Goal: Task Accomplishment & Management: Manage account settings

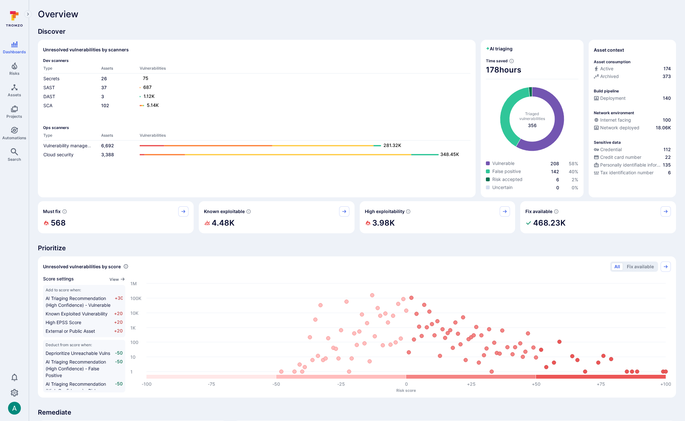
scroll to position [4, 0]
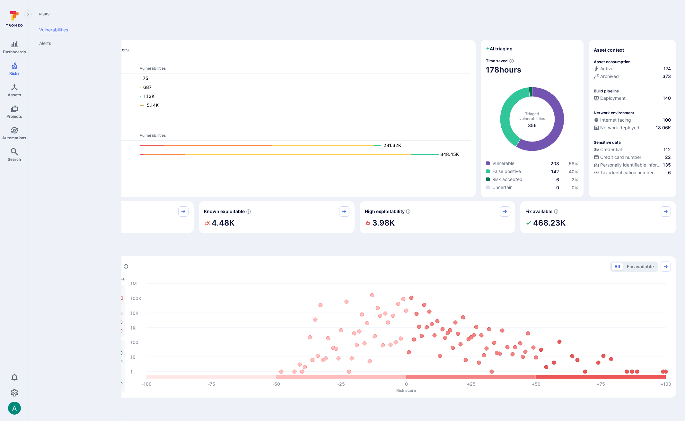
click at [50, 31] on link "Vulnerabilities" at bounding box center [73, 29] width 79 height 13
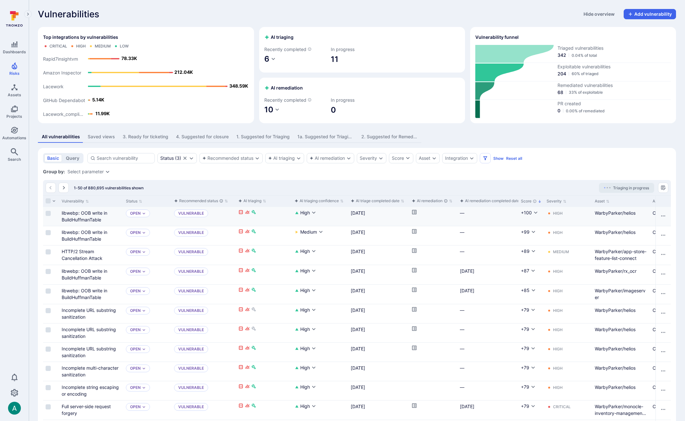
click at [415, 212] on icon "Cell for aiCtx.remediationStatus" at bounding box center [414, 212] width 4 height 4
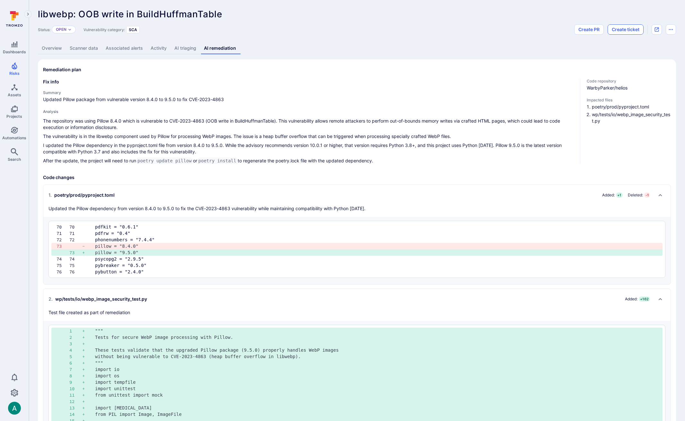
click at [625, 30] on button "Create ticket" at bounding box center [626, 29] width 36 height 10
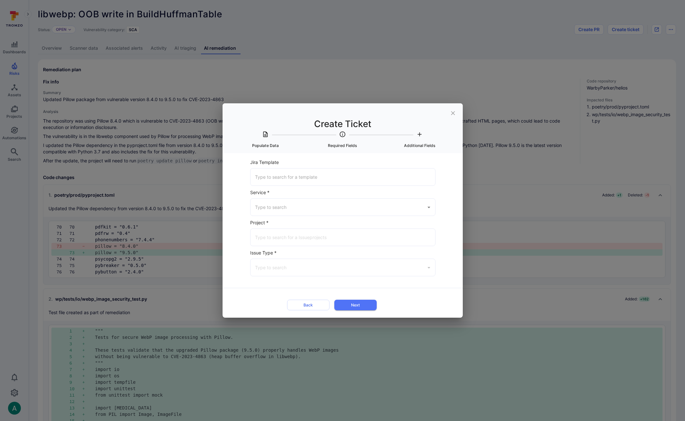
click at [292, 215] on div "​" at bounding box center [343, 207] width 186 height 18
click at [258, 133] on span "Populate Data" at bounding box center [266, 140] width 72 height 18
click at [332, 208] on input "Service *" at bounding box center [338, 207] width 170 height 11
click at [329, 223] on li "Jira" at bounding box center [342, 224] width 185 height 11
click at [323, 206] on input "Jira" at bounding box center [333, 207] width 161 height 11
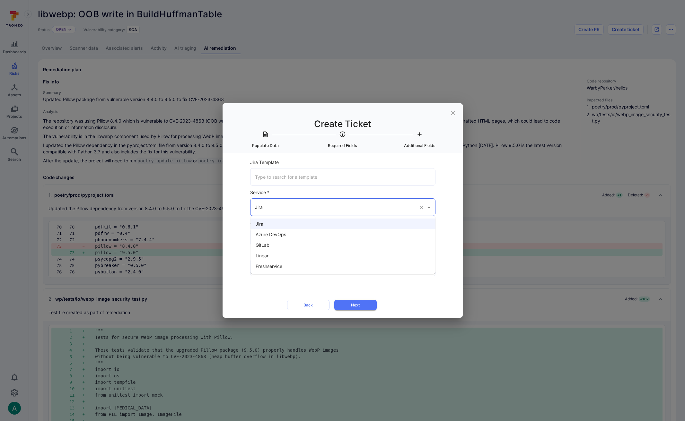
click at [302, 236] on li "Azure DevOps" at bounding box center [342, 234] width 185 height 11
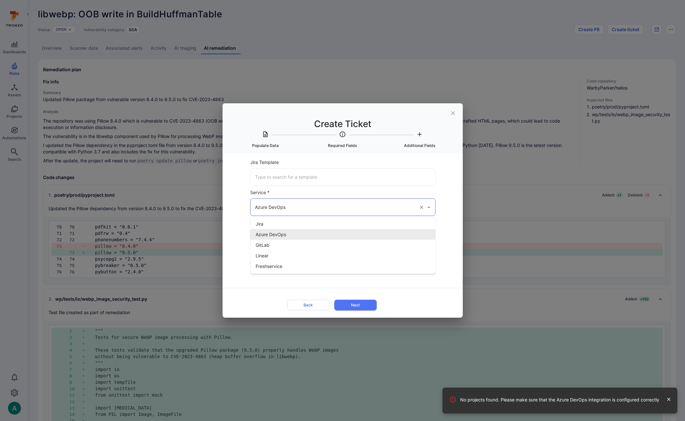
click at [302, 202] on input "Azure DevOps" at bounding box center [333, 207] width 161 height 11
click at [280, 220] on li "Jira" at bounding box center [342, 224] width 185 height 11
type input "Jira"
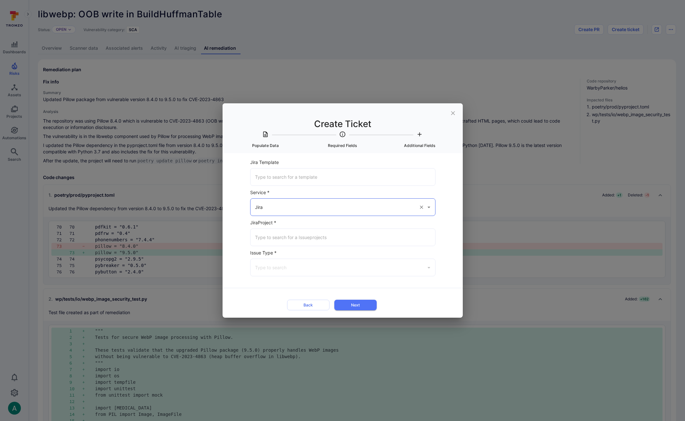
click at [288, 177] on input "Jira Template" at bounding box center [342, 176] width 179 height 11
click at [295, 157] on div "Select Item to populate data from None libwebp: OOB write in BuildHuffmanTable …" at bounding box center [343, 235] width 240 height 165
click at [454, 113] on icon "close" at bounding box center [453, 113] width 7 height 7
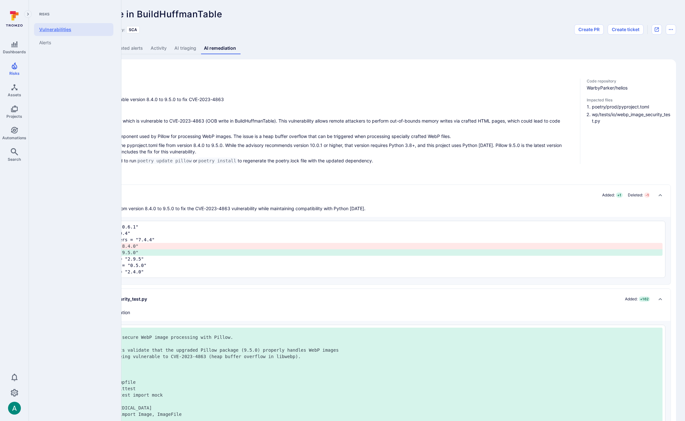
click at [49, 32] on link "Vulnerabilities" at bounding box center [73, 29] width 79 height 13
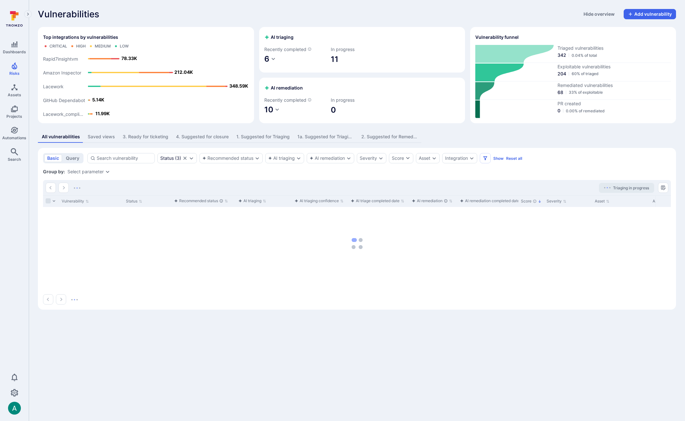
click at [150, 139] on div "3. Ready for ticketing" at bounding box center [146, 137] width 46 height 6
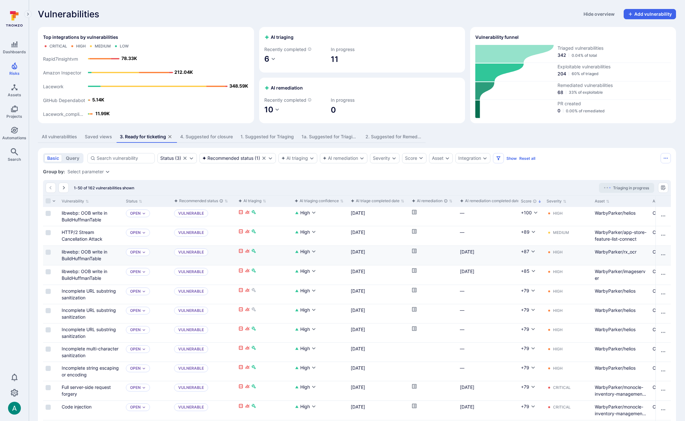
click at [410, 251] on div "Cell for aiCtx.remediationStatus" at bounding box center [433, 255] width 48 height 19
click at [413, 250] on icon "Cell for aiCtx.remediationStatus" at bounding box center [414, 251] width 5 height 5
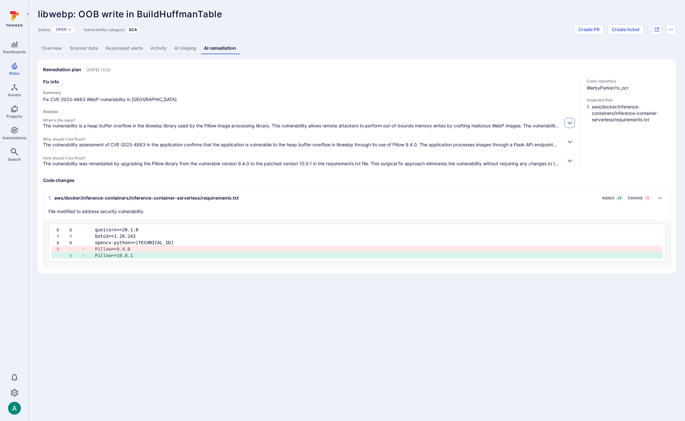
click at [574, 123] on button "button" at bounding box center [570, 123] width 10 height 10
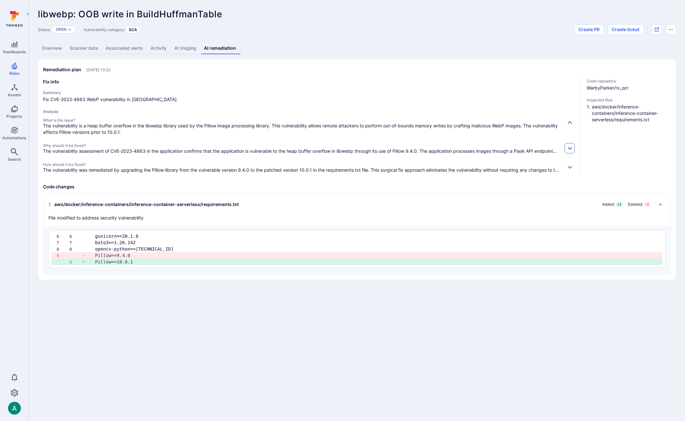
click at [570, 147] on icon "button" at bounding box center [569, 148] width 7 height 7
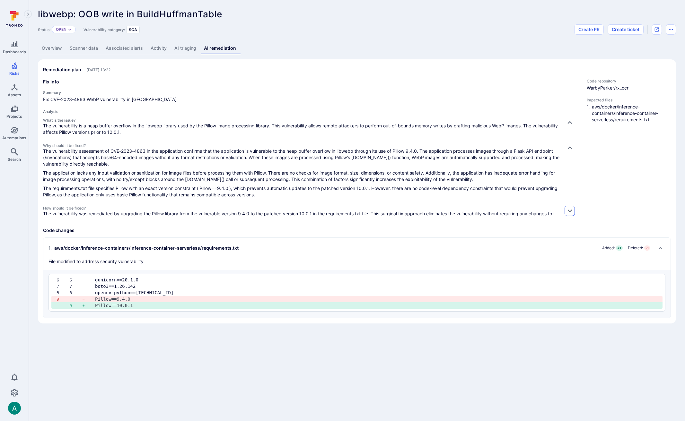
click at [569, 211] on icon "button" at bounding box center [569, 210] width 7 height 7
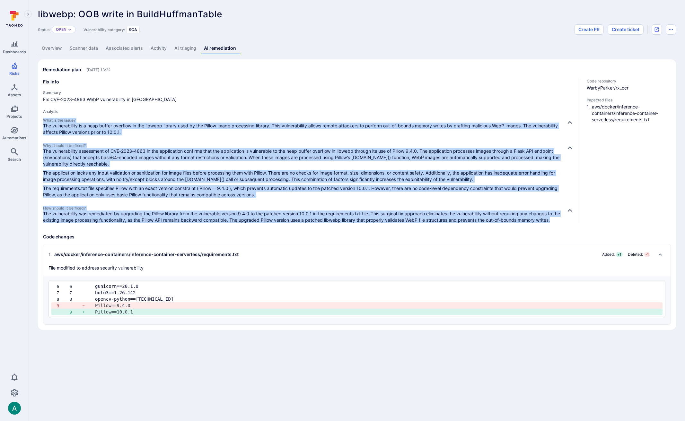
drag, startPoint x: 43, startPoint y: 120, endPoint x: 94, endPoint y: 226, distance: 117.3
click at [94, 223] on div "What is the issue? The vulnerability is a heap buffer overflow in the libwebp l…" at bounding box center [309, 171] width 532 height 106
copy div "What is the issue? The vulnerability is a heap buffer overflow in the libwebp l…"
click at [630, 30] on button "Create ticket" at bounding box center [626, 29] width 36 height 10
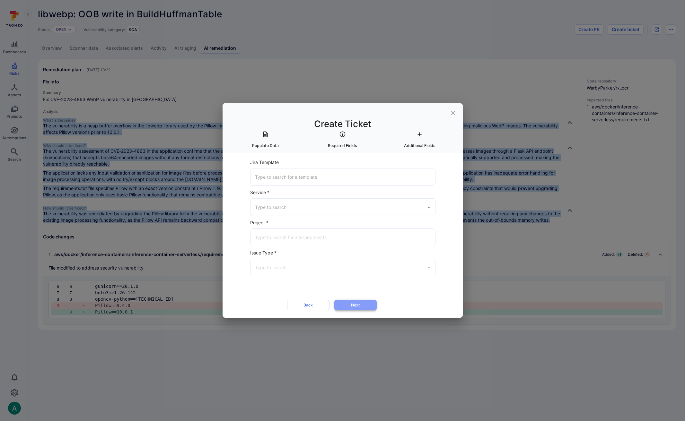
click at [363, 305] on button "Next" at bounding box center [355, 305] width 42 height 11
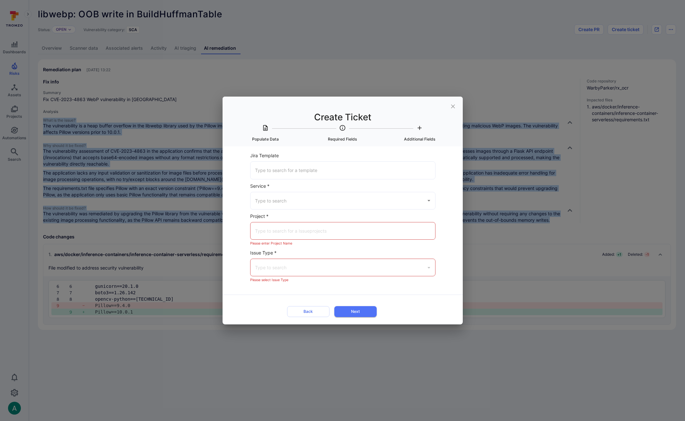
click at [301, 225] on div "​" at bounding box center [343, 231] width 186 height 18
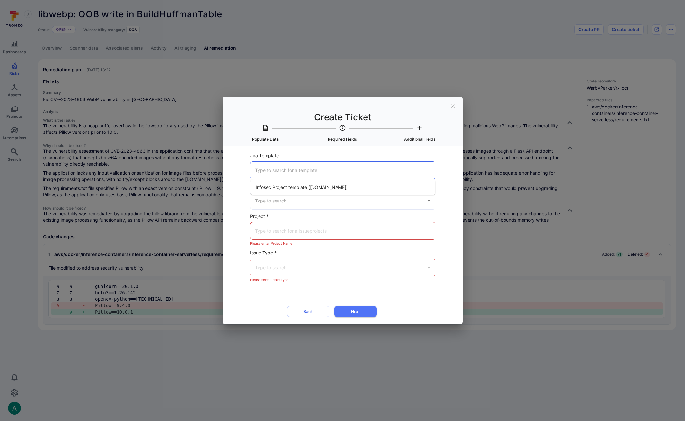
click at [288, 175] on input "Jira Template" at bounding box center [342, 170] width 179 height 11
click at [284, 187] on span "Infosec Project template (warbyparker.atlassian.net)" at bounding box center [302, 187] width 92 height 7
type input "Infosec Project template (warbyparker.atlassian.net)"
type input "Jira"
type input "InfoSec (warbyparker.atlassian.net)"
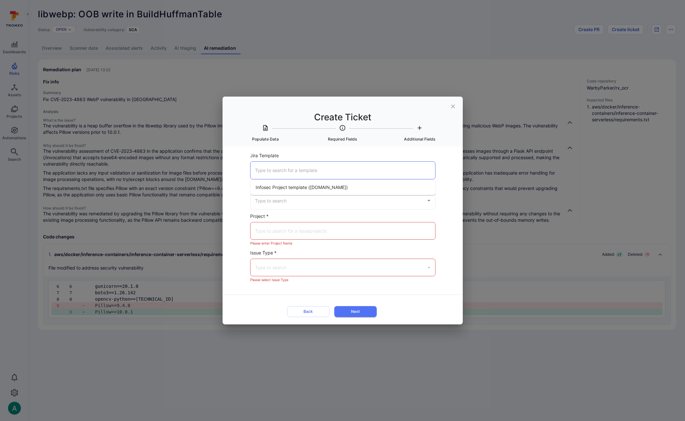
type input "Task"
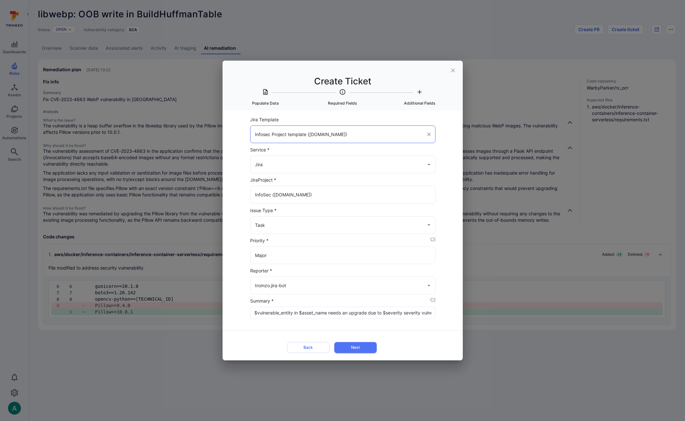
click at [423, 313] on input "$vulnerable_entity in $asset_name needs an upgrade due to $severity severity vu…" at bounding box center [342, 313] width 185 height 12
click at [363, 349] on button "Next" at bounding box center [355, 347] width 42 height 11
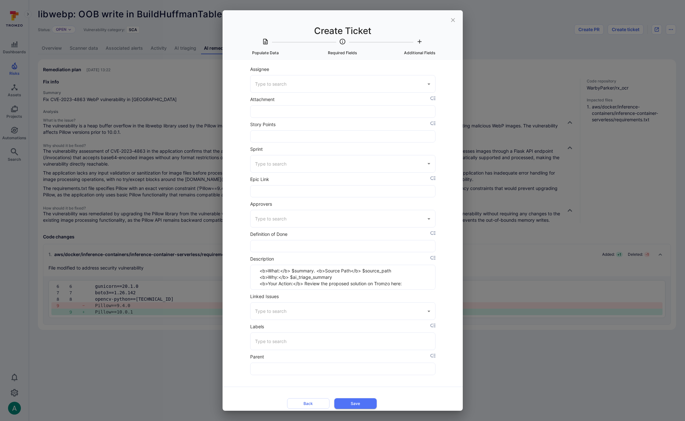
scroll to position [5, 0]
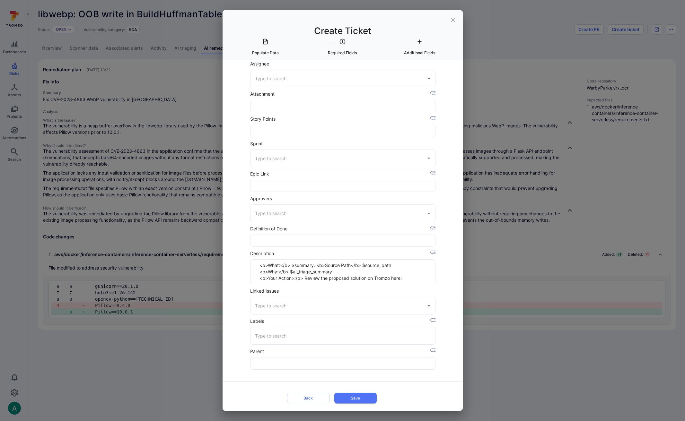
click at [266, 269] on textarea "<b>What:</b> $summary. <b>Source Path</b> $source_path <b>Why:</b> $ai_triage_s…" at bounding box center [343, 272] width 175 height 24
drag, startPoint x: 259, startPoint y: 265, endPoint x: 416, endPoint y: 283, distance: 158.4
click at [414, 283] on textarea "<b>What:</b> $summary. <b>Source Path</b> $source_path <b>Why:</b> $ai_triage_s…" at bounding box center [343, 272] width 175 height 24
paste textarea "What is the issue? The vulnerability is a heap buffer overflow in the libwebp l…"
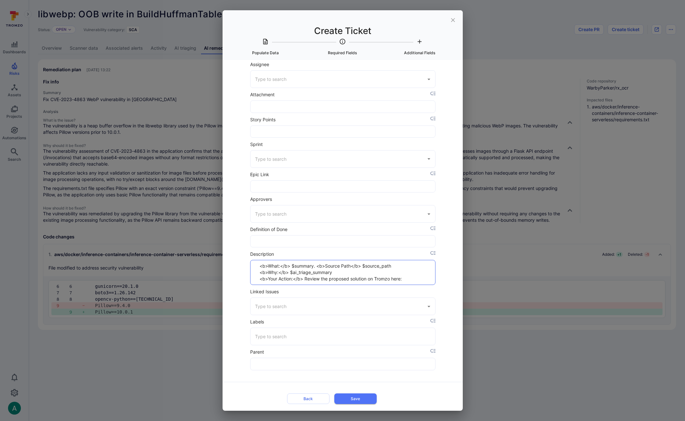
click at [347, 270] on textarea "<b>What:</b> $summary. <b>Source Path</b> $source_path <b>Why:</b> $ai_triage_s…" at bounding box center [343, 272] width 175 height 24
drag, startPoint x: 273, startPoint y: 272, endPoint x: 413, endPoint y: 277, distance: 140.4
click at [413, 277] on textarea "<b>What:</b> $summary. <b>Source Path</b> $source_path <b>Why:</b> $ai_triage_s…" at bounding box center [343, 272] width 175 height 24
paste textarea "What is the issue? The vulnerability is a heap buffer overflow in the libwebp l…"
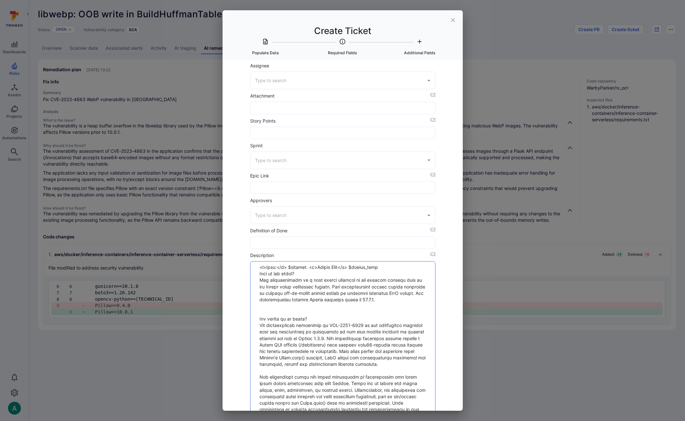
scroll to position [115, 0]
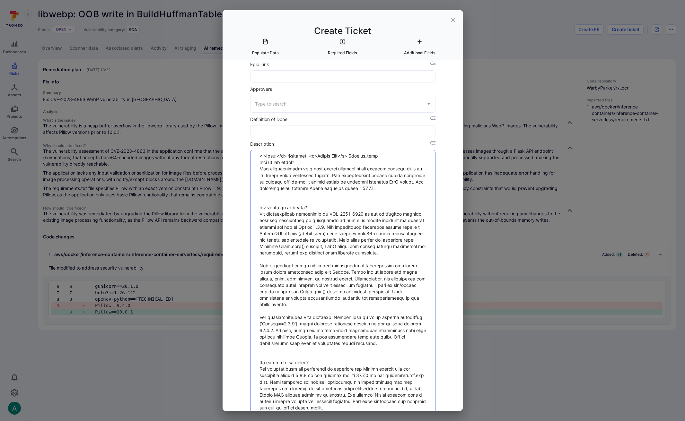
click at [283, 155] on textarea "Description" at bounding box center [343, 282] width 175 height 264
drag, startPoint x: 259, startPoint y: 156, endPoint x: 315, endPoint y: 156, distance: 55.9
click at [315, 156] on textarea "Description" at bounding box center [343, 282] width 175 height 264
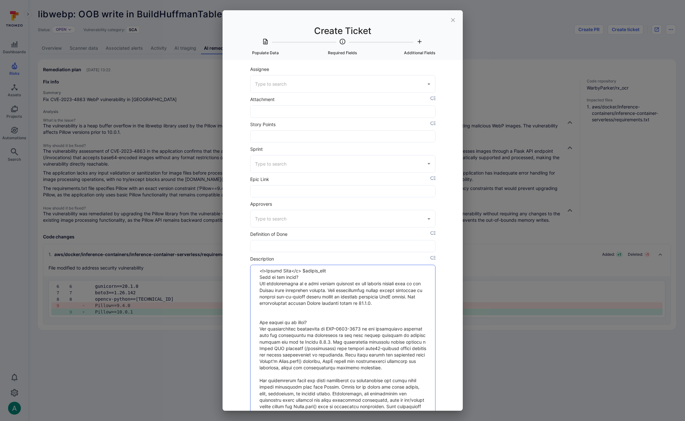
scroll to position [245, 0]
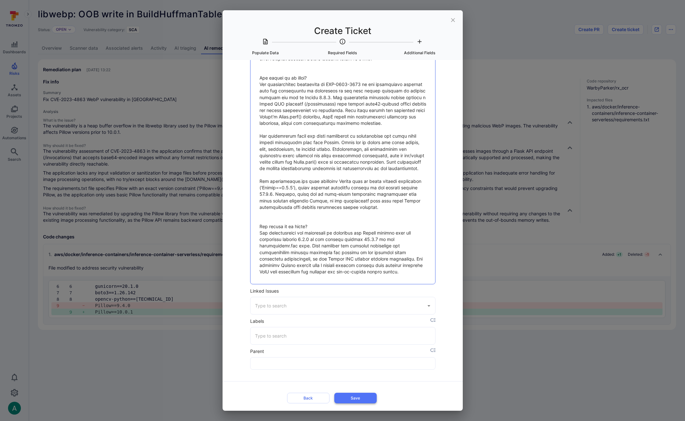
type textarea "<b>Source Path</b> $source_path What is the issue? The vulnerability is a heap …"
click at [363, 399] on button "Save" at bounding box center [355, 398] width 42 height 11
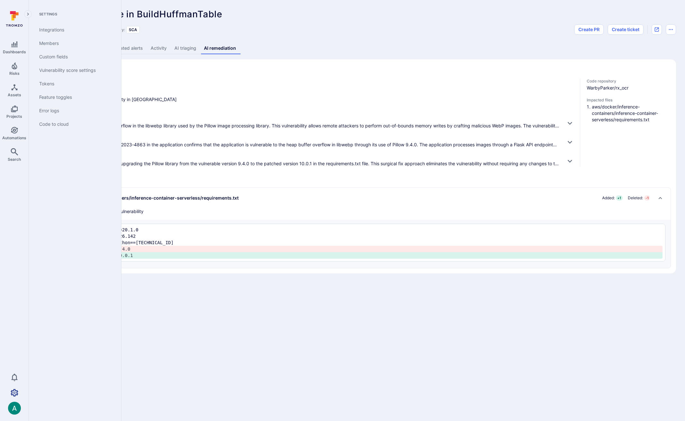
click at [18, 393] on icon "Settings" at bounding box center [15, 393] width 8 height 8
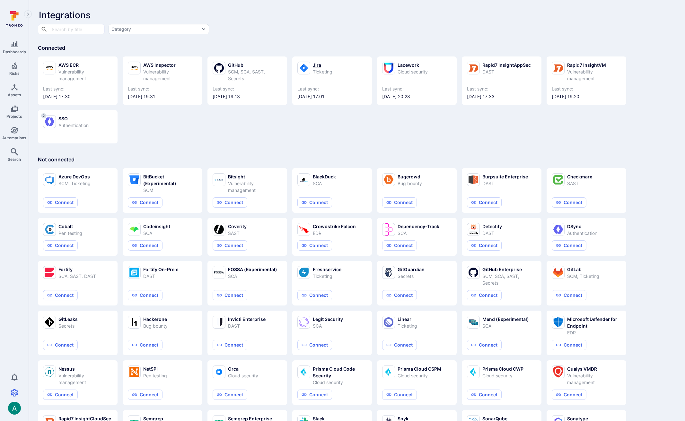
click at [315, 73] on div "Ticketing" at bounding box center [323, 71] width 20 height 7
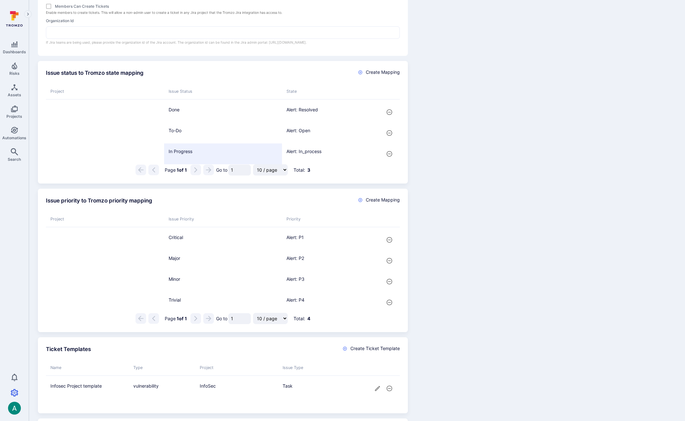
scroll to position [311, 0]
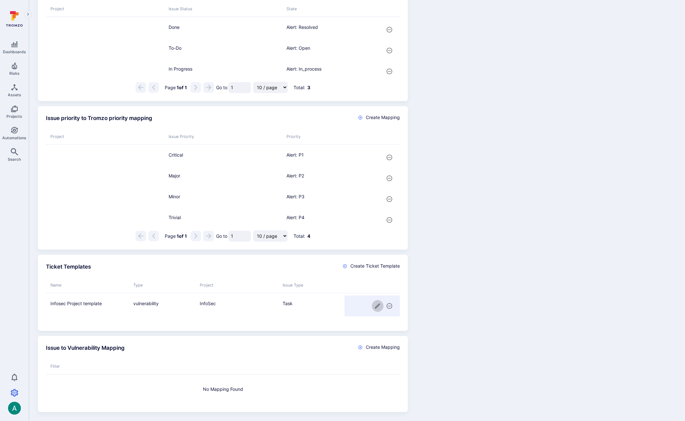
click at [378, 307] on icon "cell for" at bounding box center [377, 306] width 7 height 7
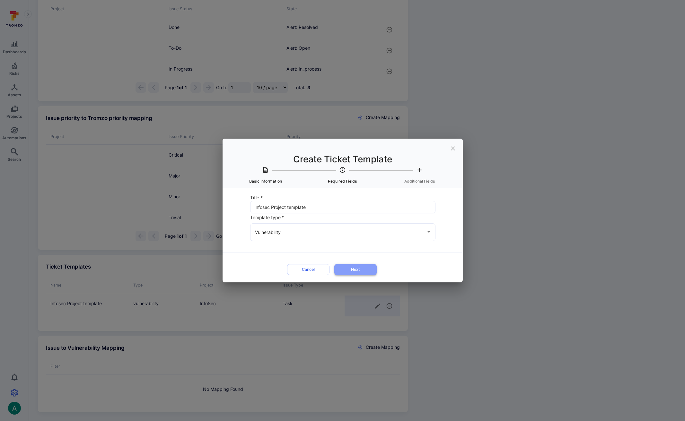
click at [353, 273] on button "Next" at bounding box center [355, 269] width 42 height 11
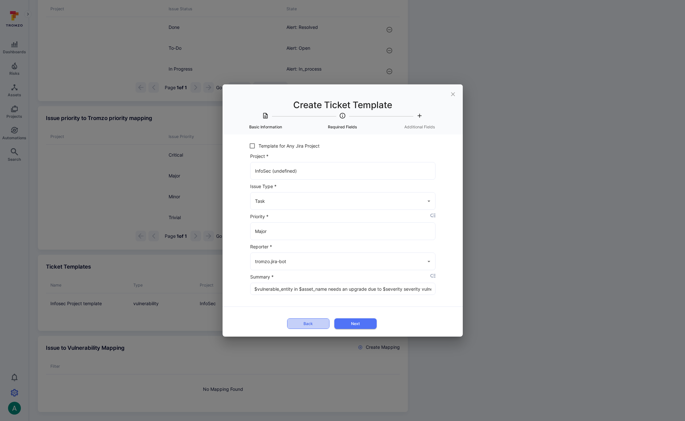
click at [313, 327] on button "Back" at bounding box center [308, 324] width 42 height 11
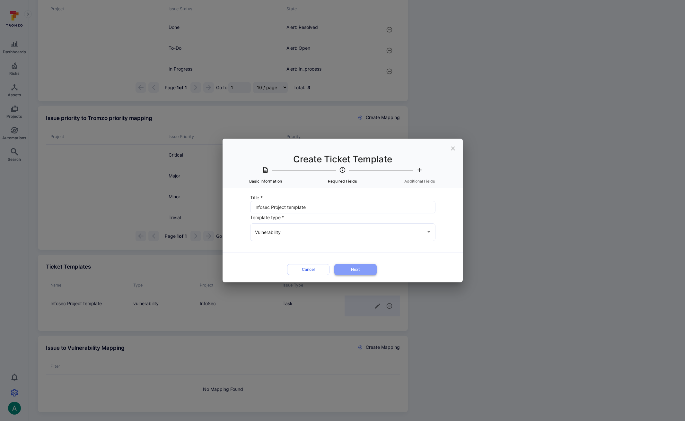
click at [349, 271] on button "Next" at bounding box center [355, 269] width 42 height 11
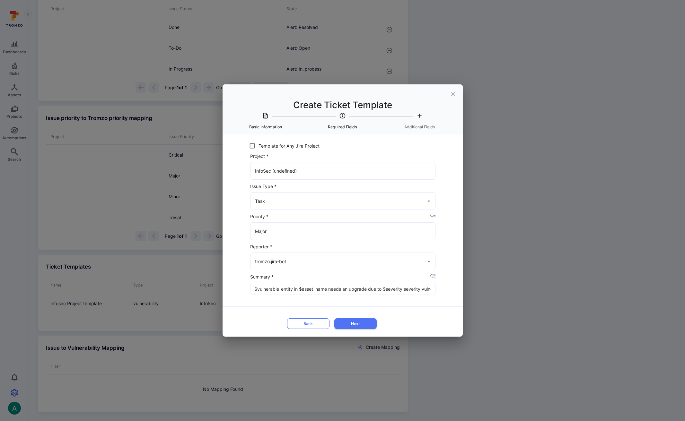
click at [311, 326] on button "Back" at bounding box center [308, 324] width 42 height 11
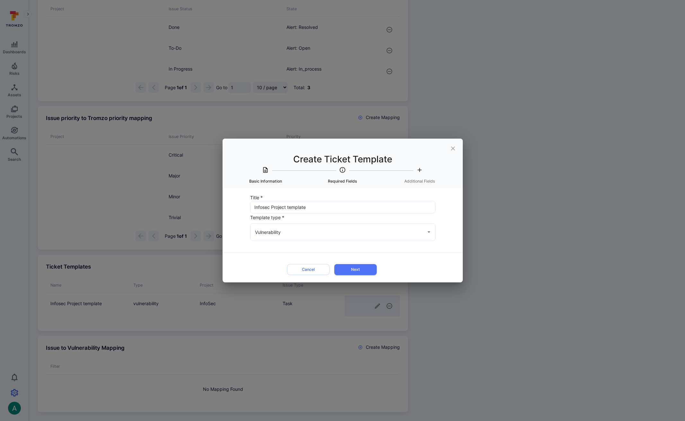
click at [286, 206] on input "Infosec Project template" at bounding box center [342, 207] width 185 height 12
click at [253, 206] on input "Infosec Project template" at bounding box center [342, 207] width 185 height 12
type input "Dependency Update for Infosec Project template"
click at [363, 270] on button "Next" at bounding box center [355, 269] width 42 height 11
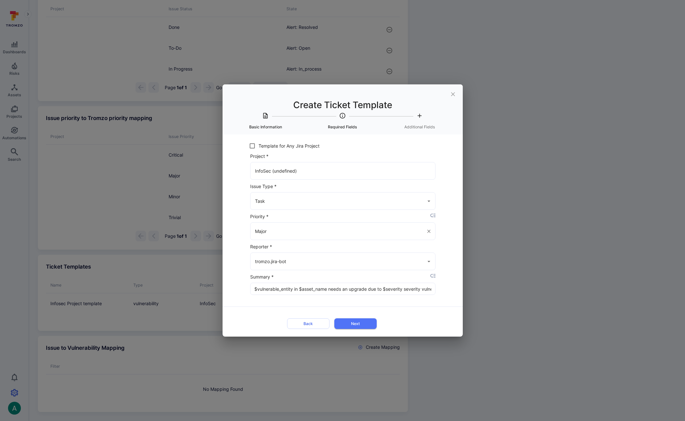
click at [295, 232] on input "Major" at bounding box center [338, 231] width 170 height 11
click at [431, 231] on icon "Clear" at bounding box center [429, 232] width 6 height 6
click at [450, 245] on div "Title * Dependency Update for Infosec Project template ​ Template type * Vulner…" at bounding box center [343, 236] width 240 height 202
click at [358, 171] on input "InfoSec (undefined)" at bounding box center [338, 170] width 170 height 11
click at [429, 171] on icon "Clear" at bounding box center [429, 171] width 6 height 6
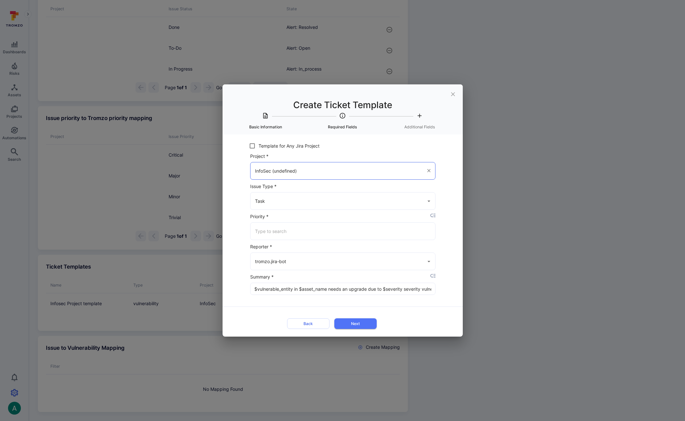
type input "Task"
click at [308, 174] on input "Project *" at bounding box center [342, 170] width 179 height 11
click at [311, 170] on input "Project *" at bounding box center [342, 170] width 179 height 11
click at [312, 191] on span "InfoSec (warbyparker.atlassian.net)" at bounding box center [284, 194] width 57 height 7
type input "InfoSec (warbyparker.atlassian.net)"
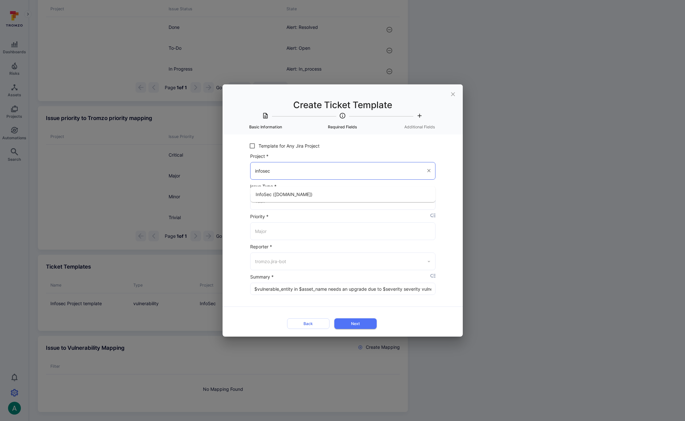
type input "Task"
click at [429, 231] on icon "Clear" at bounding box center [428, 231] width 3 height 3
type input "InfoSec (warbyparker.atlassian.net)"
click at [450, 248] on div "Title * Dependency Update for Infosec Project template ​ Template type * Vulner…" at bounding box center [343, 236] width 240 height 202
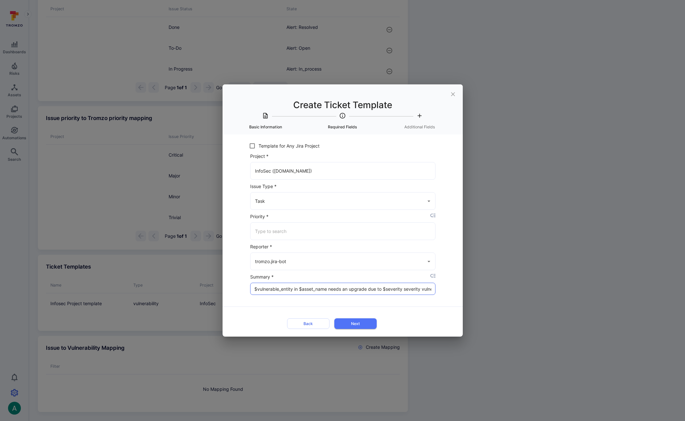
drag, startPoint x: 378, startPoint y: 288, endPoint x: 249, endPoint y: 288, distance: 128.4
click at [250, 288] on div "Summary * $vulnerable_entity in $asset_name needs an upgrade due to $severity s…" at bounding box center [343, 285] width 186 height 25
click at [447, 291] on div "Title * Dependency Update for Infosec Project template ​ Template type * Vulner…" at bounding box center [343, 236] width 240 height 202
click at [363, 324] on button "Next" at bounding box center [355, 324] width 42 height 11
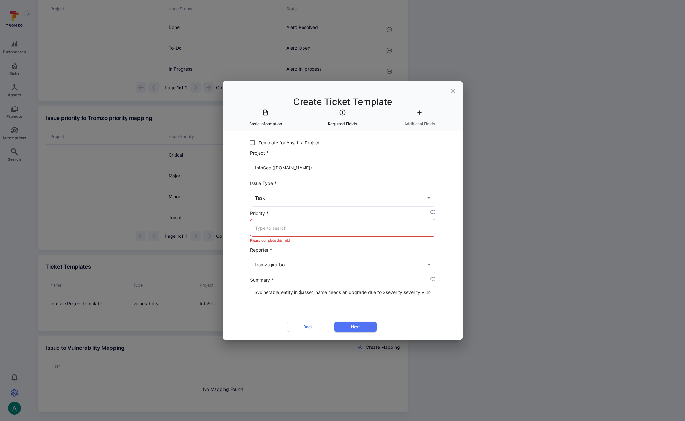
click at [311, 227] on input "Priority *" at bounding box center [342, 228] width 179 height 11
drag, startPoint x: 437, startPoint y: 216, endPoint x: 434, endPoint y: 211, distance: 6.3
click at [436, 215] on form "Project * InfoSec (warbyparker.atlassian.net) ​ Issue Type * Task ​ Priority * …" at bounding box center [342, 242] width 207 height 186
click at [434, 211] on icon "placeholder selector" at bounding box center [432, 213] width 5 height 4
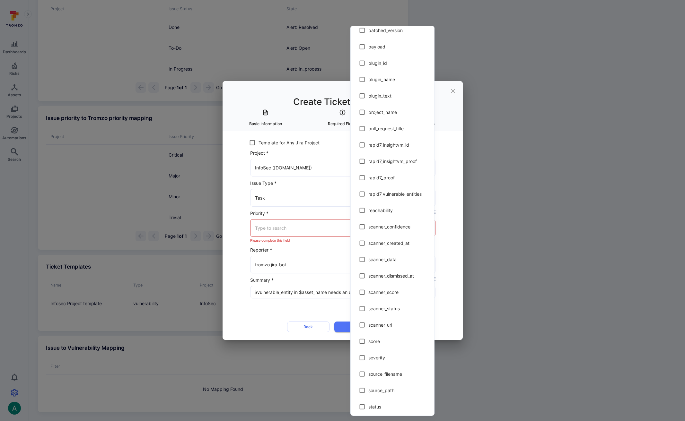
scroll to position [820, 0]
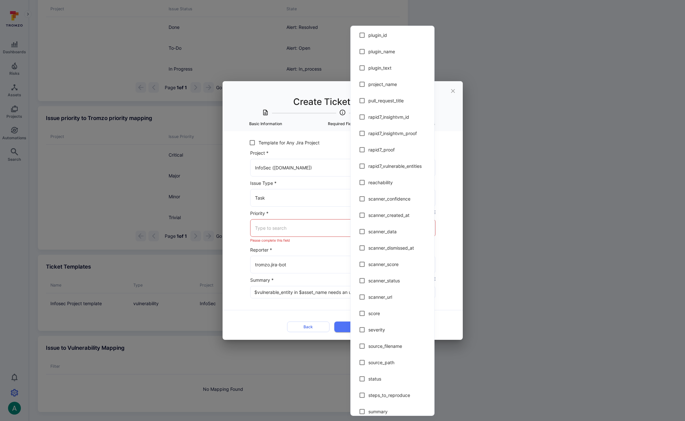
click at [393, 327] on span "severity" at bounding box center [398, 330] width 61 height 7
type input "$severity"
checkbox input "true"
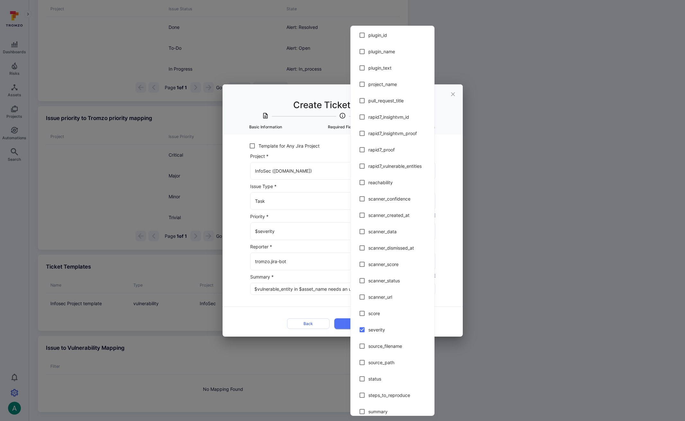
click at [445, 294] on div at bounding box center [342, 210] width 685 height 421
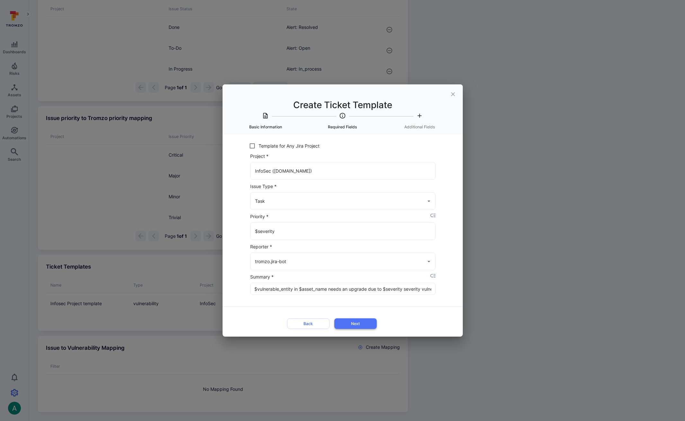
click at [367, 327] on button "Next" at bounding box center [355, 324] width 42 height 11
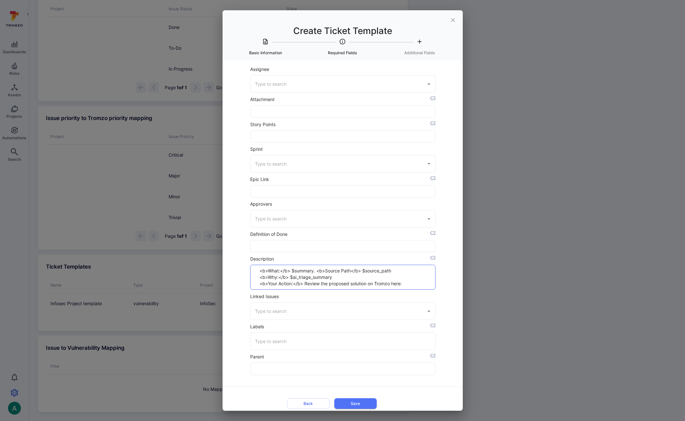
drag, startPoint x: 315, startPoint y: 272, endPoint x: 224, endPoint y: 264, distance: 91.8
click at [224, 264] on div "Title * Dependency Update for Infosec Project template ​ Template type * Vulner…" at bounding box center [343, 235] width 240 height 351
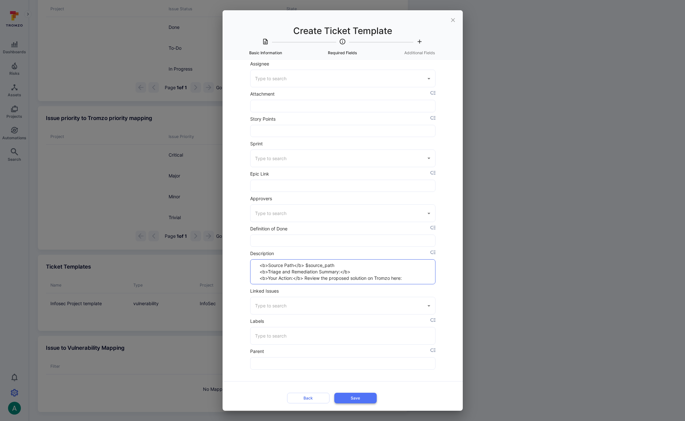
type textarea "<b>Source Path</b> $source_path <b>Triage and Remediation Summary:</b> <b>Your …"
click at [367, 397] on button "Save" at bounding box center [355, 398] width 42 height 11
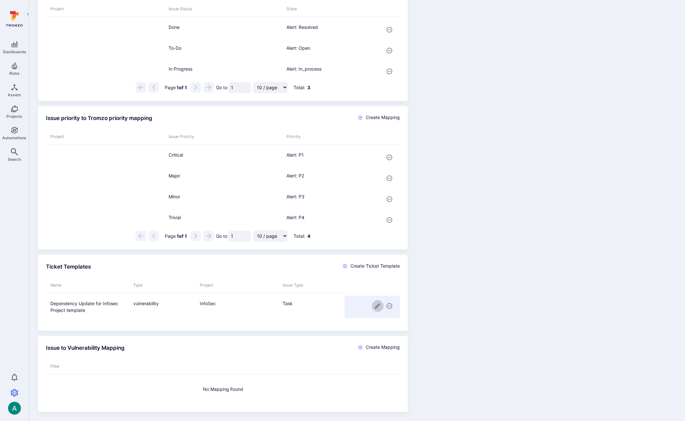
click at [378, 305] on icon "cell for" at bounding box center [377, 306] width 7 height 7
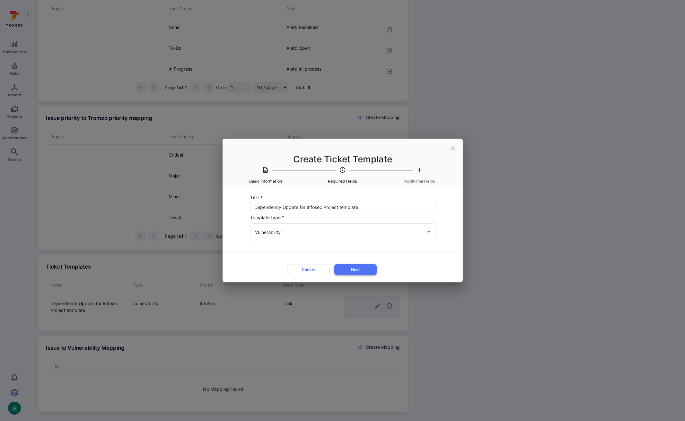
click at [358, 266] on button "Next" at bounding box center [355, 269] width 42 height 11
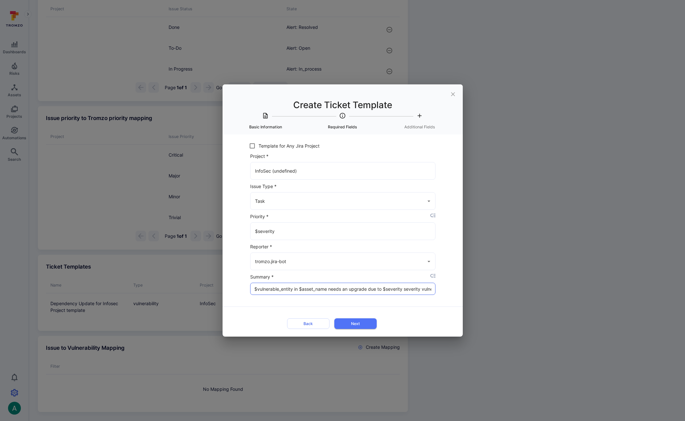
drag, startPoint x: 253, startPoint y: 288, endPoint x: 328, endPoint y: 290, distance: 75.5
click at [328, 290] on input "$vulnerable_entity in $asset_name needs an upgrade due to $severity severity vu…" at bounding box center [342, 289] width 185 height 12
click at [370, 322] on button "Next" at bounding box center [355, 324] width 42 height 11
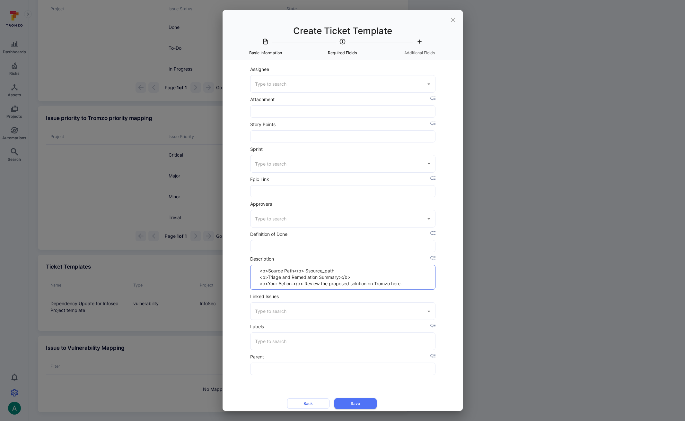
click at [343, 270] on textarea "<b>Source Path</b> $source_path <b>Triage and Remediation Summary:</b> <b>Your …" at bounding box center [343, 277] width 175 height 24
paste textarea "$vulnerable_entity in $asset_name"
type textarea "<b>Source Path</b> $source_path $vulnerable_entity in $asset_name <b>Triage and…"
drag, startPoint x: 414, startPoint y: 284, endPoint x: 238, endPoint y: 256, distance: 178.2
click at [238, 256] on div "Title * Dependency Update for Infosec Project template ​ Template type * Vulner…" at bounding box center [343, 235] width 240 height 351
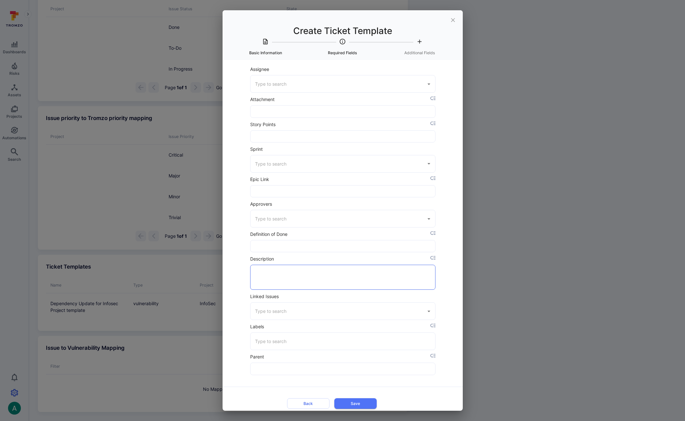
click at [269, 275] on textarea "Description" at bounding box center [343, 277] width 175 height 24
paste textarea "<b>Source Path</b> $source_path <b> Vulnerable Entity</b> $vulnerable_entity <b…"
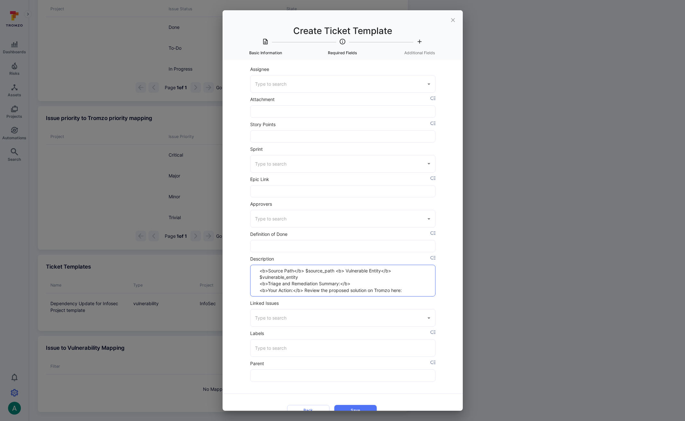
type textarea "<b>Source Path</b> $source_path <b> Vulnerable Entity</b> $vulnerable_entity <b…"
drag, startPoint x: 363, startPoint y: 293, endPoint x: 389, endPoint y: 291, distance: 25.8
click at [363, 292] on textarea "<b>Source Path</b> $source_path <b> Vulnerable Entity</b> $vulnerable_entity <b…" at bounding box center [343, 279] width 175 height 31
click at [394, 290] on textarea "<b>Source Path</b> $source_path <b> Vulnerable Entity</b> $vulnerable_entity <b…" at bounding box center [343, 278] width 175 height 31
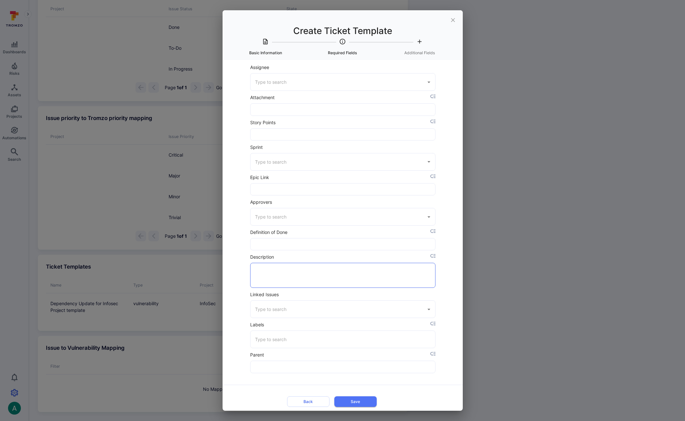
paste textarea "<b>Source Path</b> $source_path <b> Vulnerable Entity</b> $vulnerable_entity <b…"
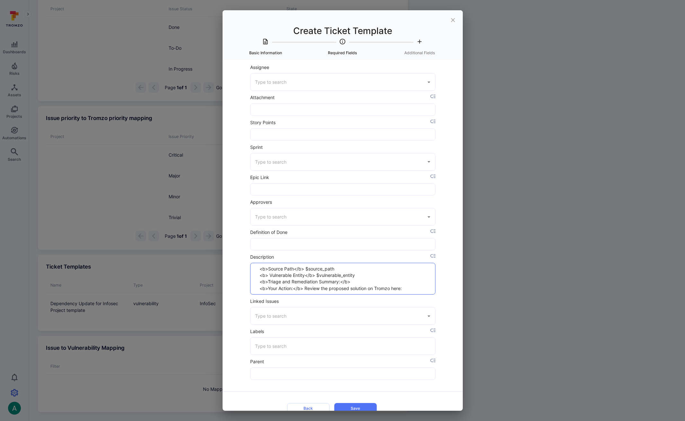
click at [270, 277] on textarea "<b>Source Path</b> $source_path <b> Vulnerable Entity</b> $vulnerable_entity <b…" at bounding box center [343, 278] width 175 height 31
type textarea "<b>Source Path</b> $source_path <b>Vulnerable Entity</b> $vulnerable_entity <b>…"
click at [355, 408] on button "Save" at bounding box center [355, 408] width 42 height 11
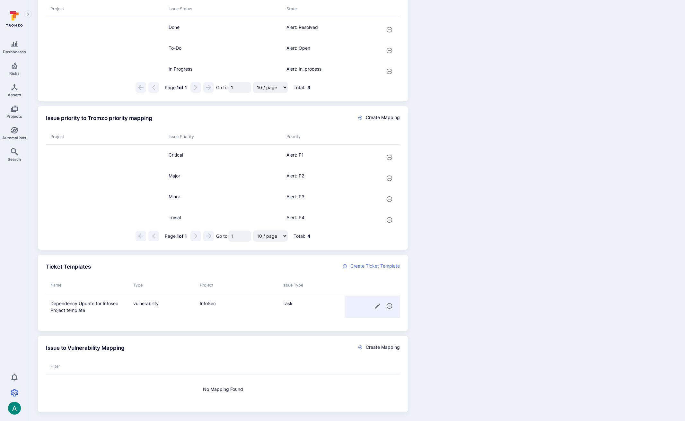
click at [361, 267] on span "Create Ticket Template" at bounding box center [374, 266] width 49 height 6
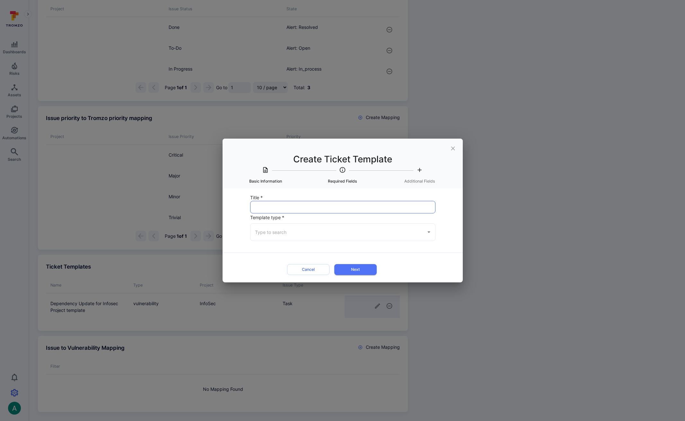
click at [271, 206] on input "Title *" at bounding box center [342, 207] width 185 height 12
type input "SAST finding for Infosec Project"
click at [292, 236] on input "Template type *" at bounding box center [338, 232] width 170 height 11
click at [288, 261] on li "Vulnerability" at bounding box center [342, 266] width 185 height 11
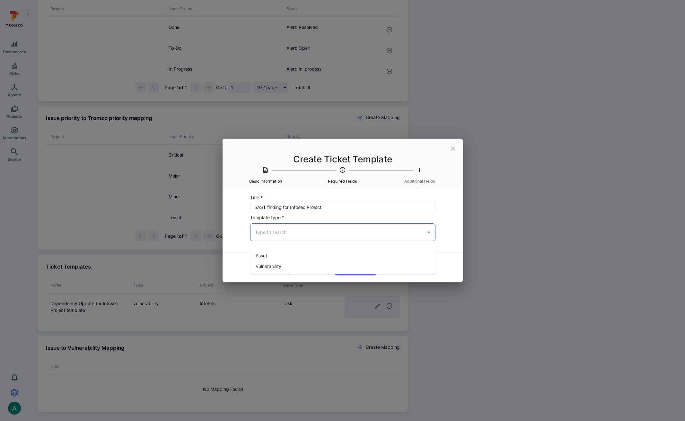
type input "Vulnerability"
click at [356, 270] on button "Next" at bounding box center [355, 269] width 42 height 11
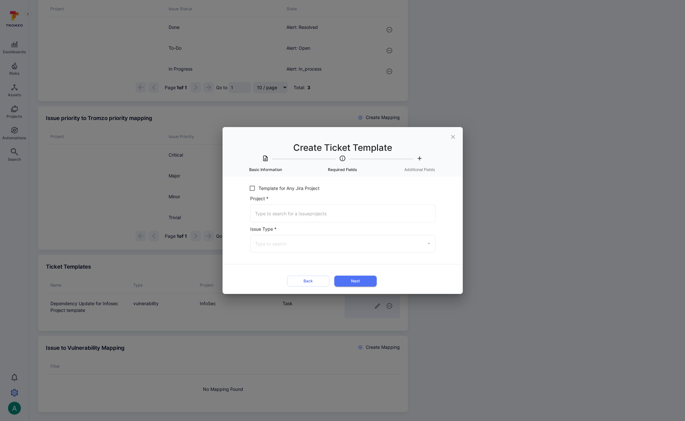
click at [266, 213] on input "Project *" at bounding box center [342, 213] width 179 height 11
click at [270, 234] on span "InfoSec (warbyparker.atlassian.net)" at bounding box center [284, 237] width 57 height 7
type input "InfoSec (warbyparker.atlassian.net)"
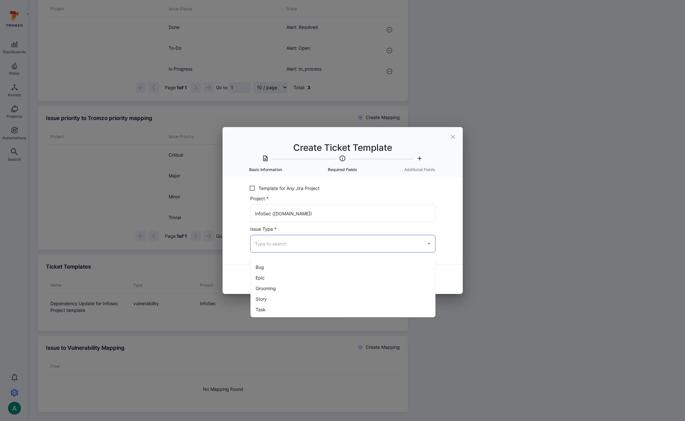
click at [285, 243] on input "Issue Type *" at bounding box center [338, 243] width 170 height 11
click at [286, 304] on li "Task" at bounding box center [342, 309] width 185 height 11
type input "Task"
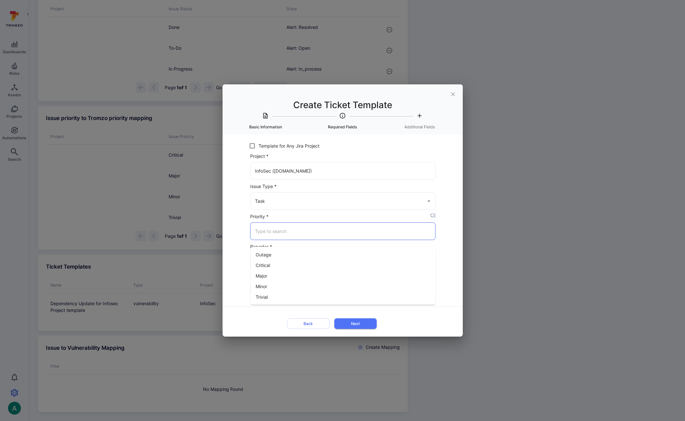
click at [315, 233] on input "Priority *" at bounding box center [342, 231] width 179 height 11
click at [433, 215] on icon "placeholder selector" at bounding box center [432, 215] width 5 height 5
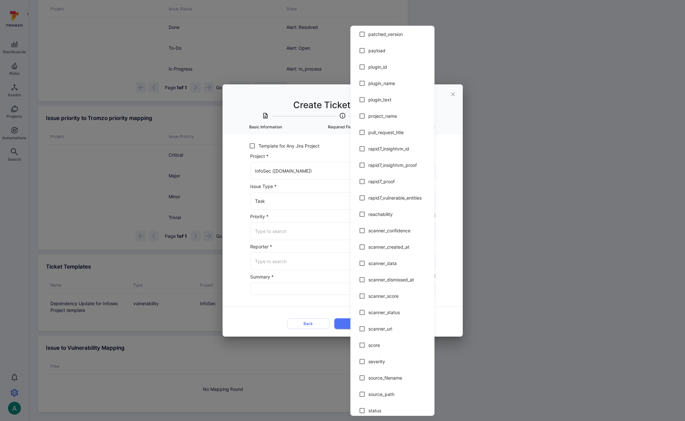
click at [389, 360] on span "severity" at bounding box center [398, 361] width 61 height 7
type input "$severity"
checkbox input "true"
click at [451, 322] on div at bounding box center [342, 210] width 685 height 421
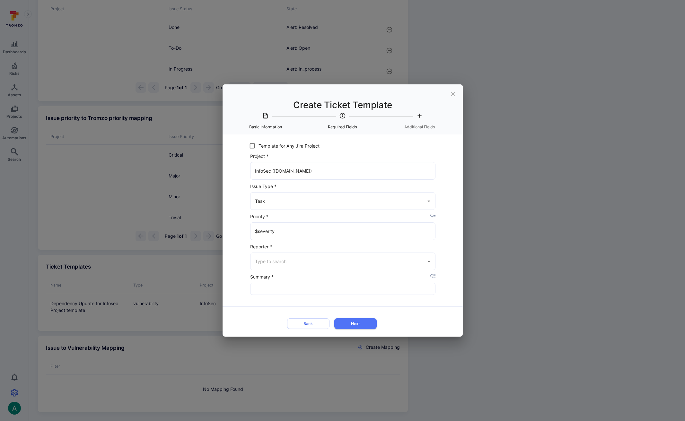
scroll to position [785, 0]
click at [384, 290] on input "Summary *" at bounding box center [342, 289] width 185 height 12
click at [302, 290] on input "Summary *" at bounding box center [342, 289] width 185 height 12
click at [294, 290] on input "Summary *" at bounding box center [342, 289] width 185 height 12
click at [434, 277] on icon "placeholder selector" at bounding box center [432, 276] width 5 height 4
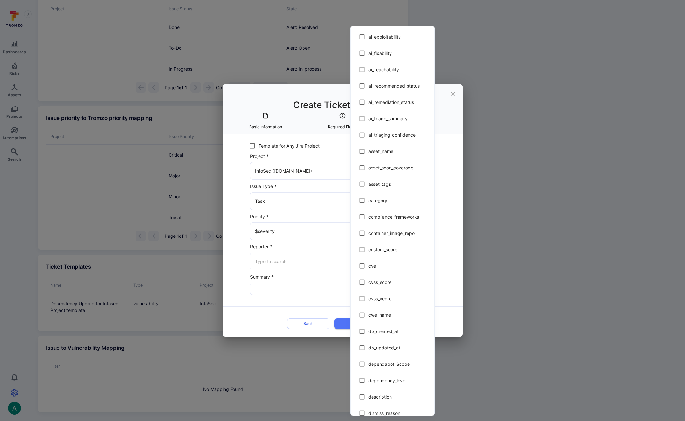
scroll to position [163, 0]
click at [281, 301] on div at bounding box center [342, 210] width 685 height 421
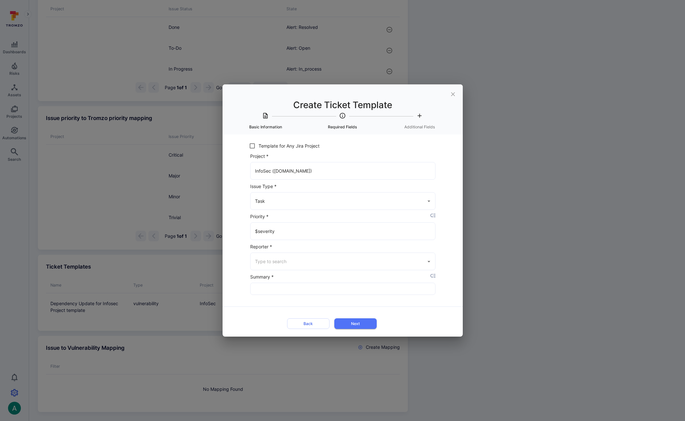
click at [278, 291] on div "ai_exploitability ai_fixability ai_reachability ai_recommended_status ai_remedi…" at bounding box center [342, 210] width 685 height 421
click at [280, 289] on input "Summary *" at bounding box center [342, 289] width 185 height 12
type input "Exploitable vulnerability in"
click at [430, 275] on div "ticket field" at bounding box center [420, 277] width 31 height 7
click at [431, 275] on icon "placeholder selector" at bounding box center [432, 276] width 5 height 5
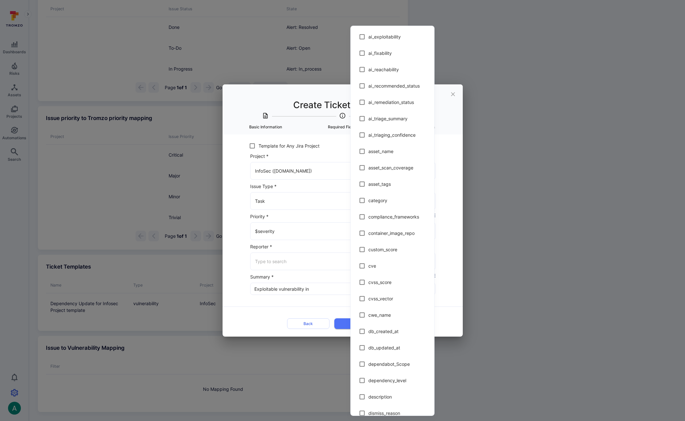
click at [364, 152] on input "checkbox" at bounding box center [362, 151] width 13 height 13
checkbox input "true"
drag, startPoint x: 334, startPoint y: 285, endPoint x: 343, endPoint y: 285, distance: 9.0
click at [334, 285] on div at bounding box center [342, 210] width 685 height 421
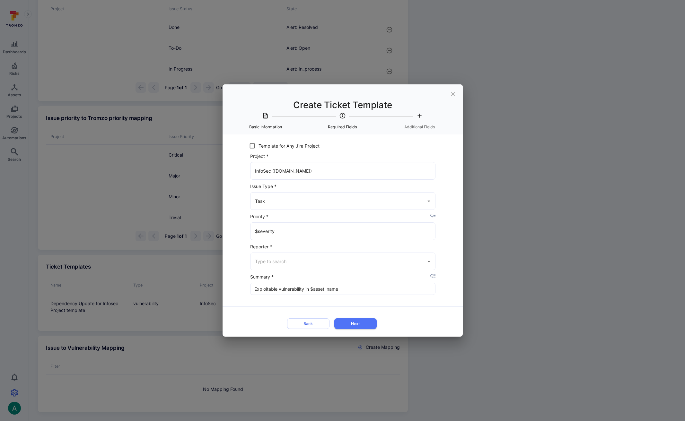
click at [345, 288] on div "ai_exploitability ai_fixability ai_reachability ai_recommended_status ai_remedi…" at bounding box center [342, 210] width 685 height 421
click at [343, 289] on input "Exploitable vulnerability in $asset_name" at bounding box center [342, 289] width 185 height 12
click at [434, 276] on icon "placeholder selector" at bounding box center [432, 276] width 5 height 4
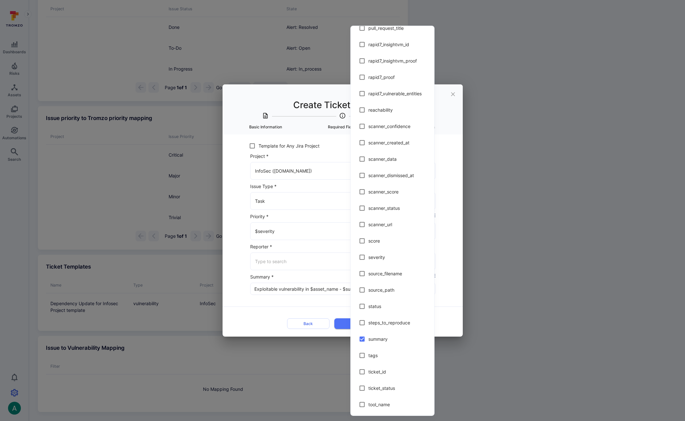
scroll to position [942, 0]
click at [451, 307] on div at bounding box center [342, 210] width 685 height 421
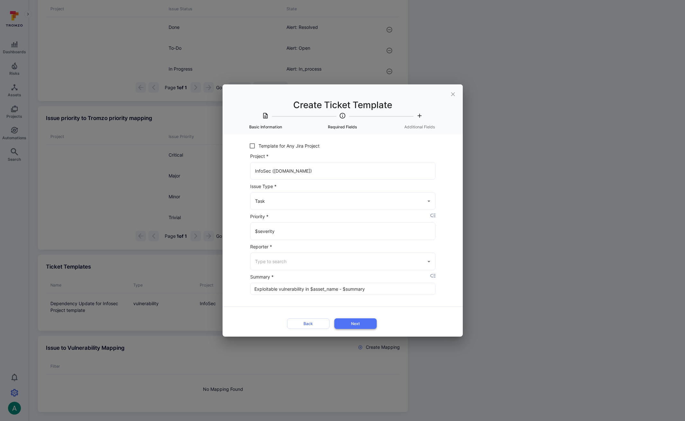
click at [363, 322] on button "Next" at bounding box center [355, 324] width 42 height 11
click at [278, 289] on input "Exploitable vulnerability in $asset_name - $summary" at bounding box center [342, 289] width 185 height 12
type input "Verified Exploitable vulnerability in $asset_name - $summary"
click at [356, 322] on button "Next" at bounding box center [342, 324] width 42 height 11
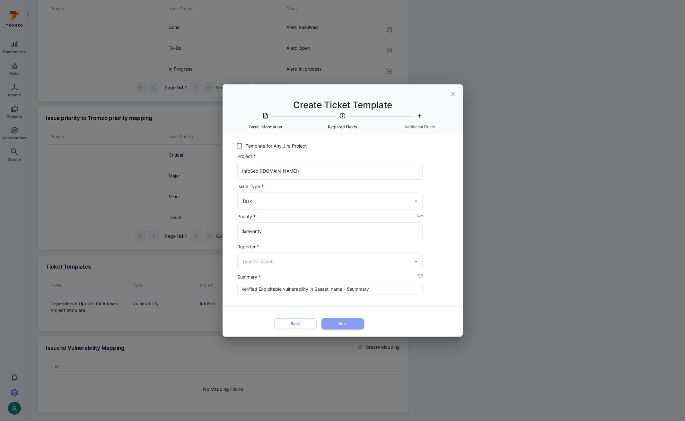
click at [336, 324] on button "Next" at bounding box center [342, 324] width 42 height 11
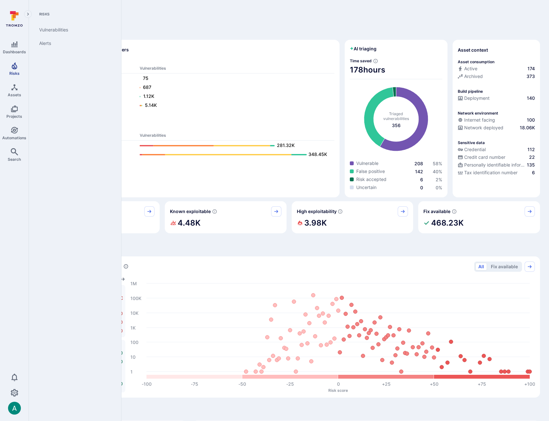
click at [11, 68] on icon "Risks" at bounding box center [15, 66] width 8 height 8
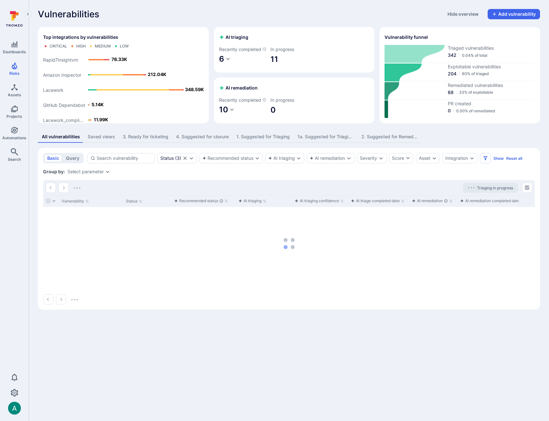
click at [150, 140] on div "3. Ready for ticketing" at bounding box center [146, 137] width 46 height 6
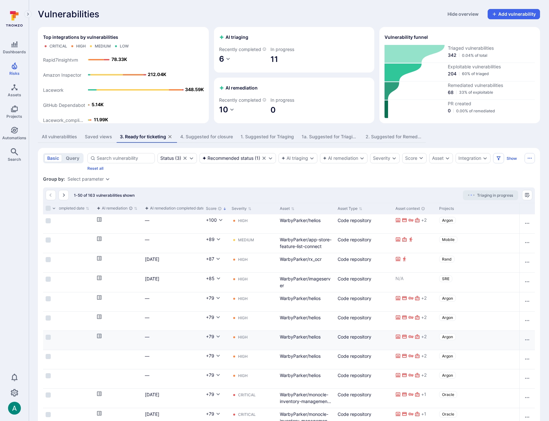
scroll to position [0, 85]
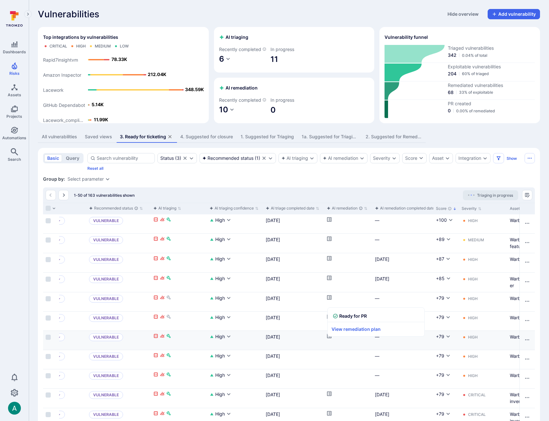
click at [328, 339] on icon "Cell for aiCtx.remediationStatus" at bounding box center [329, 336] width 5 height 5
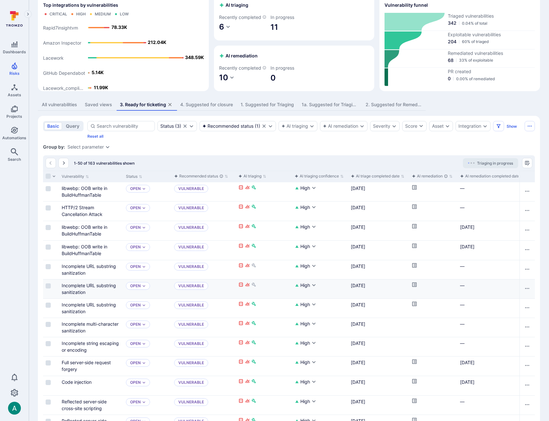
scroll to position [33, 0]
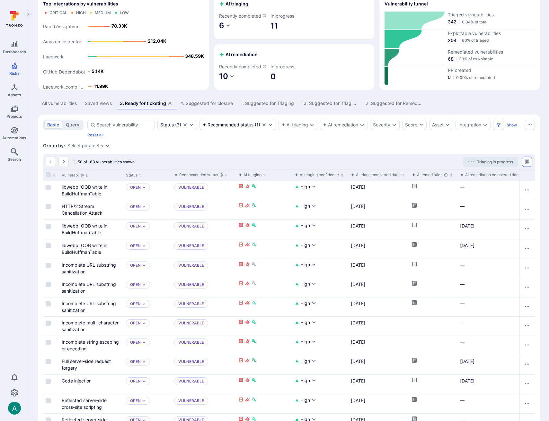
click at [526, 164] on icon "Manage columns" at bounding box center [526, 161] width 5 height 5
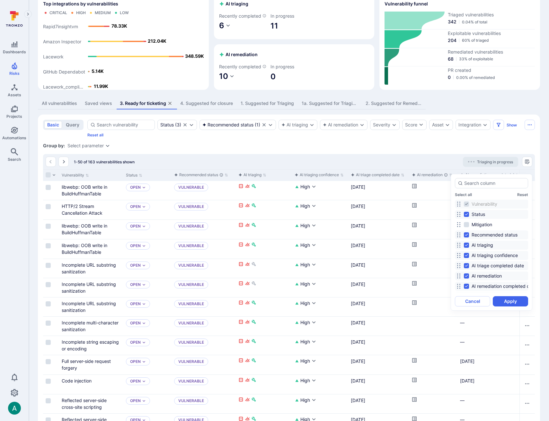
click at [493, 255] on span "AI triaging confidence" at bounding box center [494, 255] width 46 height 6
click at [469, 255] on input "AI triaging confidence" at bounding box center [466, 255] width 5 height 5
checkbox input "false"
click at [510, 300] on button "Apply" at bounding box center [510, 301] width 35 height 10
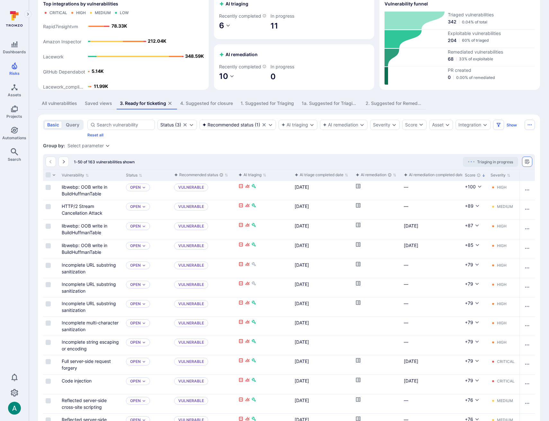
click at [528, 164] on icon "Manage columns" at bounding box center [526, 161] width 5 height 5
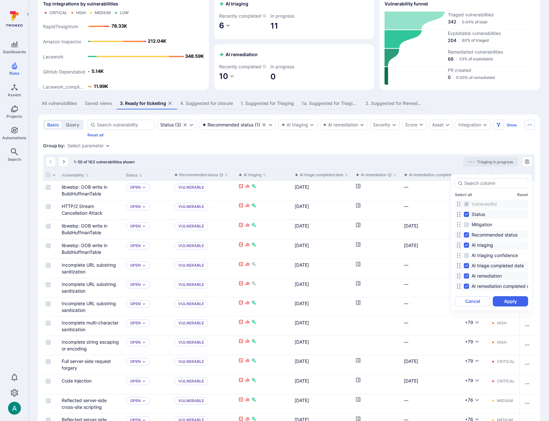
click at [489, 266] on span "AI triage completed date" at bounding box center [497, 266] width 52 height 6
click at [469, 266] on input "AI triage completed date" at bounding box center [466, 265] width 5 height 5
checkbox input "false"
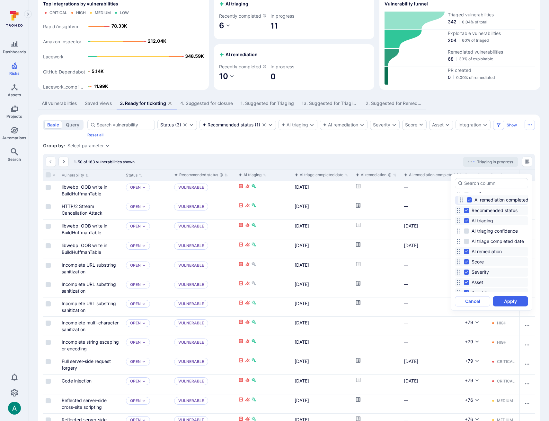
drag, startPoint x: 459, startPoint y: 252, endPoint x: 462, endPoint y: 200, distance: 51.8
click at [462, 200] on icon at bounding box center [461, 199] width 5 height 5
click at [506, 301] on button "Apply" at bounding box center [510, 301] width 35 height 10
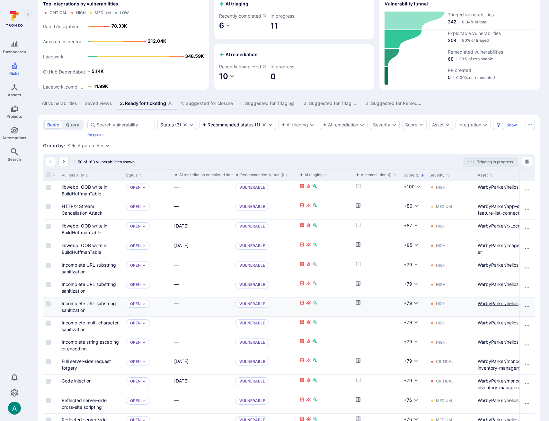
scroll to position [35, 0]
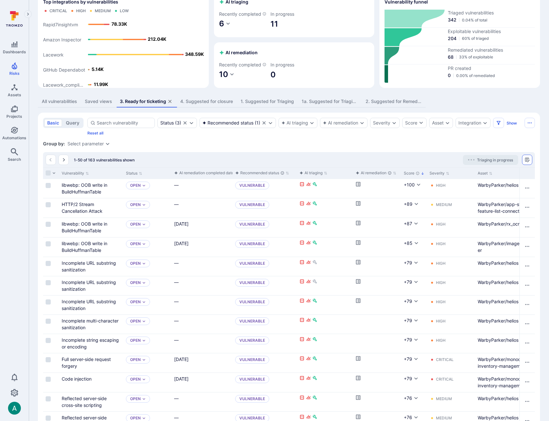
click at [526, 162] on icon "Manage columns" at bounding box center [526, 159] width 5 height 5
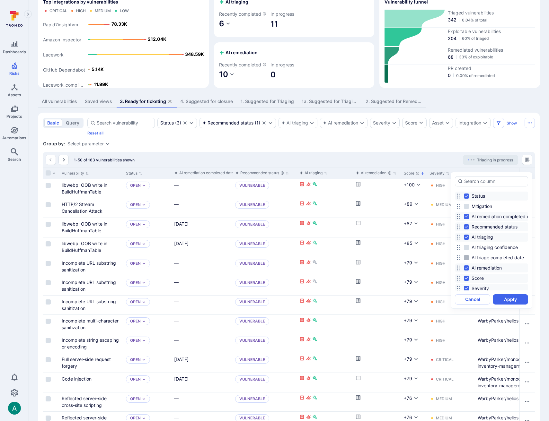
scroll to position [44, 0]
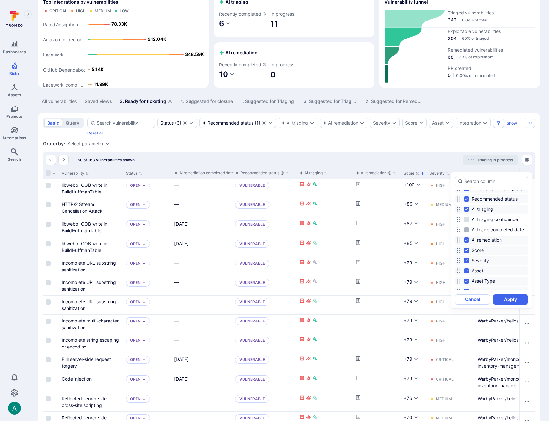
click at [465, 231] on input "AI triage completed date" at bounding box center [466, 229] width 5 height 5
checkbox input "true"
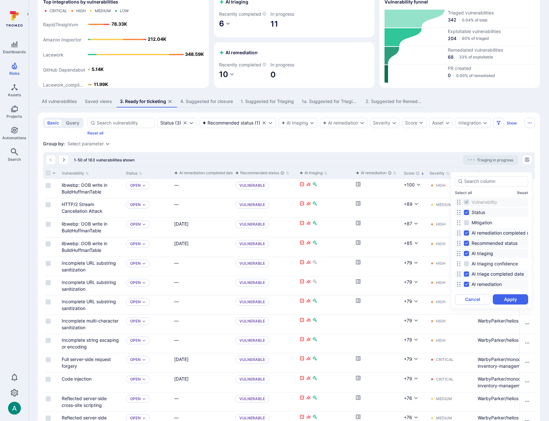
click at [459, 231] on icon at bounding box center [458, 233] width 5 height 5
drag, startPoint x: 458, startPoint y: 223, endPoint x: 458, endPoint y: 211, distance: 11.6
click at [458, 211] on icon at bounding box center [458, 211] width 5 height 5
drag, startPoint x: 456, startPoint y: 273, endPoint x: 460, endPoint y: 222, distance: 51.8
click at [460, 222] on icon at bounding box center [462, 222] width 5 height 5
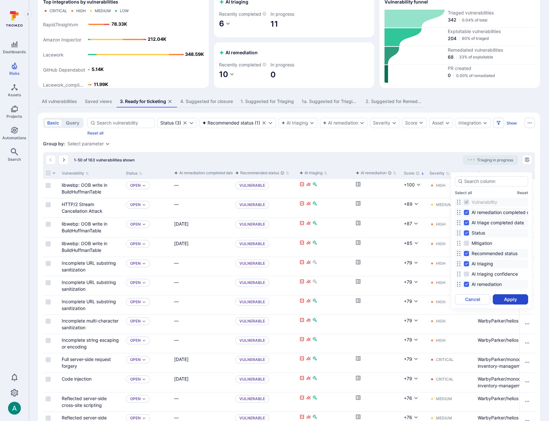
click at [506, 302] on button "Apply" at bounding box center [510, 299] width 35 height 10
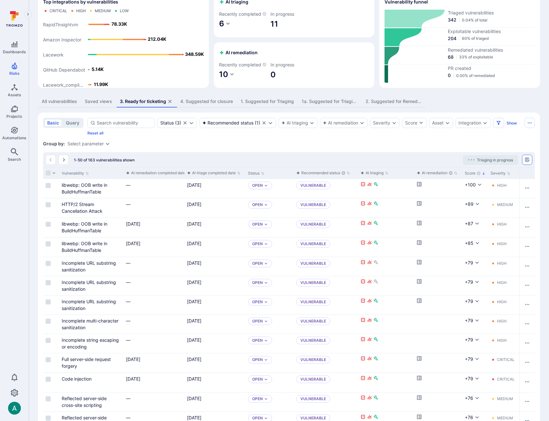
click at [524, 162] on icon "Manage columns" at bounding box center [526, 159] width 5 height 5
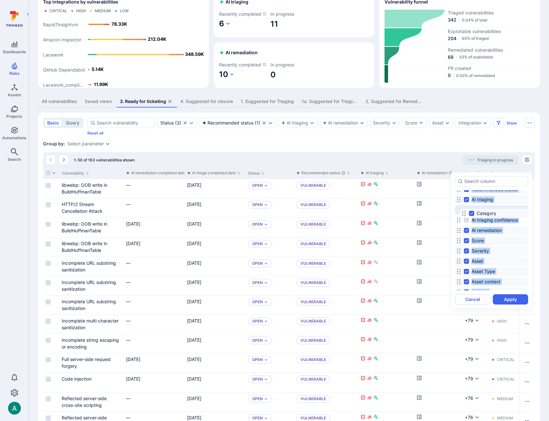
scroll to position [64, 0]
drag, startPoint x: 460, startPoint y: 241, endPoint x: 463, endPoint y: 202, distance: 39.6
click at [463, 202] on icon at bounding box center [461, 201] width 5 height 5
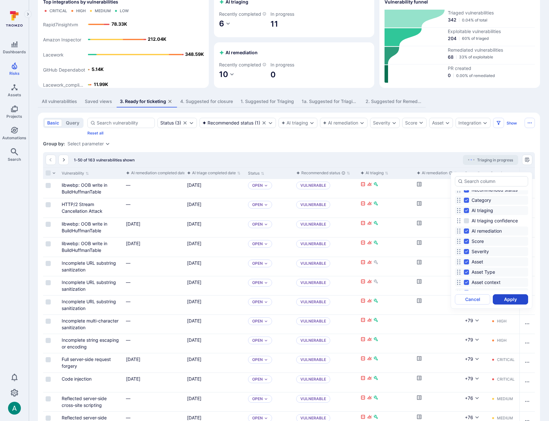
click at [514, 298] on button "Apply" at bounding box center [510, 299] width 35 height 10
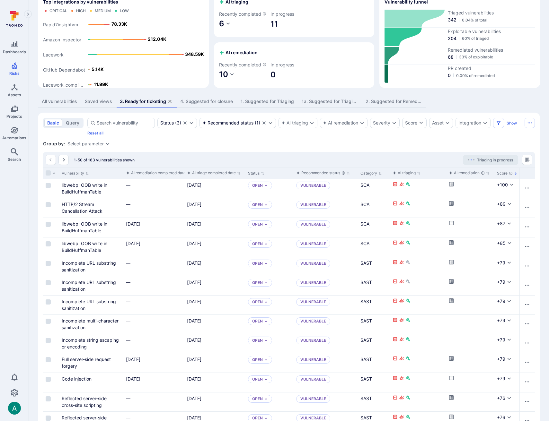
scroll to position [65, 0]
click at [49, 266] on input "Select row" at bounding box center [48, 263] width 5 height 5
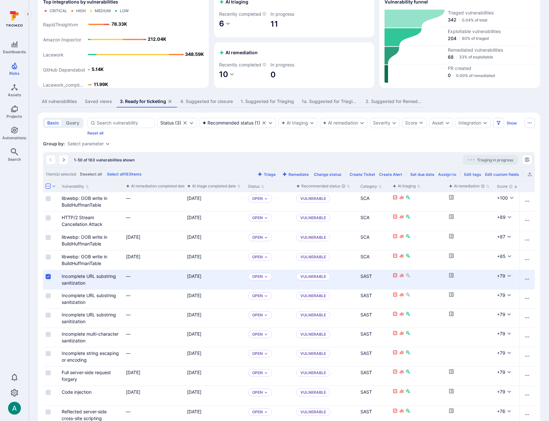
click at [49, 299] on input "Select row" at bounding box center [48, 295] width 5 height 5
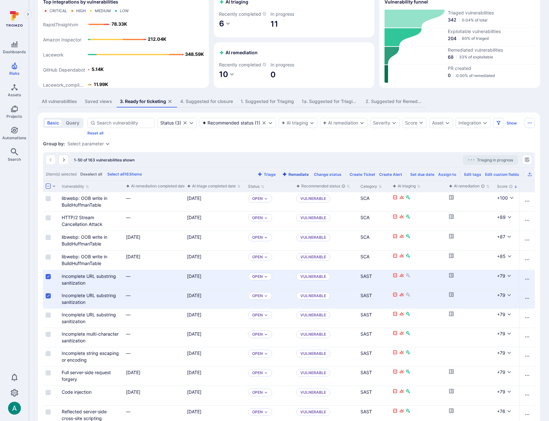
click at [302, 177] on button "Remediate" at bounding box center [295, 174] width 29 height 5
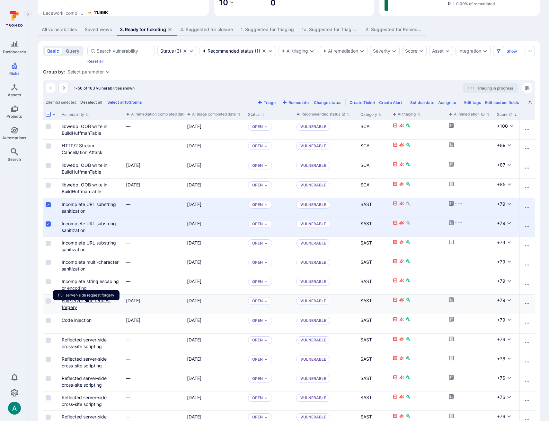
scroll to position [109, 0]
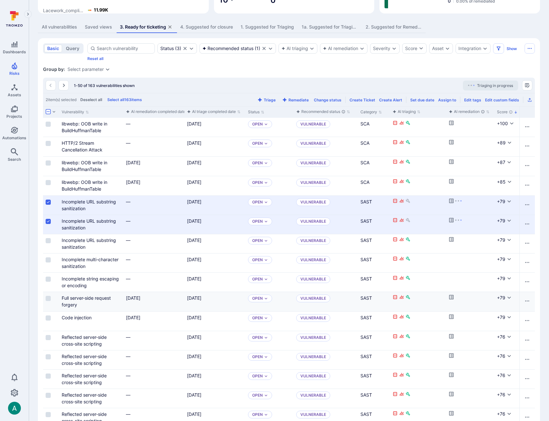
click at [83, 308] on div "Full server-side request forgery" at bounding box center [91, 301] width 59 height 13
click at [452, 299] on icon "Cell for aiCtx.remediationStatus" at bounding box center [451, 296] width 5 height 5
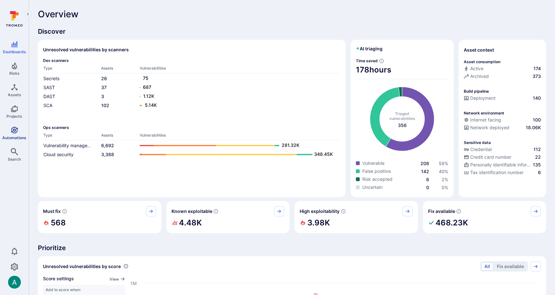
click at [9, 138] on span "Automations" at bounding box center [14, 138] width 24 height 5
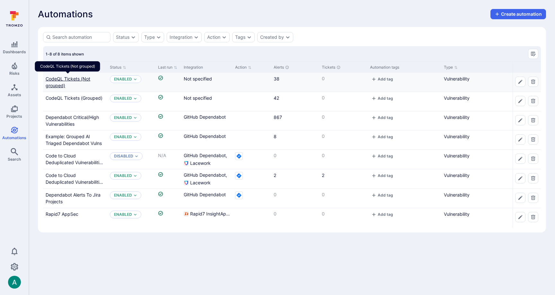
click at [63, 80] on link "CodeQL Tickets (Not grouped)" at bounding box center [68, 82] width 45 height 12
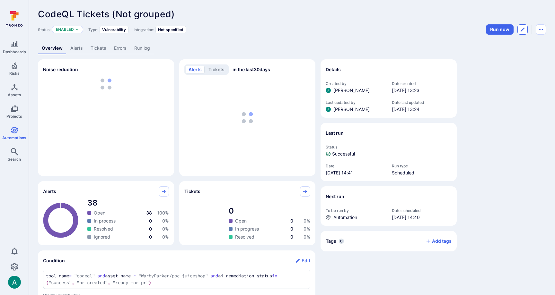
click at [520, 27] on button "Edit automation" at bounding box center [522, 29] width 10 height 10
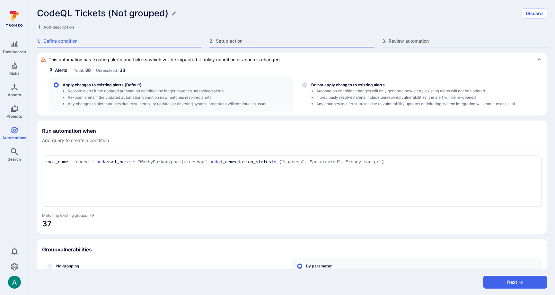
click at [231, 40] on span "Setup action" at bounding box center [295, 41] width 158 height 6
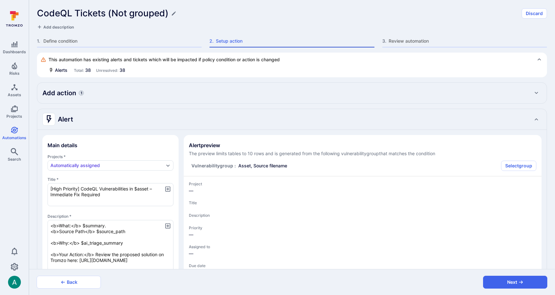
type textarea "x"
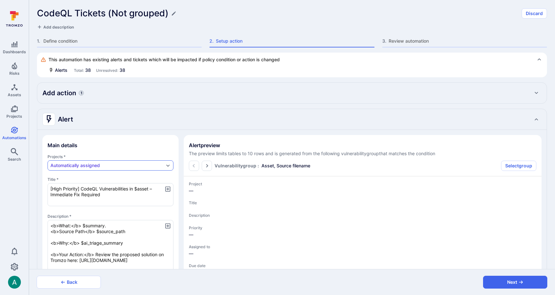
type textarea "x"
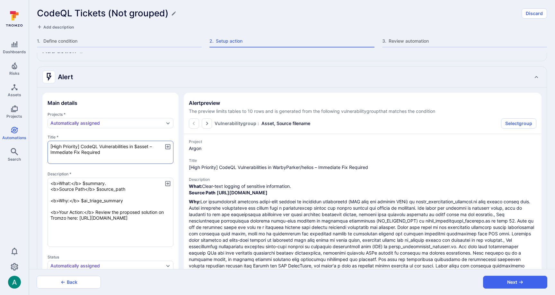
scroll to position [49, 0]
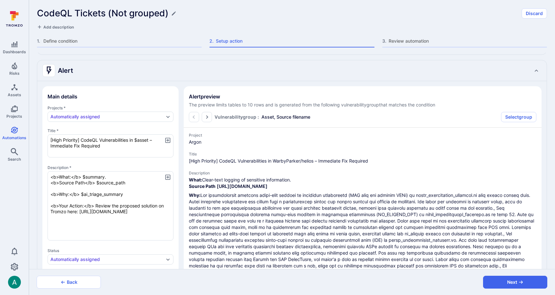
drag, startPoint x: 205, startPoint y: 179, endPoint x: 314, endPoint y: 178, distance: 109.2
click at [314, 178] on p "What: Clear-text logging of sensitive information. Source Path [URL][DOMAIN_NAM…" at bounding box center [362, 183] width 347 height 13
click at [515, 114] on button "Select group" at bounding box center [518, 117] width 35 height 10
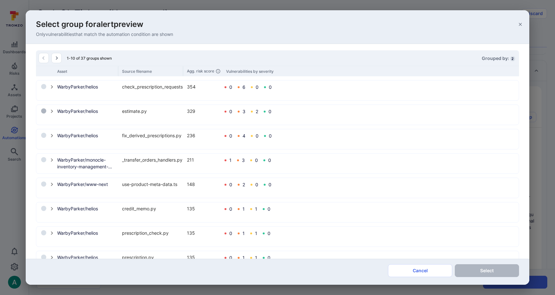
click at [42, 111] on input "select group" at bounding box center [43, 111] width 5 height 5
radio input "true"
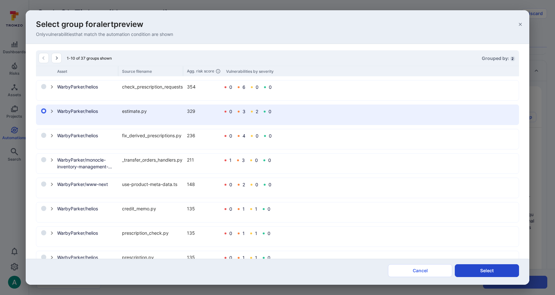
click at [489, 270] on button "Select" at bounding box center [487, 271] width 64 height 13
type textarea "x"
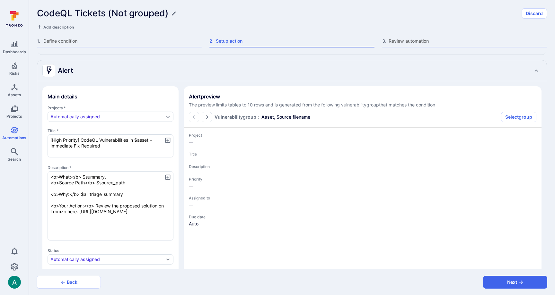
type textarea "x"
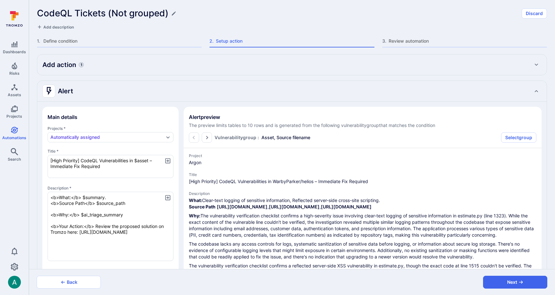
scroll to position [0, 0]
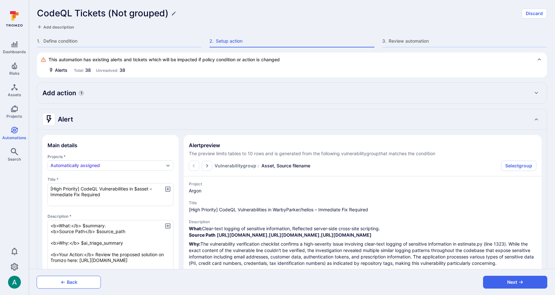
click at [90, 282] on button "Back" at bounding box center [69, 282] width 64 height 13
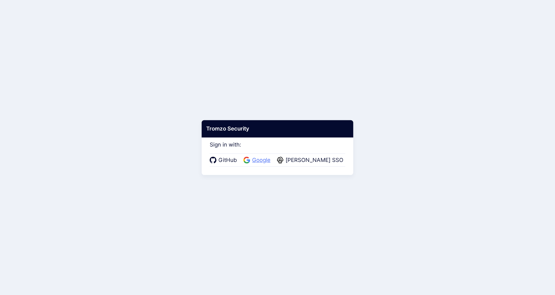
click at [261, 158] on span "Google" at bounding box center [261, 160] width 22 height 8
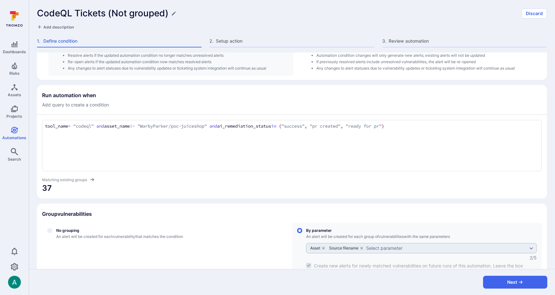
scroll to position [35, 0]
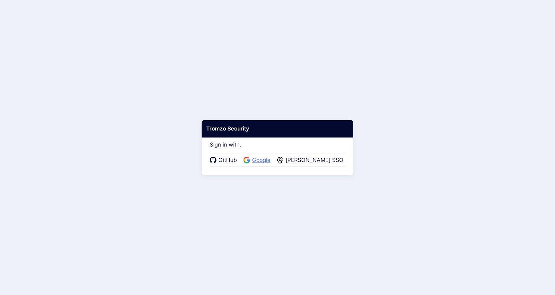
click at [265, 157] on span "Google" at bounding box center [261, 160] width 22 height 8
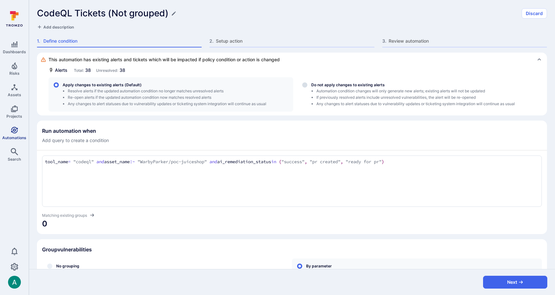
click at [15, 134] on link "Automations" at bounding box center [14, 133] width 29 height 19
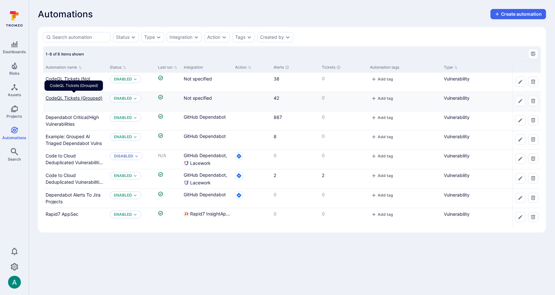
click at [75, 96] on link "CodeQL Tickets (Grouped)" at bounding box center [74, 97] width 57 height 5
click at [74, 78] on link "CodeQL Tickets (Not grouped)" at bounding box center [68, 82] width 45 height 12
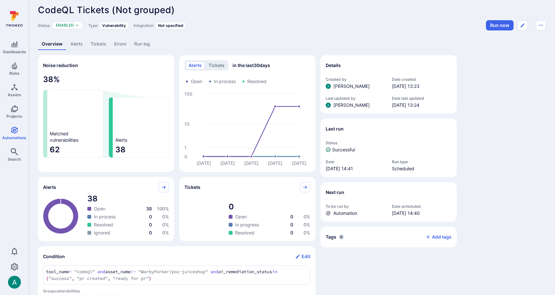
scroll to position [5, 0]
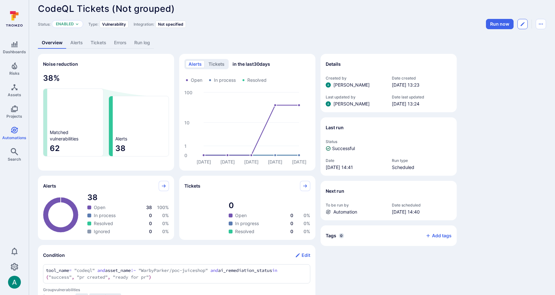
click at [521, 23] on icon "Edit automation" at bounding box center [522, 24] width 5 height 5
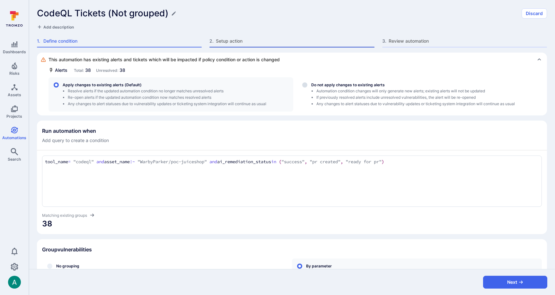
click at [223, 41] on span "Setup action" at bounding box center [295, 41] width 158 height 6
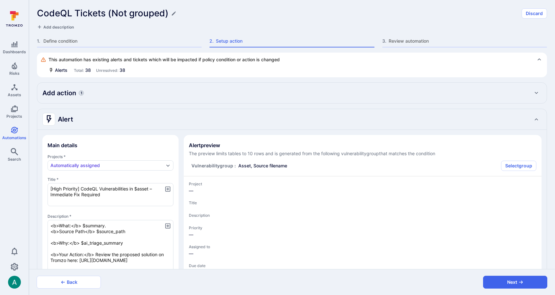
type textarea "x"
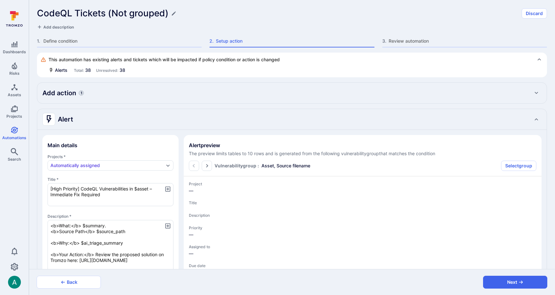
type textarea "x"
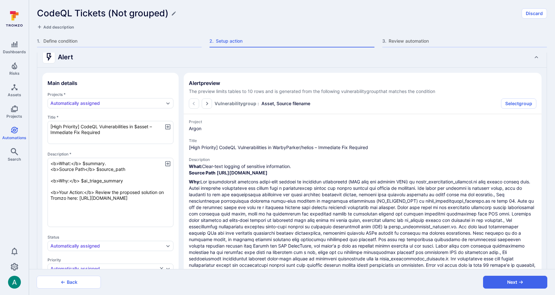
scroll to position [65, 0]
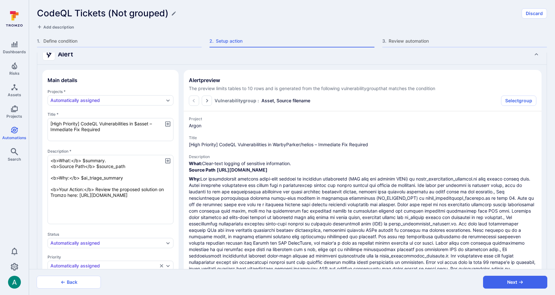
drag, startPoint x: 127, startPoint y: 208, endPoint x: 32, endPoint y: 144, distance: 114.4
click at [32, 144] on div "This automation has existing alerts and tickets which will be impacted if polic…" at bounding box center [292, 161] width 526 height 217
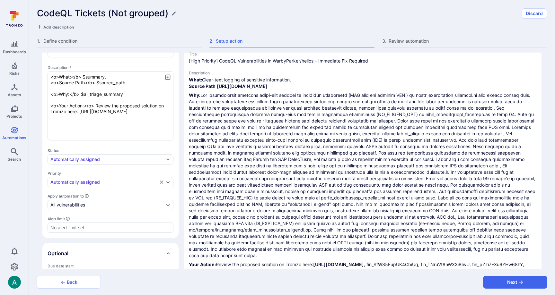
scroll to position [0, 0]
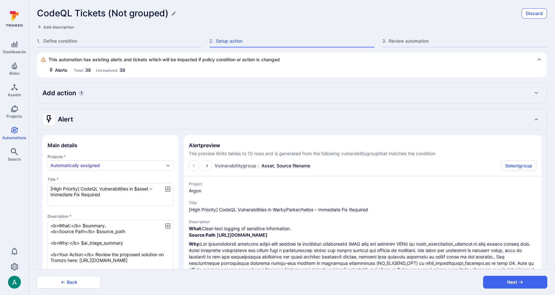
click at [530, 12] on button "Discard" at bounding box center [533, 13] width 25 height 10
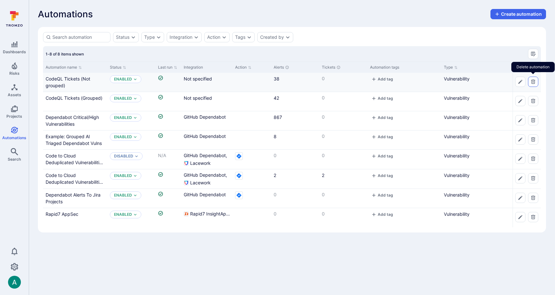
click at [534, 83] on icon "Delete automation" at bounding box center [532, 81] width 5 height 5
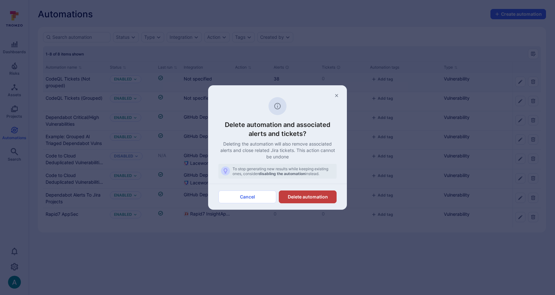
click at [310, 198] on button "Delete automation" at bounding box center [308, 197] width 58 height 13
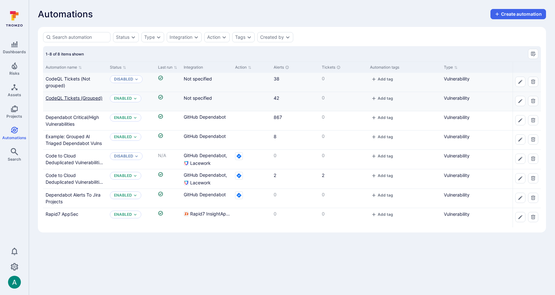
click at [61, 95] on link "CodeQL Tickets (Grouped)" at bounding box center [74, 97] width 57 height 5
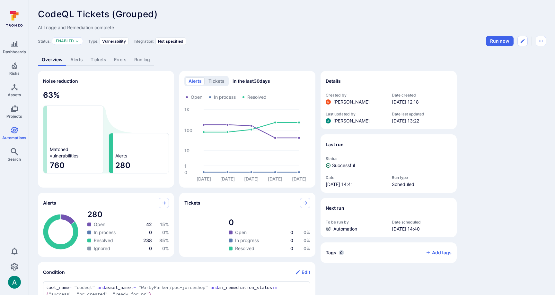
click at [66, 60] on link "Alerts" at bounding box center [76, 60] width 20 height 12
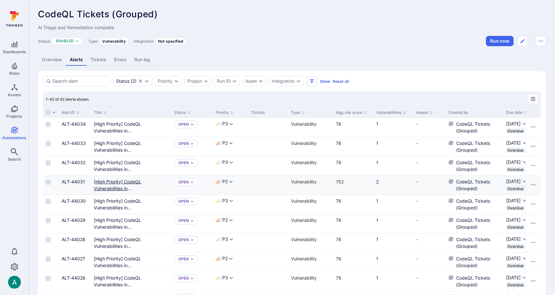
click at [109, 183] on Required"] "[High Priority] CodeQL Vulnerabilities in WarbyParker/helios – Immediate Fix Re…" at bounding box center [131, 192] width 75 height 26
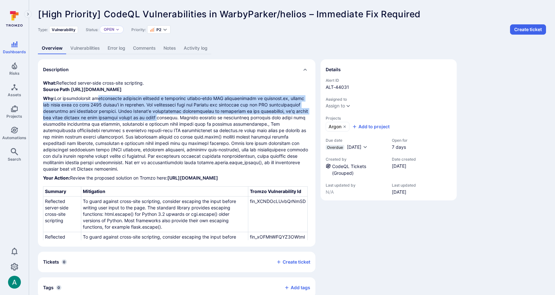
drag, startPoint x: 95, startPoint y: 98, endPoint x: 146, endPoint y: 121, distance: 56.0
click at [144, 120] on p "Why:" at bounding box center [176, 133] width 267 height 77
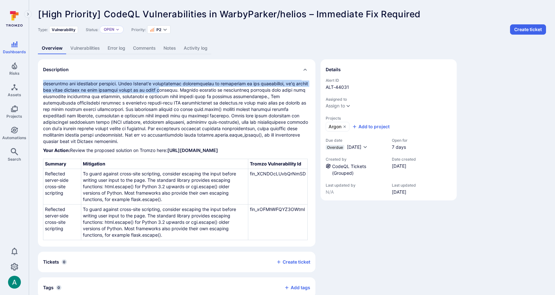
scroll to position [12, 0]
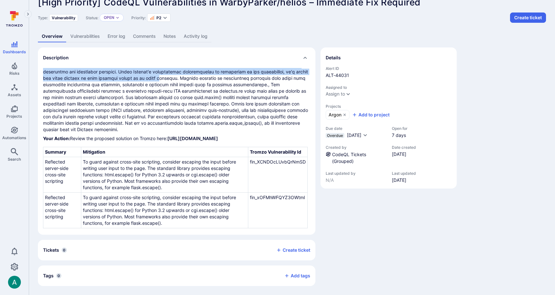
click at [83, 36] on link "Vulnerabilities" at bounding box center [84, 37] width 37 height 12
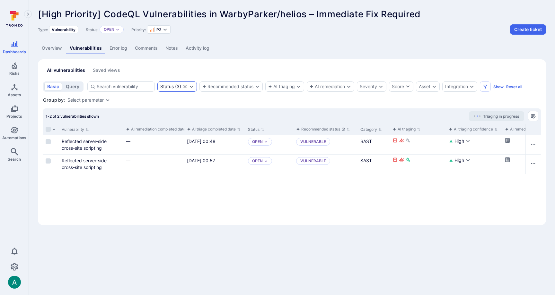
click at [185, 88] on icon "Clear selection" at bounding box center [184, 86] width 5 height 5
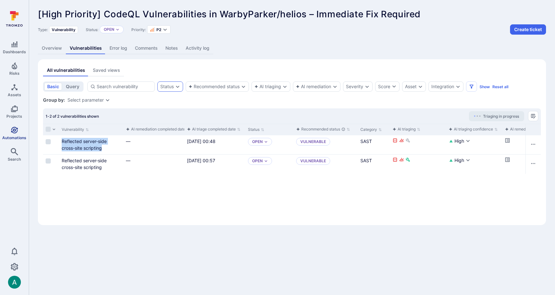
click at [15, 125] on link "Automations" at bounding box center [14, 133] width 29 height 19
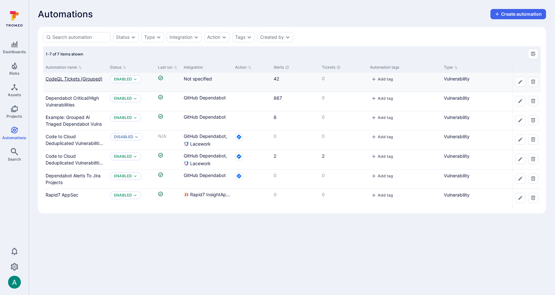
click at [85, 78] on link "CodeQL Tickets (Grouped)" at bounding box center [74, 78] width 57 height 5
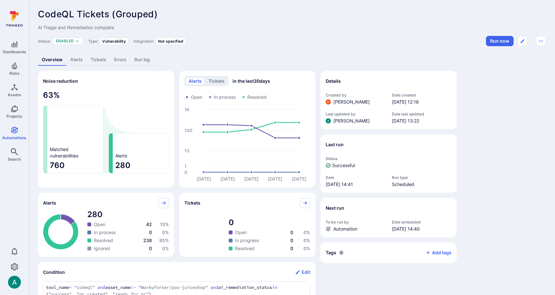
drag, startPoint x: 75, startPoint y: 57, endPoint x: 74, endPoint y: 61, distance: 3.6
click at [75, 57] on link "Alerts" at bounding box center [76, 60] width 20 height 12
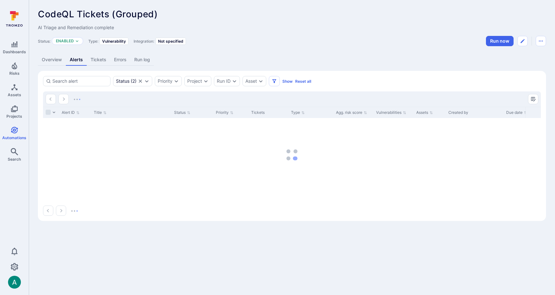
click at [74, 61] on link "Alerts" at bounding box center [76, 60] width 21 height 12
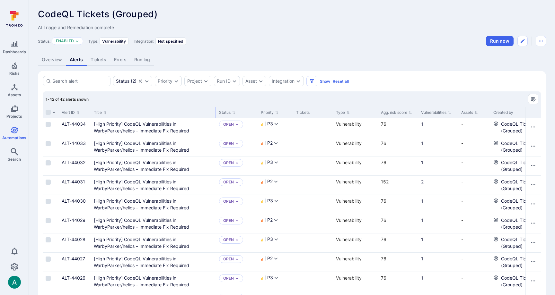
drag, startPoint x: 170, startPoint y: 110, endPoint x: 215, endPoint y: 107, distance: 45.1
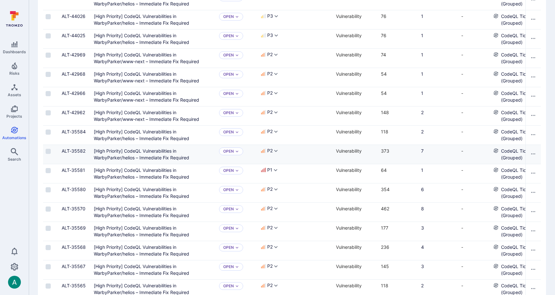
scroll to position [263, 0]
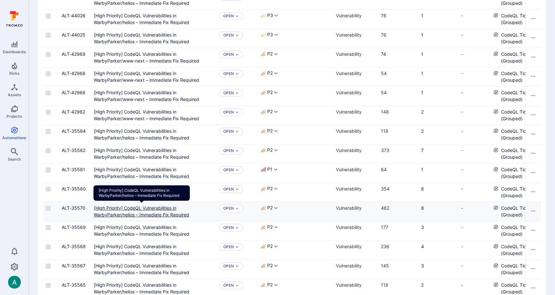
click at [181, 215] on Required"] "[High Priority] CodeQL Vulnerabilities in WarbyParker/helios – Immediate Fix Re…" at bounding box center [141, 212] width 95 height 12
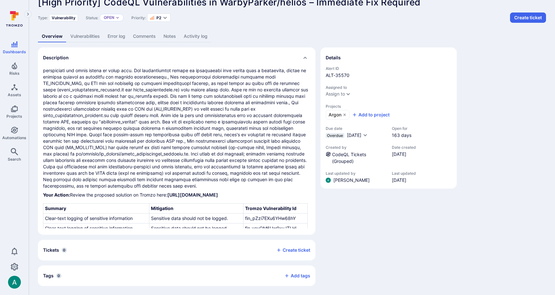
scroll to position [248, 0]
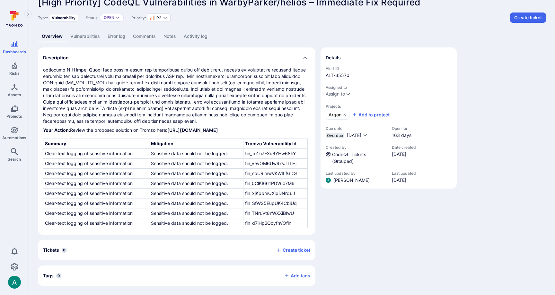
click at [82, 36] on link "Vulnerabilities" at bounding box center [84, 37] width 37 height 12
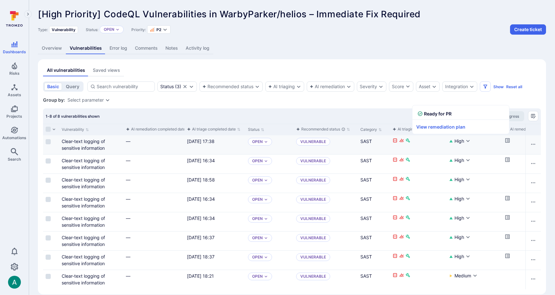
click at [508, 140] on icon "Cell for aiCtx.remediationStatus" at bounding box center [507, 140] width 4 height 4
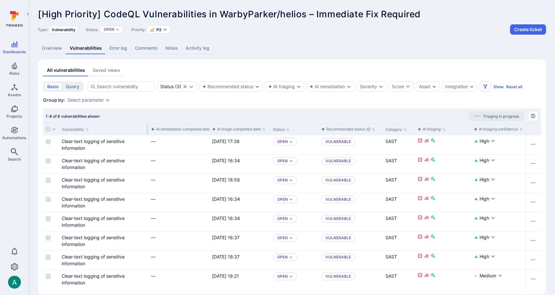
drag, startPoint x: 122, startPoint y: 126, endPoint x: 147, endPoint y: 126, distance: 25.0
click at [147, 126] on div at bounding box center [147, 129] width 1 height 11
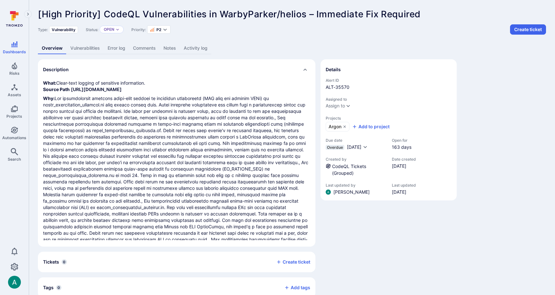
scroll to position [12, 0]
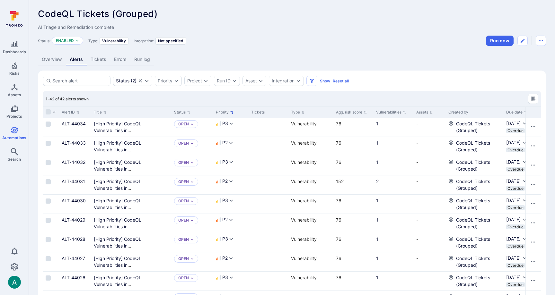
scroll to position [0, 0]
click at [231, 111] on icon "Sort by Priority" at bounding box center [231, 112] width 3 height 3
click at [363, 114] on button "Agg. risk score" at bounding box center [351, 112] width 31 height 5
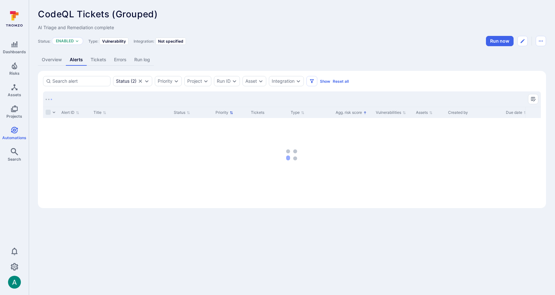
click at [365, 112] on icon "Sorted by: Alphabetically (A-Z)" at bounding box center [365, 112] width 2 height 3
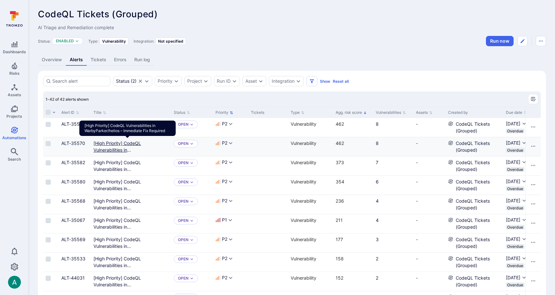
click at [129, 144] on Required"] "[High Priority] CodeQL Vulnerabilities in WarbyParker/helios – Immediate Fix Re…" at bounding box center [130, 154] width 75 height 26
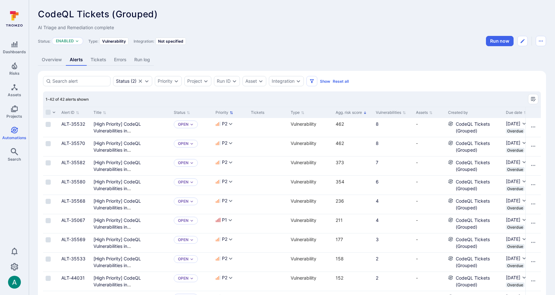
scroll to position [3, 0]
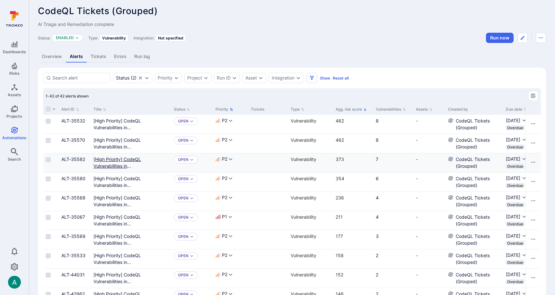
click at [108, 161] on Required"] "[High Priority] CodeQL Vulnerabilities in WarbyParker/helios – Immediate Fix Re…" at bounding box center [130, 170] width 75 height 26
click at [110, 180] on Required"] "[High Priority] CodeQL Vulnerabilities in WarbyParker/helios – Immediate Fix Re…" at bounding box center [130, 189] width 75 height 26
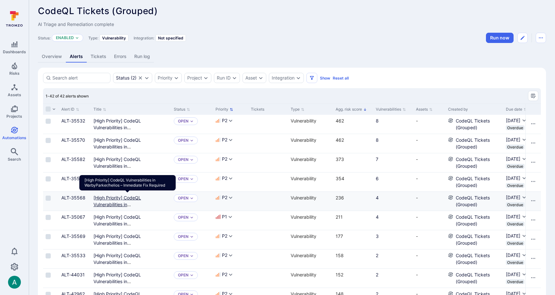
click at [111, 202] on Required"] "[High Priority] CodeQL Vulnerabilities in WarbyParker/helios – Immediate Fix Re…" at bounding box center [130, 208] width 75 height 26
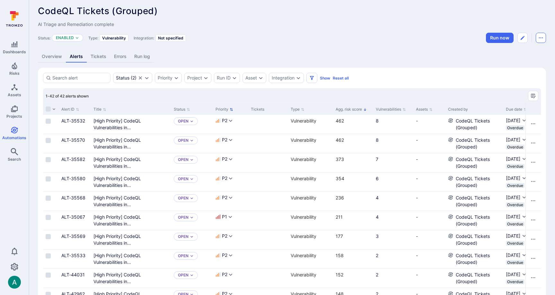
click at [541, 38] on icon "Automation menu" at bounding box center [541, 38] width 4 height 1
click at [524, 53] on li "Duplicate" at bounding box center [514, 52] width 58 height 10
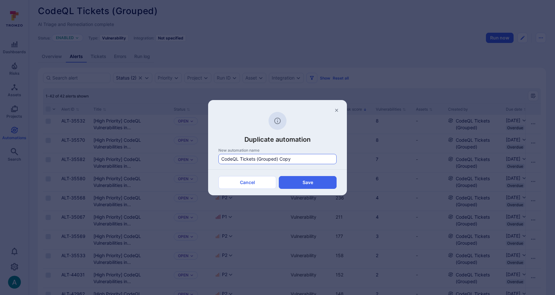
click at [258, 159] on input "CodeQL Tickets (Grouped) Copy" at bounding box center [277, 159] width 112 height 6
type input "CodeQL Tickets (Not Grouped)"
click at [308, 183] on button "Save" at bounding box center [308, 182] width 58 height 13
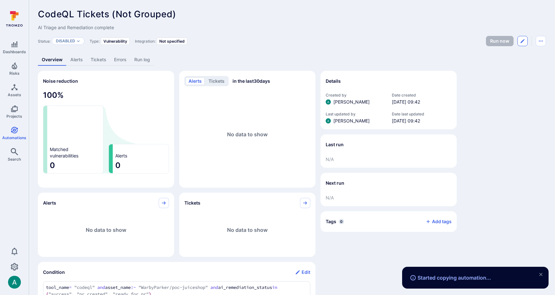
click at [523, 42] on icon "Edit automation" at bounding box center [522, 41] width 5 height 5
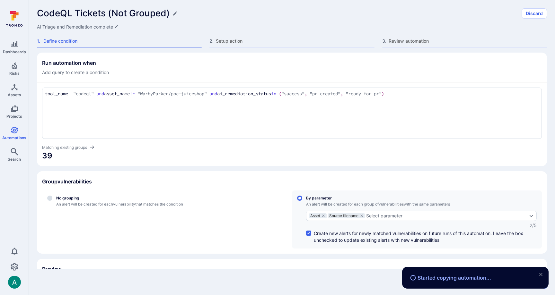
click at [54, 197] on label "No grouping An alert will be created for each vulnerability that matches the co…" at bounding box center [165, 220] width 246 height 58
click at [52, 197] on input "No grouping An alert will be created for each vulnerability that matches the co…" at bounding box center [49, 198] width 5 height 5
radio input "true"
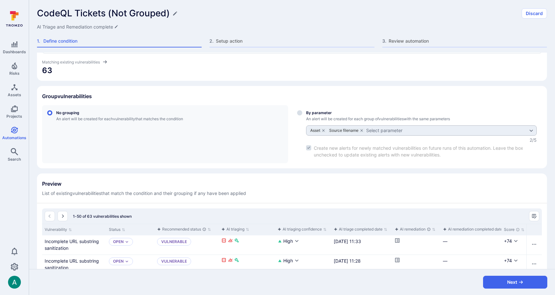
scroll to position [89, 0]
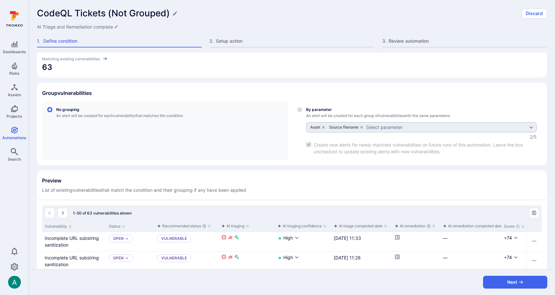
click at [302, 110] on label "By parameter An alert will be created for each group of vulnerabilities with th…" at bounding box center [417, 131] width 250 height 58
click at [302, 110] on input "By parameter An alert will be created for each group of vulnerabilities with th…" at bounding box center [299, 109] width 5 height 5
radio input "true"
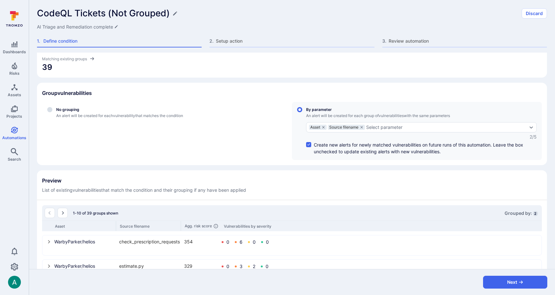
click at [67, 109] on span "No grouping" at bounding box center [119, 109] width 127 height 5
click at [52, 109] on input "No grouping An alert will be created for each vulnerability that matches the co…" at bounding box center [49, 109] width 5 height 5
radio input "true"
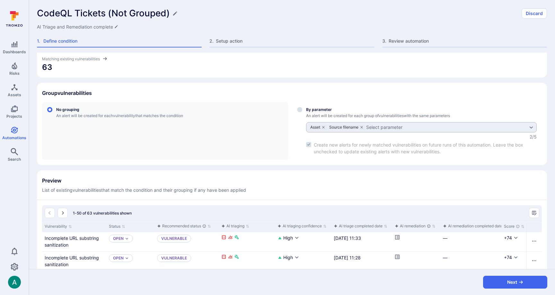
click at [311, 109] on div "Select group by parameter" at bounding box center [421, 131] width 231 height 48
click at [302, 109] on input "By parameter An alert will be created for each group of vulnerabilities with th…" at bounding box center [299, 109] width 5 height 5
radio input "true"
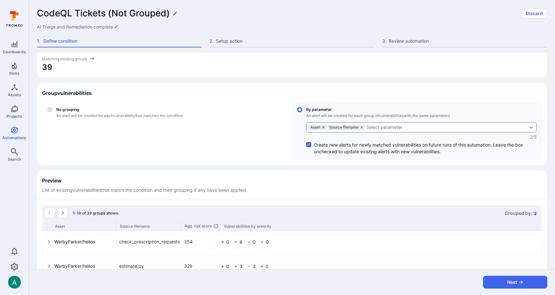
click at [323, 128] on icon "grouping parameters" at bounding box center [323, 127] width 2 height 2
click at [302, 112] on input "By parameter An alert will be created for each group of vulnerabilities with th…" at bounding box center [299, 109] width 5 height 5
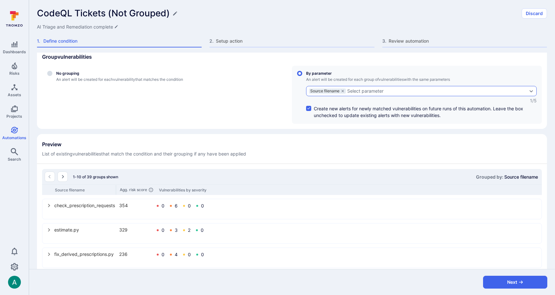
scroll to position [124, 0]
click at [361, 91] on div "Select parameter" at bounding box center [365, 92] width 36 height 5
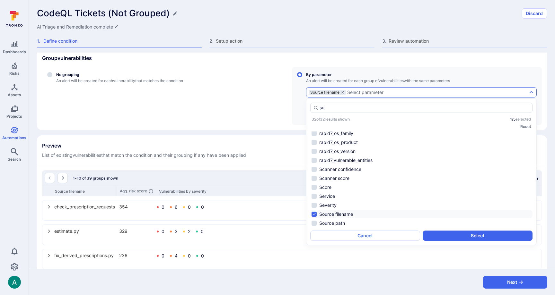
scroll to position [0, 0]
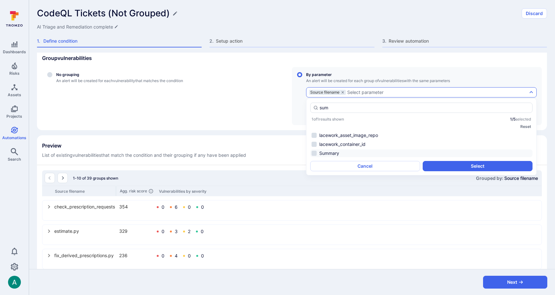
click at [339, 153] on li "Summary" at bounding box center [421, 154] width 222 height 8
type input "sum"
click at [455, 165] on button "Select" at bounding box center [478, 166] width 110 height 10
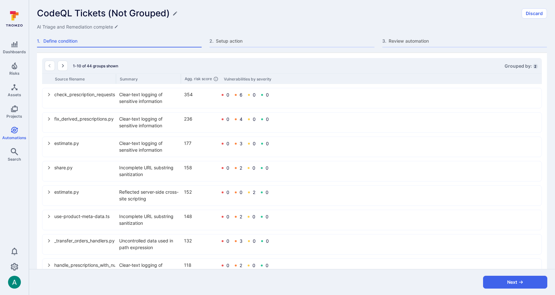
scroll to position [239, 0]
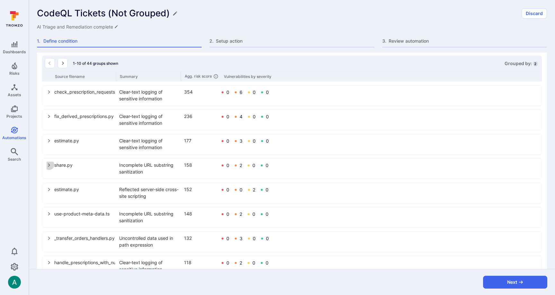
click at [49, 167] on icon "select group" at bounding box center [49, 165] width 5 height 5
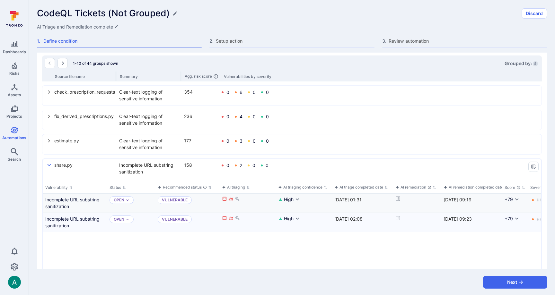
click at [397, 199] on icon "Cell for aiCtx.remediationStatus" at bounding box center [397, 199] width 5 height 5
click at [398, 218] on icon "Cell for aiCtx.remediationStatus" at bounding box center [397, 218] width 5 height 5
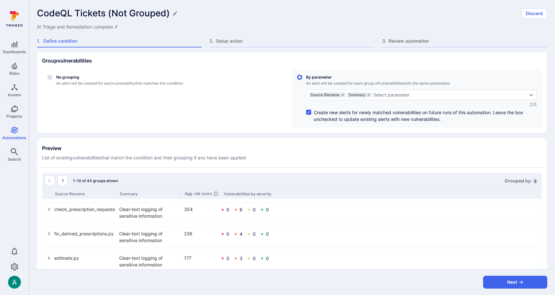
scroll to position [112, 0]
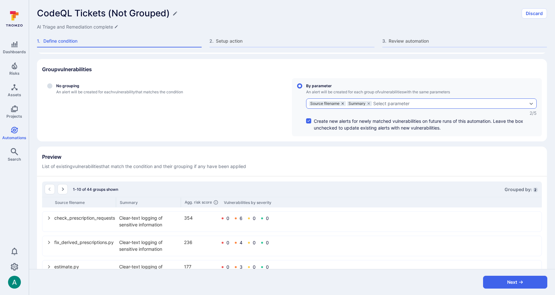
click at [342, 103] on icon "grouping parameters" at bounding box center [343, 104] width 4 height 4
click at [302, 89] on input "By parameter An alert will be created for each group of vulnerabilities with th…" at bounding box center [299, 85] width 5 height 5
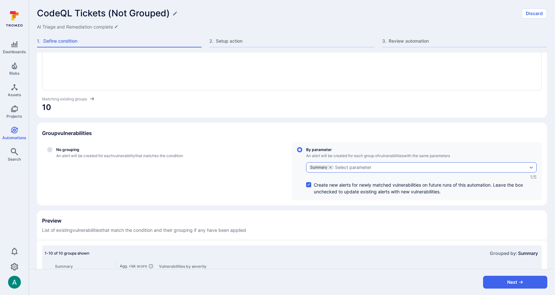
click at [358, 165] on div "Select parameter" at bounding box center [353, 167] width 36 height 5
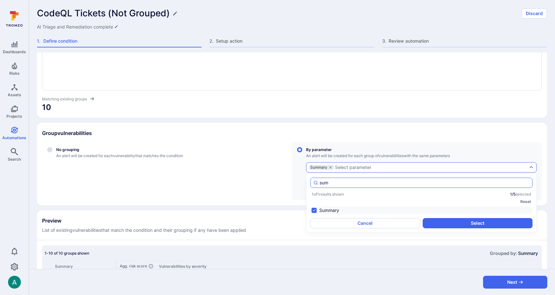
click at [339, 184] on input "sum" at bounding box center [425, 183] width 210 height 6
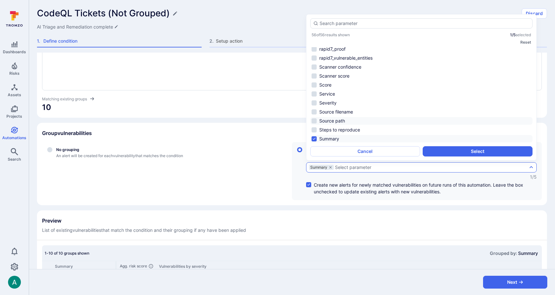
click at [327, 120] on li "Source path" at bounding box center [421, 121] width 222 height 8
click at [468, 151] on button "Select" at bounding box center [478, 151] width 110 height 10
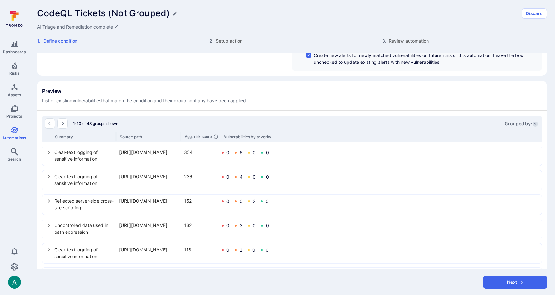
scroll to position [201, 0]
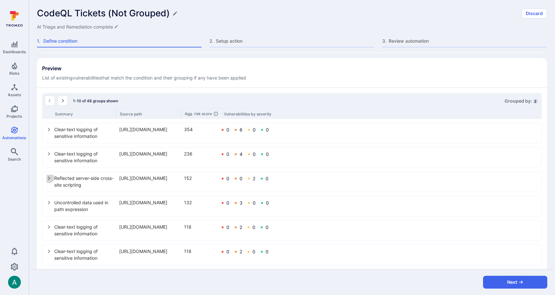
click at [49, 178] on icon "select group" at bounding box center [49, 179] width 2 height 4
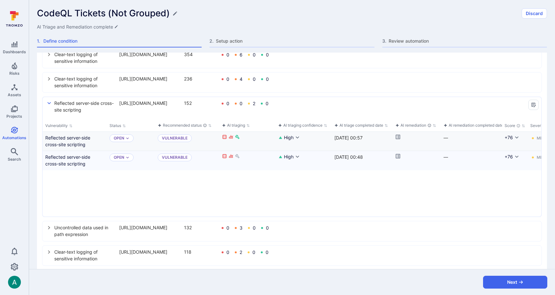
scroll to position [276, 0]
click at [398, 136] on icon "Cell for aiCtx.remediationStatus" at bounding box center [397, 136] width 5 height 5
click at [398, 155] on icon "Cell for aiCtx.remediationStatus" at bounding box center [397, 155] width 5 height 5
click at [49, 226] on icon "select group" at bounding box center [49, 228] width 2 height 4
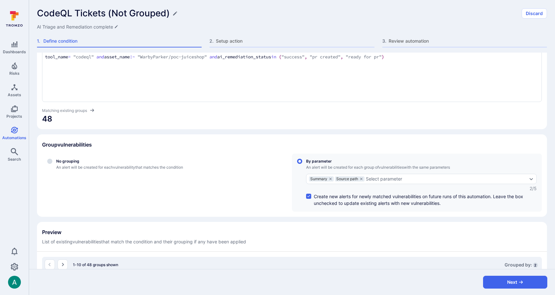
scroll to position [0, 0]
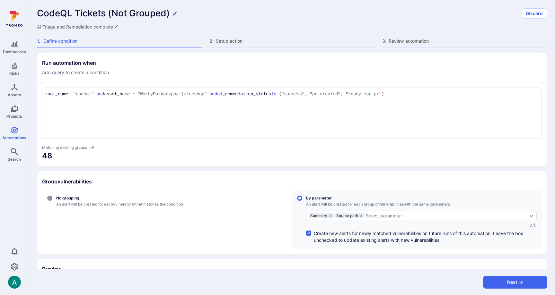
click at [51, 199] on input "No grouping An alert will be created for each vulnerability that matches the co…" at bounding box center [49, 198] width 5 height 5
radio input "true"
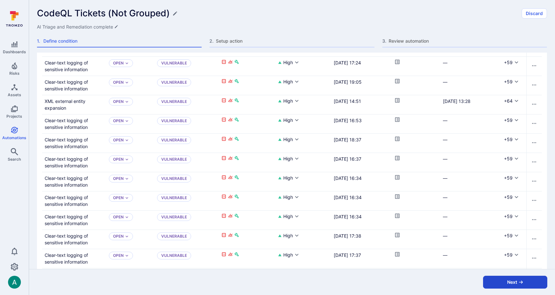
scroll to position [388, 0]
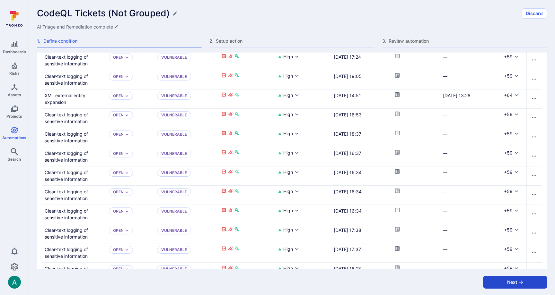
click at [524, 281] on button "Next" at bounding box center [515, 282] width 64 height 13
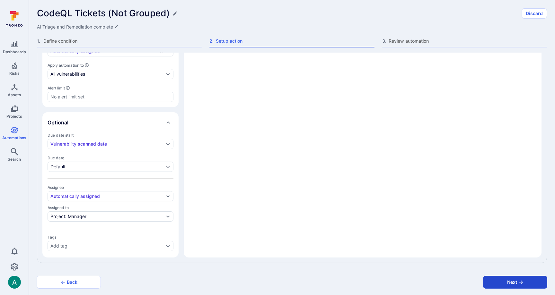
type textarea "x"
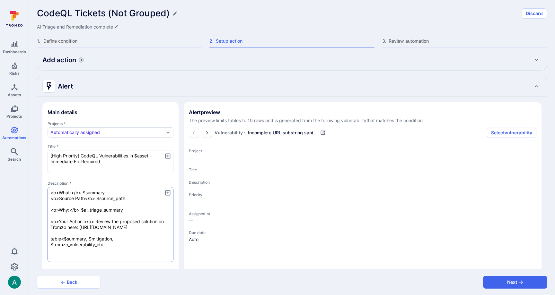
scroll to position [3, 0]
type textarea "x"
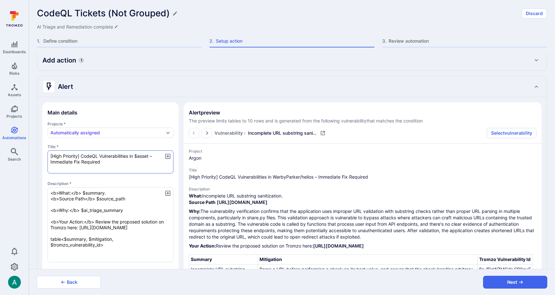
click at [81, 156] on textarea "[High Priority] CodeQL Vulnerabilities in $asset – Immediate Fix Required" at bounding box center [111, 162] width 126 height 23
type textarea "[High Priority] VCodeQL Vulnerabilities in $asset – Immediate Fix Required"
type textarea "x"
type textarea "[High Priority] VeCodeQL Vulnerabilities in $asset – Immediate Fix Required"
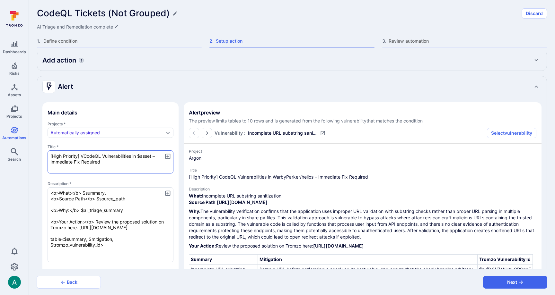
type textarea "x"
type textarea "[High Priority] VerCodeQL Vulnerabilities in $asset – Immediate Fix Required"
type textarea "x"
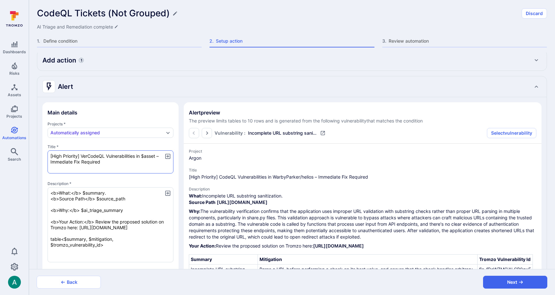
type textarea "[High Priority] VeriCodeQL Vulnerabilities in $asset – Immediate Fix Required"
type textarea "x"
type textarea "[High Priority] VerifCodeQL Vulnerabilities in $asset – Immediate Fix Required"
type textarea "x"
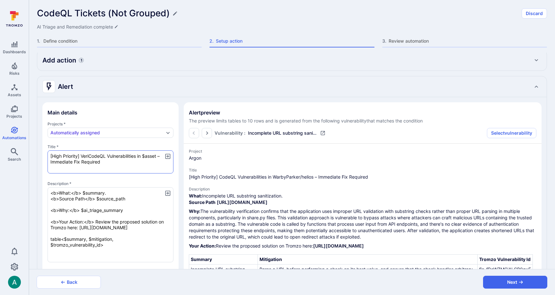
type textarea "x"
type textarea "[High Priority] VerifiCodeQL Vulnerabilities in $asset – Immediate Fix Required"
type textarea "x"
type textarea "[High Priority] VerifieCodeQL Vulnerabilities in $asset – Immediate Fix Required"
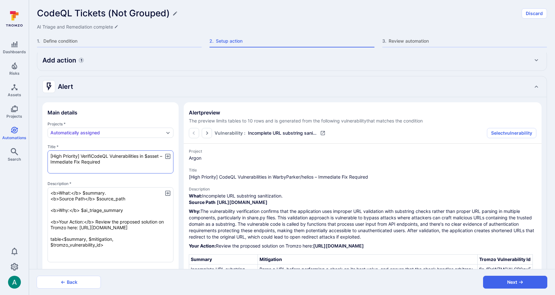
type textarea "x"
type textarea "[High Priority] VerifiedCodeQL Vulnerabilities in $asset – Immediate Fix Requir…"
type textarea "x"
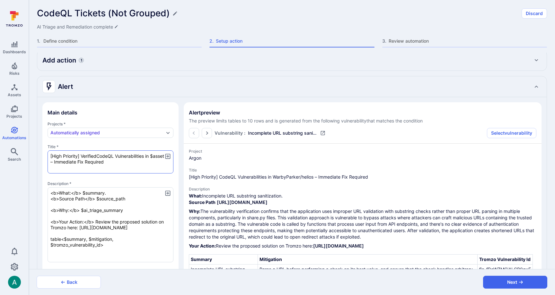
type textarea "[High Priority] Verified CodeQL Vulnerabilities in $asset – Immediate Fix Requi…"
type textarea "x"
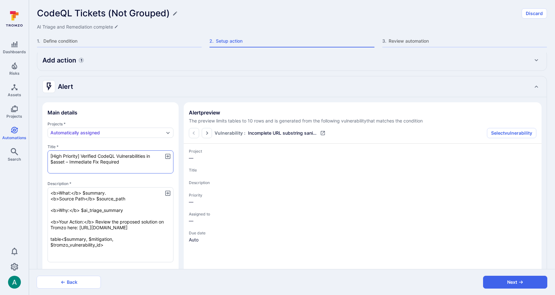
type textarea "x"
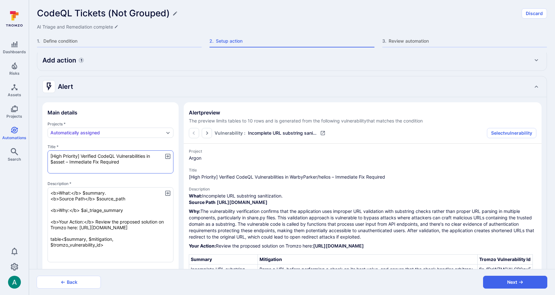
click at [146, 155] on textarea "[High Priority] Verified CodeQL Vulnerabilities in $asset – Immediate Fix Requi…" at bounding box center [111, 162] width 126 height 23
type textarea "[High Priority] Verified CodeQL Vulnerabilitie in $asset – Immediate Fix Requir…"
type textarea "x"
type textarea "[High Priority] Verified CodeQL Vulnerabiliti in $asset – Immediate Fix Required"
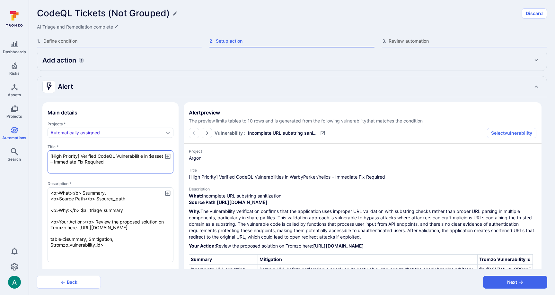
type textarea "x"
type textarea "[High Priority] Verified CodeQL Vulnerabilit in $asset – Immediate Fix Required"
type textarea "x"
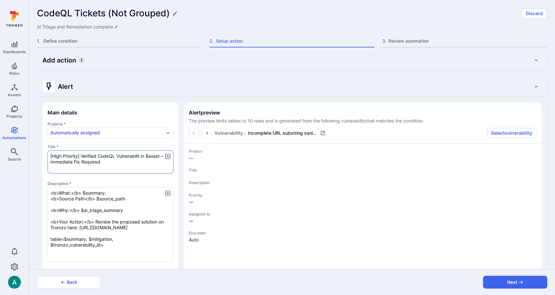
type textarea "[High Priority] Verified CodeQL Vulnerability in $asset – Immediate Fix Required"
type textarea "x"
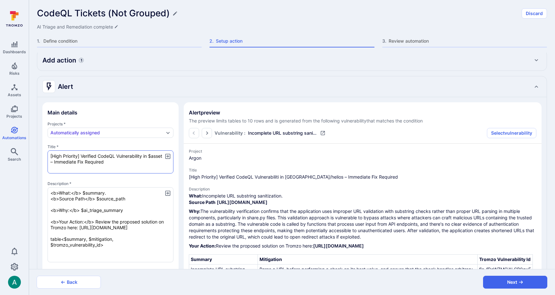
type textarea "x"
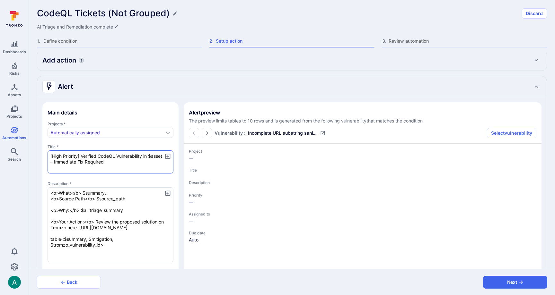
type textarea "x"
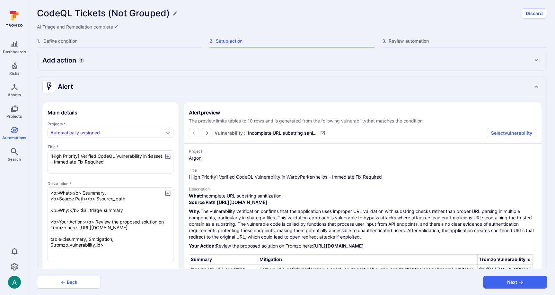
type textarea "[High Priority] Verified CodeQL Vulnerability in $asset – Immediate Fix Required"
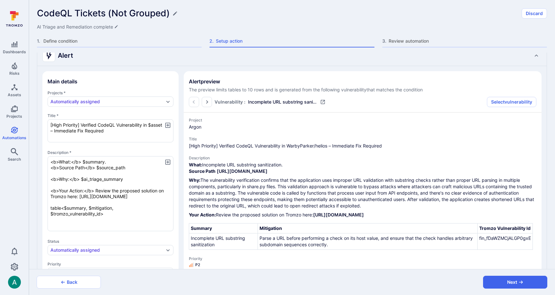
scroll to position [34, 0]
drag, startPoint x: 50, startPoint y: 219, endPoint x: 137, endPoint y: 226, distance: 87.6
click at [137, 226] on textarea "<b>What:</b> $summary. <b>Source Path</b> $source_path <b>Why:</b> $ai_triage_s…" at bounding box center [111, 193] width 126 height 75
type textarea "x"
type textarea "<b>What:</b> $summary. <b>Source Path</b> $source_path <b>Why:</b> $ai_triage_s…"
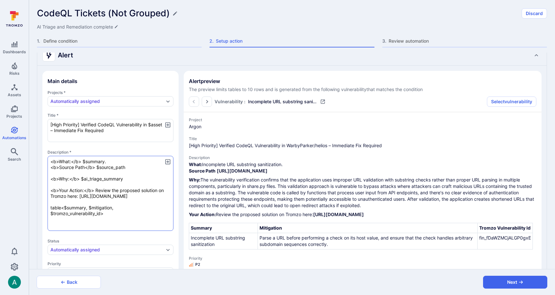
type textarea "x"
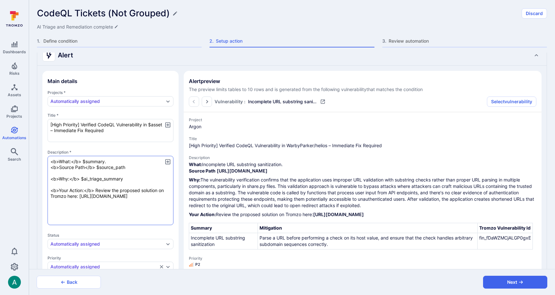
type textarea "x"
type textarea "<b>What:</b> $summary. <b>Source Path</b> $source_path <b>Why:</b> $ai_triage_s…"
type textarea "x"
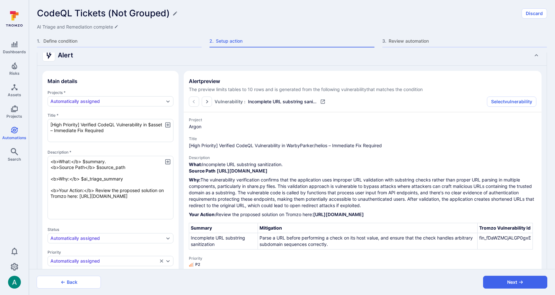
type textarea "x"
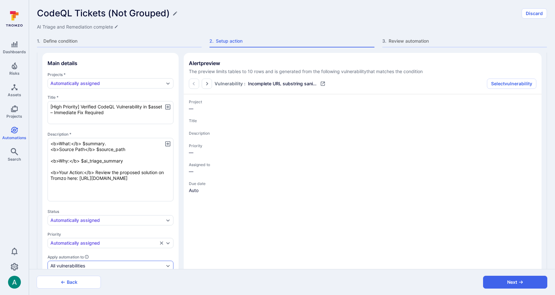
type textarea "x"
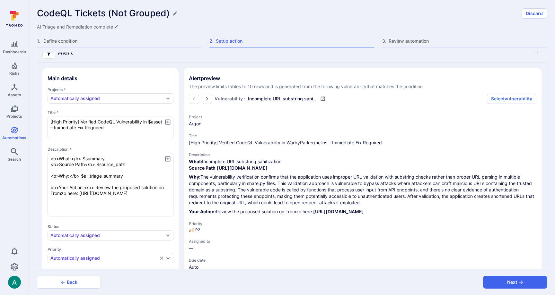
scroll to position [33, 0]
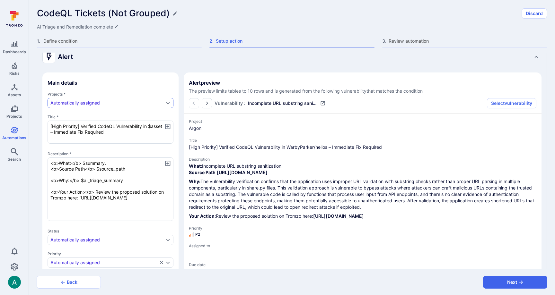
type textarea "<b>What:</b> $summary. <b>Source Path</b> $source_path <b>Why:</b> $ai_triage_s…"
click at [103, 103] on div "Automatically assigned" at bounding box center [107, 103] width 114 height 5
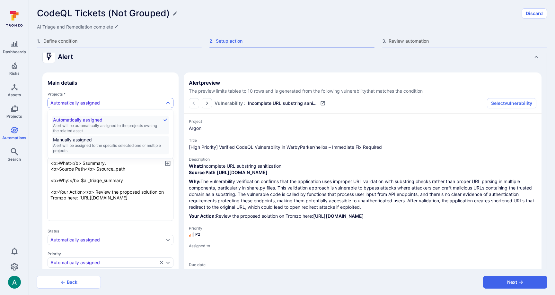
click at [97, 147] on span "Alert will be assigned to the specific selected one or multiple projects" at bounding box center [110, 148] width 115 height 10
type textarea "x"
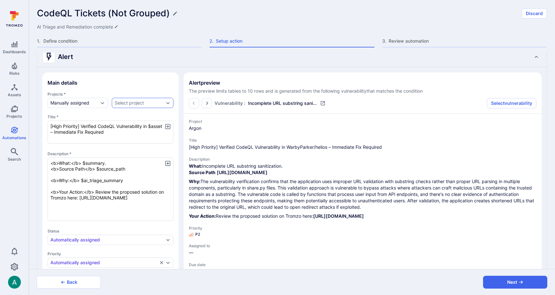
click at [130, 100] on div "Select project" at bounding box center [143, 103] width 62 height 10
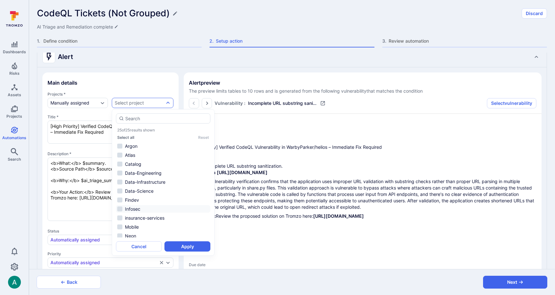
click at [140, 210] on li "Infosec" at bounding box center [163, 210] width 94 height 8
click at [186, 245] on button "Apply" at bounding box center [187, 247] width 46 height 10
type textarea "x"
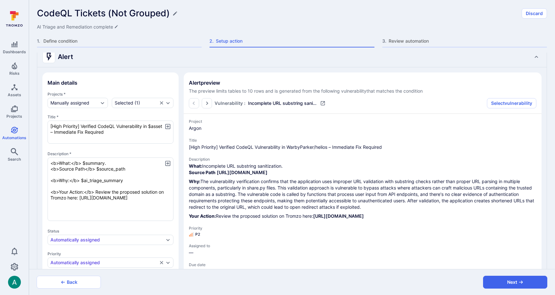
type textarea "x"
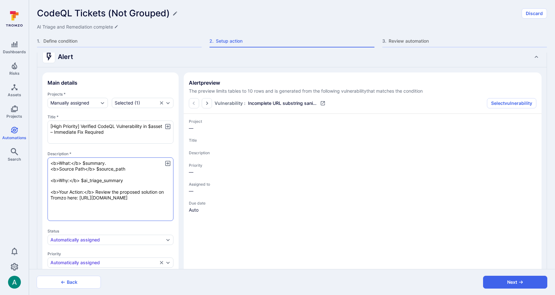
type textarea "x"
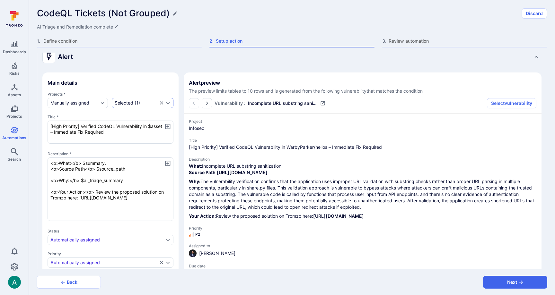
click at [161, 103] on icon "Clear selection" at bounding box center [161, 102] width 3 height 3
type textarea "x"
click at [103, 104] on icon "Expand dropdown" at bounding box center [102, 103] width 5 height 5
type textarea "x"
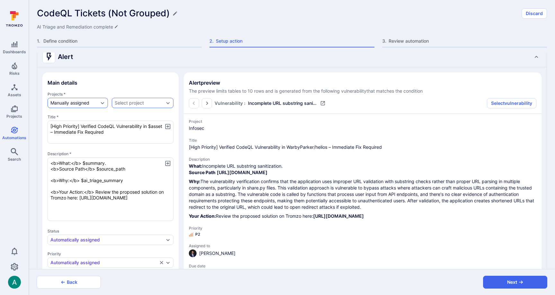
type textarea "x"
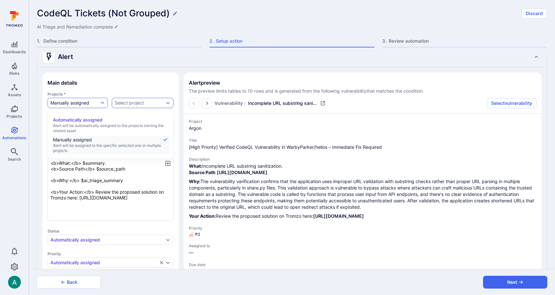
click at [94, 121] on span "Automatically assigned" at bounding box center [110, 120] width 115 height 6
type textarea "x"
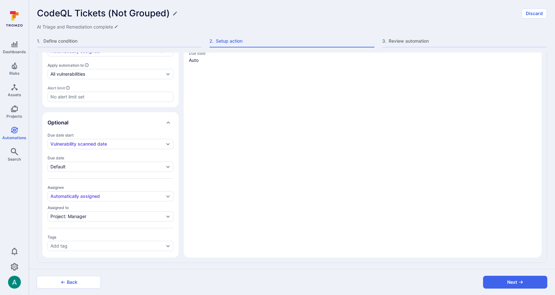
scroll to position [0, 0]
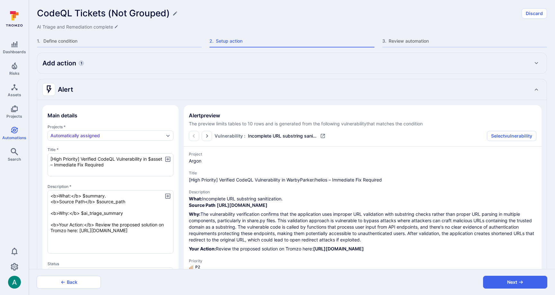
click at [72, 63] on h2 "Add action" at bounding box center [59, 63] width 34 height 9
type textarea "x"
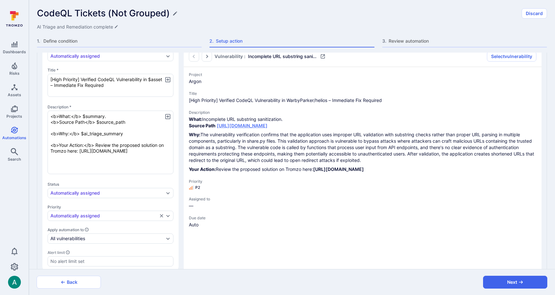
scroll to position [336, 0]
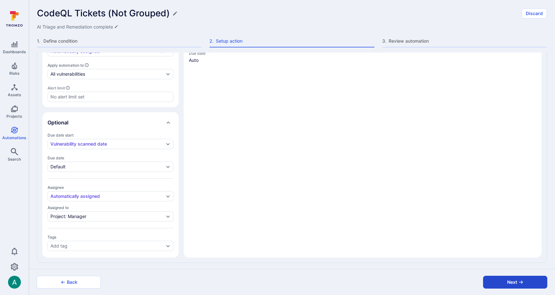
click at [502, 284] on button "Next" at bounding box center [515, 282] width 64 height 13
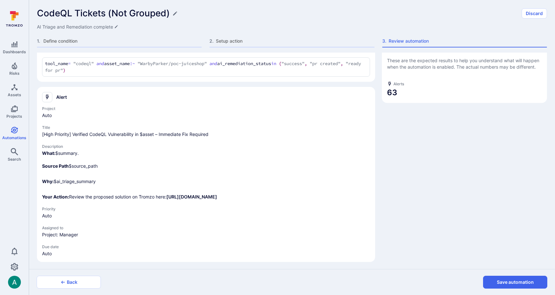
click at [502, 284] on button "Save automation" at bounding box center [515, 282] width 64 height 13
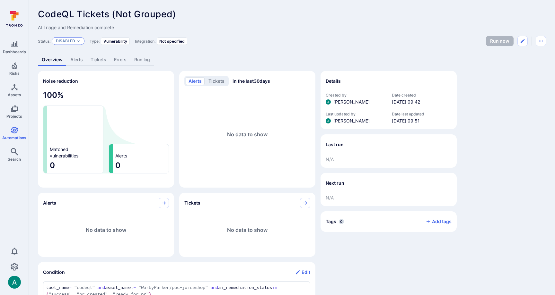
click at [65, 42] on p "Disabled" at bounding box center [65, 41] width 19 height 5
click at [71, 54] on div "Enabled" at bounding box center [84, 57] width 53 height 7
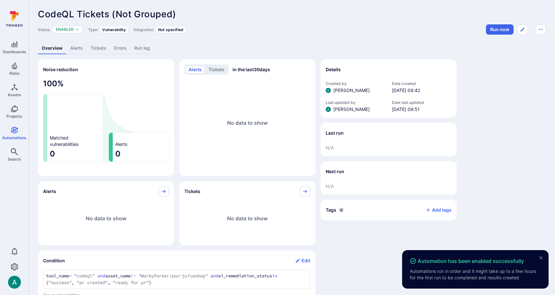
drag, startPoint x: 498, startPoint y: 51, endPoint x: 504, endPoint y: 33, distance: 18.9
click at [499, 50] on div "Overview Alerts Tickets Errors Run log" at bounding box center [292, 48] width 508 height 12
click at [496, 30] on button "Run now" at bounding box center [500, 29] width 28 height 10
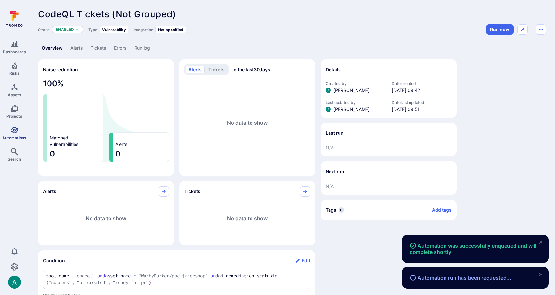
click at [13, 130] on icon "Automations" at bounding box center [15, 131] width 8 height 8
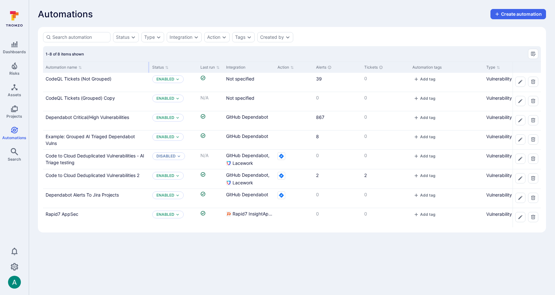
drag, startPoint x: 106, startPoint y: 66, endPoint x: 149, endPoint y: 63, distance: 42.5
click at [149, 63] on div at bounding box center [148, 67] width 1 height 11
click at [95, 79] on link "CodeQL Tickets (Not Grouped)" at bounding box center [79, 78] width 66 height 5
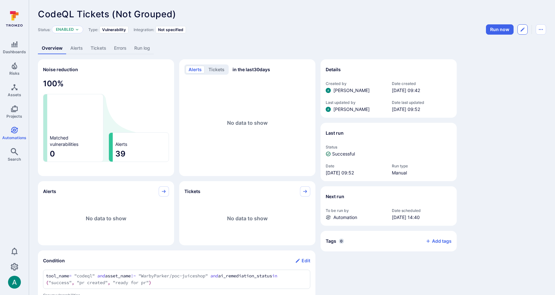
click at [525, 29] on icon "Edit automation" at bounding box center [522, 29] width 5 height 5
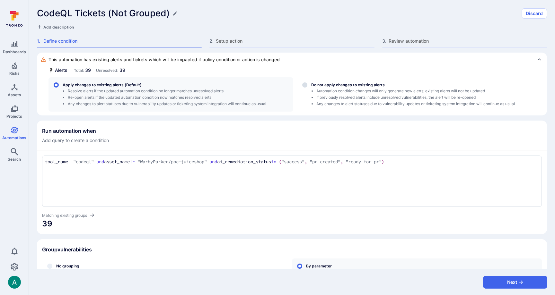
click at [70, 28] on span "Add description" at bounding box center [58, 27] width 31 height 5
type textarea "CodeQL Vulns with AI triaging and remediation - 1 alert/ticket for each vuln"
click at [523, 285] on button "Next" at bounding box center [515, 282] width 64 height 13
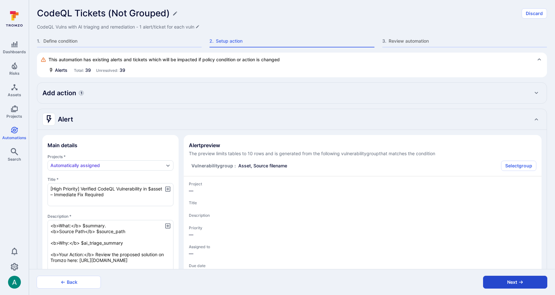
type textarea "x"
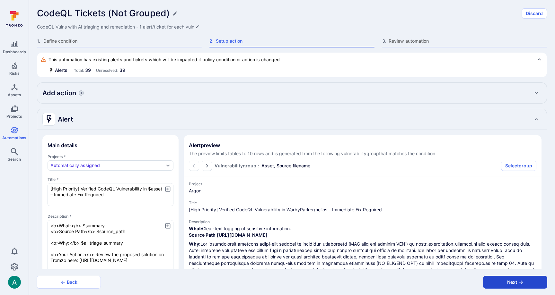
click at [523, 284] on icon "button" at bounding box center [520, 282] width 5 height 5
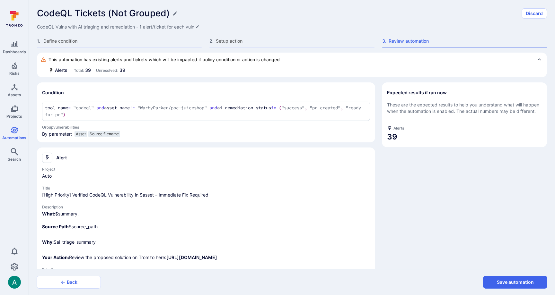
click at [523, 284] on button "Save automation" at bounding box center [515, 282] width 64 height 13
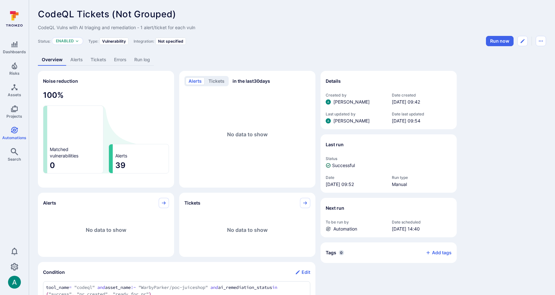
click at [48, 28] on span "CodeQL Vulns with AI triaging and remediation - 1 alert/ticket for each vuln" at bounding box center [292, 27] width 508 height 6
drag, startPoint x: 37, startPoint y: 27, endPoint x: 200, endPoint y: 30, distance: 162.8
click at [200, 30] on div "CodeQL Tickets (Not Grouped) ... Show more CodeQL Vulns with AI triaging and re…" at bounding box center [292, 256] width 526 height 512
copy span "CodeQL Vulns with AI triaging and remediation - 1 alert/ticket for each vuln"
click at [11, 127] on icon "Automations" at bounding box center [15, 131] width 8 height 8
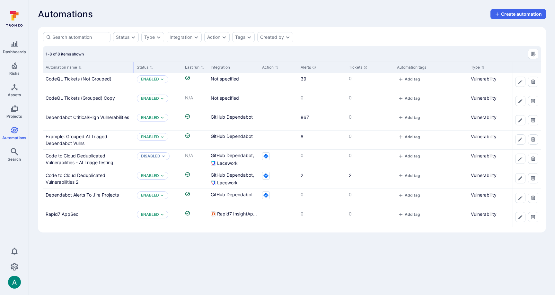
drag, startPoint x: 106, startPoint y: 67, endPoint x: 133, endPoint y: 67, distance: 27.0
click at [133, 67] on div at bounding box center [133, 67] width 1 height 11
click at [519, 100] on icon "Edit automation" at bounding box center [520, 101] width 5 height 5
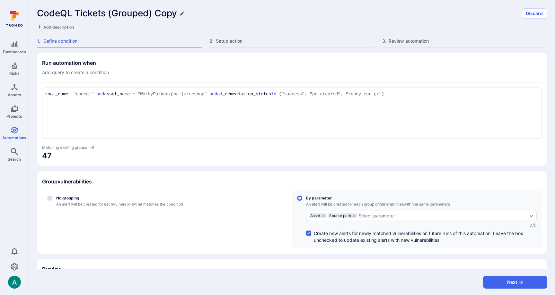
click at [180, 14] on icon "Edit title" at bounding box center [182, 13] width 5 height 5
click at [171, 16] on input "CodeQL Tickets (Grouped) Copy" at bounding box center [277, 13] width 481 height 11
type input "CodeQL Tickets (Grouped"
click at [135, 27] on div "Add description" at bounding box center [292, 27] width 510 height 6
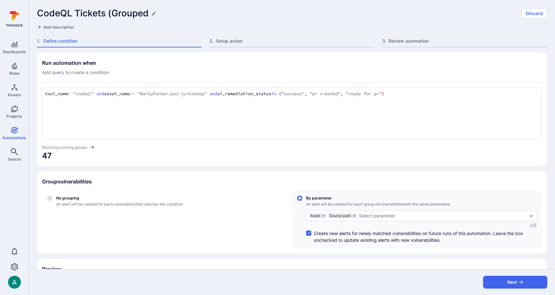
click at [158, 13] on div "CodeQL Tickets (Grouped" at bounding box center [277, 13] width 481 height 11
click at [153, 13] on icon "Edit title" at bounding box center [153, 13] width 5 height 5
type input "CodeQL Tickets (Grouped)"
click at [66, 26] on span "Add description" at bounding box center [58, 27] width 31 height 5
click at [191, 26] on textarea "CodeQL Vulns with AI triaging and remediation - 1 alert/ticket for each vuln" at bounding box center [292, 27] width 510 height 6
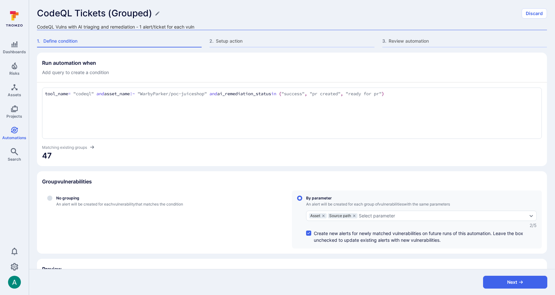
click at [191, 26] on textarea "CodeQL Vulns with AI triaging and remediation - 1 alert/ticket for each vuln" at bounding box center [292, 27] width 510 height 6
type textarea "CodeQL Vulns with AI triaging and remediation - 1 alert/ticket for each group b…"
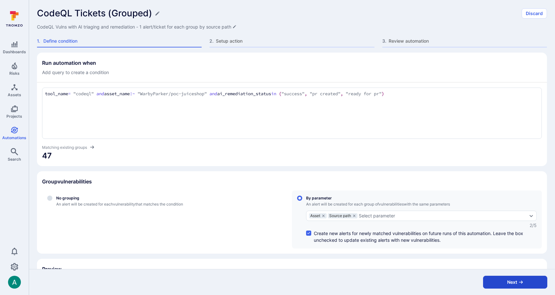
click at [511, 282] on button "Next" at bounding box center [515, 282] width 64 height 13
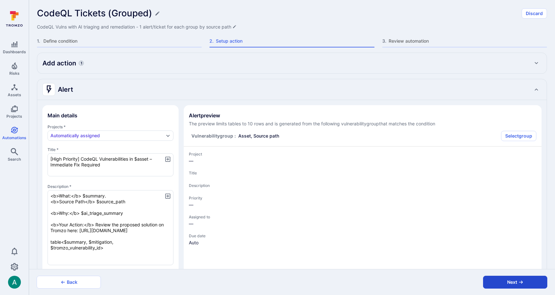
type textarea "x"
click at [511, 282] on button "Next" at bounding box center [515, 282] width 64 height 13
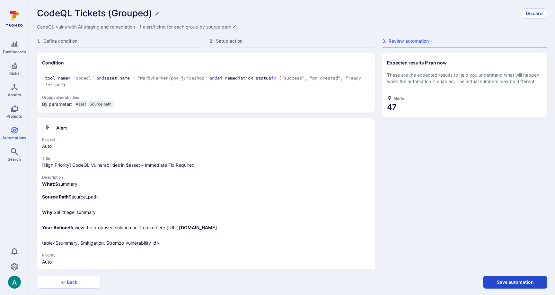
click at [511, 282] on button "Save automation" at bounding box center [515, 282] width 64 height 13
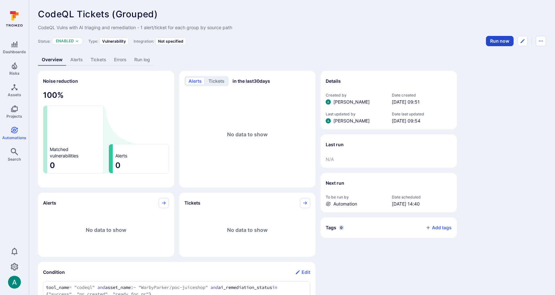
click at [499, 42] on button "Run now" at bounding box center [500, 41] width 28 height 10
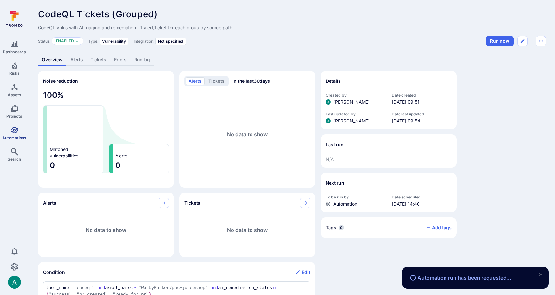
click at [9, 137] on span "Automations" at bounding box center [14, 138] width 24 height 5
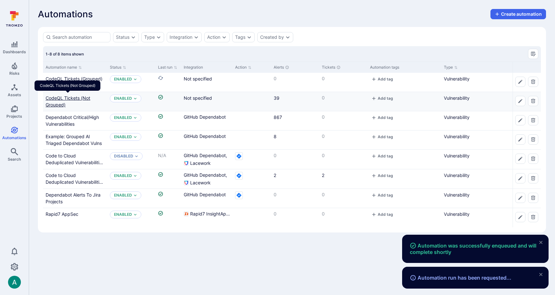
click at [82, 100] on link "CodeQL Tickets (Not Grouped)" at bounding box center [68, 101] width 45 height 12
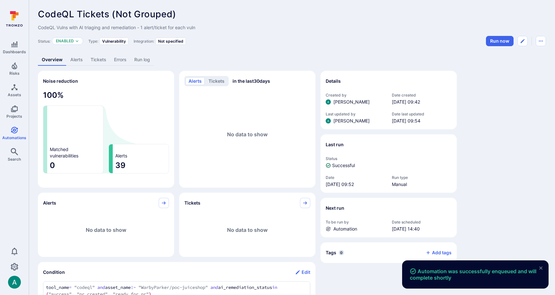
click at [77, 61] on link "Alerts" at bounding box center [76, 60] width 20 height 12
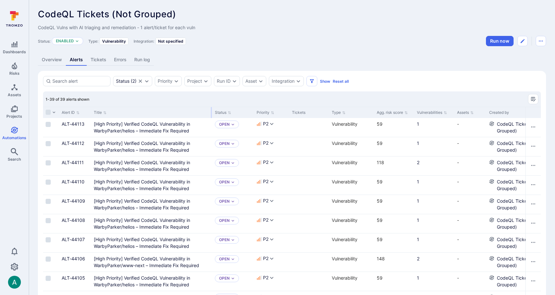
drag, startPoint x: 170, startPoint y: 111, endPoint x: 211, endPoint y: 109, distance: 40.9
click at [211, 109] on div at bounding box center [211, 112] width 1 height 11
click at [276, 113] on div "Priority" at bounding box center [271, 112] width 35 height 11
click at [273, 113] on icon "Sort by Priority" at bounding box center [272, 112] width 3 height 3
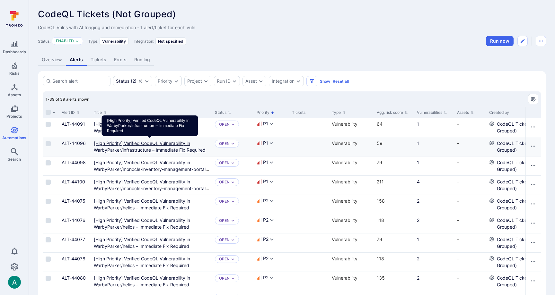
click at [170, 145] on Required"] "[High Priority] Verified CodeQL Vulnerability in WarbyParker/infrastructure – I…" at bounding box center [150, 147] width 112 height 12
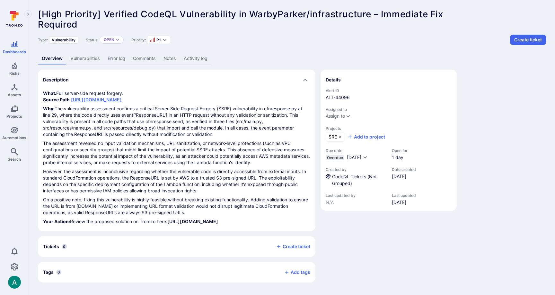
scroll to position [3, 0]
click at [88, 56] on link "Vulnerabilities" at bounding box center [84, 59] width 37 height 12
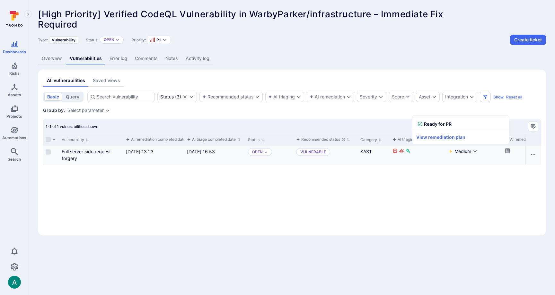
click at [508, 151] on icon "Cell for aiCtx.remediationStatus" at bounding box center [507, 150] width 5 height 5
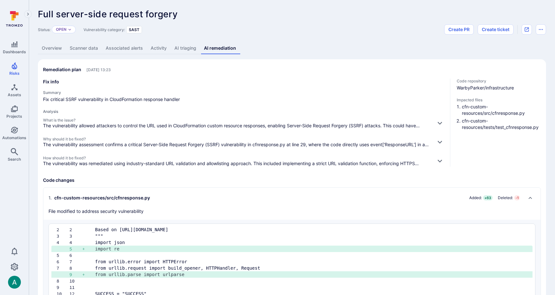
click at [56, 47] on link "Overview" at bounding box center [52, 48] width 28 height 12
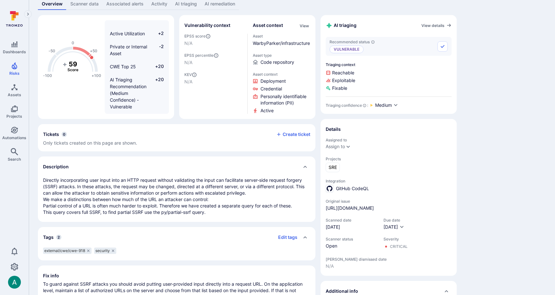
scroll to position [45, 0]
drag, startPoint x: 107, startPoint y: 179, endPoint x: 254, endPoint y: 178, distance: 146.4
click at [254, 178] on p "Directly incorporating user input into an HTTP request without validating the i…" at bounding box center [176, 196] width 267 height 39
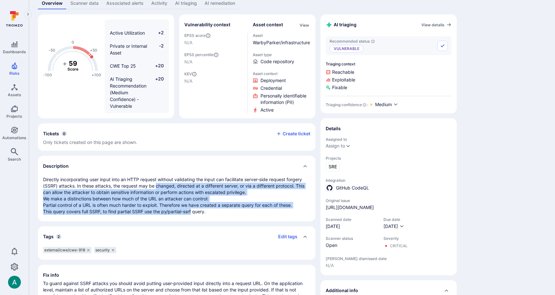
drag, startPoint x: 192, startPoint y: 212, endPoint x: 154, endPoint y: 185, distance: 46.5
click at [155, 186] on p "Directly incorporating user input into an HTTP request without validating the i…" at bounding box center [176, 196] width 267 height 39
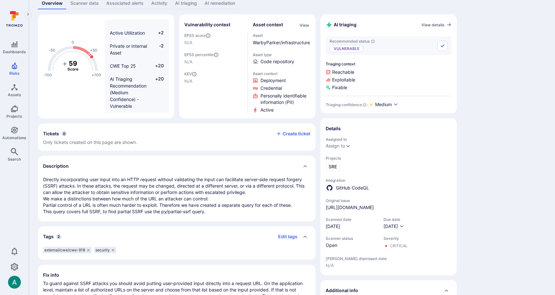
click at [128, 184] on p "Directly incorporating user input into an HTTP request without validating the i…" at bounding box center [176, 196] width 267 height 39
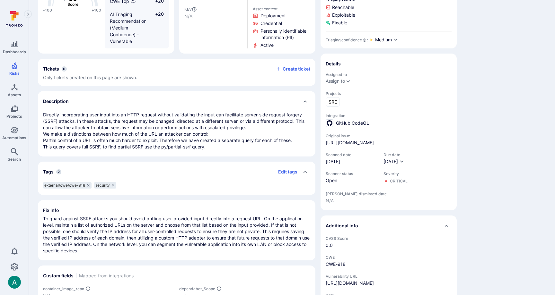
scroll to position [0, 0]
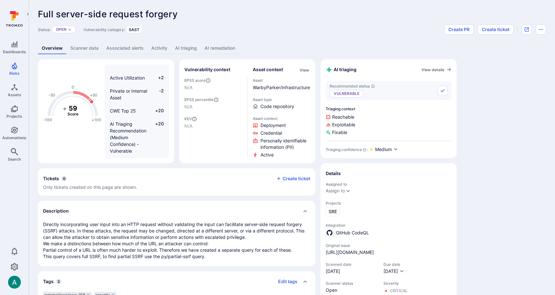
click at [227, 49] on link "AI remediation" at bounding box center [220, 48] width 38 height 12
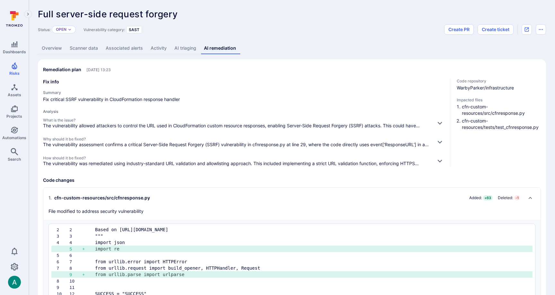
click at [197, 47] on link "AI triaging" at bounding box center [186, 48] width 30 height 12
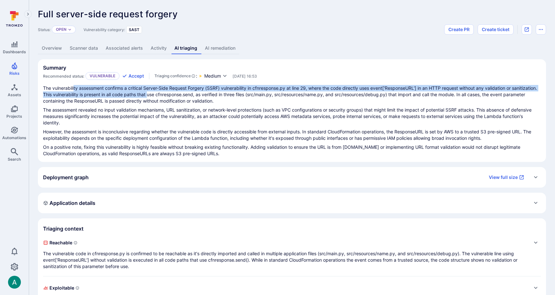
drag, startPoint x: 83, startPoint y: 87, endPoint x: 176, endPoint y: 97, distance: 93.0
click at [176, 97] on p "The vulnerability assessment confirms a critical Server-Side Request Forgery (S…" at bounding box center [292, 94] width 498 height 19
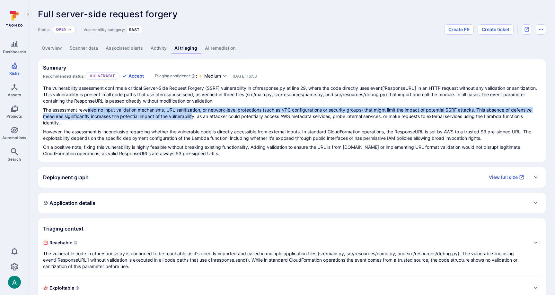
drag, startPoint x: 89, startPoint y: 110, endPoint x: 194, endPoint y: 117, distance: 105.5
click at [194, 117] on p "The assessment revealed no input validation mechanisms, URL sanitization, or ne…" at bounding box center [292, 116] width 498 height 19
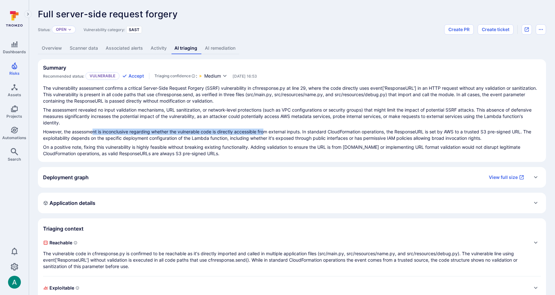
drag, startPoint x: 92, startPoint y: 133, endPoint x: 266, endPoint y: 134, distance: 173.4
click at [266, 134] on p "However, the assessment is inconclusive regarding whether the vulnerable code i…" at bounding box center [292, 135] width 498 height 13
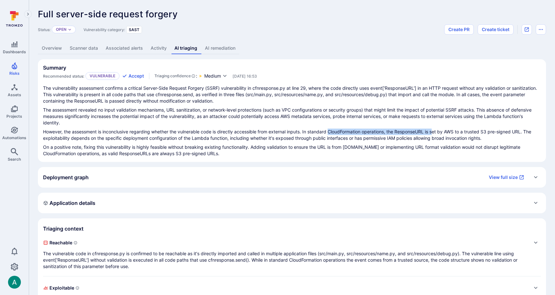
drag, startPoint x: 333, startPoint y: 131, endPoint x: 436, endPoint y: 129, distance: 103.1
click at [436, 129] on p "However, the assessment is inconclusive regarding whether the vulnerable code i…" at bounding box center [292, 135] width 498 height 13
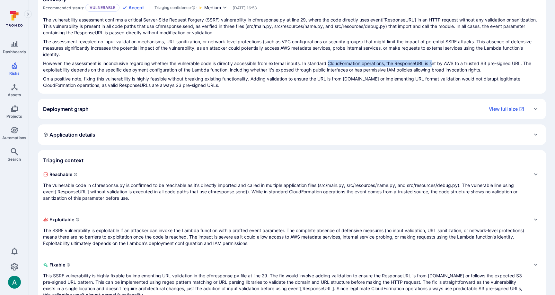
scroll to position [86, 0]
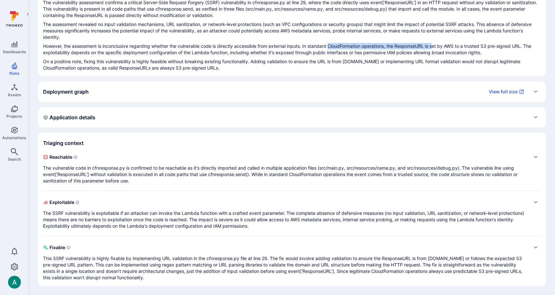
click at [183, 173] on p "The vulnerable code in cfnresponse.py is confirmed to be reachable as it's dire…" at bounding box center [285, 174] width 485 height 19
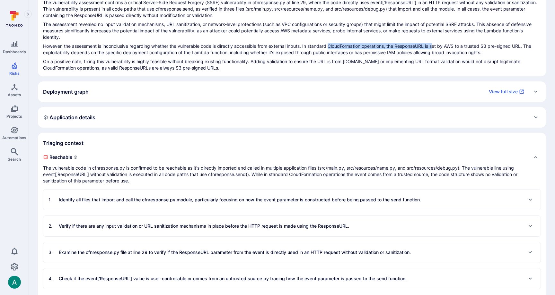
click at [183, 173] on p "The vulnerable code in cfnresponse.py is confirmed to be reachable as it's dire…" at bounding box center [285, 174] width 485 height 19
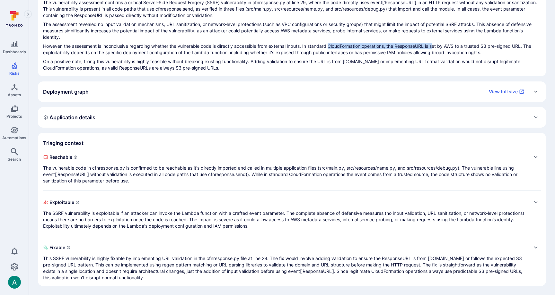
scroll to position [0, 0]
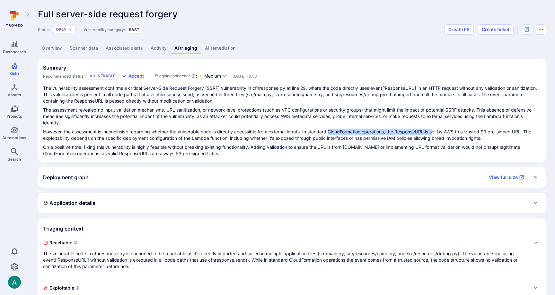
click at [57, 48] on link "Overview" at bounding box center [52, 48] width 28 height 12
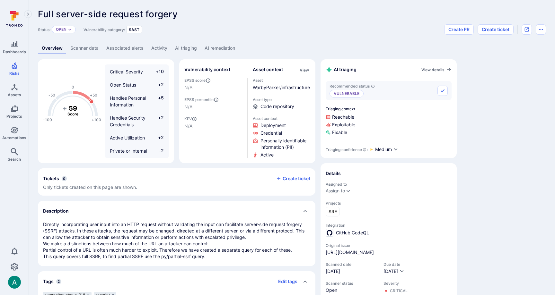
click at [222, 49] on link "AI remediation" at bounding box center [220, 48] width 38 height 12
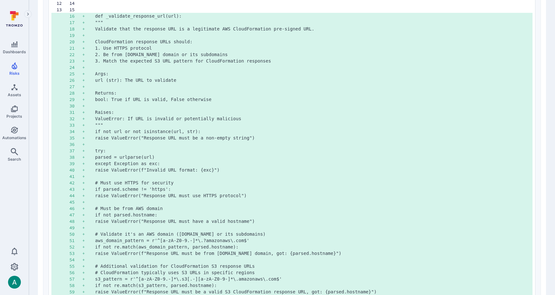
scroll to position [336, 0]
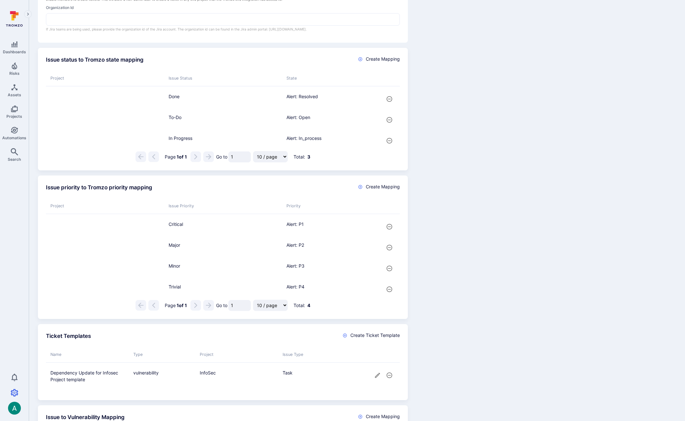
scroll to position [311, 0]
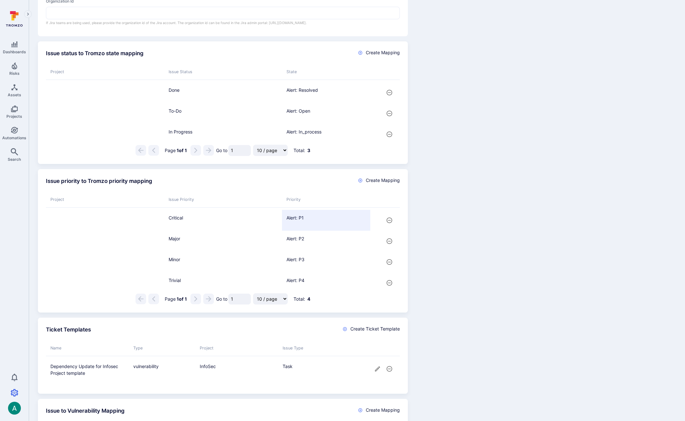
scroll to position [311, 0]
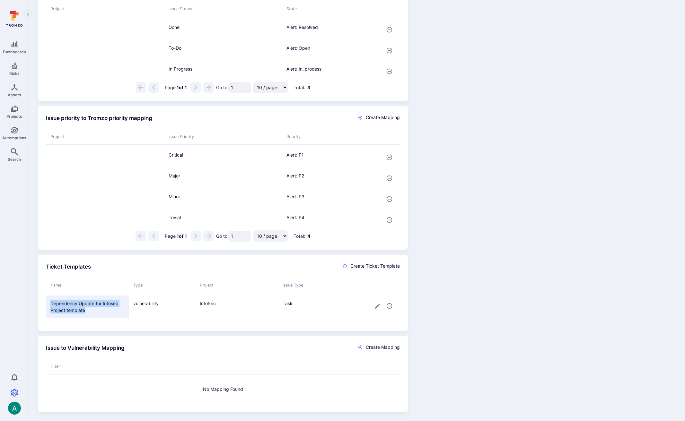
drag, startPoint x: 86, startPoint y: 311, endPoint x: 48, endPoint y: 302, distance: 39.5
click at [48, 302] on span "Dependency Update for Infosec Project template" at bounding box center [87, 307] width 83 height 22
copy span "Dependency Update for Infosec Project template"
click at [371, 268] on span "Create Ticket Template" at bounding box center [374, 266] width 49 height 6
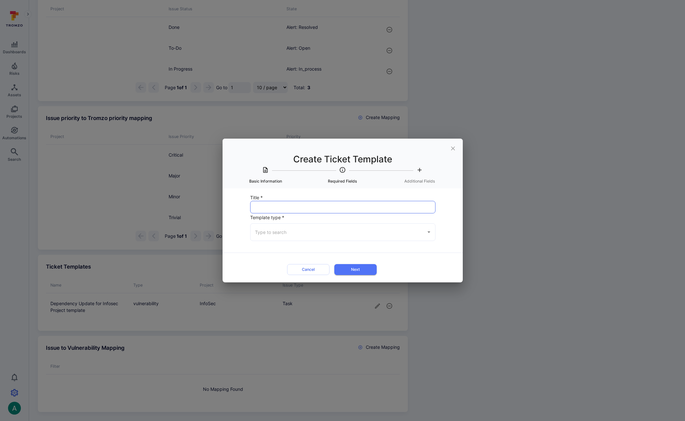
click at [291, 201] on input "Title *" at bounding box center [342, 207] width 185 height 12
paste input "Dependency Update for Infosec Project template"
type input "Dependency Update for Infosec Project template"
click at [291, 232] on input "Template type *" at bounding box center [338, 232] width 170 height 11
click at [288, 261] on li "Vulnerability" at bounding box center [342, 266] width 185 height 11
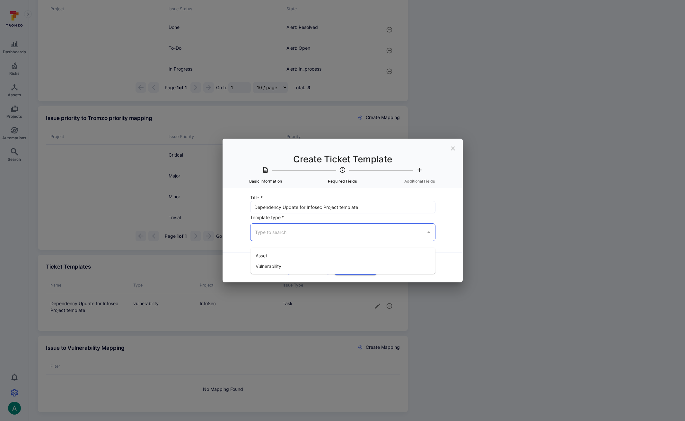
type input "Vulnerability"
click at [409, 265] on div "Cancel Next" at bounding box center [332, 269] width 186 height 16
click at [268, 205] on input "Dependency Update for Infosec Project template" at bounding box center [342, 207] width 185 height 12
click at [269, 208] on input "SAST finding for Infosec Project template" at bounding box center [342, 207] width 185 height 12
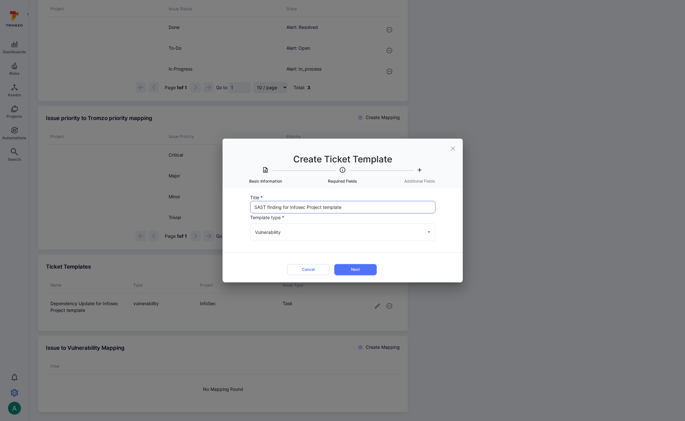
click at [269, 208] on input "SAST finding for Infosec Project template" at bounding box center [342, 207] width 185 height 12
type input "SAST finding with remediation for Infosec Project template"
click at [365, 273] on button "Next" at bounding box center [355, 269] width 42 height 11
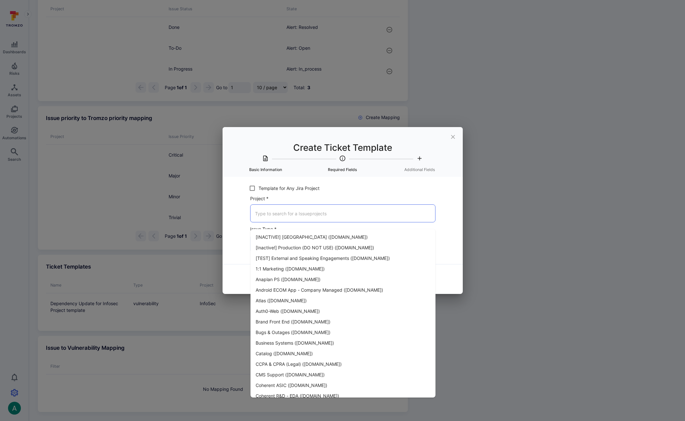
click at [276, 213] on input "Project *" at bounding box center [342, 213] width 179 height 11
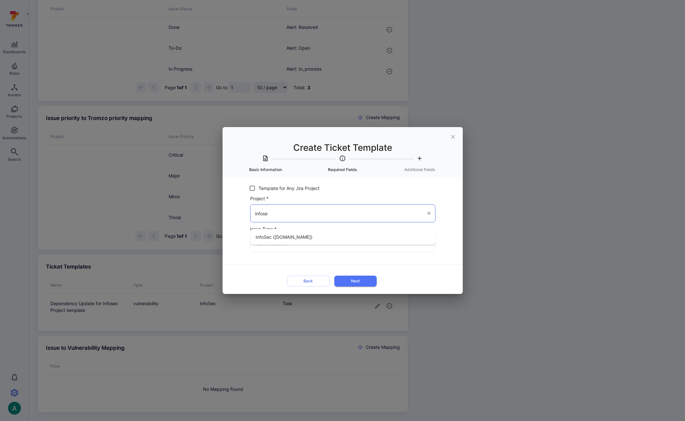
click at [280, 234] on span "InfoSec ([DOMAIN_NAME])" at bounding box center [284, 237] width 57 height 7
type input "InfoSec ([DOMAIN_NAME])"
click at [343, 248] on input "Issue Type *" at bounding box center [338, 243] width 170 height 11
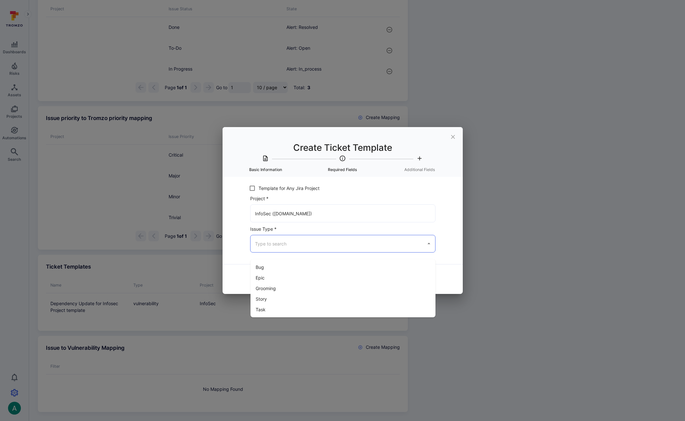
click at [335, 304] on li "Task" at bounding box center [342, 309] width 185 height 11
type input "Task"
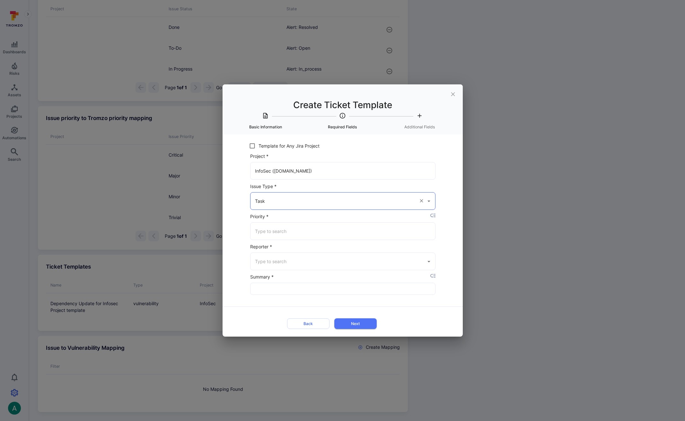
click at [321, 235] on input "Priority *" at bounding box center [342, 231] width 179 height 11
click at [306, 271] on li "Major" at bounding box center [342, 276] width 185 height 11
type input "Major"
click at [298, 293] on input "Summary *" at bounding box center [342, 289] width 185 height 12
click at [260, 288] on input "Summary *" at bounding box center [342, 289] width 185 height 12
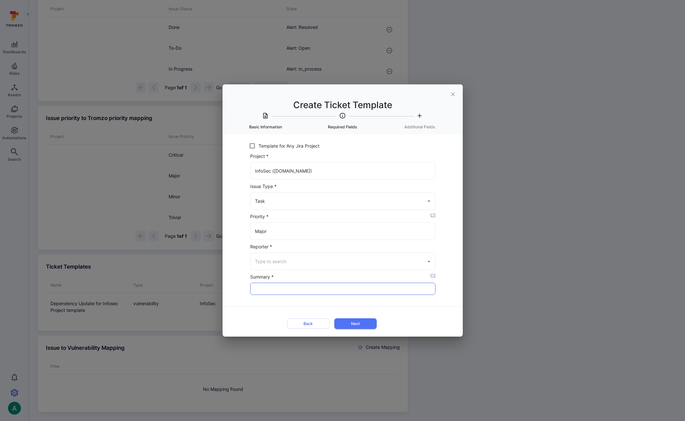
click at [260, 288] on input "Summary *" at bounding box center [342, 289] width 185 height 12
type input "Verified exploitable vulnerability in $asset_name - $summary"
click at [366, 328] on button "Next" at bounding box center [355, 324] width 42 height 11
click at [430, 275] on icon "placeholder selector" at bounding box center [432, 276] width 5 height 5
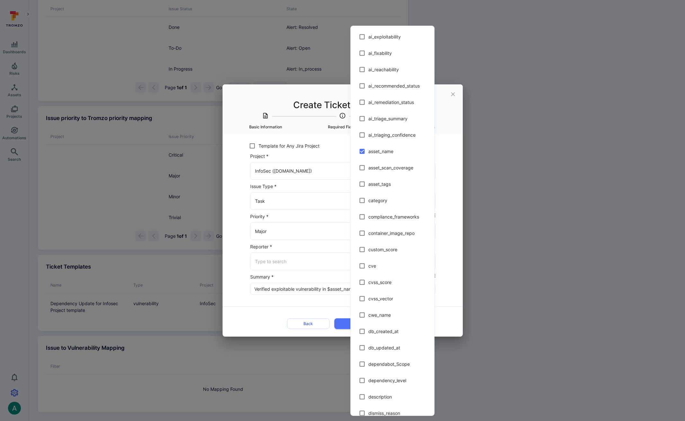
drag, startPoint x: 443, startPoint y: 316, endPoint x: 439, endPoint y: 310, distance: 7.1
click at [443, 315] on div at bounding box center [342, 210] width 685 height 421
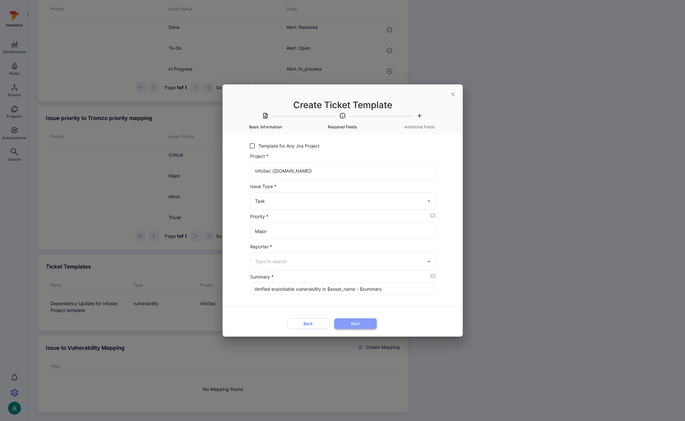
click at [349, 323] on button "Next" at bounding box center [355, 324] width 42 height 11
click at [273, 225] on div "Major ​" at bounding box center [343, 232] width 186 height 18
click at [273, 281] on li "Minor" at bounding box center [342, 286] width 185 height 11
click at [287, 231] on input "Minor" at bounding box center [338, 231] width 170 height 11
click at [279, 271] on li "Major" at bounding box center [342, 276] width 185 height 11
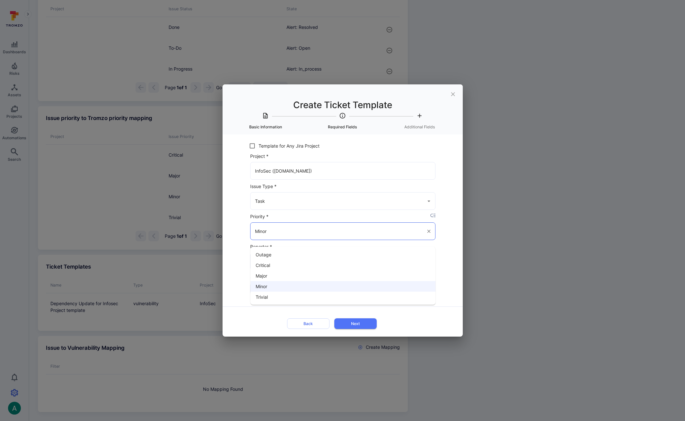
type input "Major"
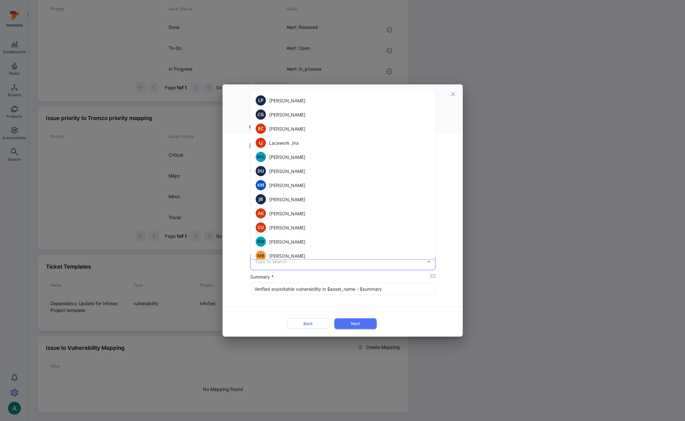
click at [280, 258] on input "Reporter *" at bounding box center [338, 261] width 170 height 11
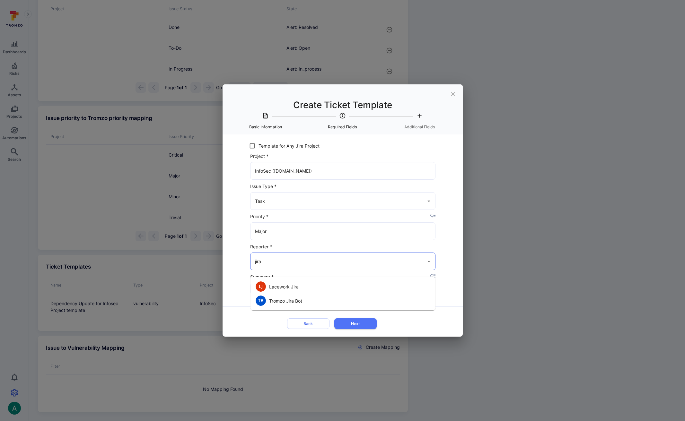
click at [289, 294] on li "Tromzo Jira Bot" at bounding box center [342, 301] width 185 height 14
type input "Tromzo Jira Bot"
click at [360, 326] on button "Next" at bounding box center [355, 324] width 42 height 11
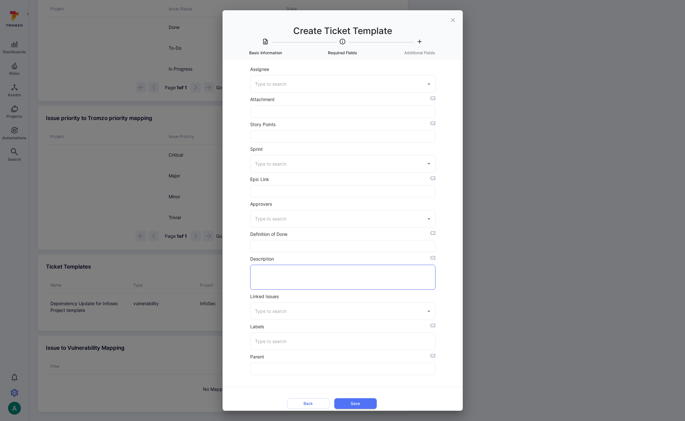
click at [298, 270] on textarea "Description" at bounding box center [343, 277] width 175 height 24
paste textarea "<b>Source Path</b> $source_path <b>What:</b> $summary. <b>Why:</b> $ai_triage_s…"
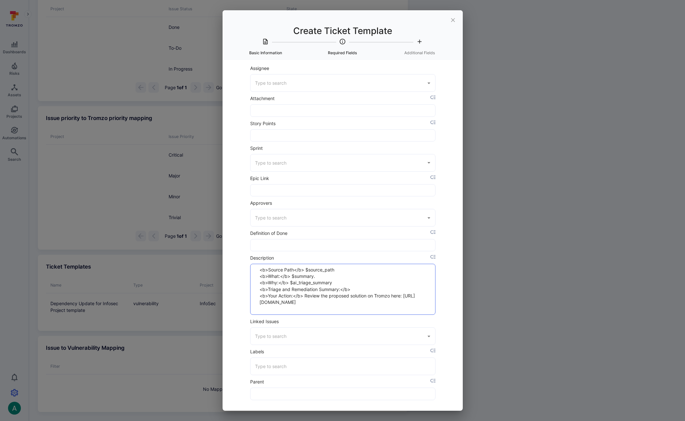
click at [351, 289] on textarea "<b>Source Path</b> $source_path <b>What:</b> $summary. <b>Why:</b> $ai_triage_s…" at bounding box center [343, 289] width 175 height 50
drag, startPoint x: 331, startPoint y: 309, endPoint x: 262, endPoint y: 263, distance: 82.8
click at [262, 263] on div "<b>Source Path</b> $source_path <b>What:</b> $summary. <b>Why:</b> $ai_triage_s…" at bounding box center [343, 289] width 186 height 56
paste textarea "ticket field"
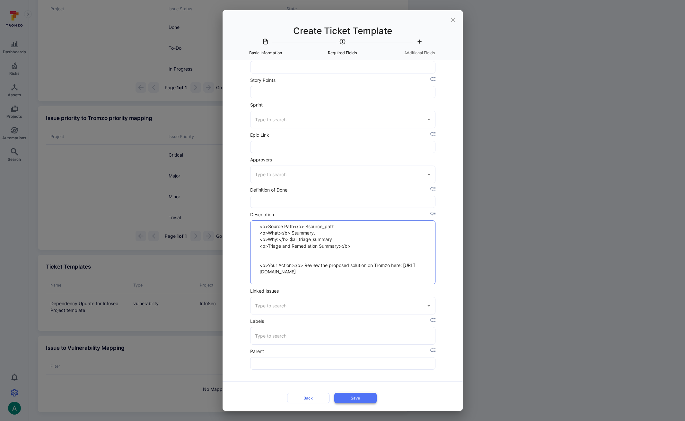
type textarea "<b>Source Path</b> $source_path <b>What:</b> $summary. <b>Why:</b> $ai_triage_s…"
click at [360, 398] on button "Save" at bounding box center [355, 398] width 42 height 11
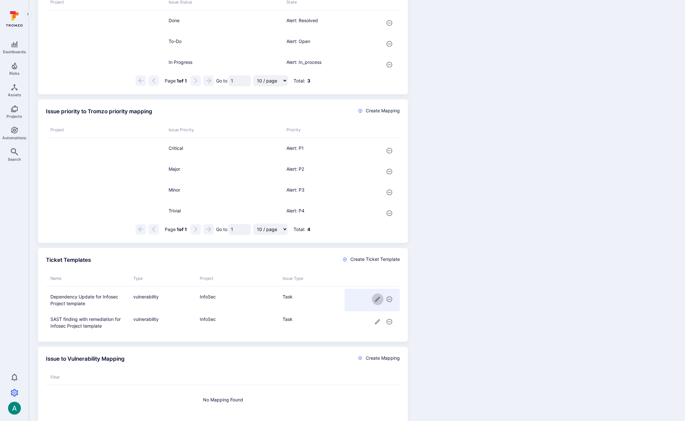
click at [378, 302] on icon "cell for" at bounding box center [377, 299] width 5 height 5
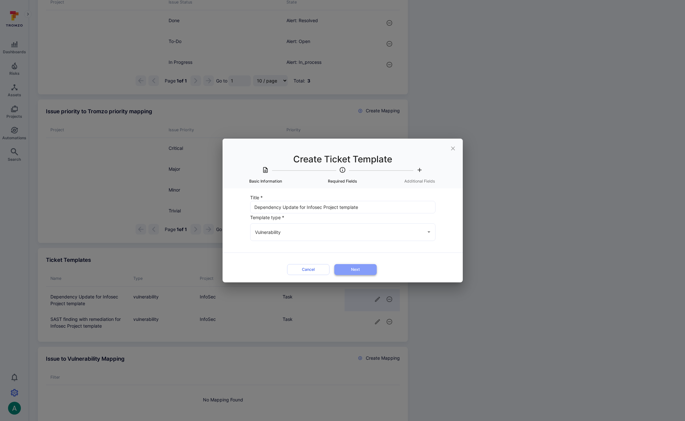
click at [357, 268] on button "Next" at bounding box center [355, 269] width 42 height 11
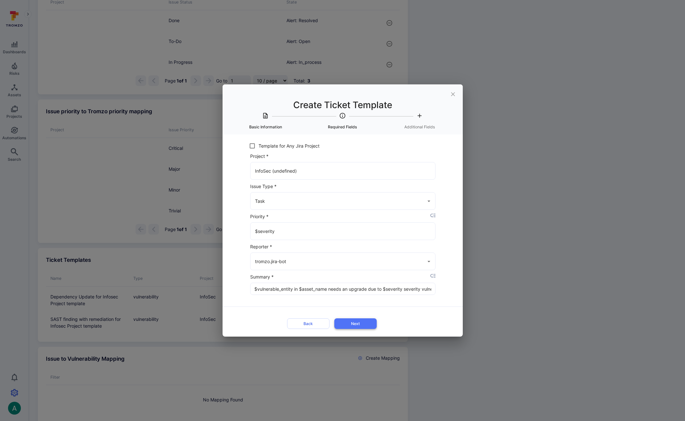
click at [361, 322] on button "Next" at bounding box center [355, 324] width 42 height 11
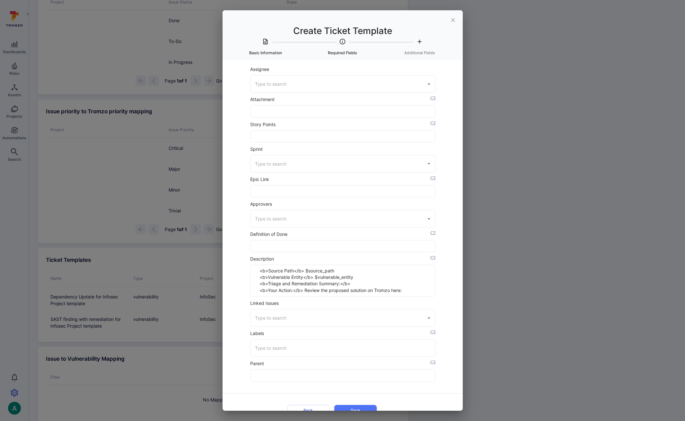
scroll to position [12, 0]
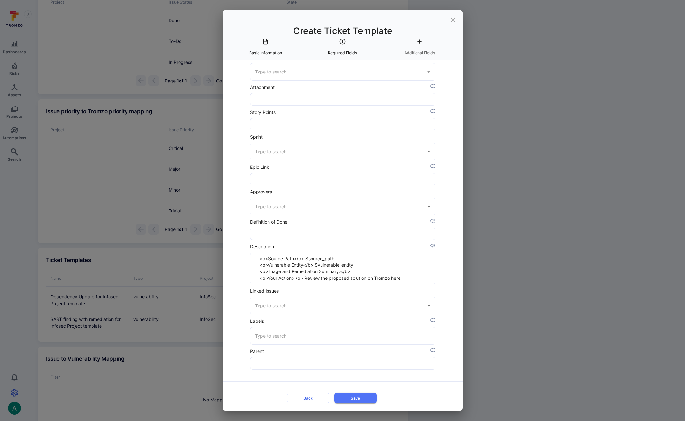
click at [550, 248] on div "Create Ticket Template Basic Information Required Fields Additional Fields Titl…" at bounding box center [342, 210] width 685 height 421
drag, startPoint x: 260, startPoint y: 272, endPoint x: 424, endPoint y: 281, distance: 164.0
click at [424, 281] on textarea "<b>Source Path</b> $source_path <b>Vulnerable Entity</b> $vulnerable_entity <b>…" at bounding box center [343, 268] width 175 height 31
paste textarea "<b>Your Action:</b> Review the proposed solution on Tromzo here: [URL][DOMAIN_N…"
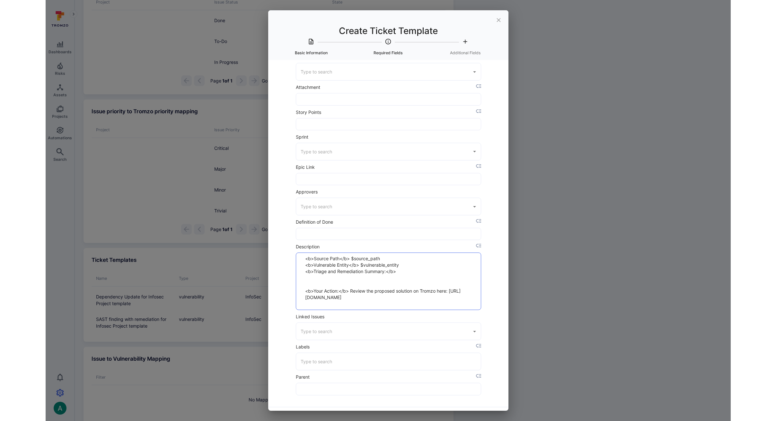
scroll to position [38, 0]
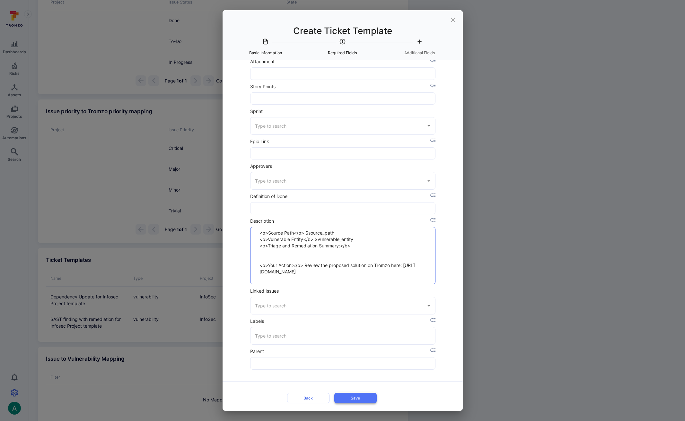
type textarea "<b>Source Path</b> $source_path <b>Vulnerable Entity</b> $vulnerable_entity <b>…"
click at [359, 397] on button "Save" at bounding box center [355, 398] width 42 height 11
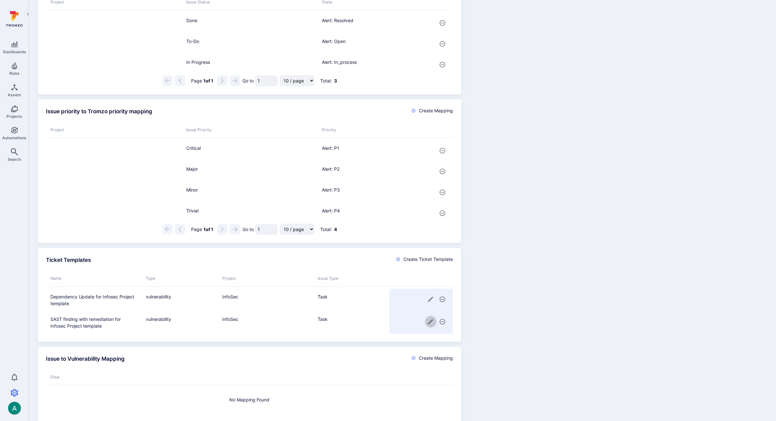
click at [427, 321] on icon "cell for" at bounding box center [430, 322] width 7 height 7
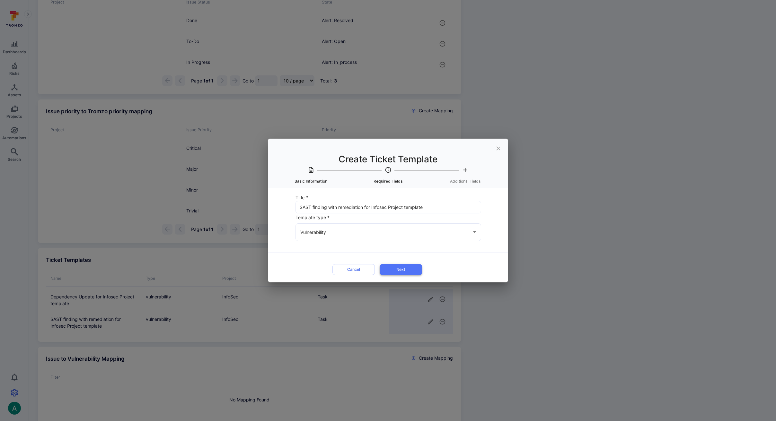
click at [405, 270] on button "Next" at bounding box center [401, 269] width 42 height 11
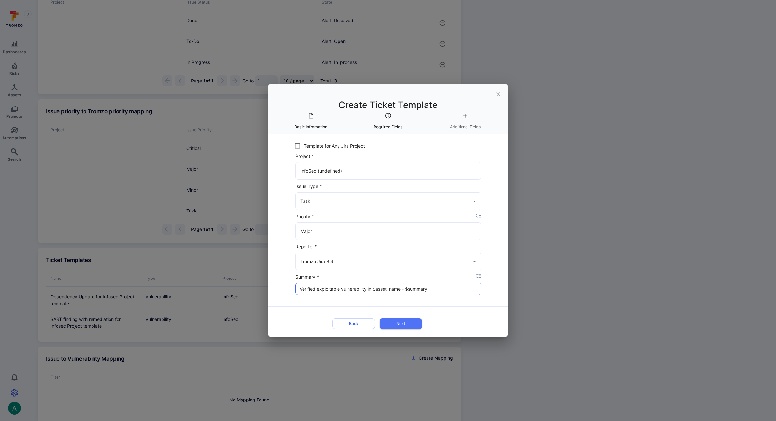
click at [346, 288] on input "Verified exploitable vulnerability in $asset_name - $summary" at bounding box center [388, 289] width 185 height 12
click at [501, 95] on icon "close" at bounding box center [498, 94] width 7 height 7
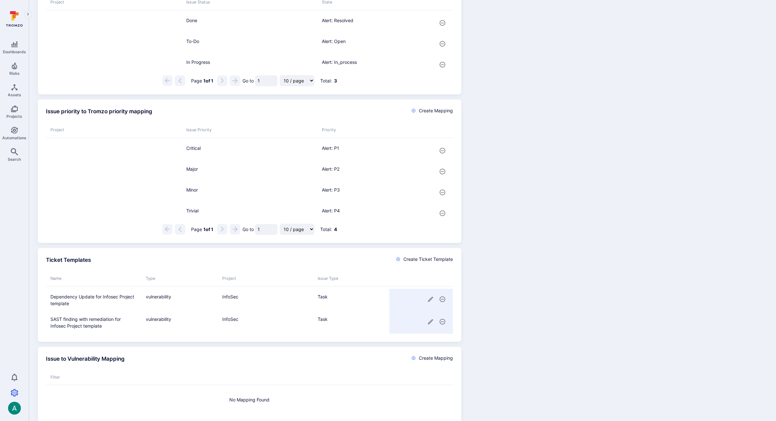
click at [430, 298] on icon "cell for" at bounding box center [430, 299] width 7 height 7
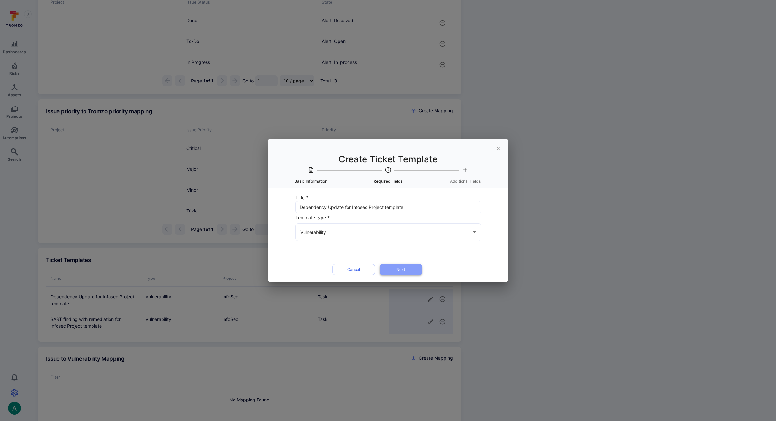
click at [395, 267] on button "Next" at bounding box center [401, 269] width 42 height 11
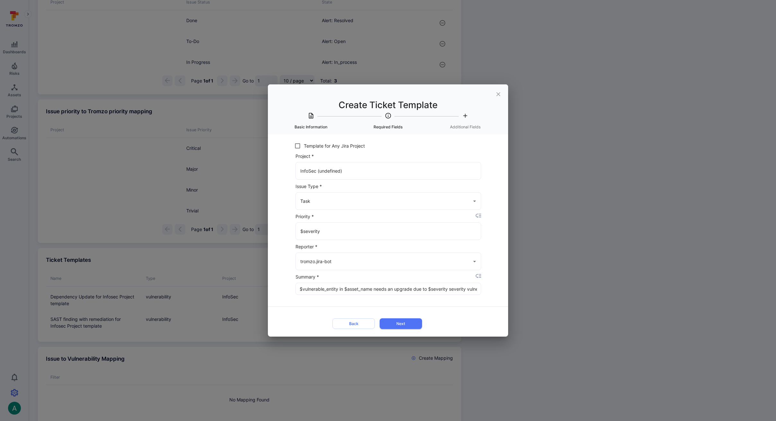
click at [350, 288] on input "$vulnerable_entity in $asset_name needs an upgrade due to $severity severity vu…" at bounding box center [388, 289] width 185 height 12
click at [497, 92] on icon "close" at bounding box center [498, 94] width 7 height 7
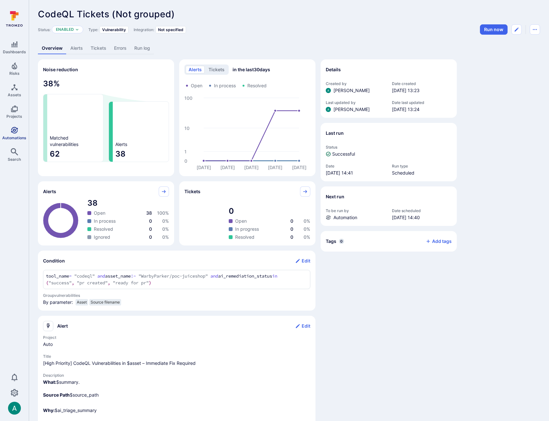
click at [17, 134] on link "Automations" at bounding box center [14, 133] width 29 height 19
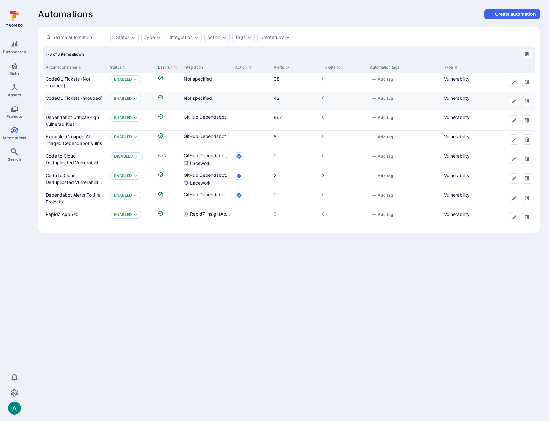
click at [66, 97] on link "CodeQL Tickets (Grouped)" at bounding box center [74, 97] width 57 height 5
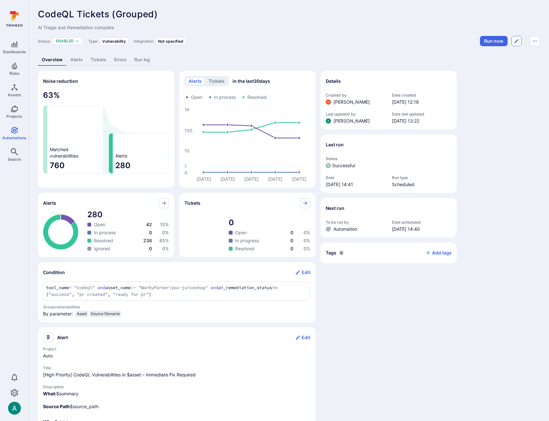
click at [516, 42] on icon "Edit automation" at bounding box center [516, 41] width 5 height 5
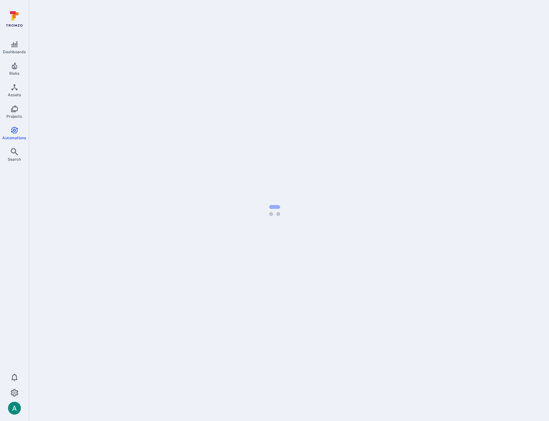
click at [516, 42] on body "Dashboards Risks Assets Projects Automations Search 0 Automations" at bounding box center [274, 210] width 549 height 421
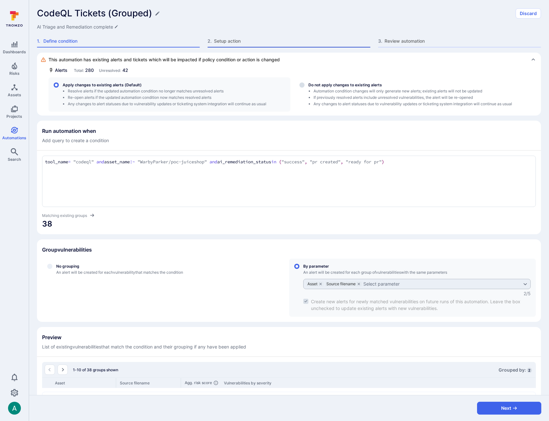
click at [232, 42] on span "Setup action" at bounding box center [292, 41] width 156 height 6
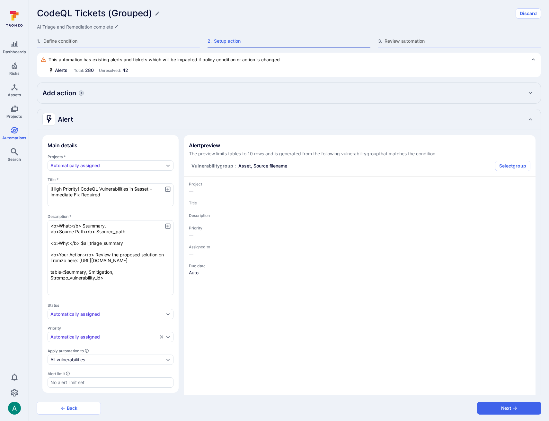
type textarea "x"
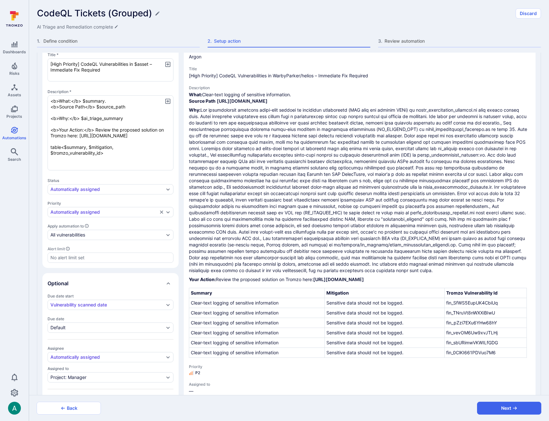
scroll to position [162, 0]
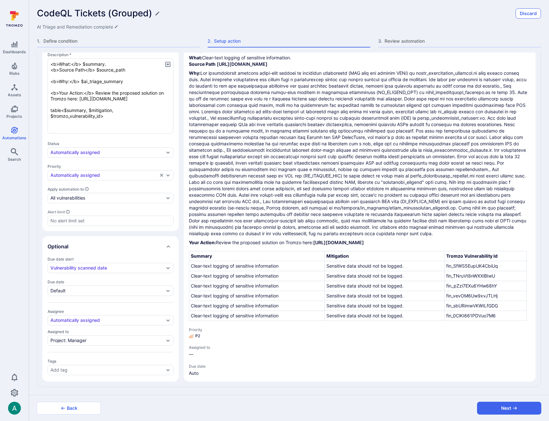
click at [522, 13] on button "Discard" at bounding box center [527, 13] width 25 height 10
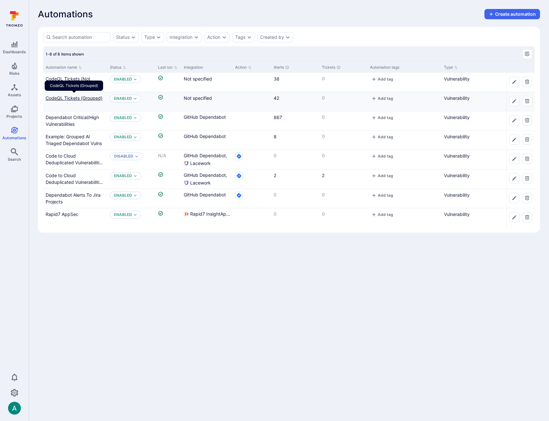
click at [89, 99] on link "CodeQL Tickets (Grouped)" at bounding box center [74, 97] width 57 height 5
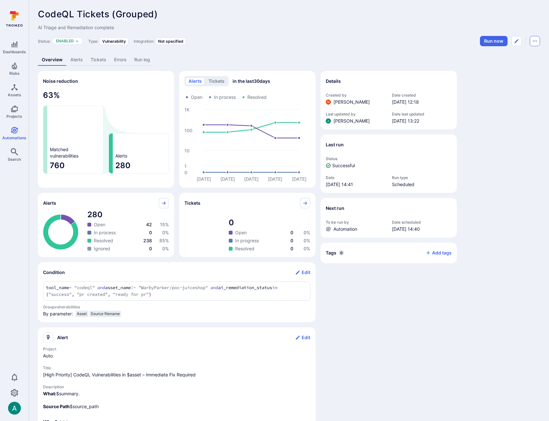
click at [538, 41] on button "Automation menu" at bounding box center [535, 41] width 10 height 10
click at [515, 57] on li "Duplicate" at bounding box center [507, 55] width 58 height 10
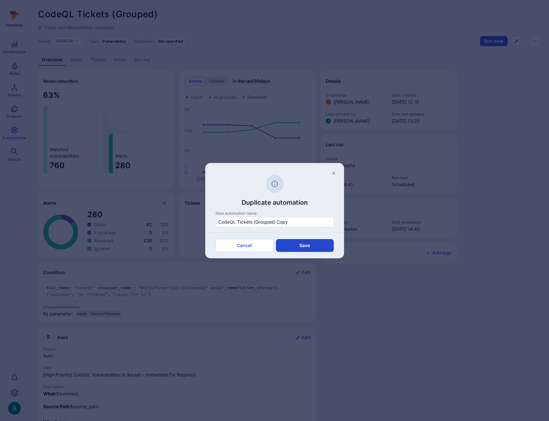
click at [294, 247] on button "Save" at bounding box center [305, 245] width 58 height 13
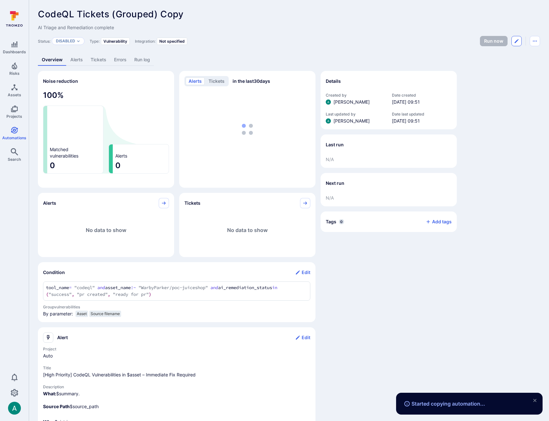
click at [518, 42] on icon "Edit automation" at bounding box center [516, 41] width 5 height 5
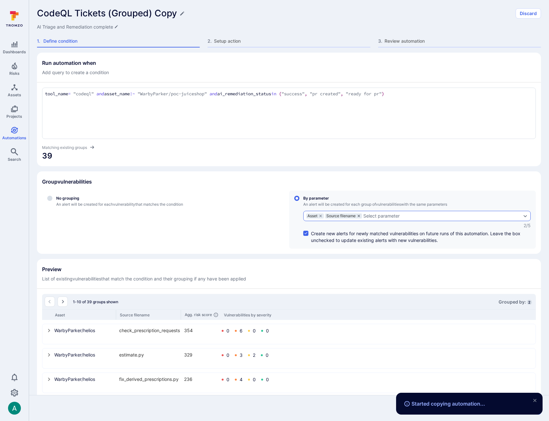
click at [359, 215] on icon "grouping parameters" at bounding box center [359, 216] width 4 height 4
click at [299, 201] on input "By parameter An alert will be created for each group of vulnerabilities with th…" at bounding box center [296, 198] width 5 height 5
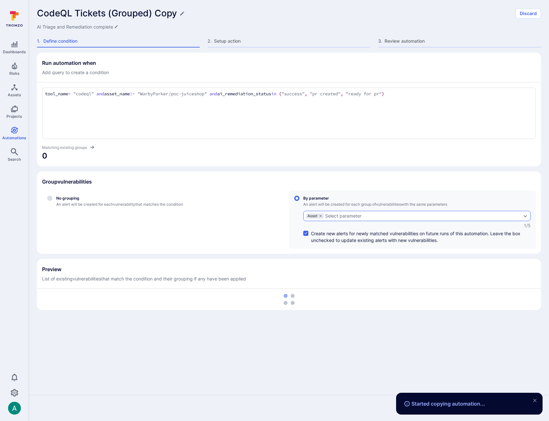
click at [358, 215] on div "Select parameter" at bounding box center [343, 216] width 36 height 5
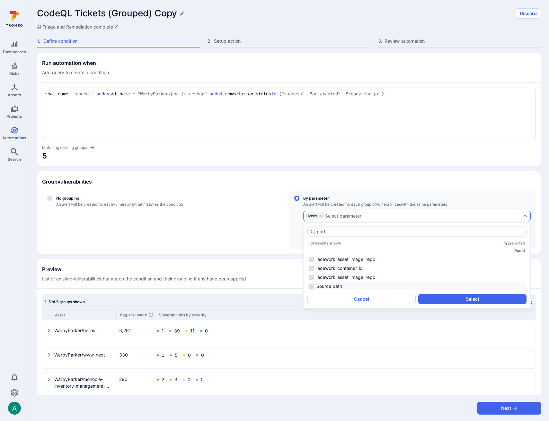
click at [365, 286] on li "Source path" at bounding box center [416, 287] width 219 height 8
type input "path"
click at [459, 298] on button "Select" at bounding box center [472, 299] width 108 height 10
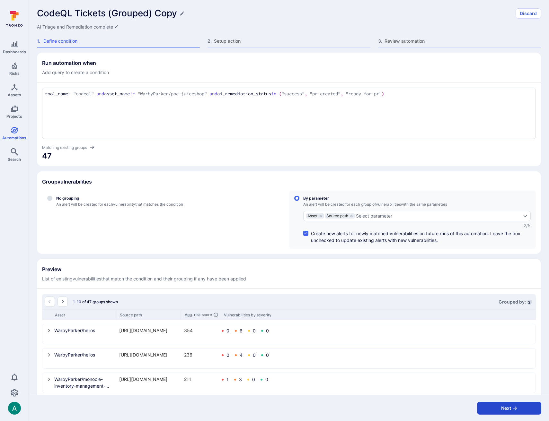
click at [506, 408] on button "Next" at bounding box center [509, 408] width 64 height 13
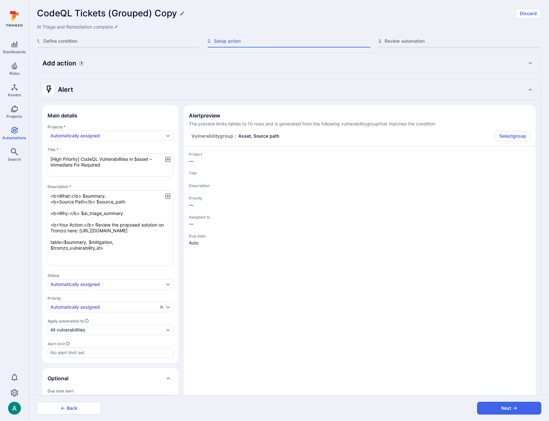
type textarea "x"
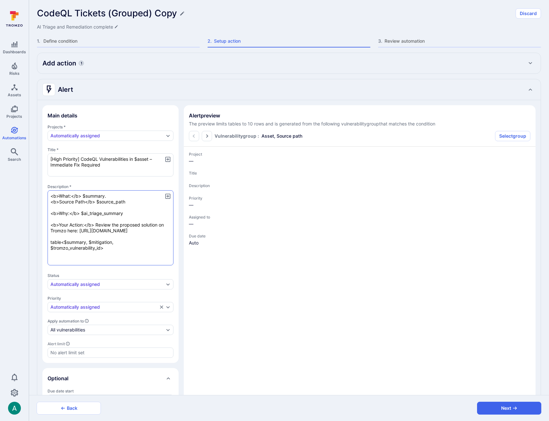
type textarea "x"
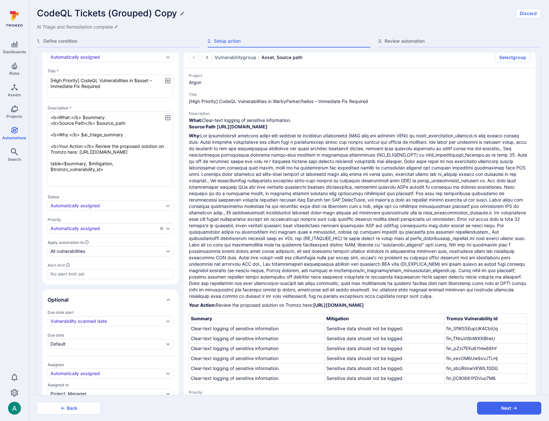
scroll to position [132, 0]
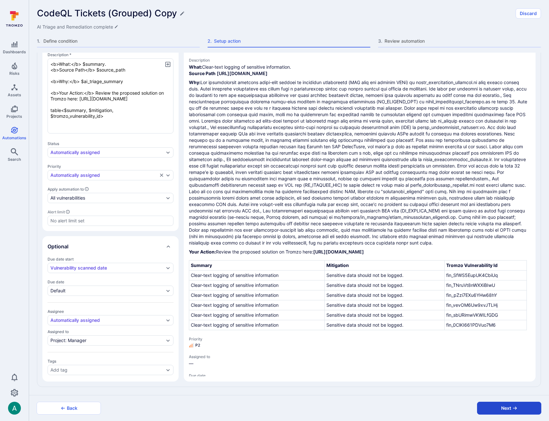
click at [499, 407] on button "Next" at bounding box center [509, 408] width 64 height 13
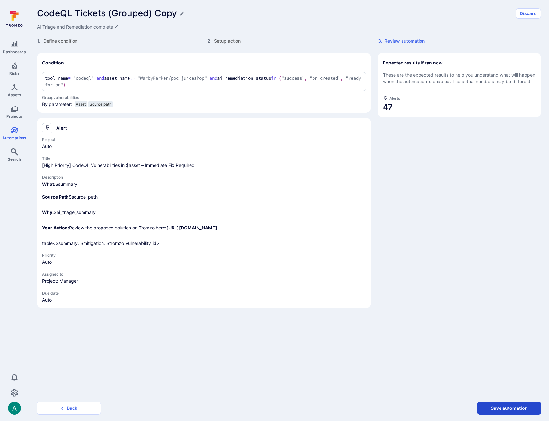
click at [499, 407] on button "Save automation" at bounding box center [509, 408] width 64 height 13
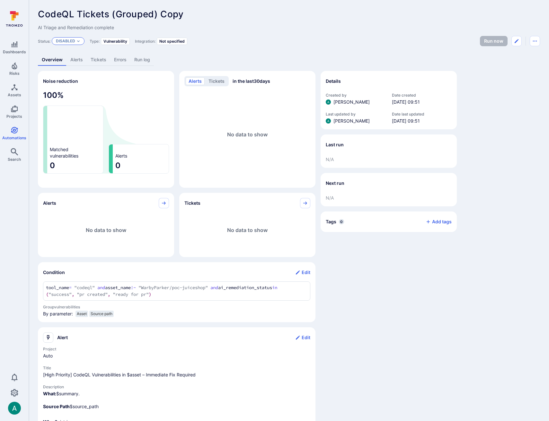
click at [67, 42] on p "Disabled" at bounding box center [65, 41] width 19 height 5
click at [68, 55] on span "Enabled" at bounding box center [66, 57] width 18 height 5
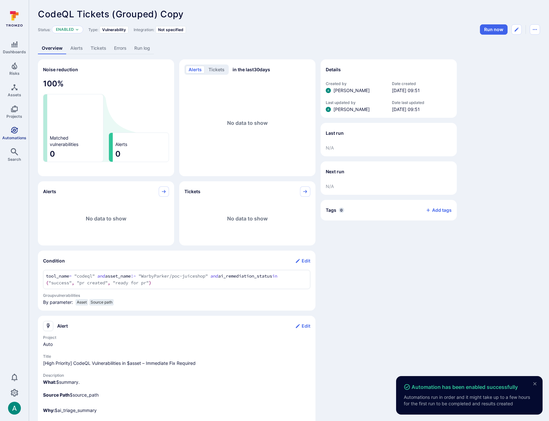
click at [16, 134] on icon "Automations" at bounding box center [15, 131] width 8 height 8
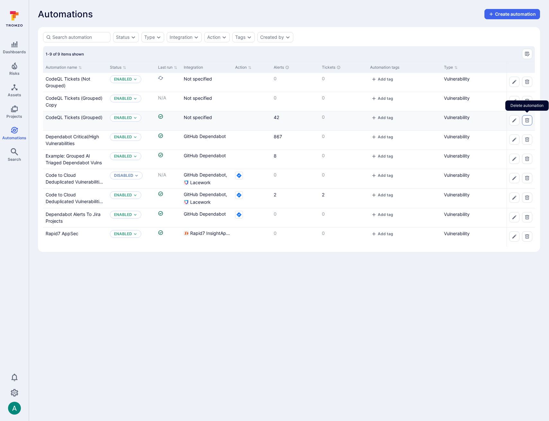
click at [526, 120] on icon "Delete automation" at bounding box center [527, 120] width 4 height 4
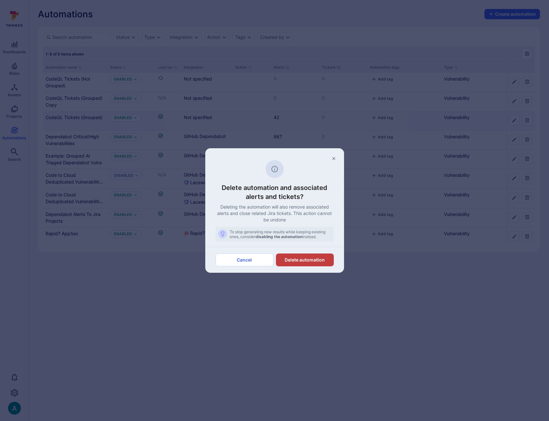
click button "Delete automation"
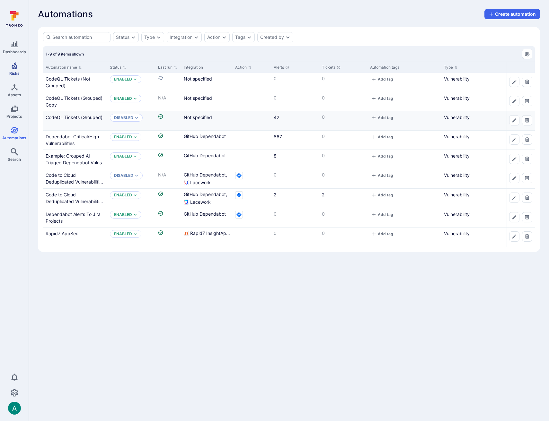
click icon "Risks"
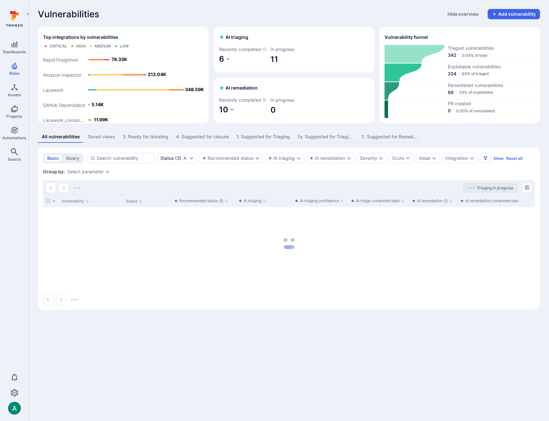
click button "3. Ready for ticketing"
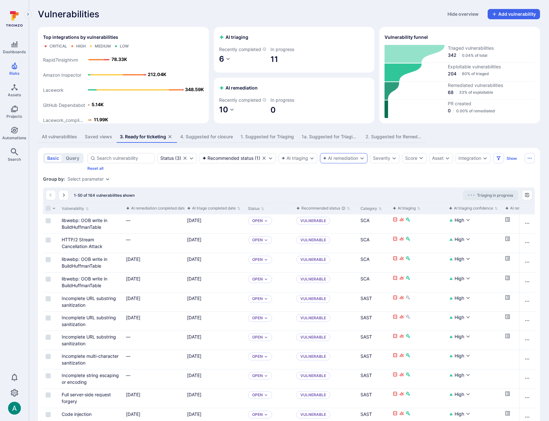
click div "AI remediation"
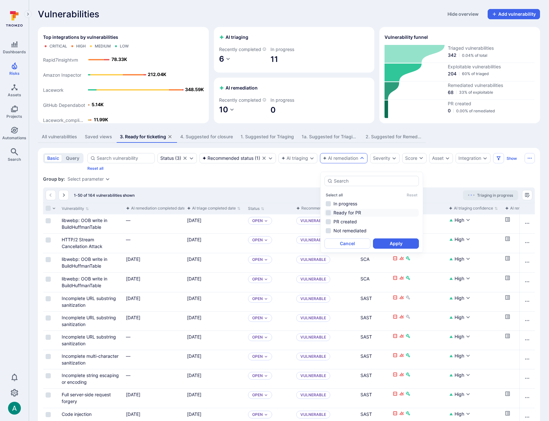
click li "Ready for PR"
click li "PR created"
click button "Apply"
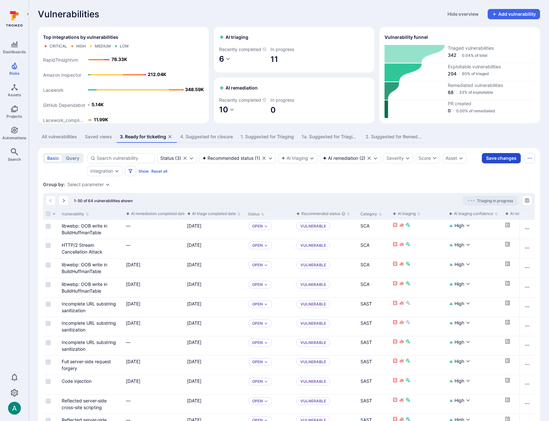
click button "Save changes"
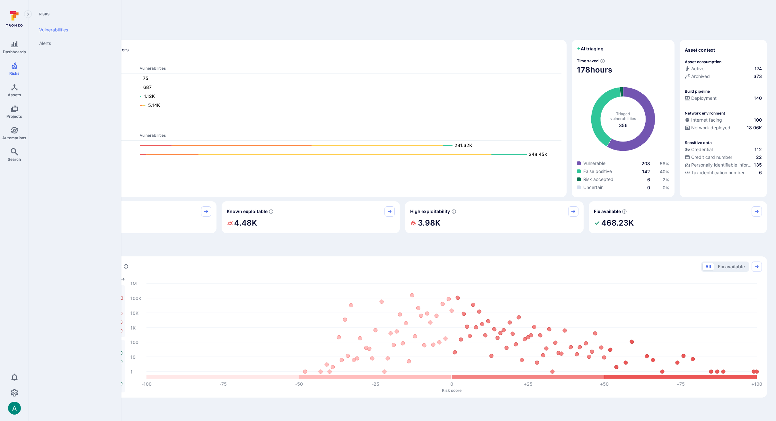
click at [54, 31] on link "Vulnerabilities" at bounding box center [73, 29] width 79 height 13
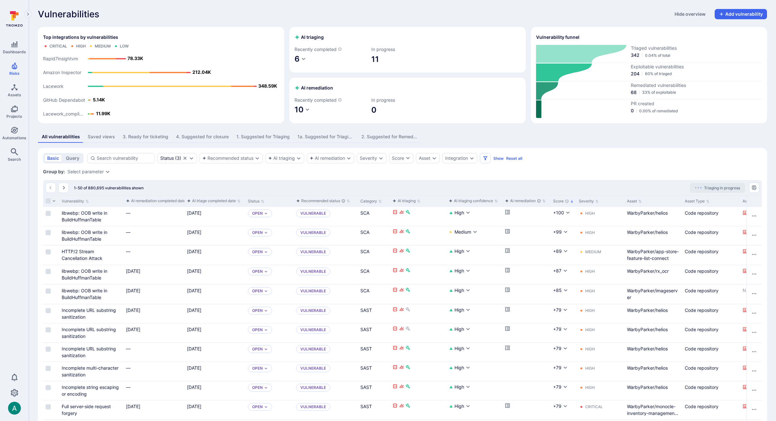
click at [74, 214] on link "libwebp: OOB write in BuildHuffmanTable" at bounding box center [85, 216] width 46 height 12
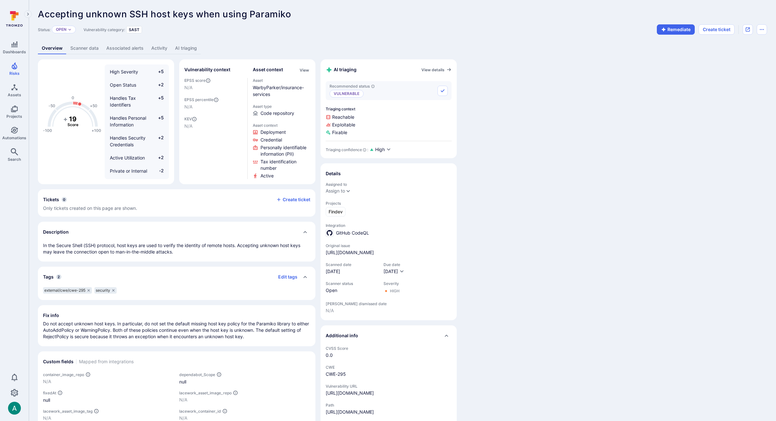
click at [190, 48] on link "AI triaging" at bounding box center [186, 48] width 30 height 12
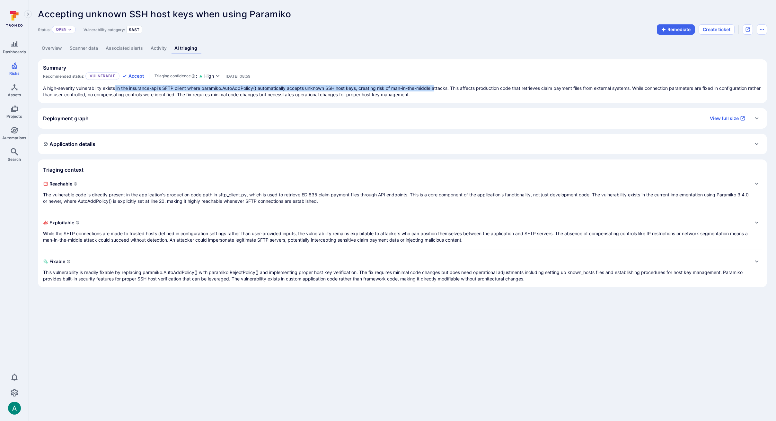
drag, startPoint x: 132, startPoint y: 89, endPoint x: 446, endPoint y: 87, distance: 314.7
click at [442, 88] on p "A high-severity vulnerability exists in the insurance-api's SFTP client where p…" at bounding box center [402, 91] width 719 height 13
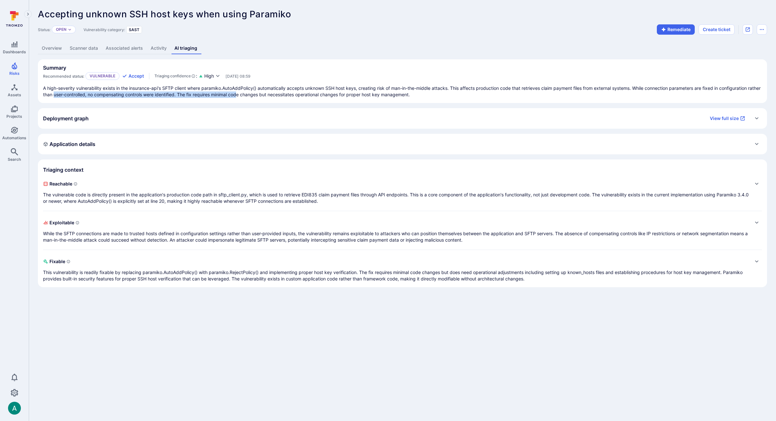
drag, startPoint x: 68, startPoint y: 93, endPoint x: 251, endPoint y: 93, distance: 183.4
click at [251, 93] on p "A high-severity vulnerability exists in the insurance-api's SFTP client where p…" at bounding box center [402, 91] width 719 height 13
click at [670, 29] on button "Remediate" at bounding box center [676, 29] width 38 height 10
click at [297, 90] on p "A high-severity vulnerability exists in the insurance-api's SFTP client where p…" at bounding box center [402, 91] width 719 height 13
click at [104, 123] on div "Deployment graph View full size" at bounding box center [396, 118] width 706 height 10
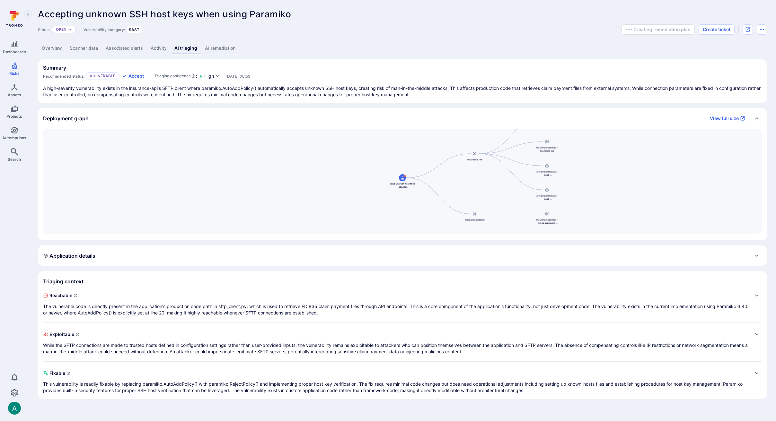
click at [104, 123] on div "Deployment graph View full size" at bounding box center [396, 118] width 706 height 10
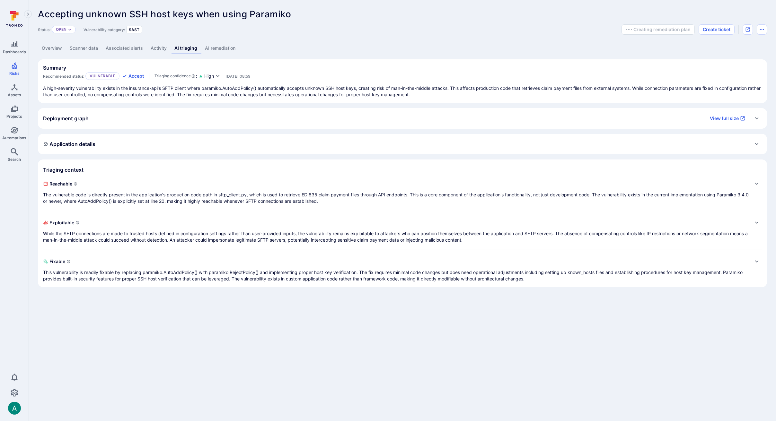
click at [89, 149] on div "Application details" at bounding box center [69, 144] width 52 height 10
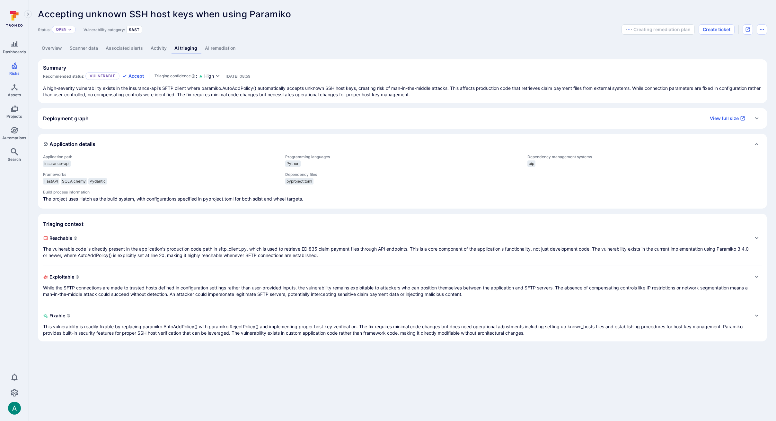
click at [90, 148] on div "Application details" at bounding box center [69, 144] width 52 height 10
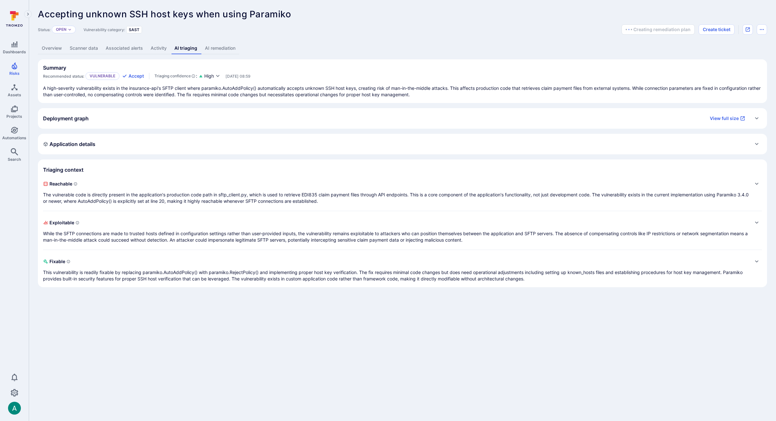
click at [126, 194] on p "The vulnerable code is directly present in the application's production code pa…" at bounding box center [396, 198] width 706 height 13
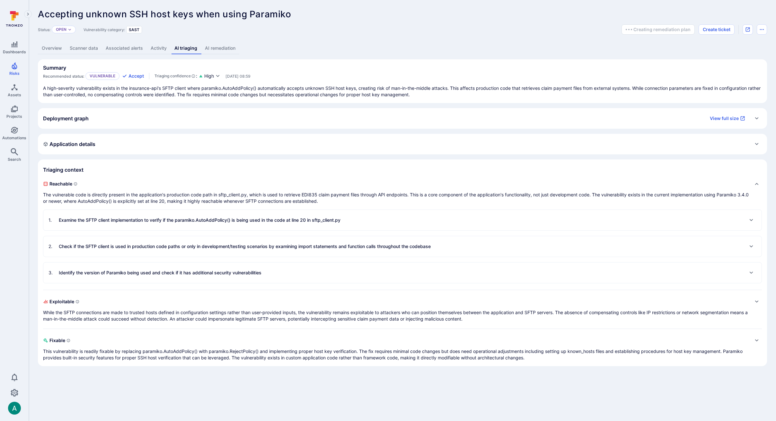
click at [56, 47] on link "Overview" at bounding box center [52, 48] width 28 height 12
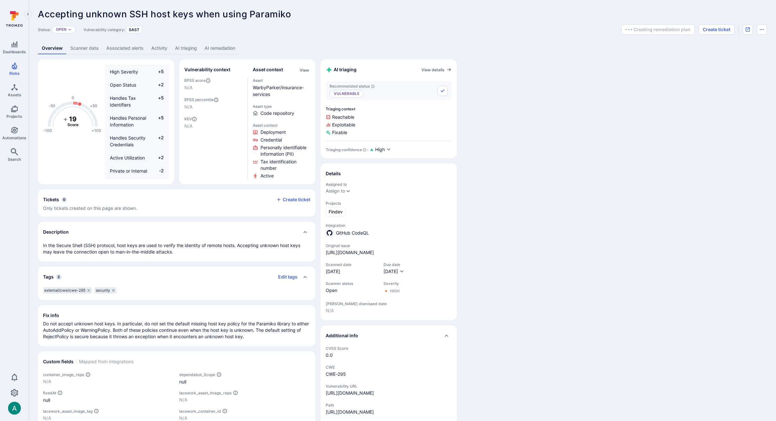
scroll to position [6, 0]
click at [178, 49] on link "AI triaging" at bounding box center [186, 48] width 30 height 12
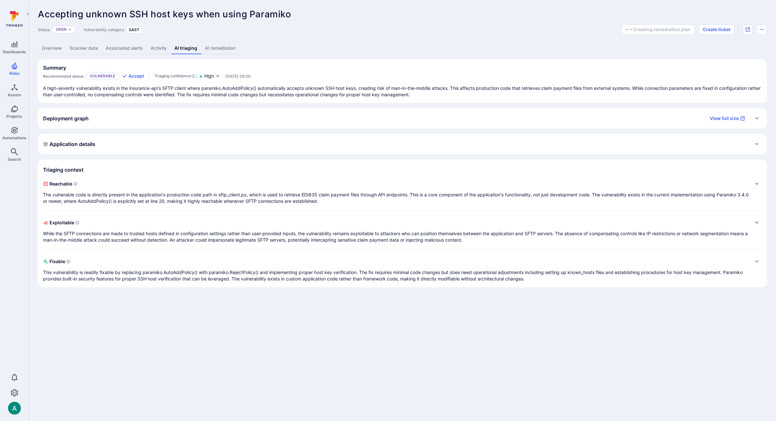
click at [137, 193] on p "The vulnerable code is directly present in the application's production code pa…" at bounding box center [396, 198] width 706 height 13
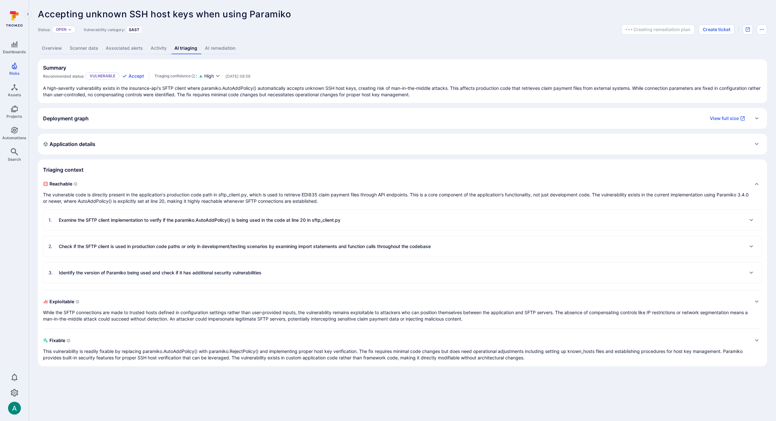
click at [185, 222] on p "Examine the SFTP client implementation to verify if the paramiko.AutoAddPolicy(…" at bounding box center [200, 220] width 282 height 6
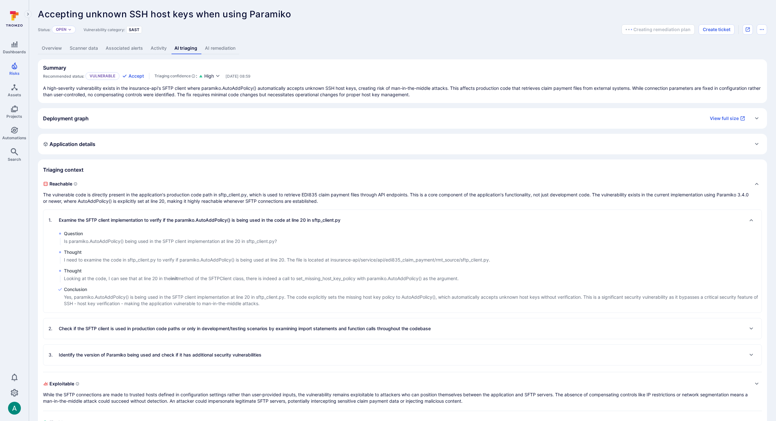
click at [118, 327] on p "Check if the SFTP client is used in production code paths or only in developmen…" at bounding box center [245, 329] width 372 height 6
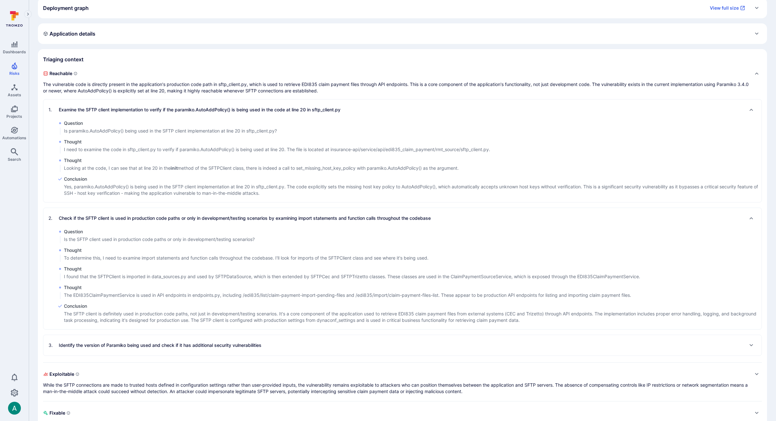
scroll to position [112, 0]
click at [151, 350] on div "3 . Identify the version of Paramiko being used and check if it has additional …" at bounding box center [402, 344] width 718 height 21
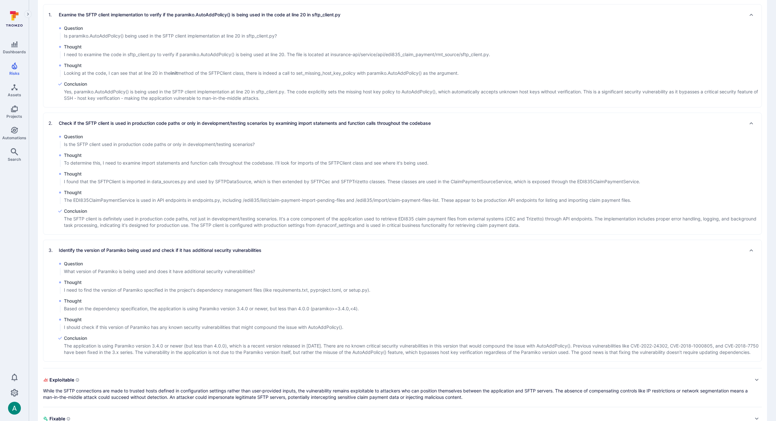
scroll to position [244, 0]
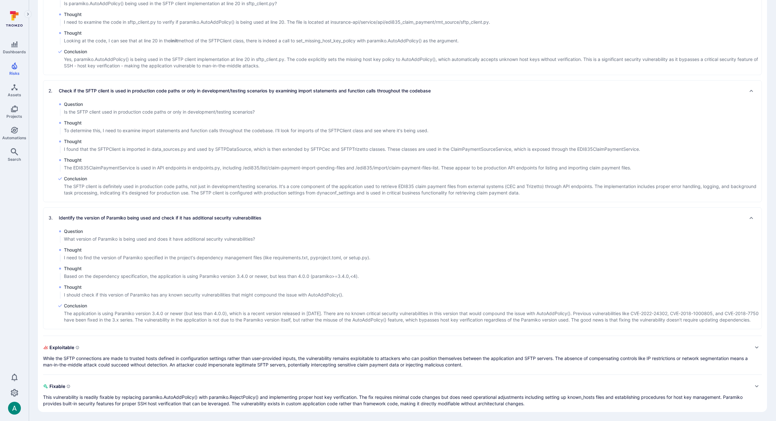
click at [141, 358] on p "While the SFTP connections are made to trusted hosts defined in configuration s…" at bounding box center [396, 361] width 706 height 13
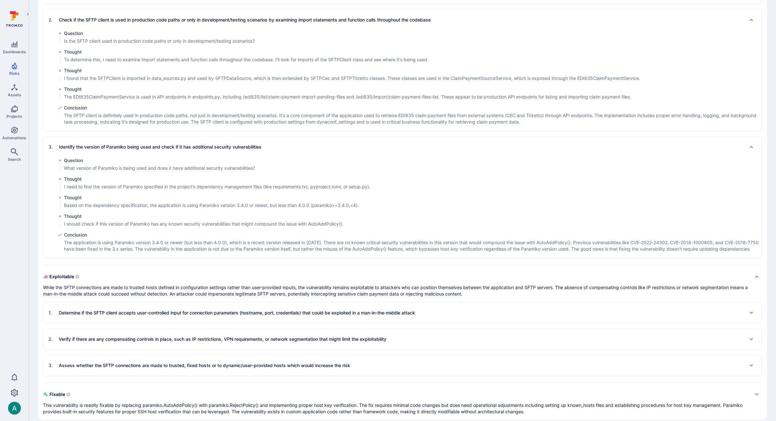
scroll to position [311, 0]
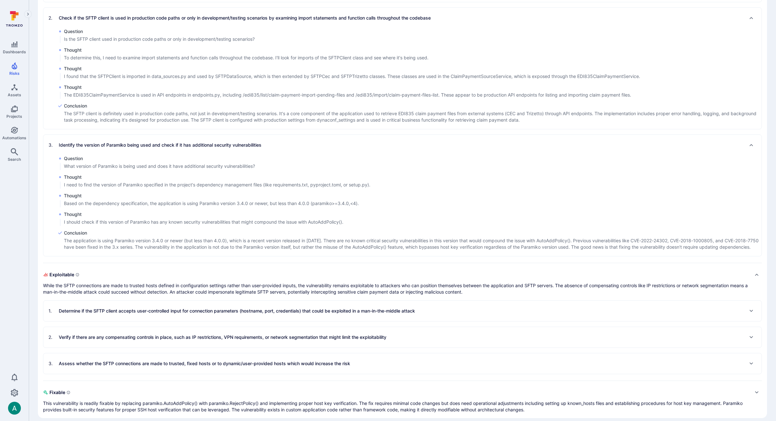
click at [306, 314] on p "Determine if the SFTP client accepts user-controlled input for connection param…" at bounding box center [237, 311] width 356 height 6
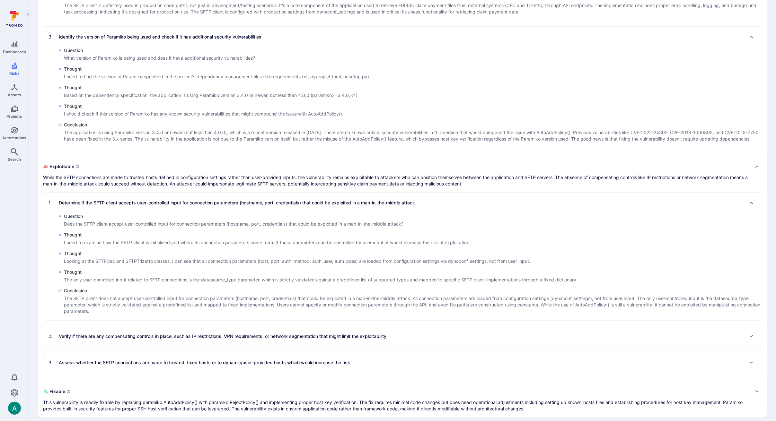
scroll to position [431, 0]
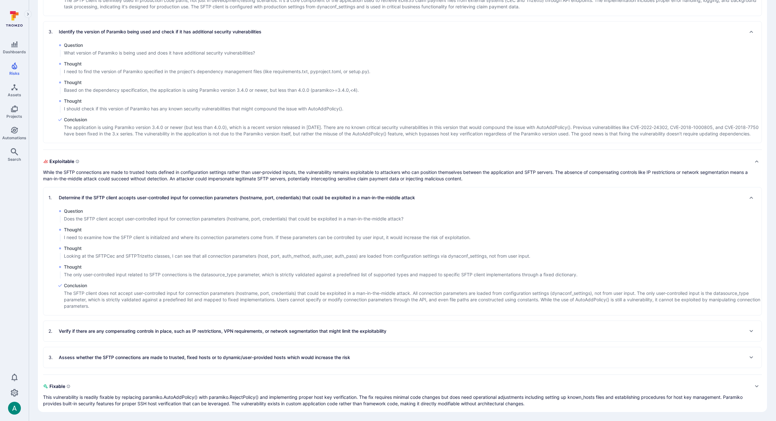
click at [247, 329] on p "Verify if there are any compensating controls in place, such as IP restrictions…" at bounding box center [223, 331] width 328 height 6
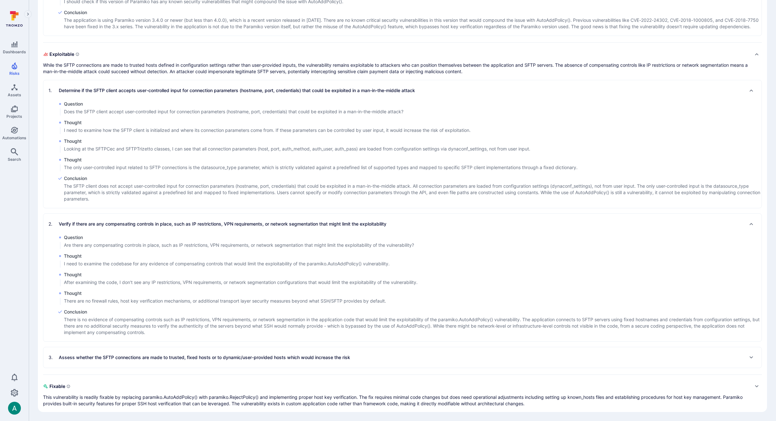
scroll to position [538, 0]
click at [232, 353] on div "3 . Assess whether the SFTP connections are made to trusted, fixed hosts or to …" at bounding box center [199, 358] width 302 height 10
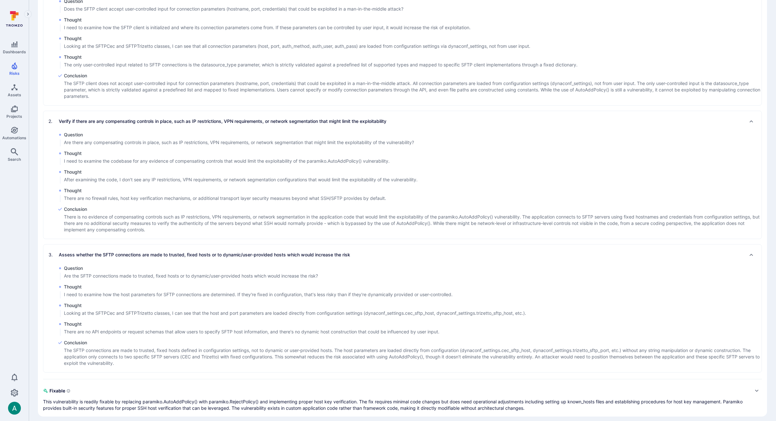
scroll to position [645, 0]
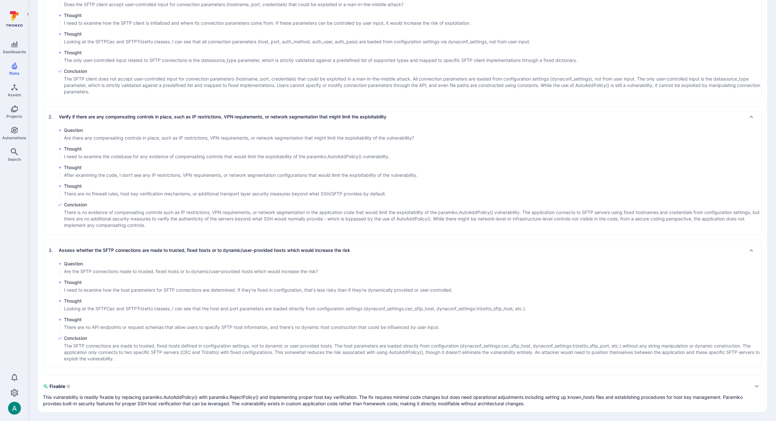
drag, startPoint x: 142, startPoint y: 394, endPoint x: 189, endPoint y: 396, distance: 47.2
click at [188, 396] on p "This vulnerability is readily fixable by replacing paramiko.AutoAddPolicy() wit…" at bounding box center [396, 400] width 706 height 13
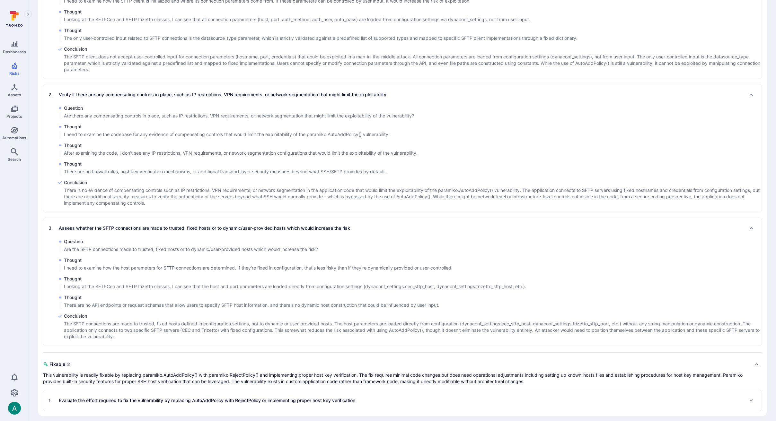
scroll to position [671, 0]
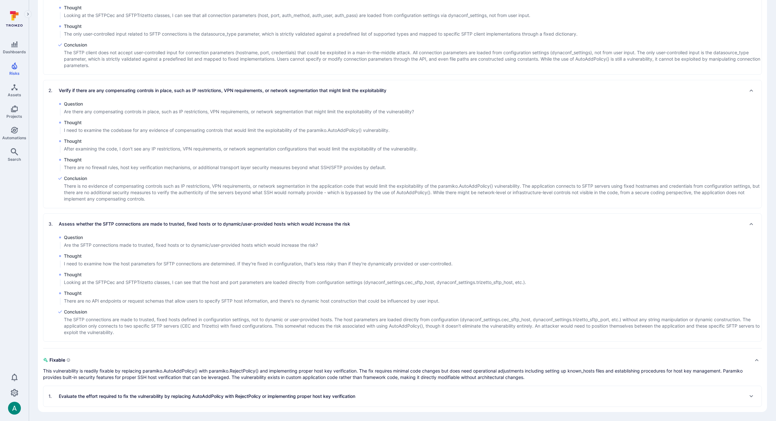
click at [231, 396] on p "Evaluate the effort required to fix the vulnerability by replacing AutoAddPolic…" at bounding box center [207, 396] width 296 height 6
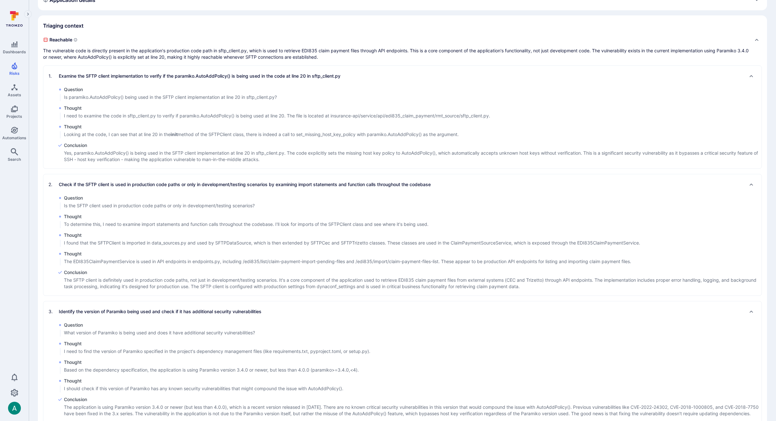
scroll to position [0, 0]
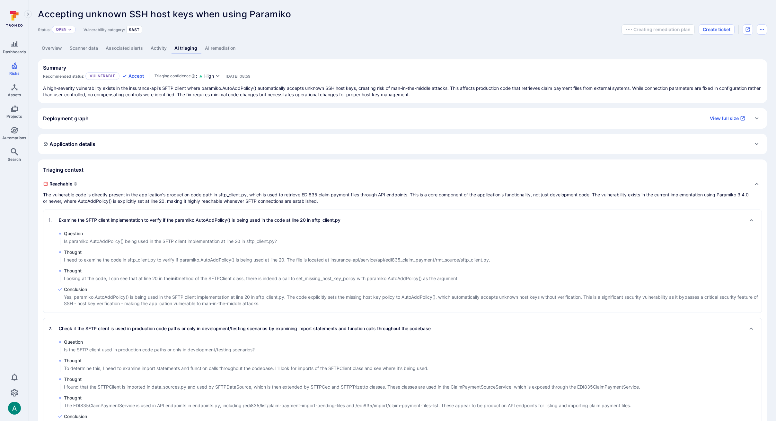
click at [222, 49] on link "AI remediation" at bounding box center [220, 48] width 38 height 12
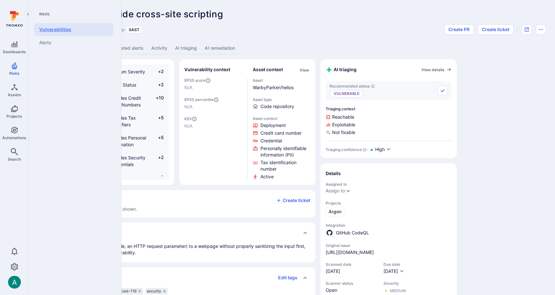
click at [44, 32] on link "Vulnerabilities" at bounding box center [73, 29] width 79 height 13
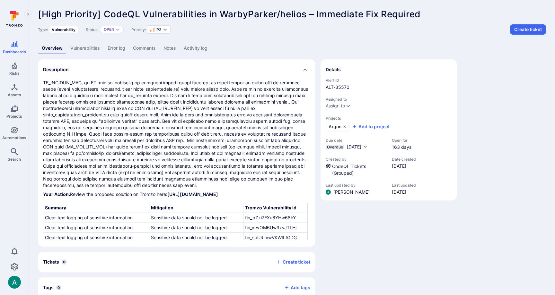
scroll to position [248, 0]
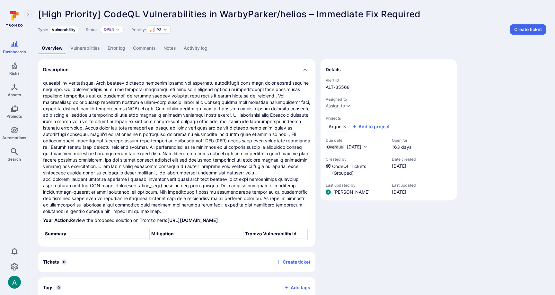
scroll to position [73, 0]
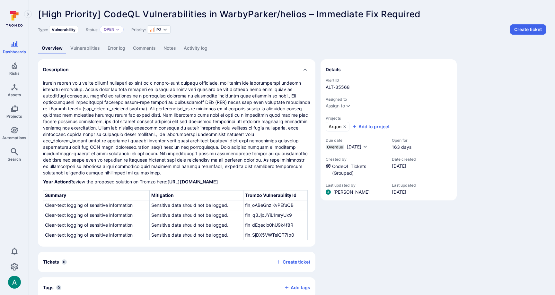
click at [82, 46] on link "Vulnerabilities" at bounding box center [84, 48] width 37 height 12
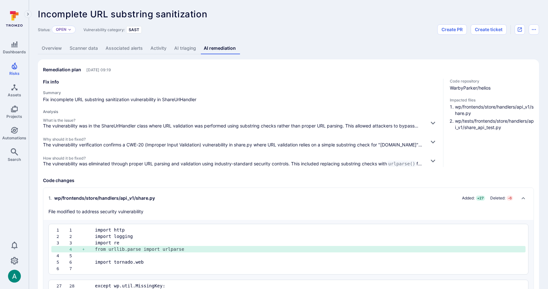
click at [50, 48] on link "Overview" at bounding box center [52, 48] width 28 height 12
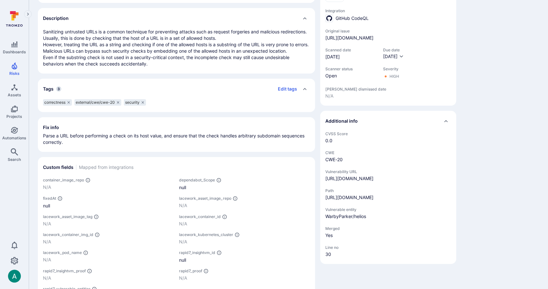
scroll to position [241, 0]
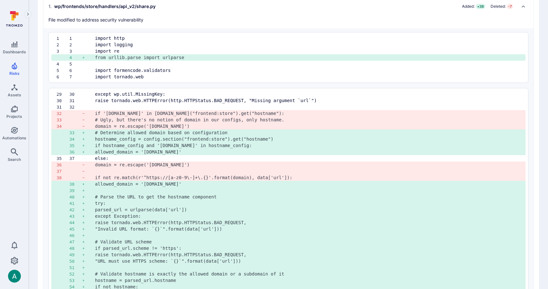
scroll to position [155, 0]
click at [212, 13] on div "1 . wp/frontends/store/handlers/api_v2/share.py Added: + 38 Deleted: - 7 File m…" at bounding box center [282, 13] width 468 height 22
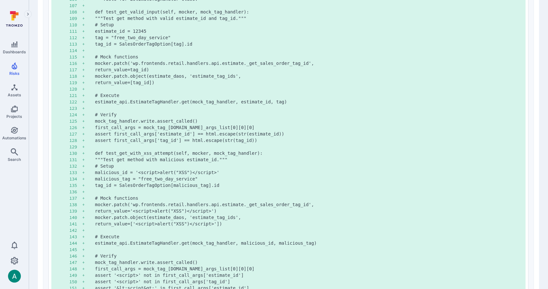
scroll to position [1221, 0]
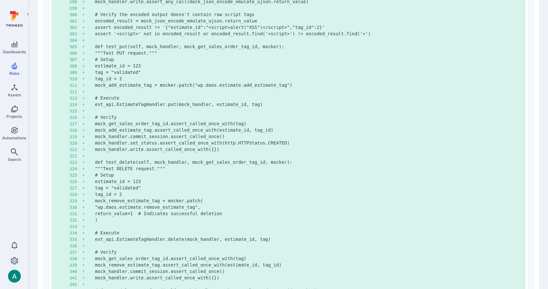
scroll to position [1285, 0]
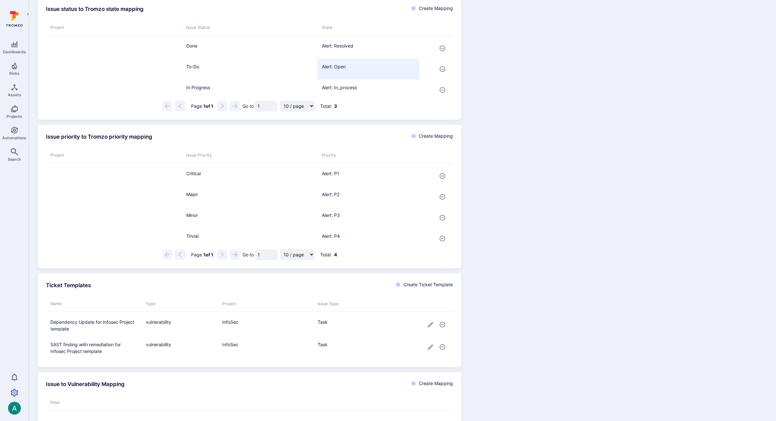
scroll to position [322, 0]
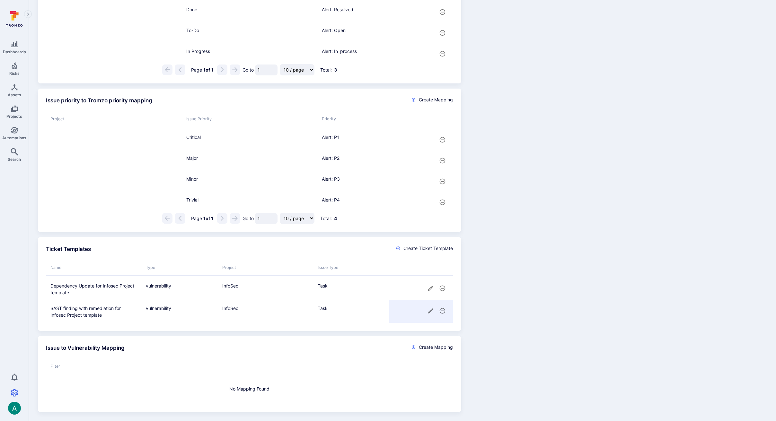
click at [432, 310] on icon "cell for" at bounding box center [430, 310] width 5 height 5
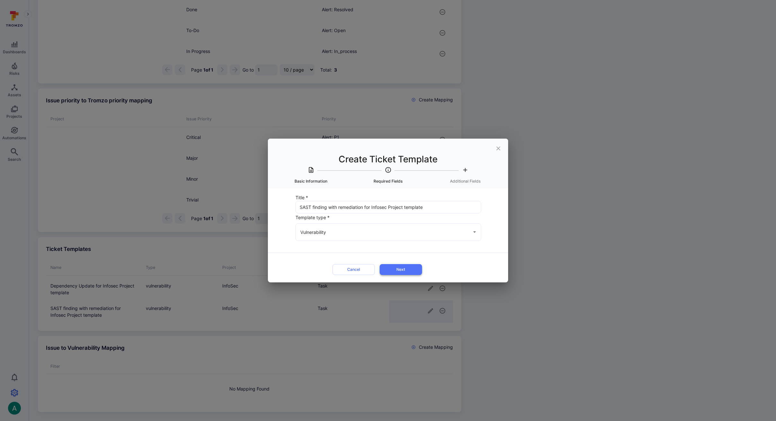
click at [402, 269] on button "Next" at bounding box center [401, 269] width 42 height 11
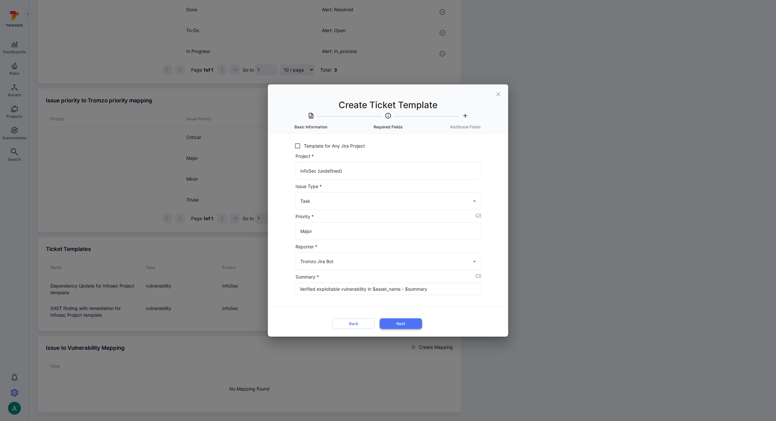
click at [404, 319] on button "Next" at bounding box center [401, 324] width 42 height 11
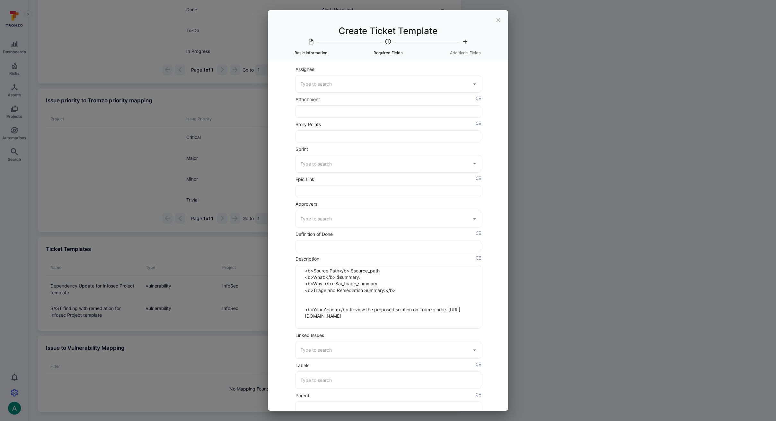
click at [382, 282] on textarea "<b>Source Path</b> $source_path <b>What:</b> $summary. <b>Why:</b> $ai_triage_s…" at bounding box center [388, 296] width 175 height 63
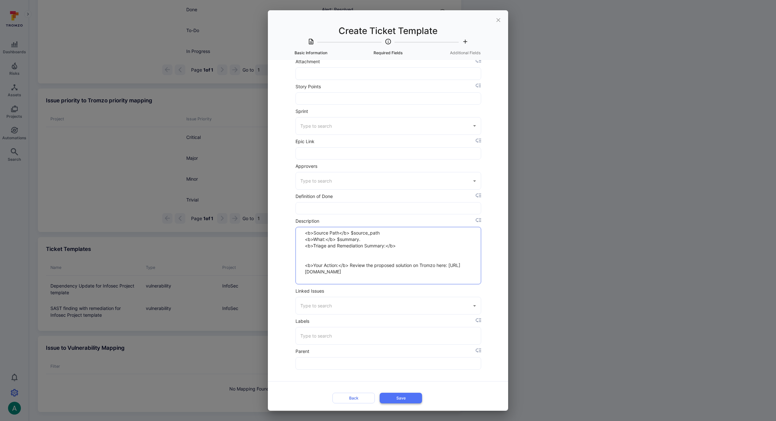
type textarea "<b>Source Path</b> $source_path <b>What:</b> $summary. <b>Triage and Remediatio…"
click at [393, 396] on button "Save" at bounding box center [401, 398] width 42 height 11
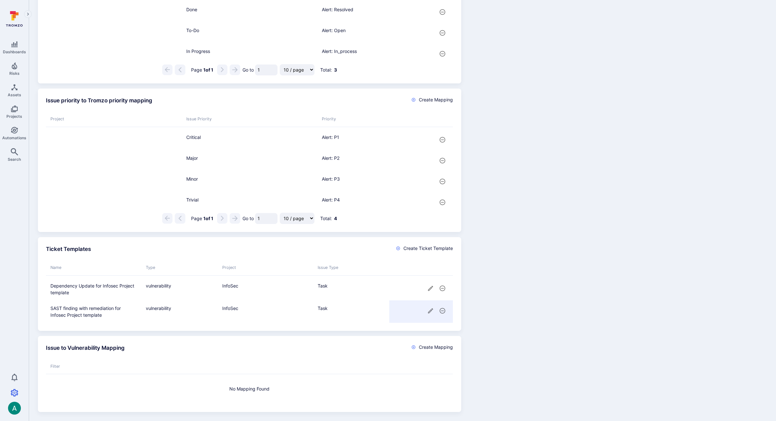
drag, startPoint x: 483, startPoint y: 309, endPoint x: 465, endPoint y: 309, distance: 18.6
click at [482, 308] on div "Issue status to Tromzo state mapping Create Mapping Project Issue Status State …" at bounding box center [400, 184] width 734 height 457
click at [430, 310] on icon "cell for" at bounding box center [430, 311] width 7 height 7
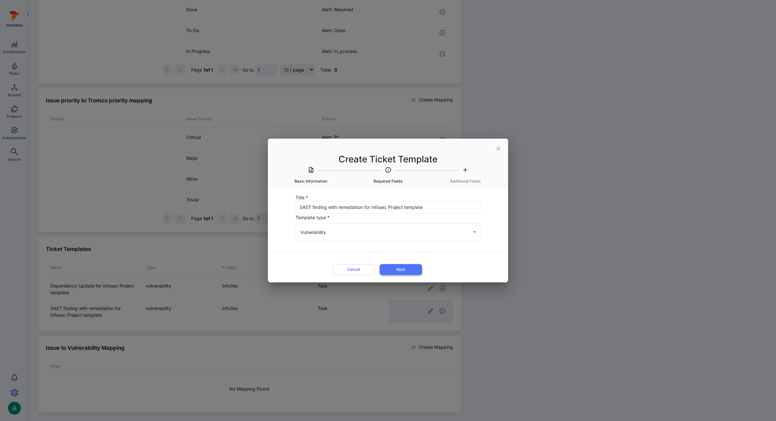
click at [398, 271] on button "Next" at bounding box center [401, 269] width 42 height 11
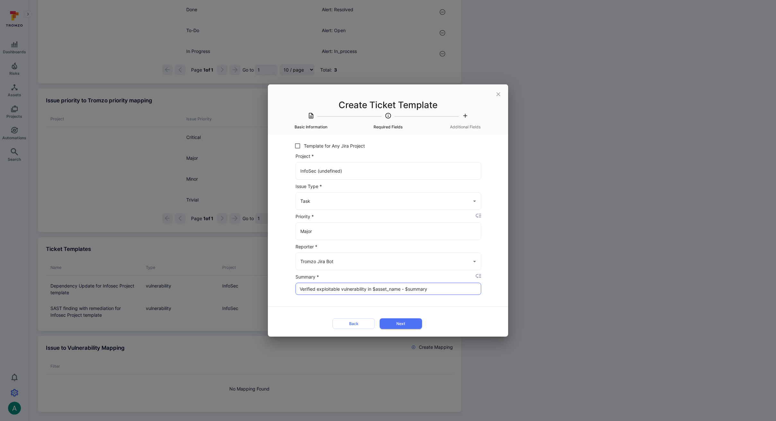
drag, startPoint x: 319, startPoint y: 289, endPoint x: 271, endPoint y: 288, distance: 47.2
click at [271, 288] on div "Title * SAST finding with remediation for Infosec Project template ​ Template t…" at bounding box center [388, 236] width 240 height 202
type input "Exploitable vulnerability in $asset_name - $summary"
click at [500, 92] on icon "close" at bounding box center [498, 94] width 7 height 7
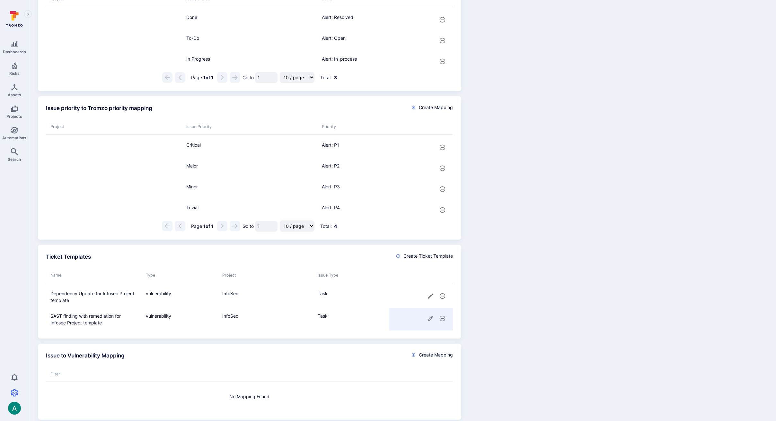
scroll to position [313, 0]
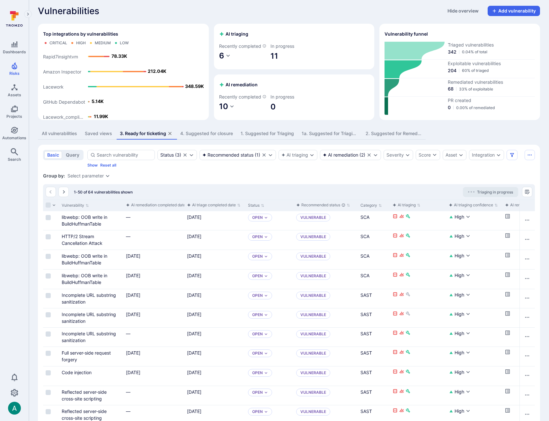
scroll to position [1, 0]
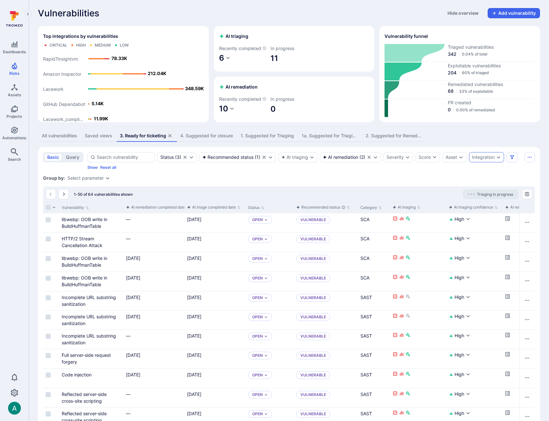
click at [483, 159] on div "Integration" at bounding box center [483, 156] width 23 height 5
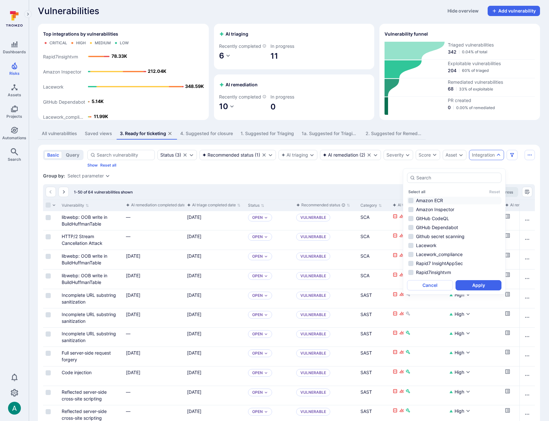
scroll to position [4, 0]
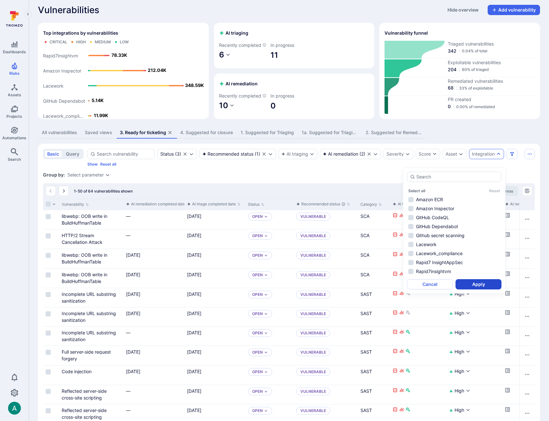
click at [447, 215] on li "GitHub CodeQL" at bounding box center [454, 218] width 94 height 8
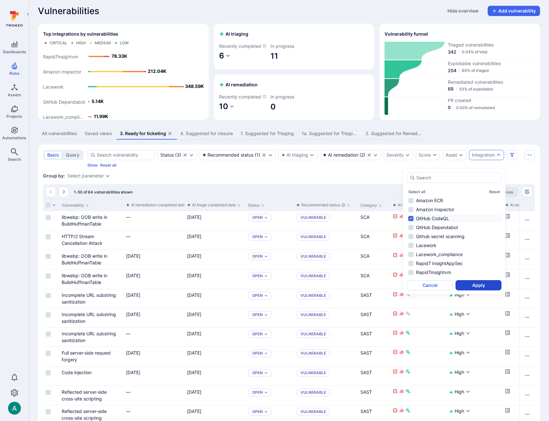
click at [487, 286] on button "Apply" at bounding box center [478, 285] width 46 height 10
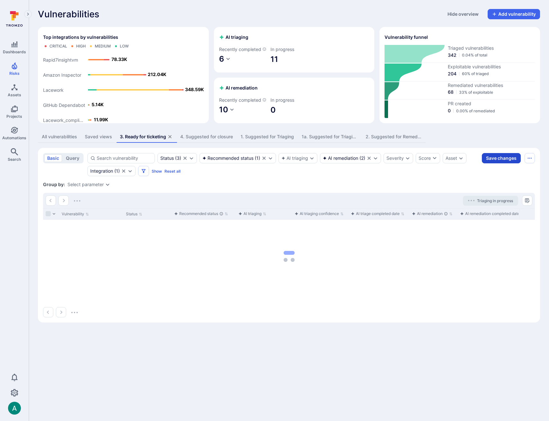
click at [503, 163] on button "Save changes" at bounding box center [501, 158] width 39 height 10
click at [530, 159] on icon "Saved view menu" at bounding box center [530, 158] width 4 height 1
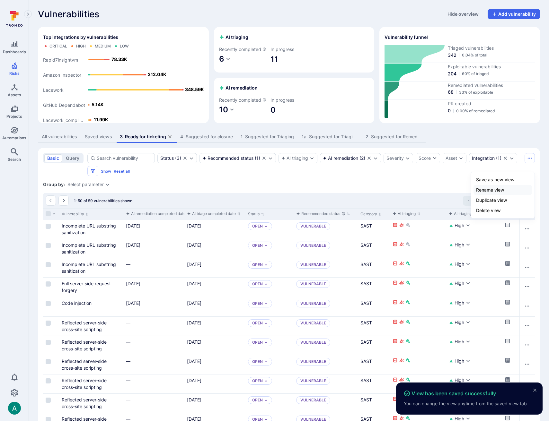
click at [493, 190] on li "Rename view" at bounding box center [502, 190] width 58 height 10
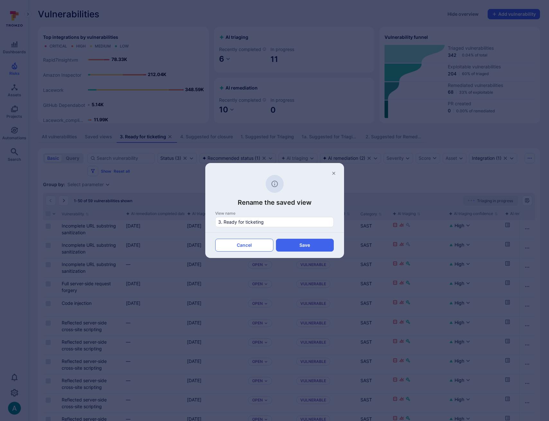
click at [244, 245] on button "Cancel" at bounding box center [244, 245] width 58 height 13
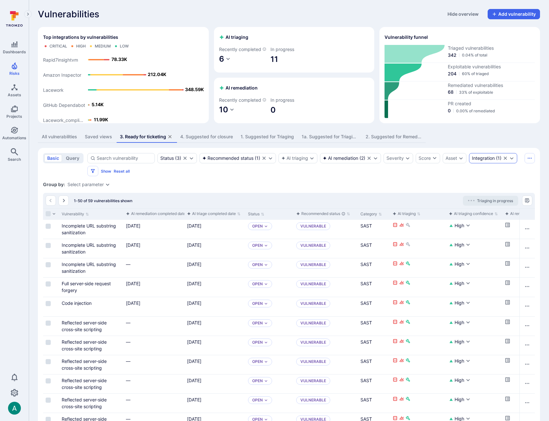
click at [514, 161] on icon "Expand dropdown" at bounding box center [511, 158] width 5 height 5
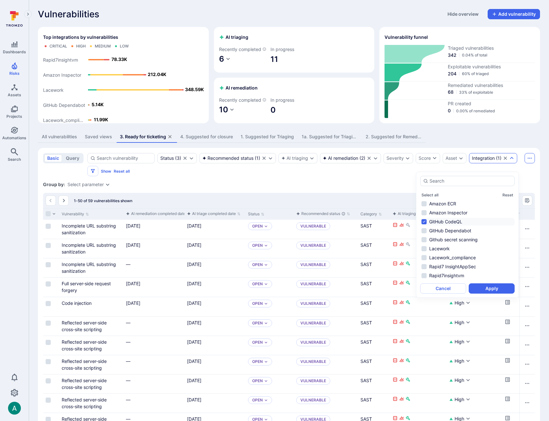
drag, startPoint x: 520, startPoint y: 150, endPoint x: 524, endPoint y: 162, distance: 12.8
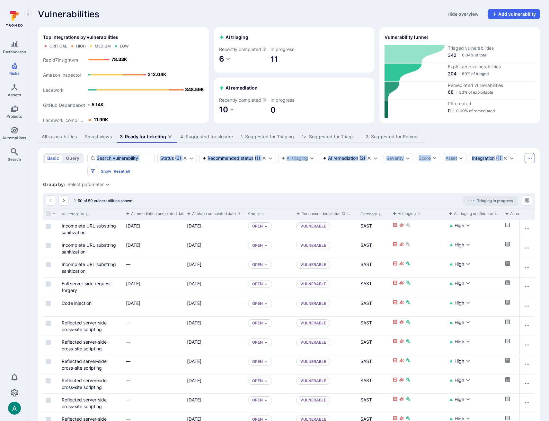
click at [525, 163] on button "Saved view menu" at bounding box center [529, 158] width 10 height 10
click at [504, 188] on li "Rename view" at bounding box center [502, 190] width 58 height 10
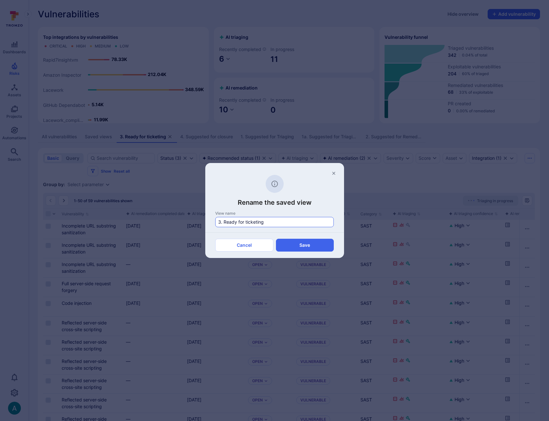
click at [221, 223] on input "3. Ready for ticketing" at bounding box center [274, 222] width 112 height 6
click at [225, 223] on input "3a. Ready for ticketing" at bounding box center [274, 222] width 112 height 6
type input "3a. CodeQL Ready for ticketing"
click at [312, 245] on button "Save" at bounding box center [305, 245] width 58 height 13
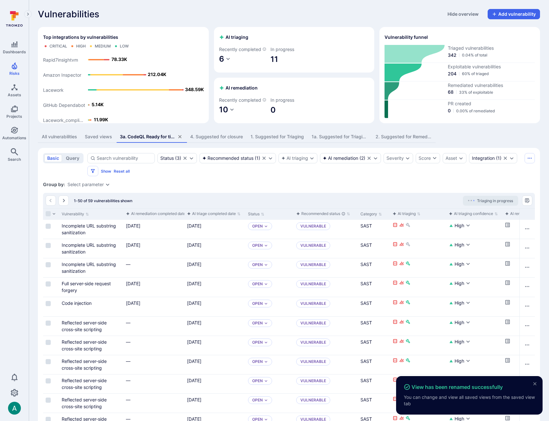
click at [318, 246] on div "Vulnerable" at bounding box center [325, 248] width 64 height 19
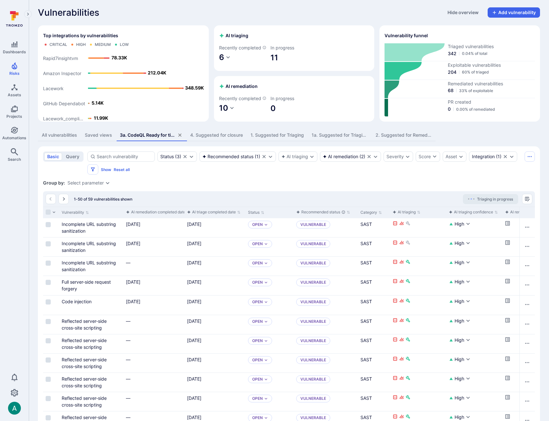
click at [506, 158] on icon "Clear selection" at bounding box center [504, 156] width 3 height 3
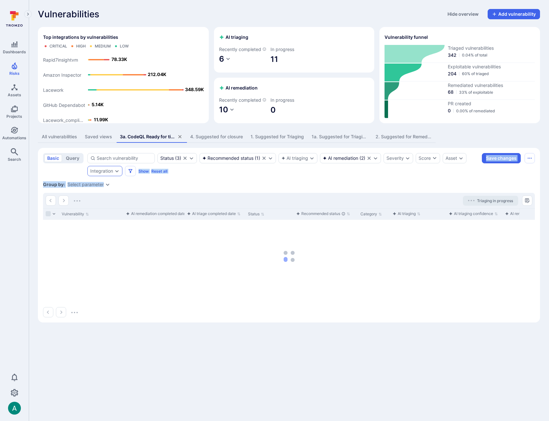
scroll to position [0, 0]
click at [531, 161] on icon "Saved view menu" at bounding box center [529, 158] width 5 height 5
click at [516, 179] on li "Save as new view" at bounding box center [502, 180] width 58 height 10
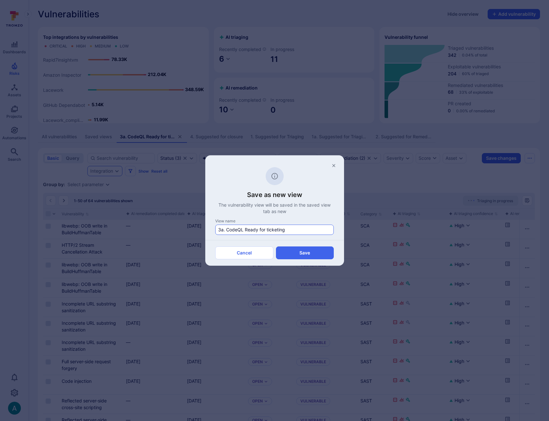
click at [223, 230] on input "3a. CodeQL Ready for ticketing" at bounding box center [274, 230] width 112 height 6
drag, startPoint x: 227, startPoint y: 230, endPoint x: 243, endPoint y: 229, distance: 15.4
click at [243, 229] on input "3b. CodeQL Ready for ticketing" at bounding box center [274, 230] width 112 height 6
type input "3b. SCA Ready for ticketing"
click at [315, 251] on button "Save" at bounding box center [305, 253] width 58 height 13
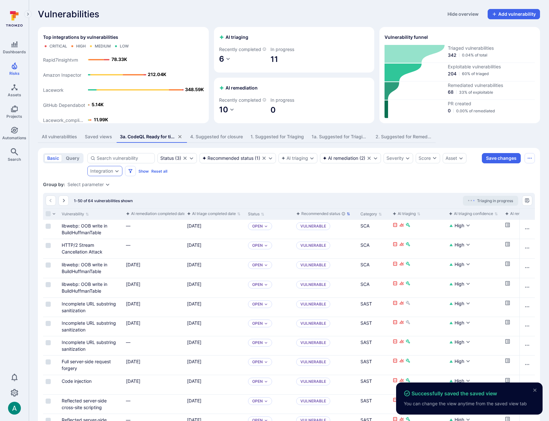
scroll to position [1, 0]
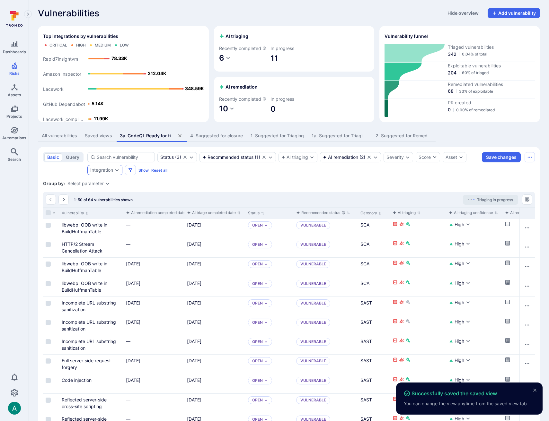
click at [457, 187] on div "Group by: Select parameter" at bounding box center [289, 183] width 492 height 6
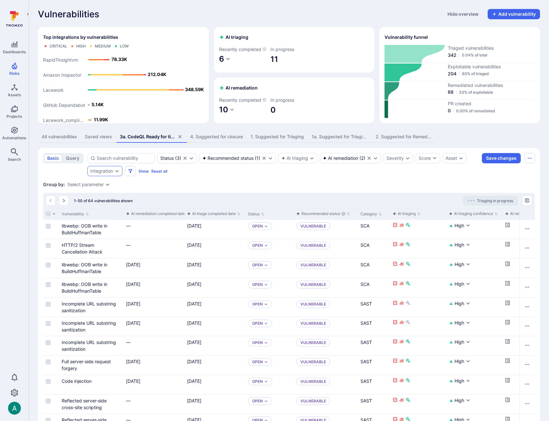
click at [103, 174] on div "Integration" at bounding box center [101, 171] width 23 height 5
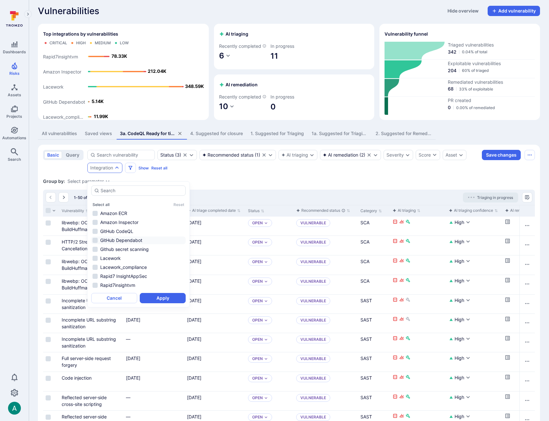
scroll to position [4, 0]
click at [115, 241] on li "GitHub Dependabot" at bounding box center [138, 240] width 94 height 8
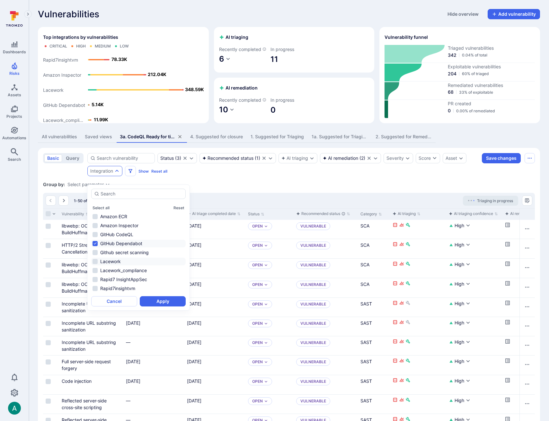
click at [108, 262] on li "Lacework" at bounding box center [138, 262] width 94 height 8
click at [128, 226] on li "Amazon Inspector" at bounding box center [138, 226] width 94 height 8
click at [134, 225] on li "Amazon Inspector" at bounding box center [138, 226] width 94 height 8
click at [173, 303] on button "Apply" at bounding box center [163, 301] width 46 height 10
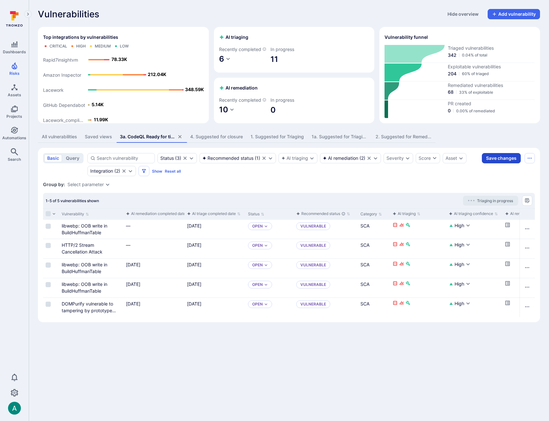
click at [501, 163] on button "Save changes" at bounding box center [501, 158] width 39 height 10
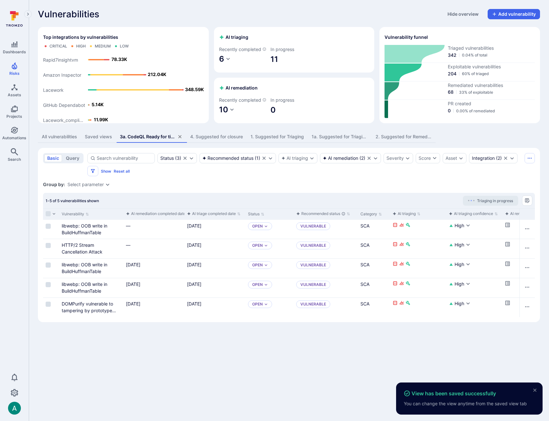
drag, startPoint x: 360, startPoint y: 180, endPoint x: 353, endPoint y: 180, distance: 7.4
click at [360, 176] on div "Status ( 3 ) Recommended status ( 1 ) AI triaging AI remediation ( 2 ) Severity…" at bounding box center [304, 164] width 434 height 23
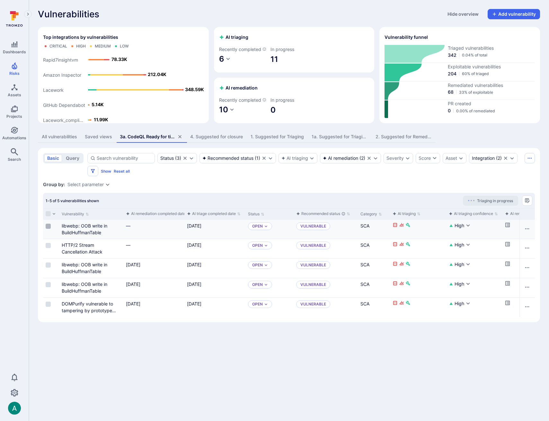
click at [48, 229] on input "Select row" at bounding box center [48, 226] width 5 height 5
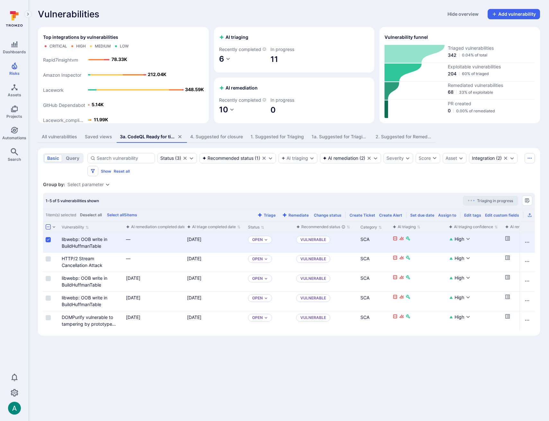
drag, startPoint x: 48, startPoint y: 263, endPoint x: 124, endPoint y: 248, distance: 77.7
click at [48, 262] on input "Select row" at bounding box center [48, 259] width 5 height 5
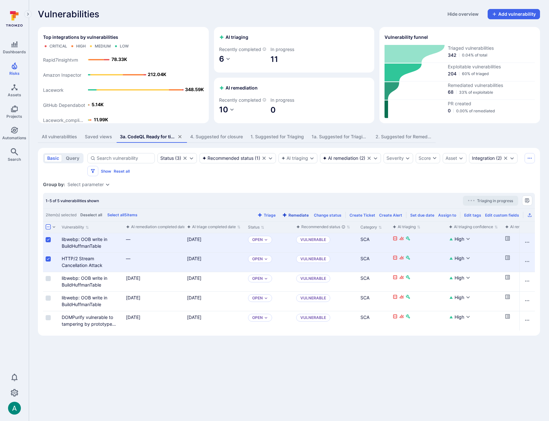
click at [301, 218] on button "Remediate" at bounding box center [295, 215] width 29 height 5
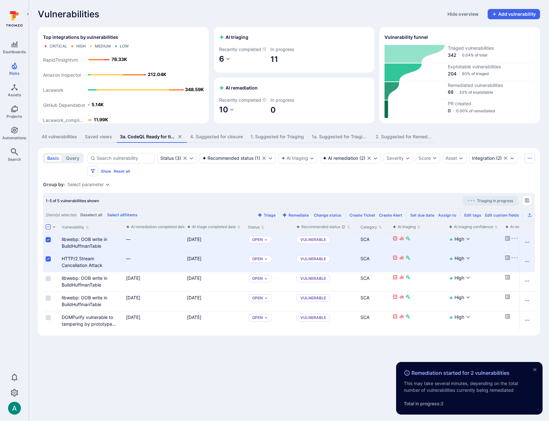
click at [405, 176] on div "Status ( 3 ) Recommended status ( 1 ) AI triaging AI remediation ( 2 ) Severity…" at bounding box center [304, 164] width 434 height 23
click at [528, 161] on icon "Saved view menu" at bounding box center [529, 158] width 5 height 5
drag, startPoint x: 424, startPoint y: 178, endPoint x: 235, endPoint y: 174, distance: 188.2
click at [421, 178] on div at bounding box center [274, 210] width 549 height 421
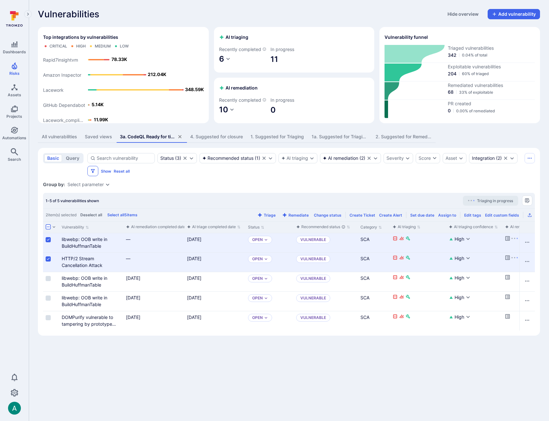
click at [90, 174] on icon "Filters" at bounding box center [92, 171] width 5 height 5
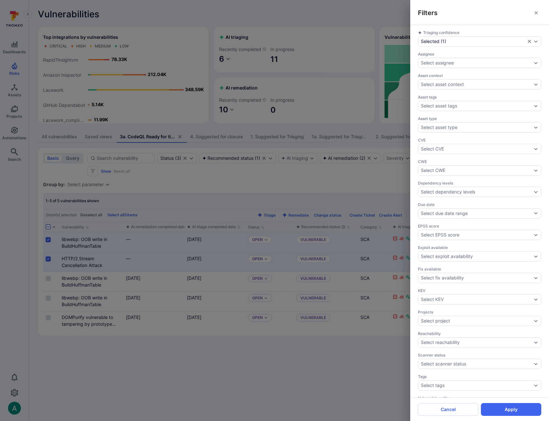
click at [536, 9] on button "close" at bounding box center [536, 13] width 10 height 10
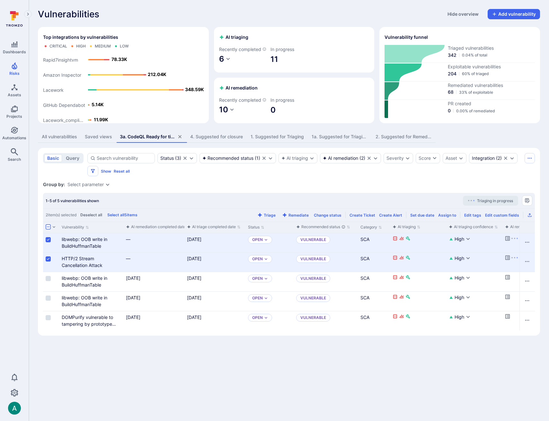
scroll to position [41, 0]
click at [304, 188] on div "Group by: Select parameter" at bounding box center [289, 184] width 492 height 6
click at [499, 161] on div "Integration ( 2 )" at bounding box center [487, 158] width 30 height 5
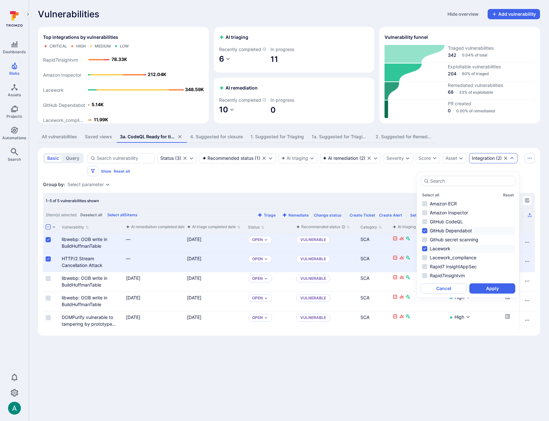
click at [349, 188] on div "Group by: Select parameter" at bounding box center [289, 184] width 492 height 6
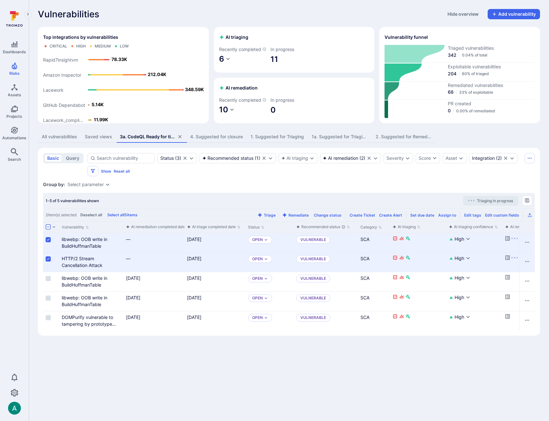
click at [94, 140] on div "Saved views" at bounding box center [98, 137] width 27 height 6
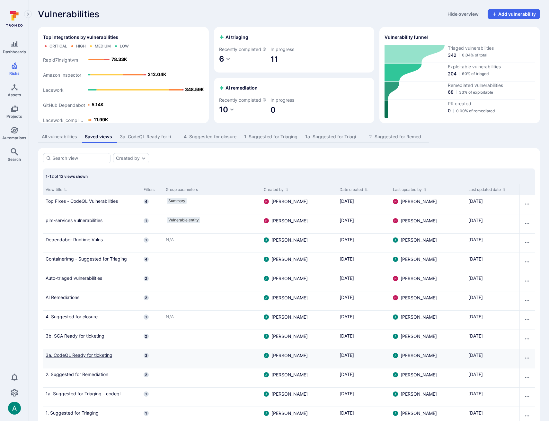
scroll to position [26, 0]
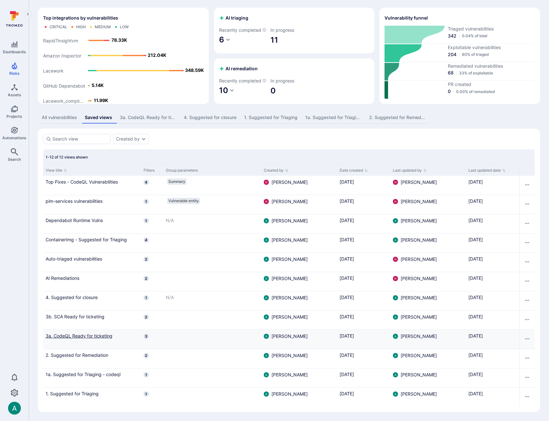
click at [86, 337] on link "3a. CodeQL Ready for ticketing" at bounding box center [92, 336] width 93 height 7
click at [154, 118] on div "3a. CodeQL Ready for ticketing" at bounding box center [148, 117] width 56 height 6
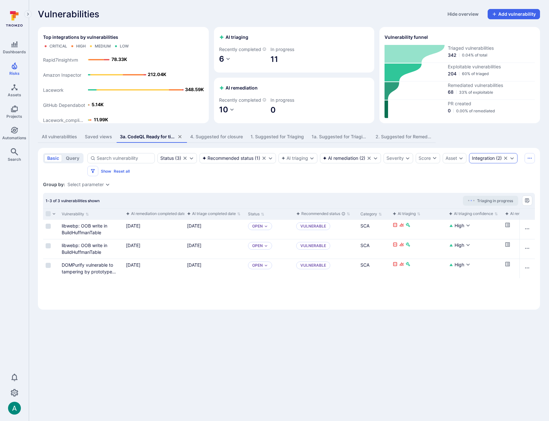
click at [494, 161] on div "Integration" at bounding box center [483, 158] width 23 height 5
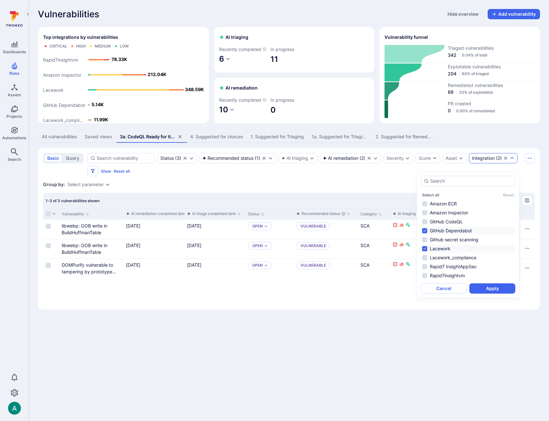
click at [445, 248] on li "Lacework" at bounding box center [468, 249] width 94 height 8
click at [449, 228] on li "GitHub Dependabot" at bounding box center [468, 231] width 94 height 8
click at [450, 221] on li "GitHub CodeQL" at bounding box center [468, 222] width 94 height 8
click at [503, 291] on button "Apply" at bounding box center [492, 289] width 46 height 10
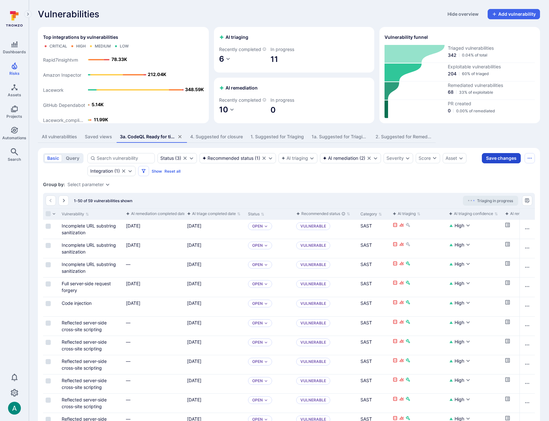
click at [490, 163] on button "Save changes" at bounding box center [501, 158] width 39 height 10
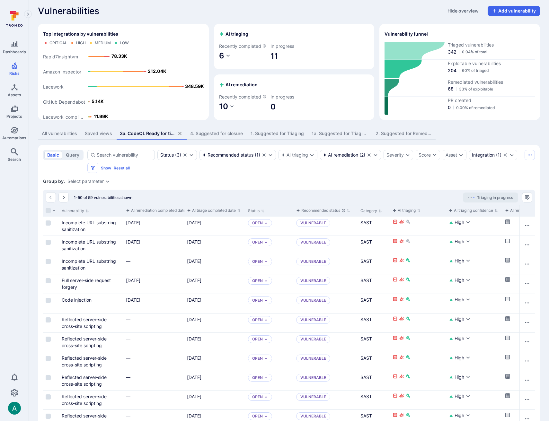
click at [98, 137] on div "Saved views" at bounding box center [98, 133] width 27 height 6
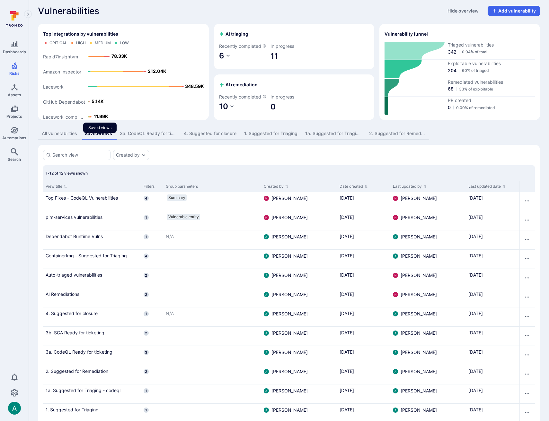
click at [101, 137] on div "Saved views" at bounding box center [98, 133] width 27 height 6
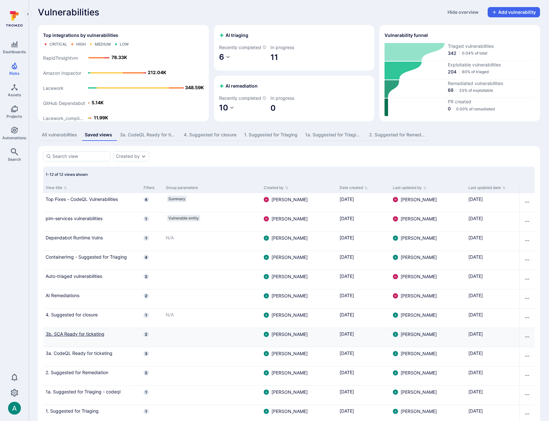
click at [76, 337] on link "3b. SCA Ready for ticketing" at bounding box center [92, 334] width 93 height 7
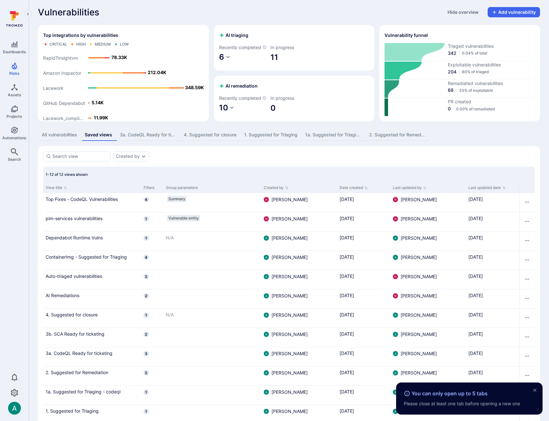
click at [217, 138] on div "4. Suggested for closure" at bounding box center [210, 135] width 53 height 6
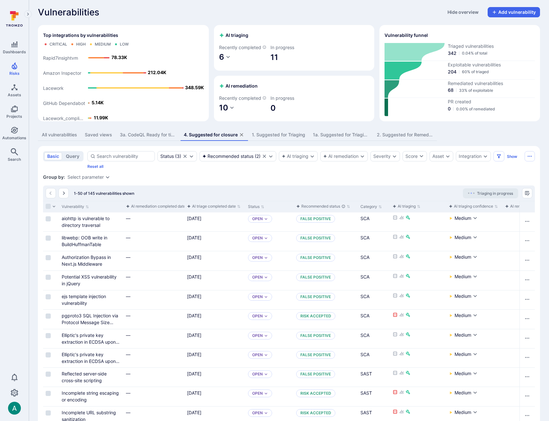
click at [242, 136] on icon "assets tabs" at bounding box center [241, 134] width 3 height 3
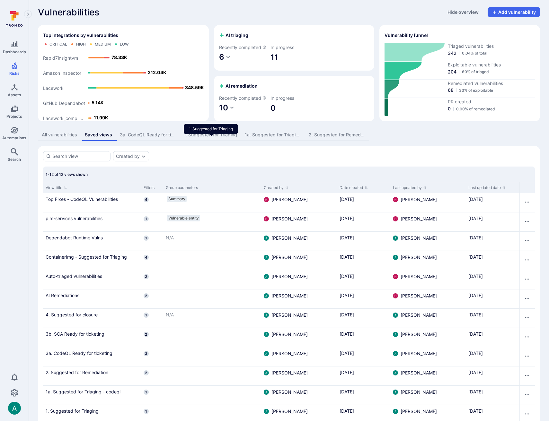
click at [226, 138] on div "1. Suggested for Triaging" at bounding box center [210, 135] width 53 height 6
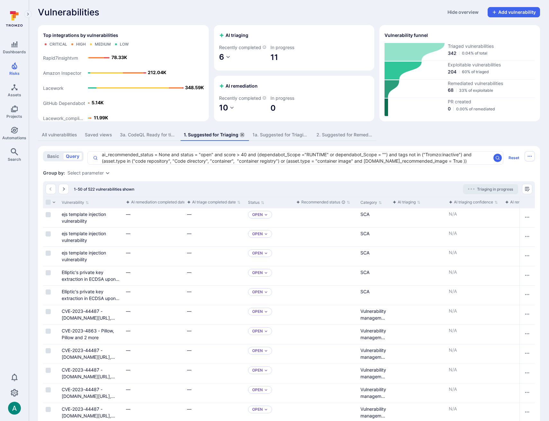
click at [242, 136] on icon "assets tabs" at bounding box center [242, 134] width 3 height 3
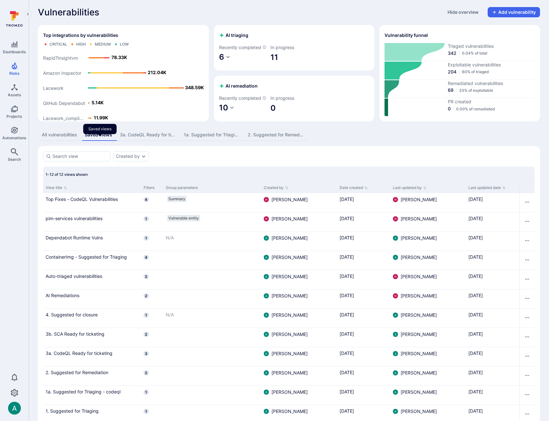
click at [94, 138] on div "Saved views" at bounding box center [98, 135] width 27 height 6
click at [86, 337] on link "3b. SCA Ready for ticketing" at bounding box center [92, 334] width 93 height 7
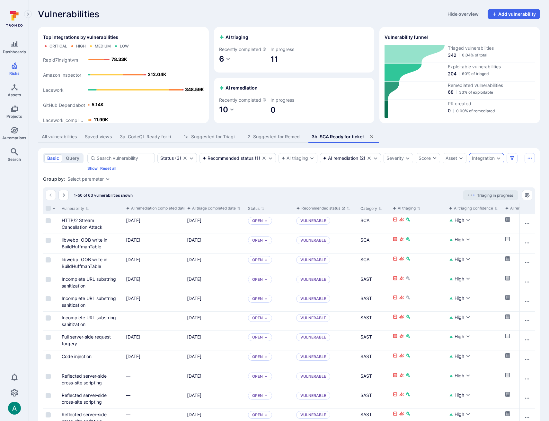
click at [494, 161] on div "Integration" at bounding box center [483, 158] width 23 height 5
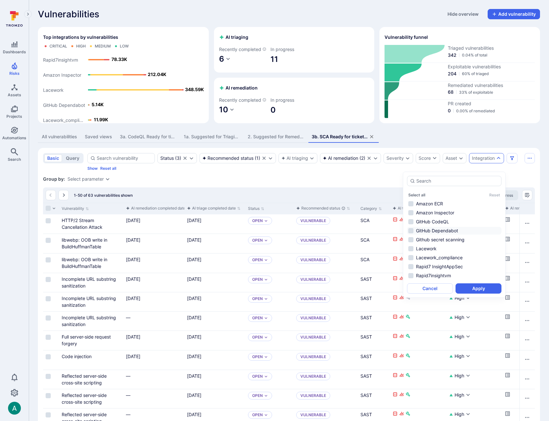
click at [436, 229] on li "GitHub Dependabot" at bounding box center [454, 231] width 94 height 8
click at [433, 250] on li "Lacework" at bounding box center [454, 249] width 94 height 8
click at [434, 214] on li "Amazon Inspector" at bounding box center [454, 213] width 94 height 8
click at [477, 290] on button "Apply" at bounding box center [478, 289] width 46 height 10
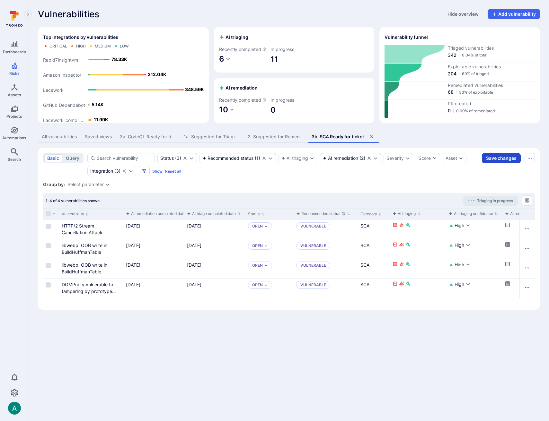
click at [497, 163] on button "Save changes" at bounding box center [501, 158] width 39 height 10
click at [218, 9] on div "Vulnerabilities Hide overview Add vulnerability" at bounding box center [289, 14] width 502 height 10
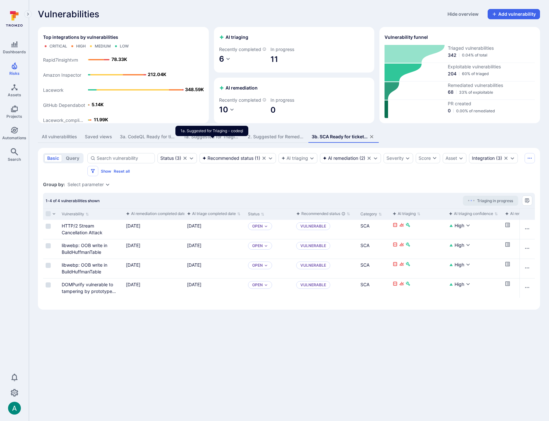
click at [211, 140] on div "1a. Suggested for Triaging - codeql" at bounding box center [212, 137] width 56 height 6
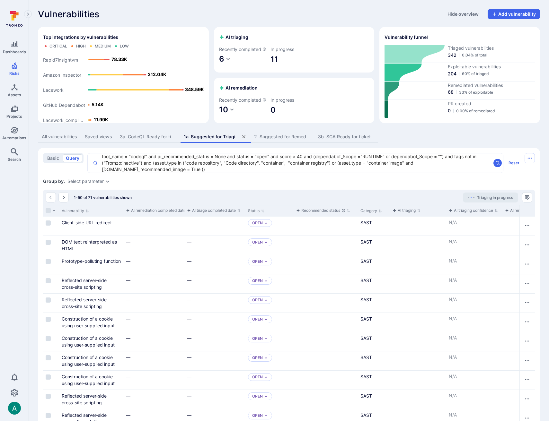
click at [94, 143] on button "Saved views" at bounding box center [98, 137] width 35 height 12
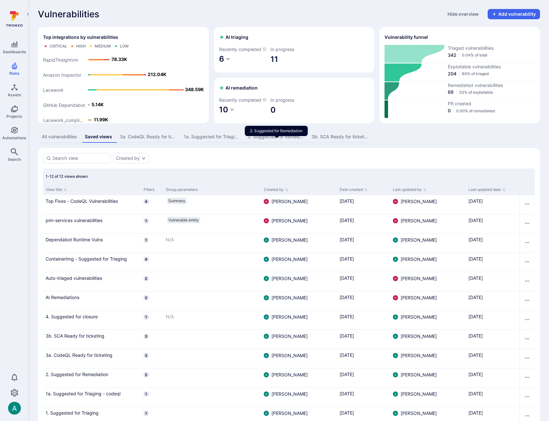
click at [288, 140] on div "2. Suggested for Remediation" at bounding box center [276, 137] width 56 height 6
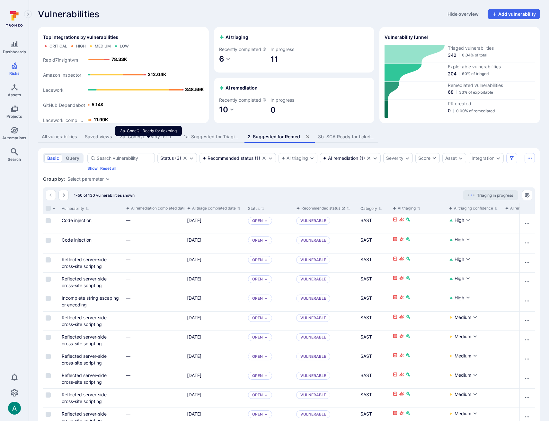
click at [143, 140] on div "3a. CodeQL Ready for ticketing" at bounding box center [148, 137] width 56 height 6
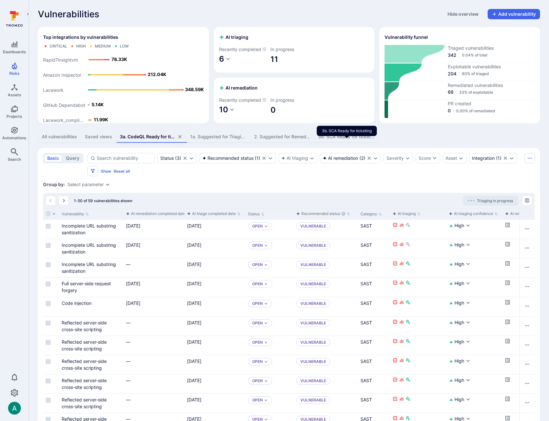
click at [347, 140] on div "3b. SCA Ready for ticketing" at bounding box center [346, 137] width 56 height 6
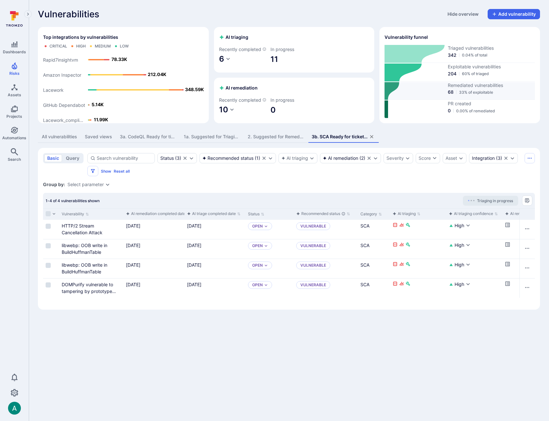
click at [450, 95] on span "68" at bounding box center [451, 92] width 6 height 6
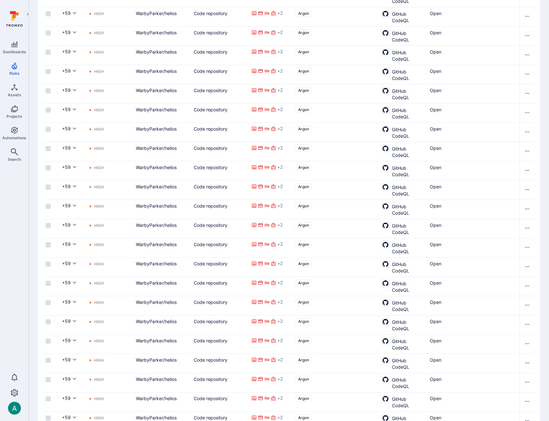
scroll to position [799, 0]
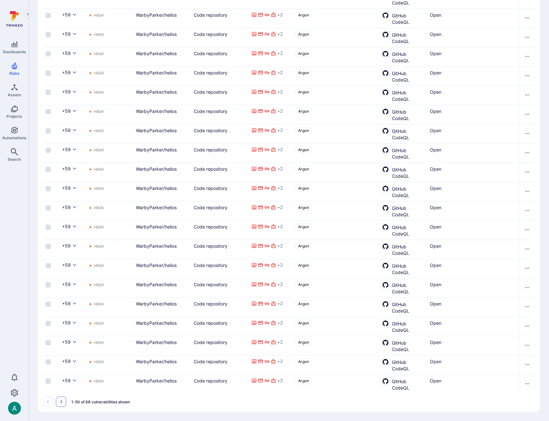
click at [64, 402] on button "Go to the next page" at bounding box center [61, 402] width 10 height 10
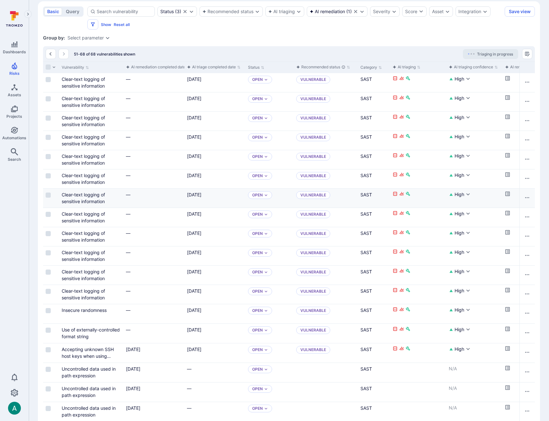
scroll to position [181, 0]
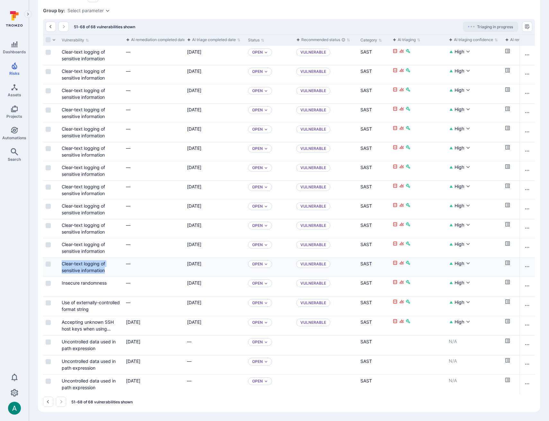
drag, startPoint x: 109, startPoint y: 271, endPoint x: 59, endPoint y: 266, distance: 50.3
click at [59, 266] on div "Clear-text logging of sensitive information" at bounding box center [91, 267] width 64 height 19
copy link "Clear-text logging of sensitive information"
click at [13, 394] on icon "Settings" at bounding box center [15, 393] width 8 height 8
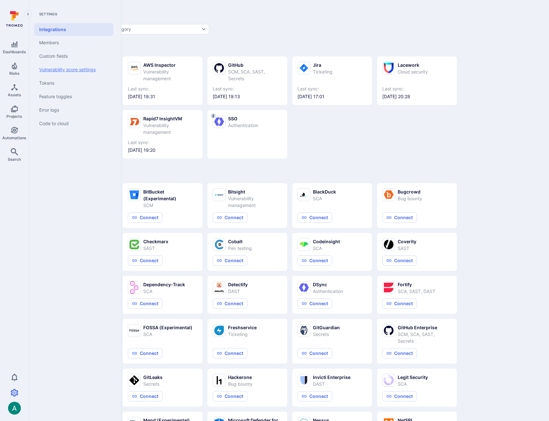
click at [66, 67] on link "Vulnerability score settings" at bounding box center [73, 69] width 79 height 13
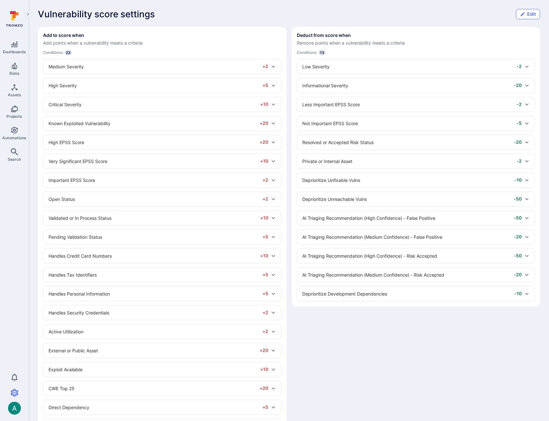
click at [529, 15] on button "Edit" at bounding box center [528, 14] width 24 height 10
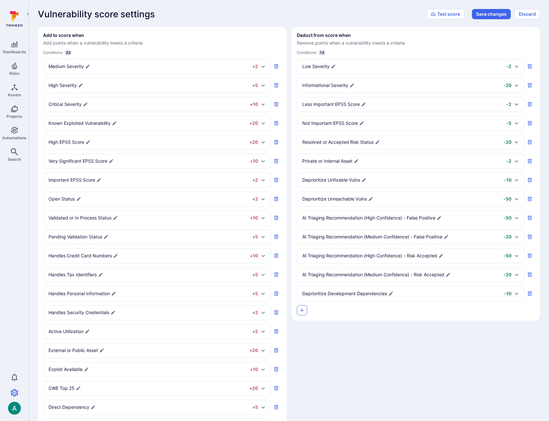
click at [302, 309] on icon "button" at bounding box center [301, 310] width 5 height 5
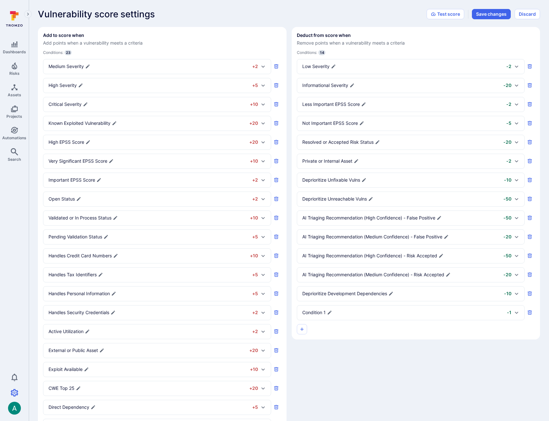
click at [327, 312] on div "Condition 1" at bounding box center [317, 313] width 30 height 7
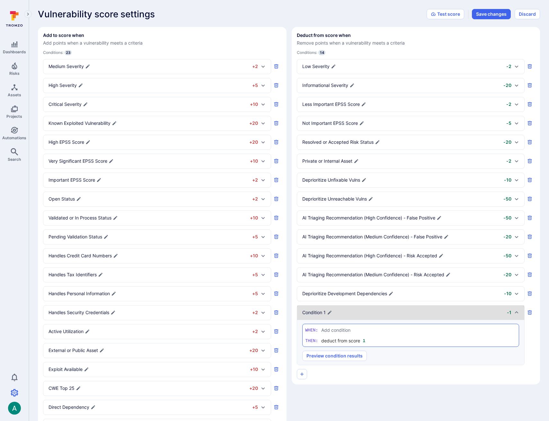
click at [328, 312] on div "Condition 1" at bounding box center [317, 313] width 30 height 7
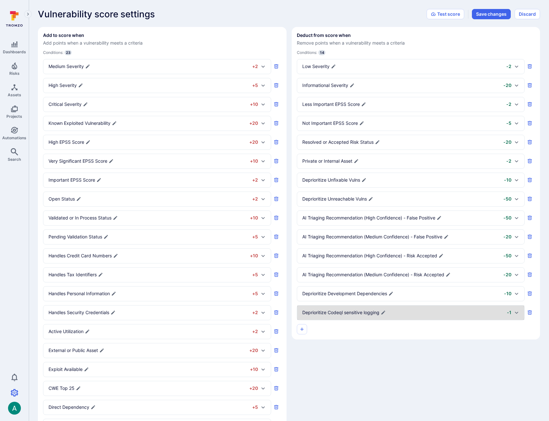
click at [364, 351] on div "Add to score when Add points when a vulnerability meets a criteria Conditions: …" at bounding box center [289, 268] width 502 height 483
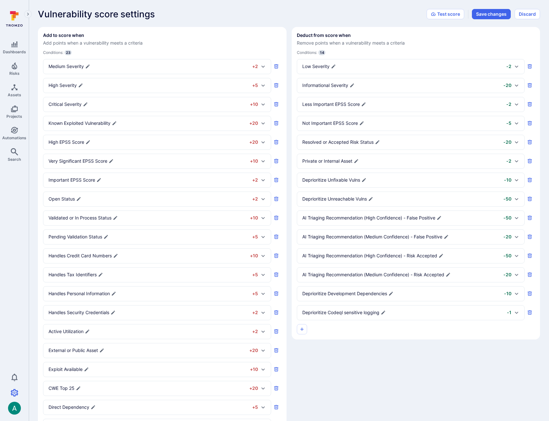
click at [418, 312] on div "Deprioritize Codeql sensitive logging -1" at bounding box center [406, 313] width 209 height 7
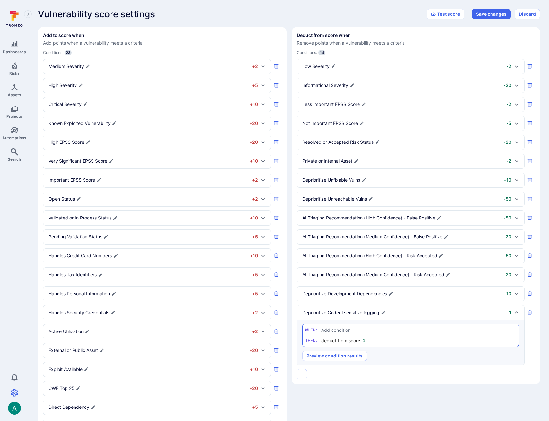
click at [347, 331] on textarea "Add condition" at bounding box center [418, 330] width 195 height 7
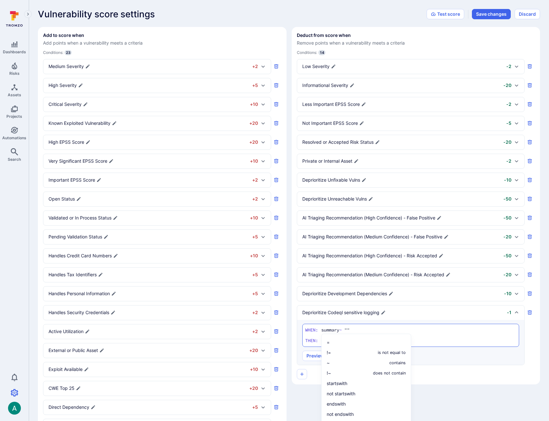
paste textarea "Clear-text logging of sensitive information"
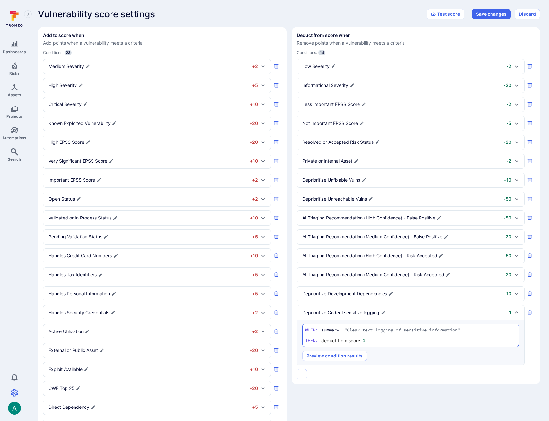
type textarea "summary ~ "Clear-text logging of sensitive information""
click at [511, 313] on div "Deprioritize Codeql sensitive logging -1" at bounding box center [410, 313] width 227 height 14
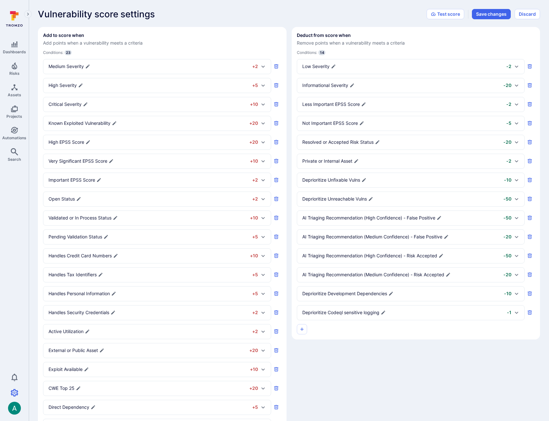
click at [510, 313] on div "-1" at bounding box center [509, 313] width 4 height 6
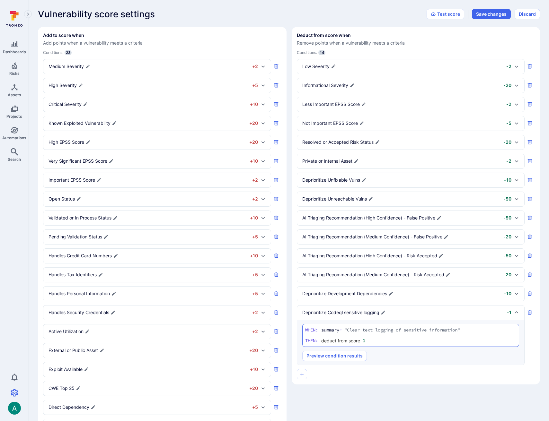
click at [367, 342] on input "1" at bounding box center [372, 340] width 19 height 6
click at [380, 338] on input "2" at bounding box center [372, 340] width 19 height 6
click at [380, 338] on input "3" at bounding box center [372, 340] width 19 height 6
click at [380, 338] on input "4" at bounding box center [372, 340] width 19 height 6
click at [380, 338] on input "5" at bounding box center [372, 340] width 19 height 6
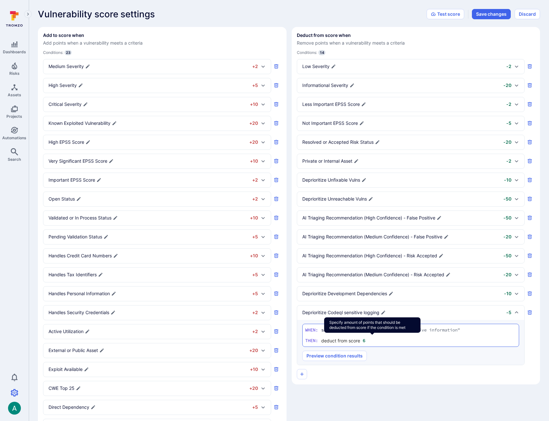
click at [380, 338] on input "6" at bounding box center [372, 340] width 19 height 6
click at [380, 338] on input "7" at bounding box center [372, 340] width 19 height 6
click at [380, 338] on input "8" at bounding box center [372, 340] width 19 height 6
click at [380, 338] on input "9" at bounding box center [372, 340] width 19 height 6
type input "10"
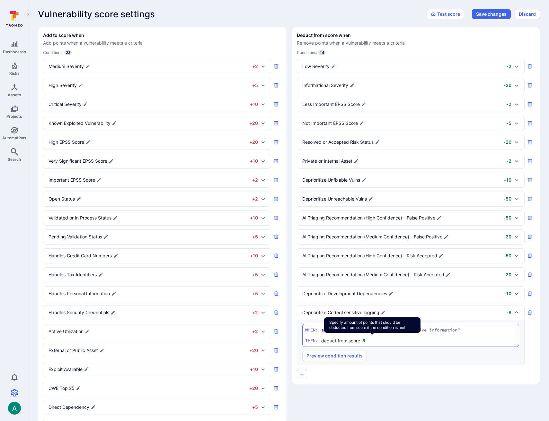
click at [380, 338] on input "10" at bounding box center [372, 340] width 19 height 6
click at [409, 369] on div at bounding box center [416, 374] width 238 height 10
click at [486, 15] on button "Save changes" at bounding box center [491, 14] width 39 height 10
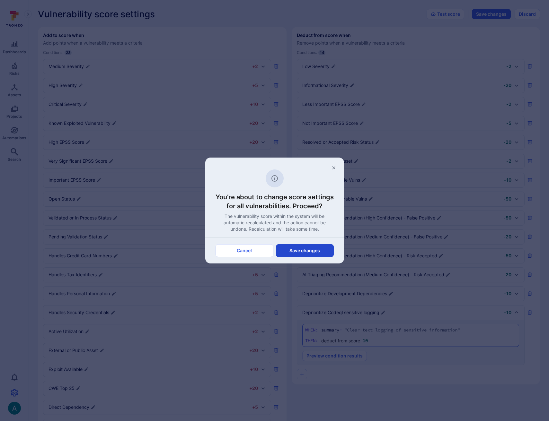
click at [304, 255] on button "Save changes" at bounding box center [305, 250] width 58 height 13
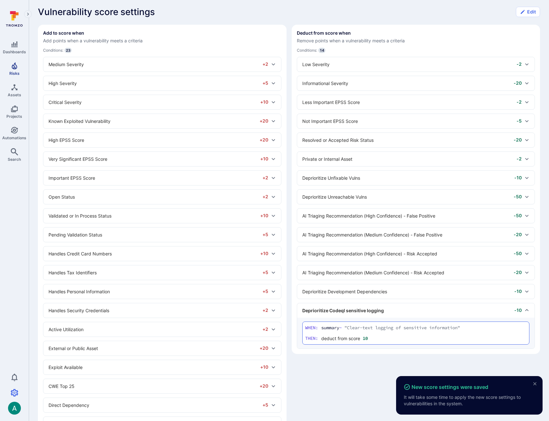
scroll to position [3, 0]
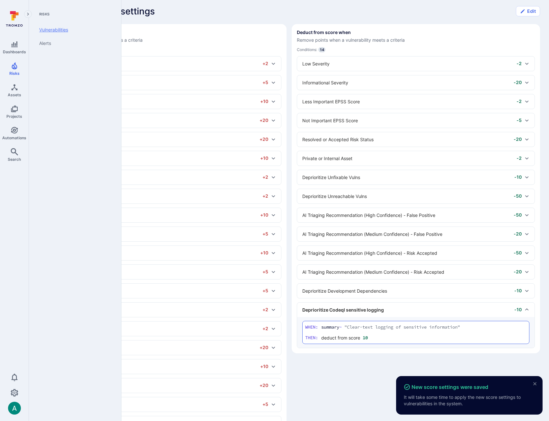
click at [60, 31] on link "Vulnerabilities" at bounding box center [73, 29] width 79 height 13
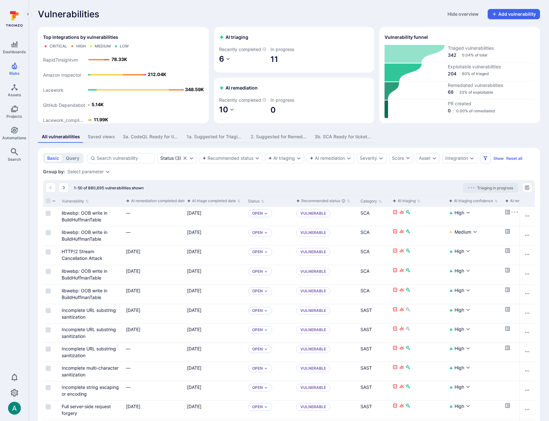
click at [262, 140] on div "2. Suggested for Remediation" at bounding box center [278, 137] width 56 height 6
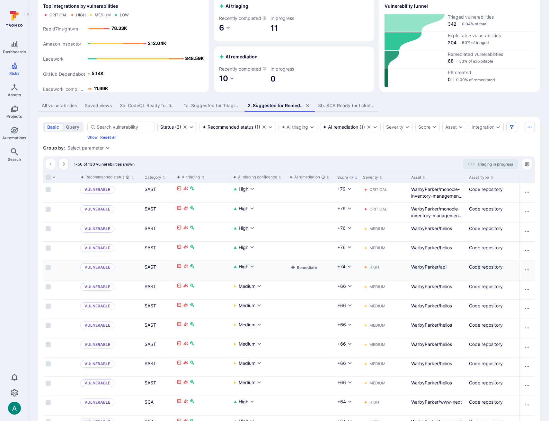
scroll to position [0, 215]
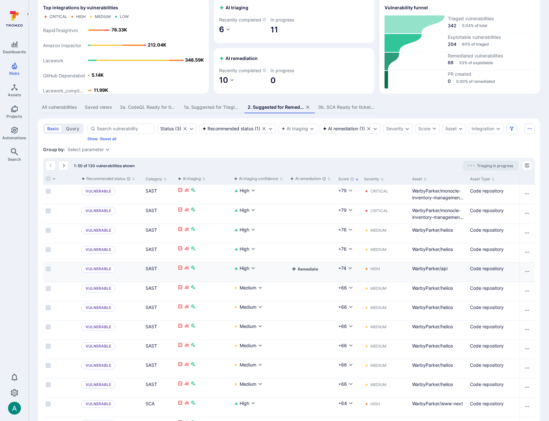
click at [299, 273] on button "Remediate" at bounding box center [304, 269] width 29 height 8
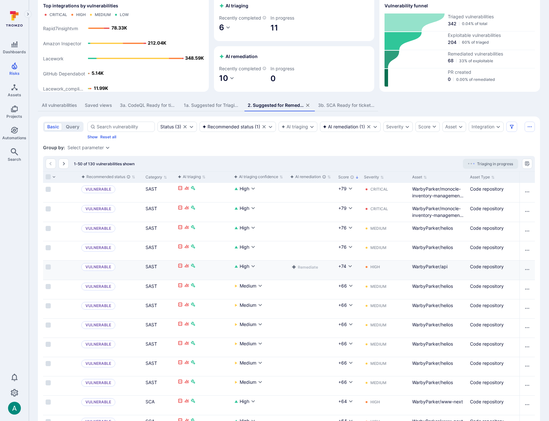
scroll to position [33, 0]
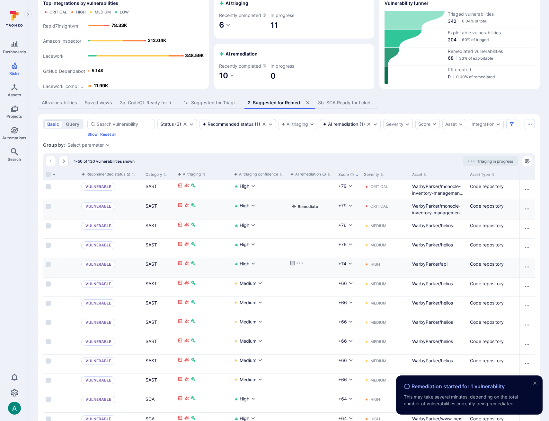
click at [307, 210] on button "Remediate" at bounding box center [304, 207] width 29 height 8
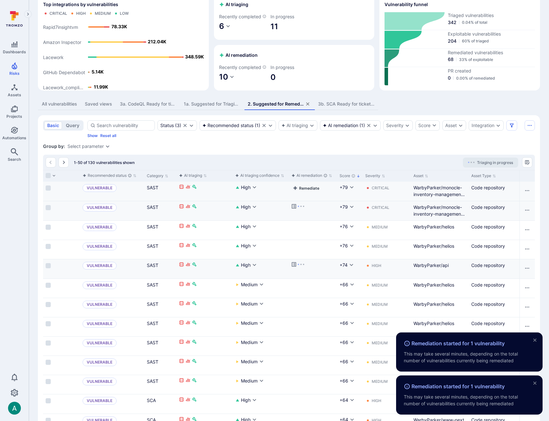
scroll to position [0, 215]
click at [304, 192] on button "Remediate" at bounding box center [304, 188] width 29 height 8
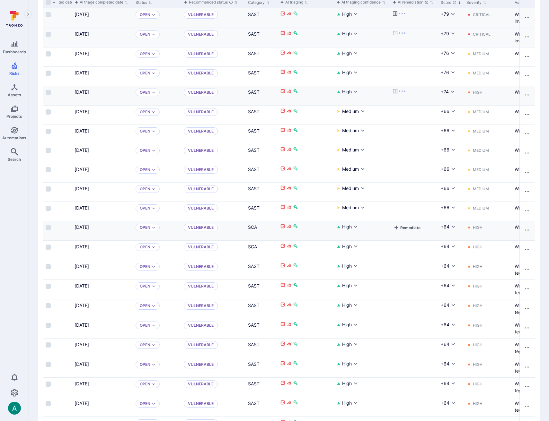
scroll to position [0, 113]
click at [409, 232] on button "Remediate" at bounding box center [406, 228] width 29 height 8
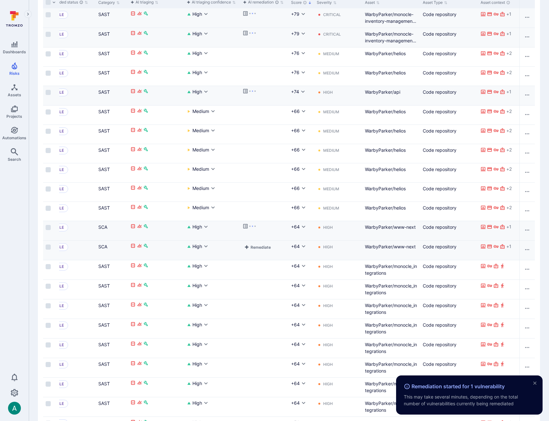
scroll to position [0, 338]
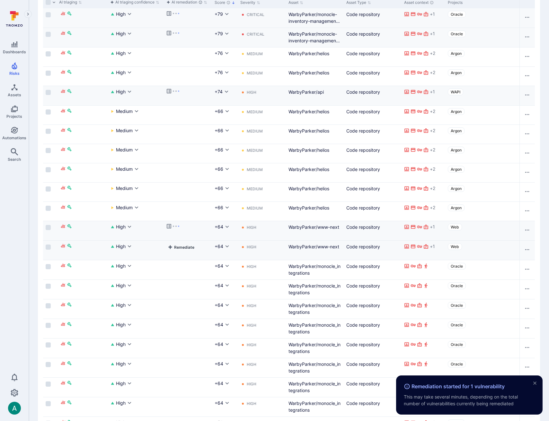
click at [187, 251] on button "Remediate" at bounding box center [180, 247] width 29 height 8
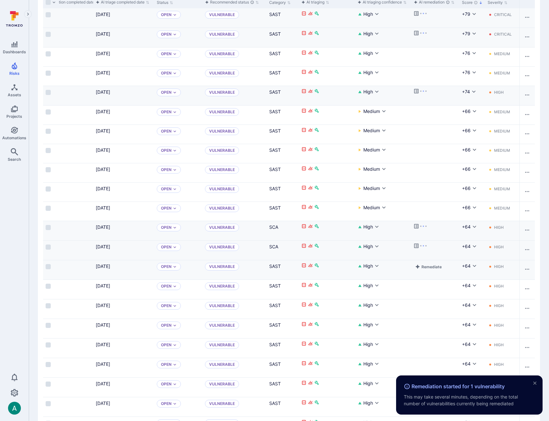
scroll to position [0, 0]
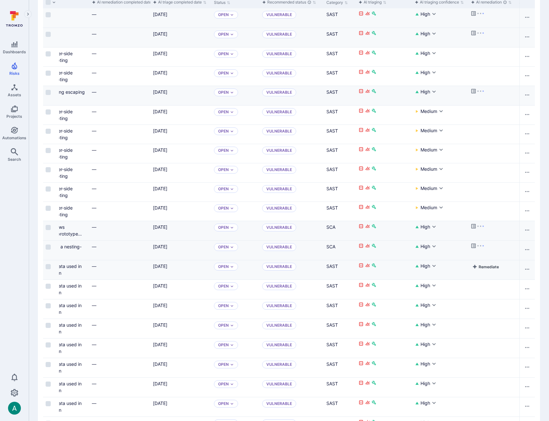
click at [483, 271] on button "Remediate" at bounding box center [485, 267] width 29 height 8
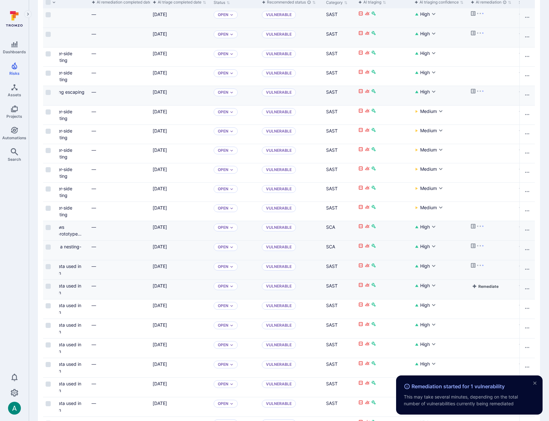
click at [484, 290] on button "Remediate" at bounding box center [484, 287] width 29 height 8
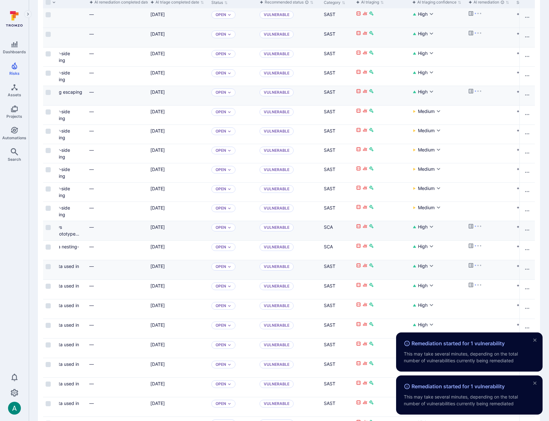
scroll to position [0, 0]
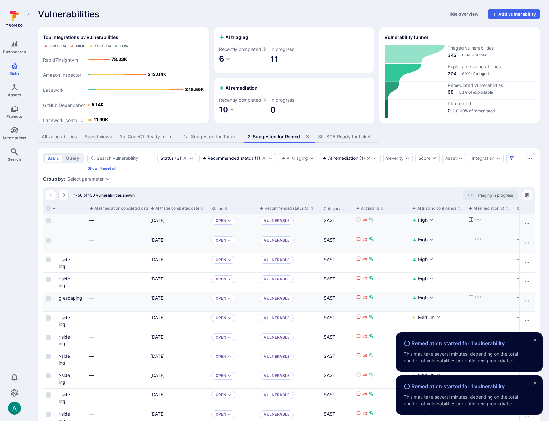
click at [216, 140] on div "1a. Suggested for Triaging - codeql" at bounding box center [212, 137] width 56 height 6
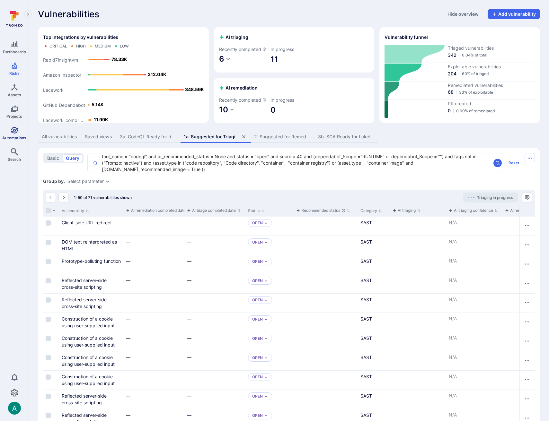
click at [15, 132] on icon "Automations" at bounding box center [15, 131] width 8 height 8
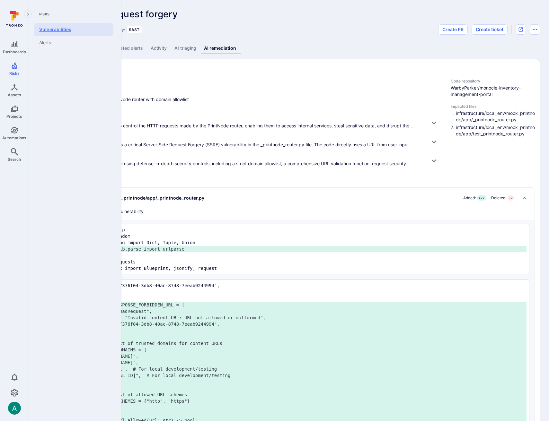
click at [65, 26] on link "Vulnerabilities" at bounding box center [73, 29] width 79 height 13
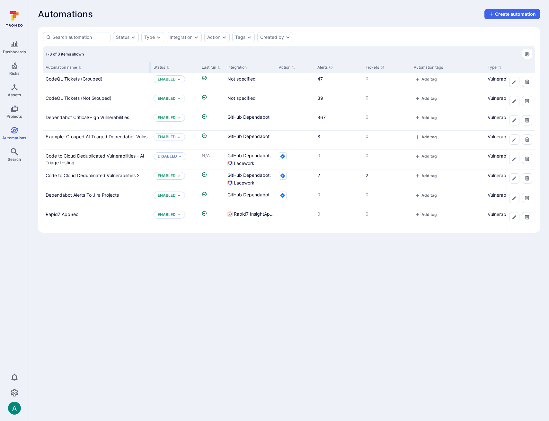
drag, startPoint x: 106, startPoint y: 63, endPoint x: 150, endPoint y: 60, distance: 43.8
click at [150, 60] on div "1-8 of 8 items shown Automation name Status Last run Integration Action Alerts …" at bounding box center [289, 136] width 492 height 181
click at [93, 117] on link "Dependabot Critical/High Vulnerabilities" at bounding box center [87, 117] width 83 height 5
click at [97, 137] on link "Example: Grouped AI Triaged Dependabot Vulns" at bounding box center [97, 136] width 102 height 5
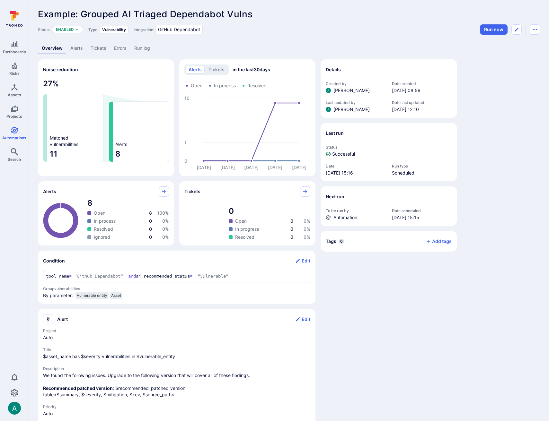
scroll to position [54, 0]
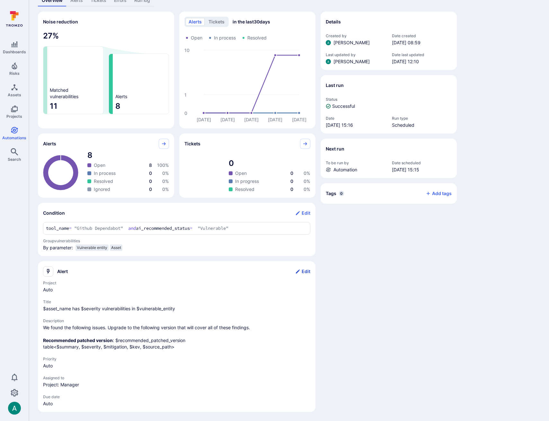
click at [302, 267] on button "Edit" at bounding box center [302, 272] width 15 height 10
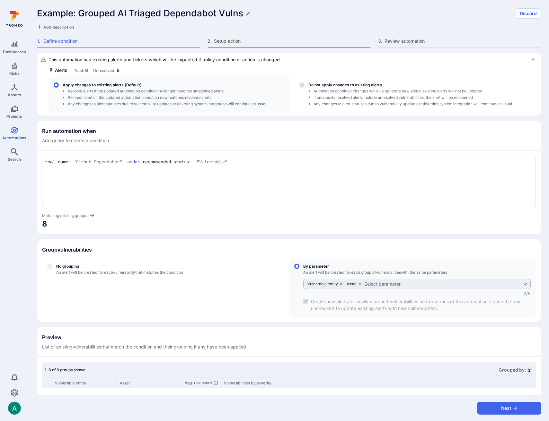
click at [235, 41] on span "Setup action" at bounding box center [292, 41] width 156 height 6
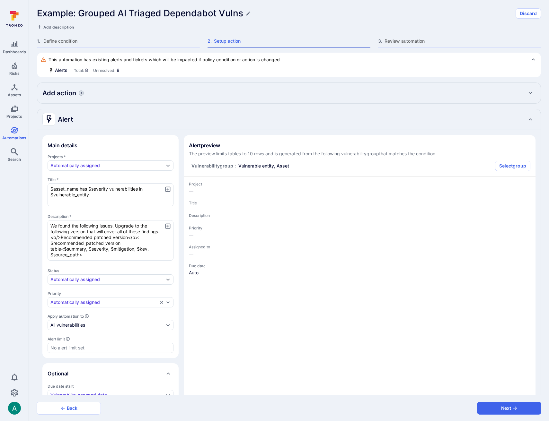
type textarea "x"
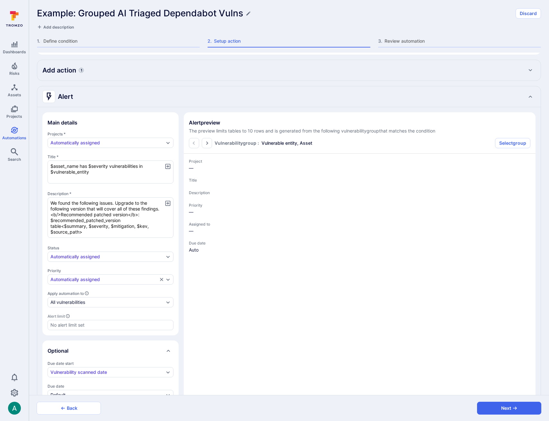
type textarea "x"
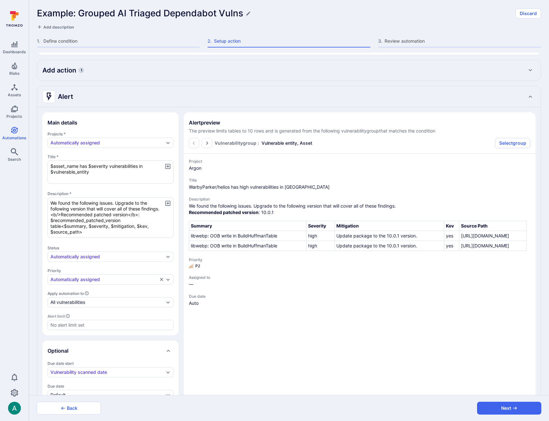
scroll to position [24, 0]
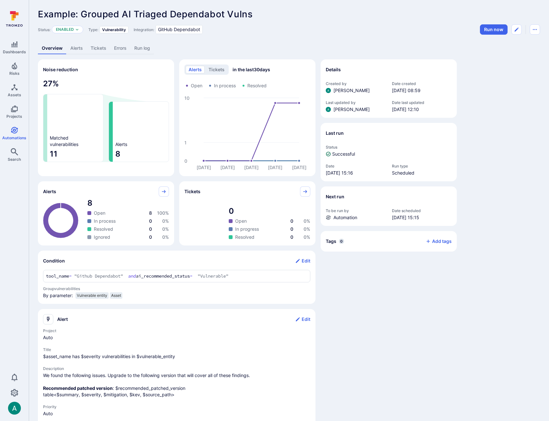
click at [76, 49] on link "Alerts" at bounding box center [76, 48] width 20 height 12
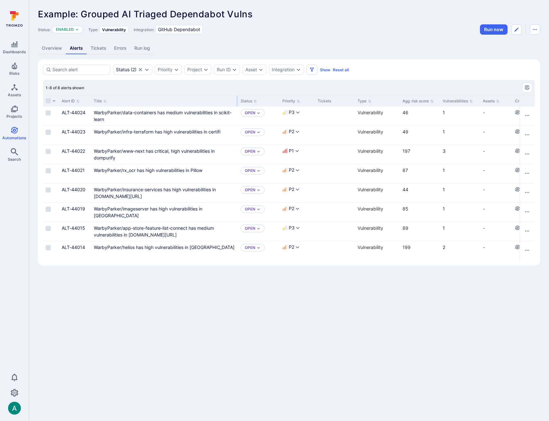
drag, startPoint x: 170, startPoint y: 101, endPoint x: 236, endPoint y: 96, distance: 66.7
click at [237, 96] on div at bounding box center [237, 101] width 1 height 11
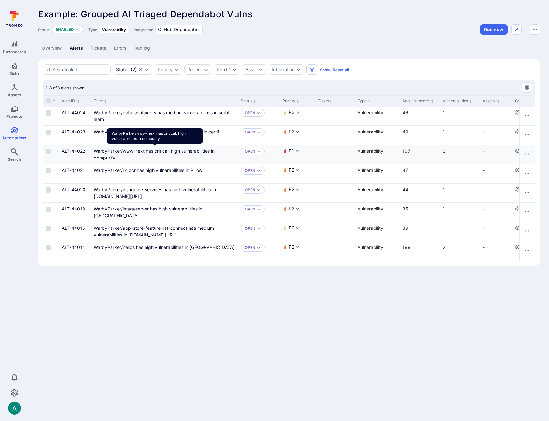
click at [203, 151] on link "WarbyParker/www-next has critical, high vulnerabilities in dompurify" at bounding box center [154, 154] width 121 height 12
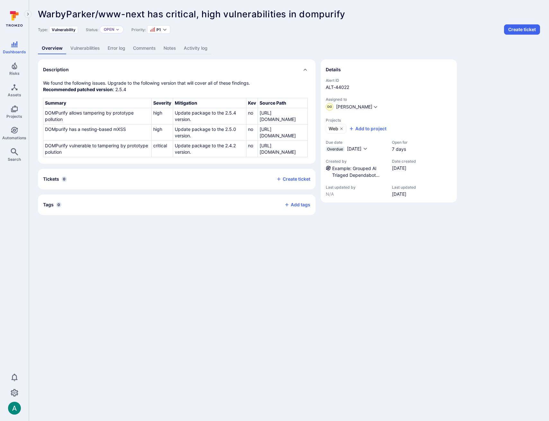
click at [84, 49] on link "Vulnerabilities" at bounding box center [84, 48] width 37 height 12
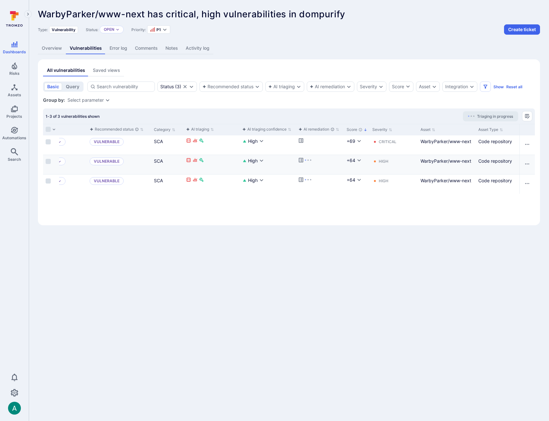
scroll to position [0, 215]
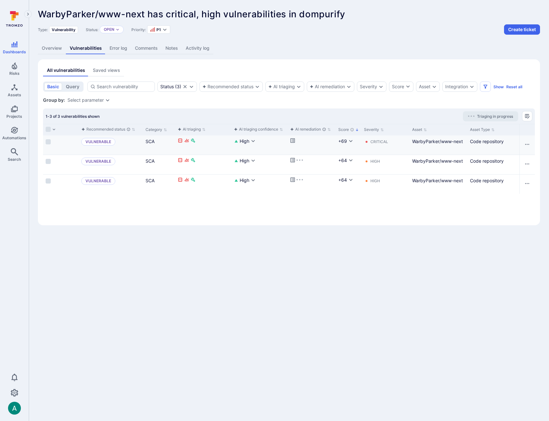
click at [292, 141] on icon "Cell for aiCtx.remediationStatus" at bounding box center [292, 140] width 4 height 4
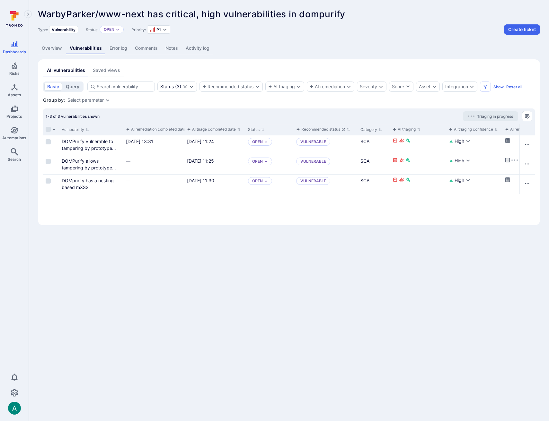
click at [53, 46] on link "Overview" at bounding box center [52, 48] width 28 height 12
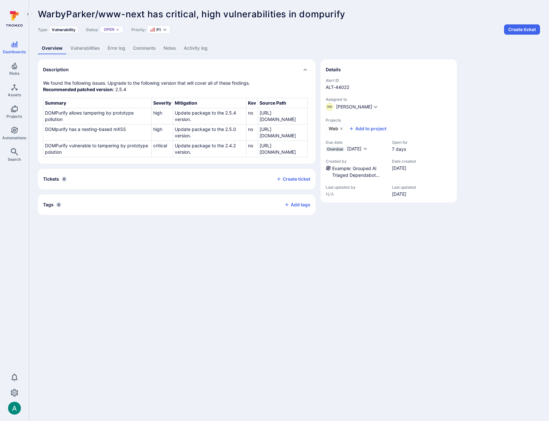
click at [85, 50] on link "Vulnerabilities" at bounding box center [84, 48] width 37 height 12
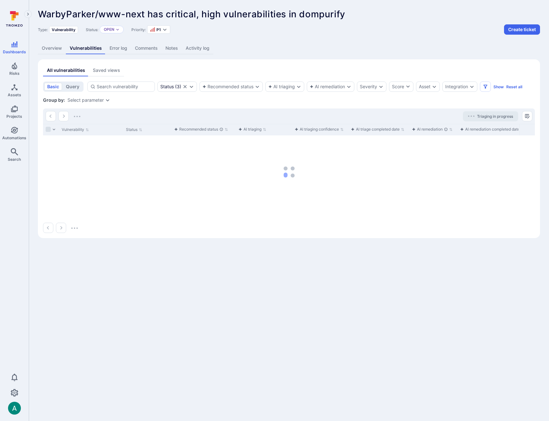
click at [57, 48] on link "Overview" at bounding box center [52, 48] width 28 height 12
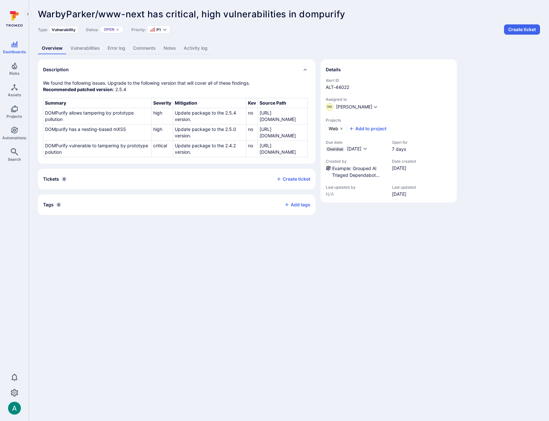
click at [91, 48] on link "Vulnerabilities" at bounding box center [84, 48] width 37 height 12
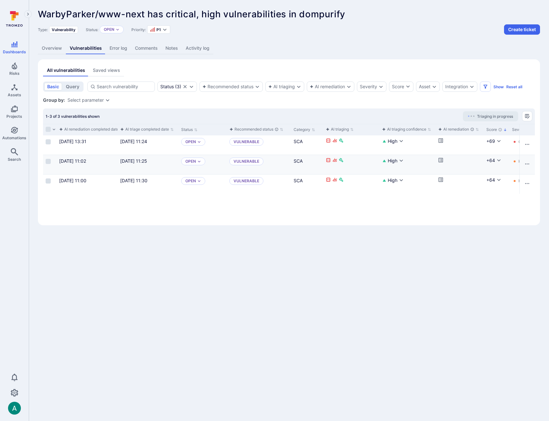
scroll to position [0, 67]
click at [440, 160] on icon "Cell for aiCtx.remediationStatus" at bounding box center [440, 160] width 4 height 4
click at [440, 180] on icon "Cell for aiCtx.remediationStatus" at bounding box center [439, 179] width 5 height 5
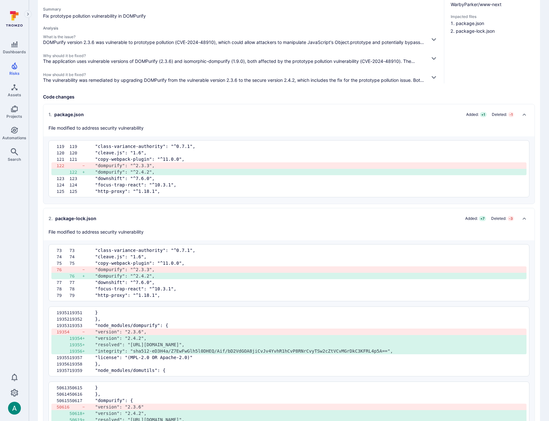
scroll to position [70, 0]
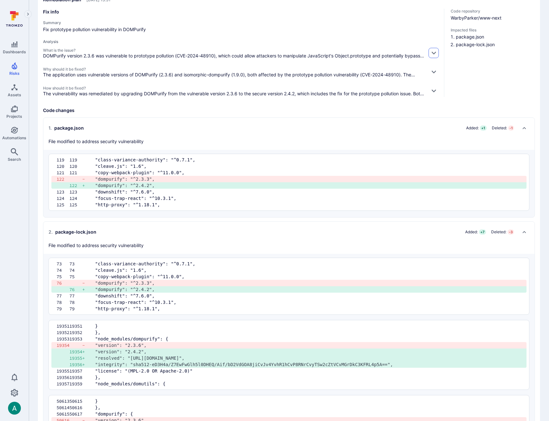
click at [431, 48] on button "button" at bounding box center [433, 53] width 10 height 10
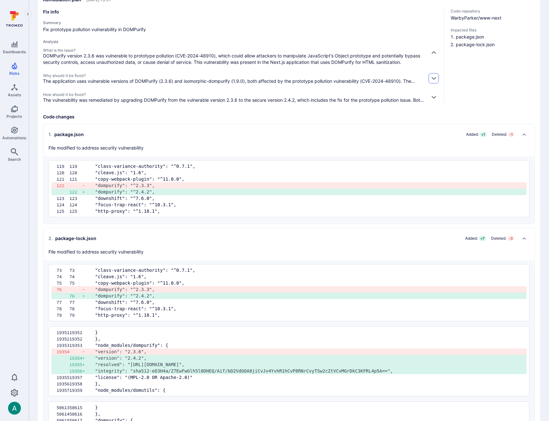
click at [439, 78] on div "Fix info Summary Fix prototype pollution vulnerability in DOMPurify Analysis Wh…" at bounding box center [289, 56] width 492 height 95
click at [434, 79] on icon "button" at bounding box center [433, 78] width 4 height 3
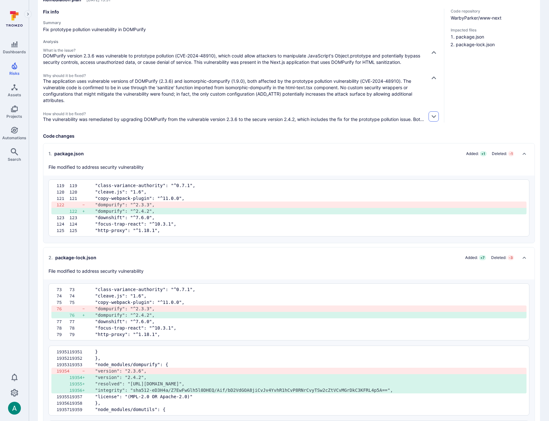
click at [433, 116] on icon "button" at bounding box center [433, 117] width 4 height 3
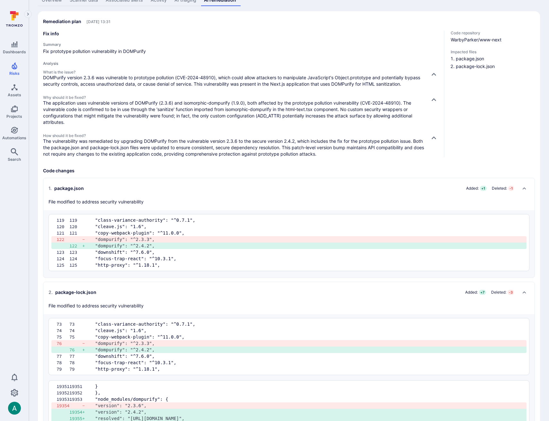
scroll to position [42, 0]
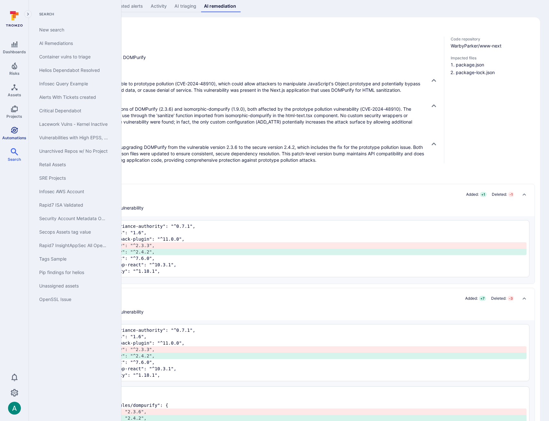
click at [16, 128] on icon "Automations" at bounding box center [14, 130] width 7 height 7
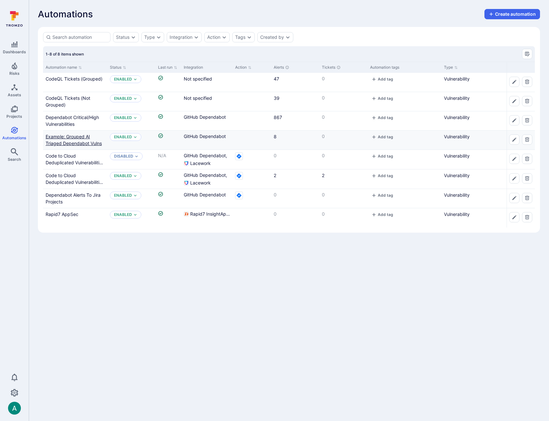
click at [74, 144] on link "Example: Grouped AI Triaged Dependabot Vulns" at bounding box center [74, 140] width 56 height 12
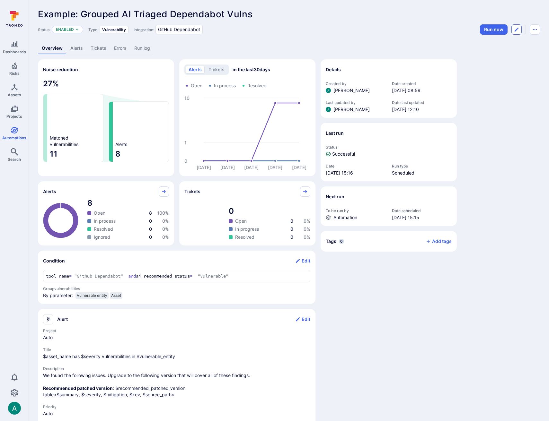
click at [519, 30] on button "Edit automation" at bounding box center [516, 29] width 10 height 10
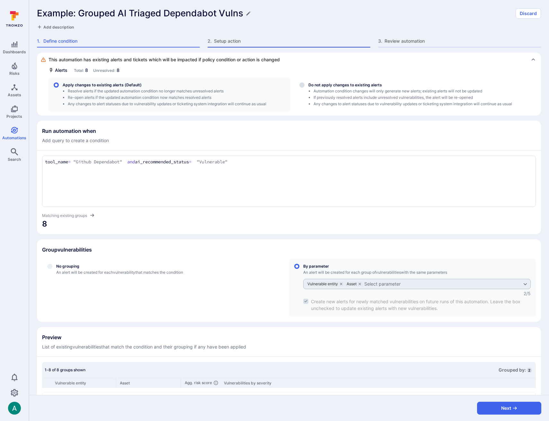
click at [224, 46] on div "2 . Setup action" at bounding box center [288, 43] width 163 height 10
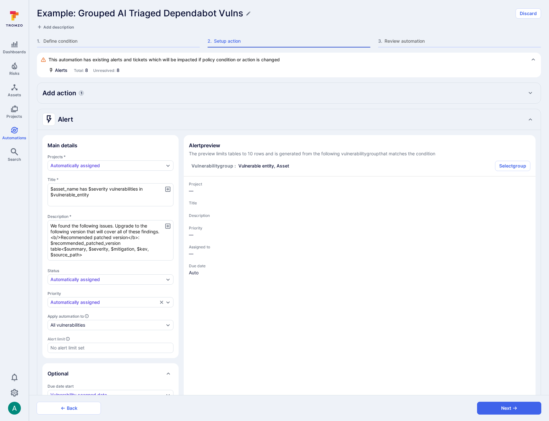
type textarea "x"
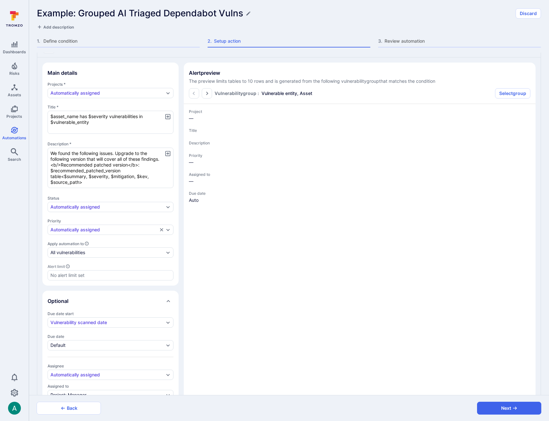
type textarea "x"
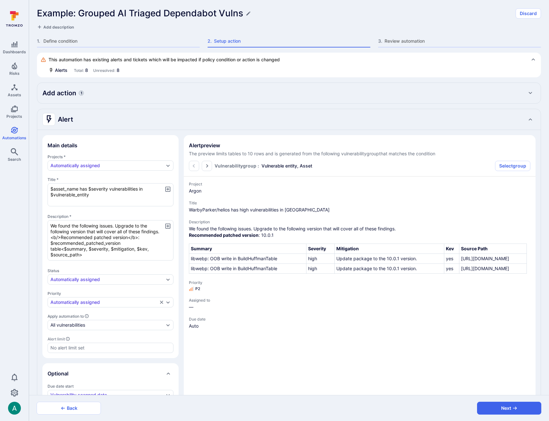
click at [64, 25] on span "Add description" at bounding box center [58, 27] width 31 height 5
click at [61, 27] on textarea at bounding box center [289, 27] width 504 height 6
click at [65, 43] on span "Define condition" at bounding box center [121, 41] width 156 height 6
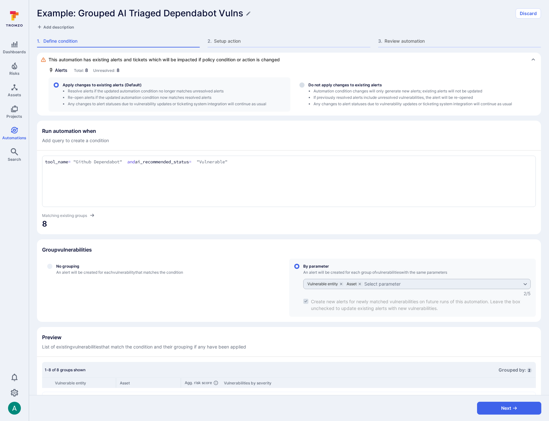
click at [72, 26] on span "Add description" at bounding box center [58, 27] width 31 height 5
type textarea "AI Triaged Vulnerabilities grouped by asset and vulnerable entity"
click at [519, 412] on button "Next" at bounding box center [509, 408] width 64 height 13
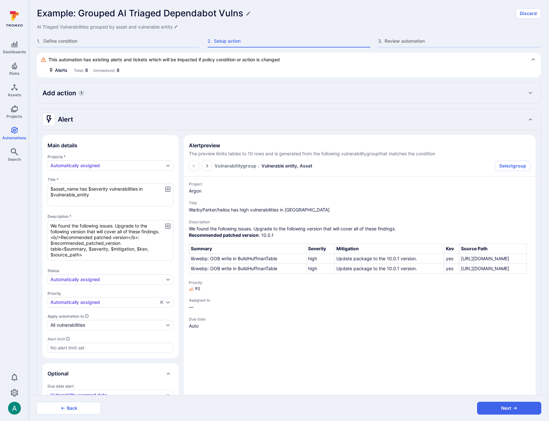
click at [167, 225] on icon "button" at bounding box center [167, 225] width 5 height 5
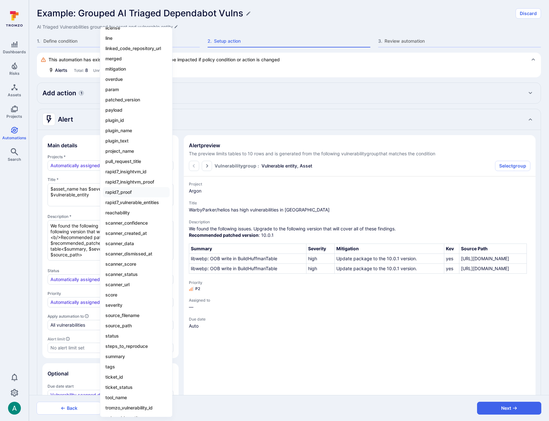
scroll to position [448, 0]
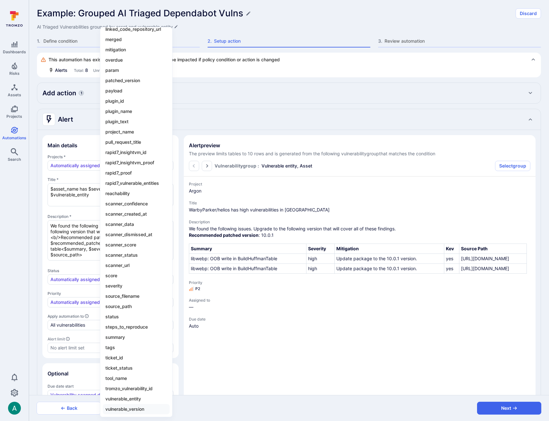
click at [131, 407] on li "vulnerable_version" at bounding box center [136, 409] width 67 height 10
type textarea "x"
type textarea "We found the following issues. Upgrade to the following version that will cover…"
type textarea "x"
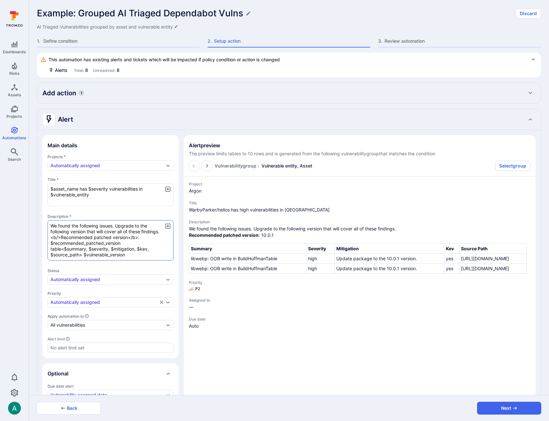
type textarea "x"
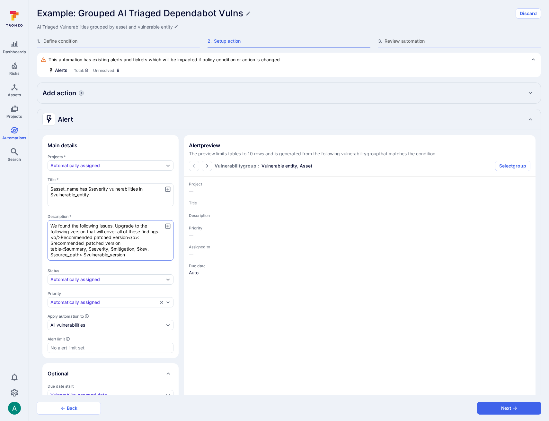
type textarea "x"
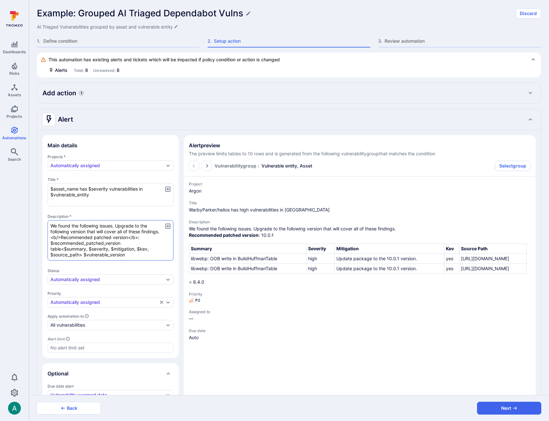
drag, startPoint x: 84, startPoint y: 255, endPoint x: 146, endPoint y: 256, distance: 62.0
click at [146, 256] on textarea "We found the following issues. Upgrade to the following version that will cover…" at bounding box center [111, 240] width 126 height 40
type textarea "x"
type textarea "We found the following issues. Upgrade to the following version that will cover…"
type textarea "x"
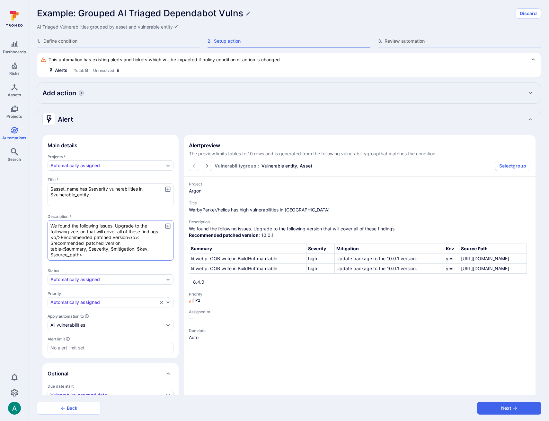
type textarea "x"
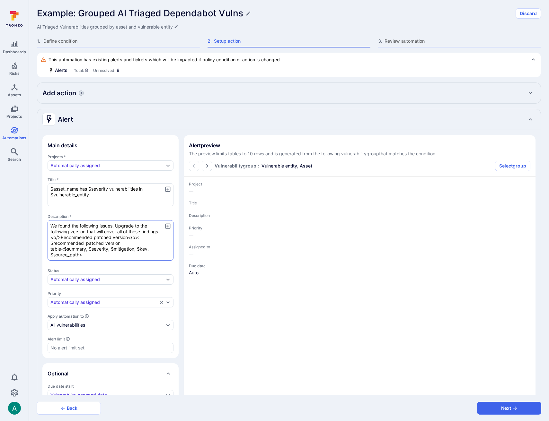
type textarea "x"
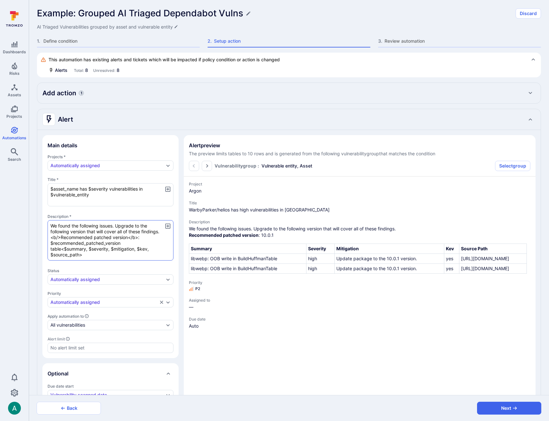
click at [137, 248] on textarea "We found the following issues. Upgrade to the following version that will cover…" at bounding box center [111, 240] width 126 height 40
paste textarea "vulnerable_version$"
type textarea "x"
type textarea "We found the following issues. Upgrade to the following version that will cover…"
type textarea "x"
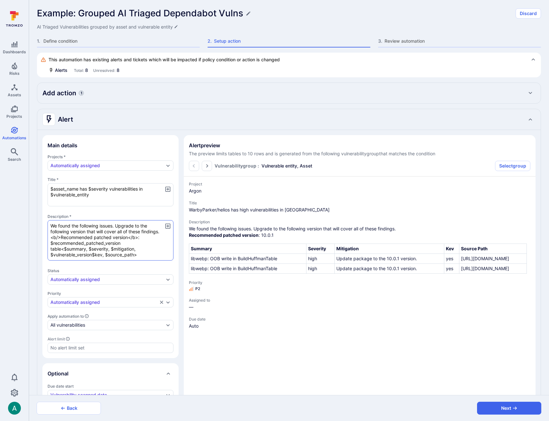
type textarea "x"
type textarea "We found the following issues. Upgrade to the following version that will cover…"
type textarea "x"
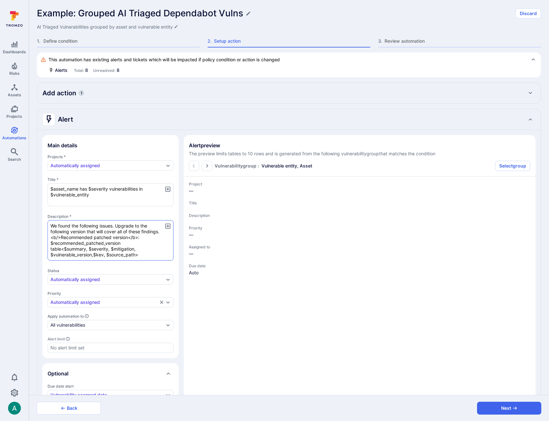
type textarea "x"
type textarea "We found the following issues. Upgrade to the following version that will cover…"
type textarea "x"
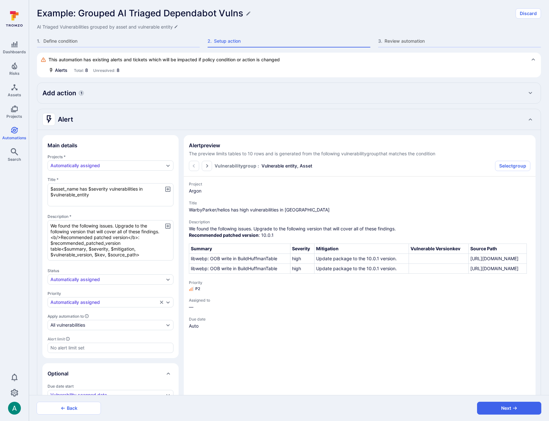
type textarea "x"
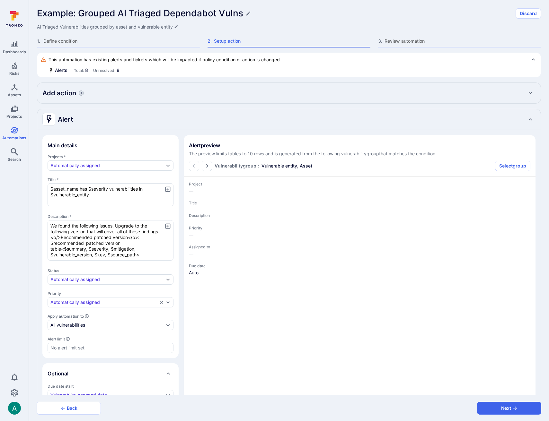
type textarea "x"
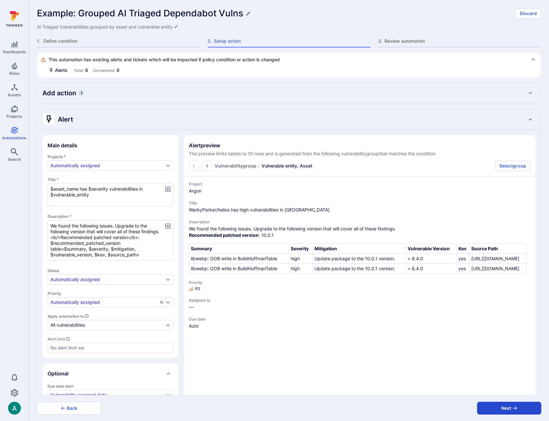
type textarea "We found the following issues. Upgrade to the following version that will cover…"
click at [512, 409] on icon "button" at bounding box center [514, 408] width 5 height 5
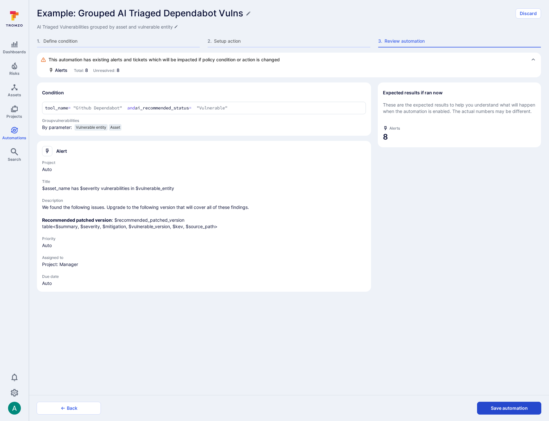
click at [513, 408] on button "Save automation" at bounding box center [509, 408] width 64 height 13
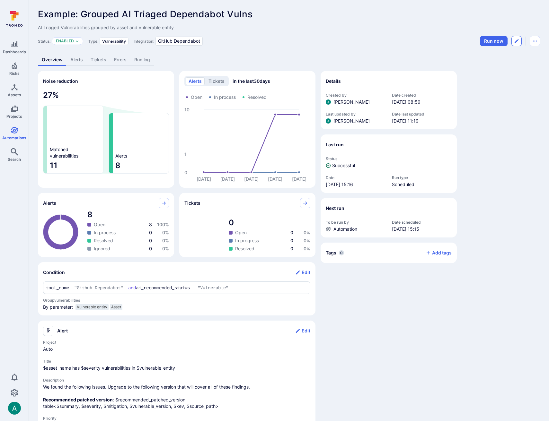
click at [515, 42] on icon "Edit automation" at bounding box center [516, 41] width 4 height 4
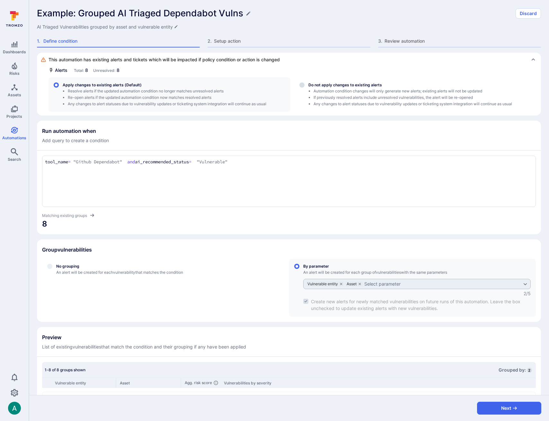
click at [80, 14] on h1 "Example: Grouped AI Triaged Dependabot Vulns" at bounding box center [140, 13] width 206 height 11
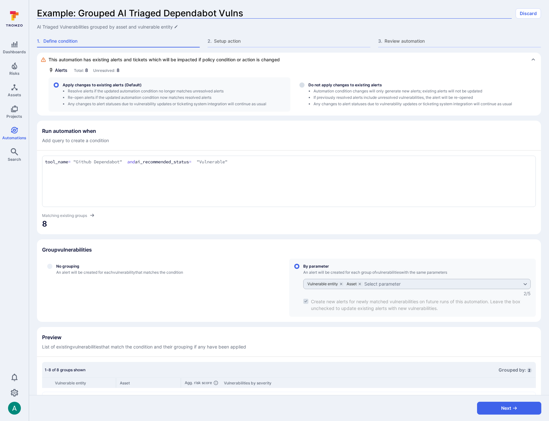
drag, startPoint x: 78, startPoint y: 11, endPoint x: 19, endPoint y: 8, distance: 58.8
click at [19, 8] on div "Dashboards Risks Assets Projects Automations Search 0 Automations Example: Grou…" at bounding box center [274, 210] width 549 height 421
type input "Grouped AI Triaged Dependabot Vulns"
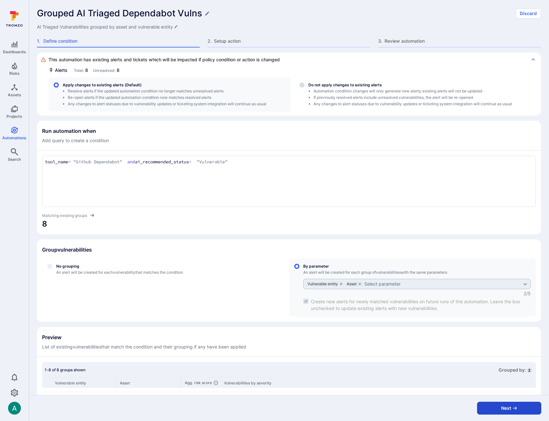
click at [516, 411] on icon "button" at bounding box center [514, 408] width 5 height 5
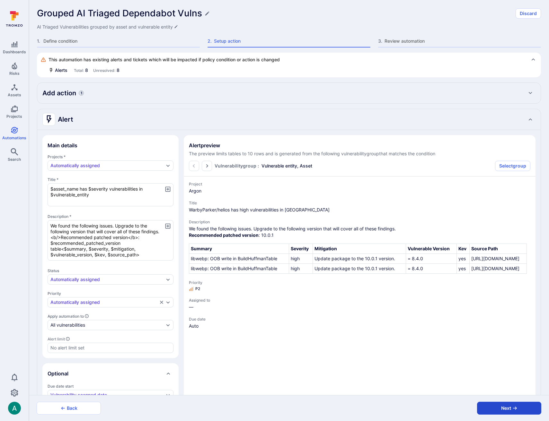
click at [516, 411] on icon "button" at bounding box center [514, 408] width 5 height 5
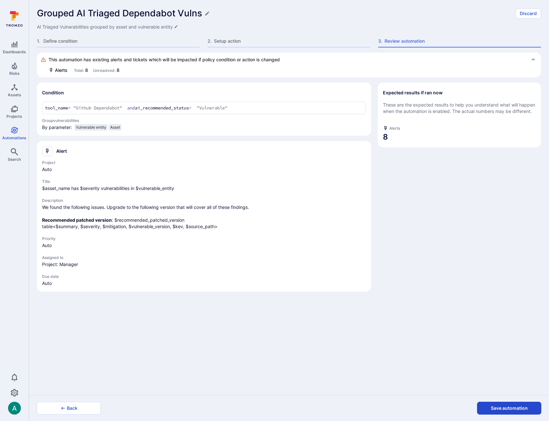
click at [516, 410] on button "Save automation" at bounding box center [509, 408] width 64 height 13
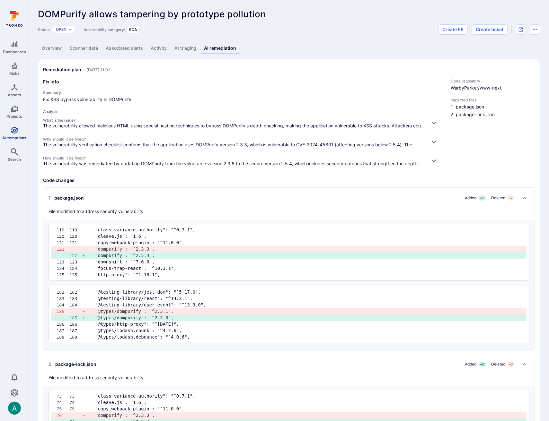
scroll to position [0, 0]
click at [15, 136] on span "Automations" at bounding box center [14, 138] width 24 height 5
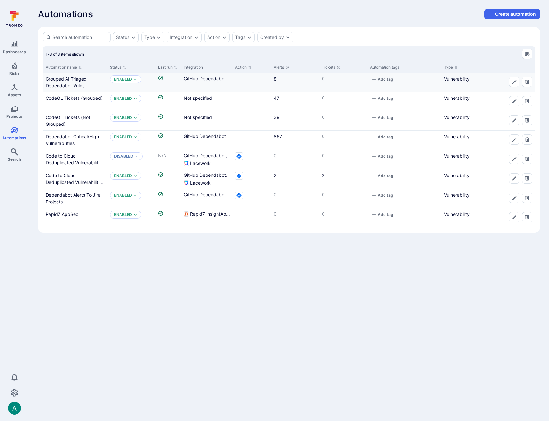
click at [57, 78] on link "Grouped AI Triaged Dependabot Vulns" at bounding box center [66, 82] width 41 height 12
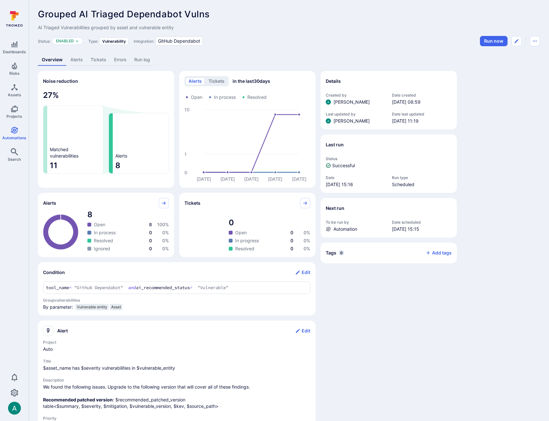
scroll to position [1, 0]
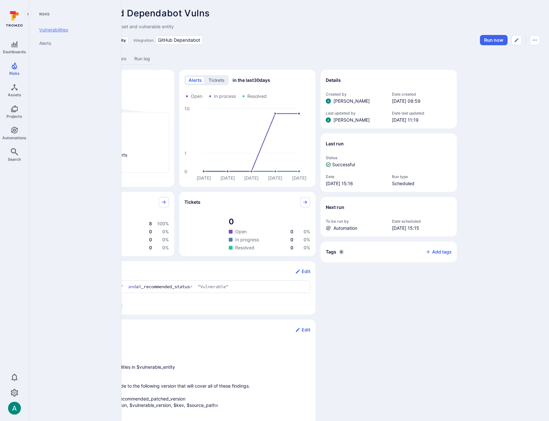
click at [56, 28] on link "Vulnerabilities" at bounding box center [73, 29] width 79 height 13
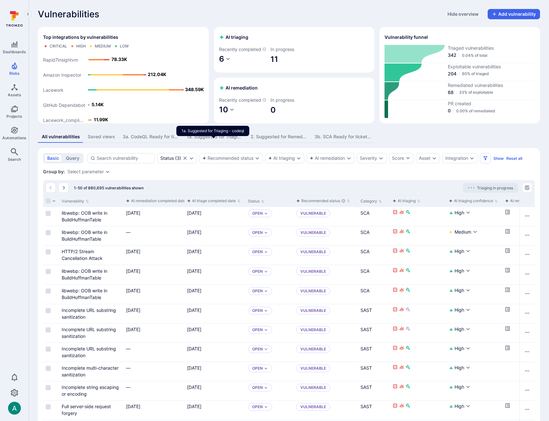
click at [207, 140] on div "1a. Suggested for Triaging - codeql" at bounding box center [215, 137] width 56 height 6
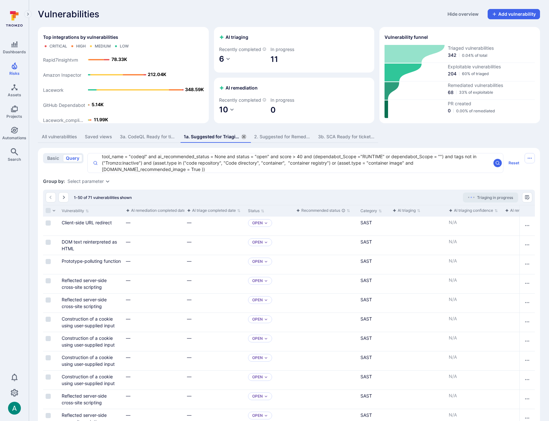
click at [244, 139] on icon "assets tabs" at bounding box center [243, 136] width 5 height 5
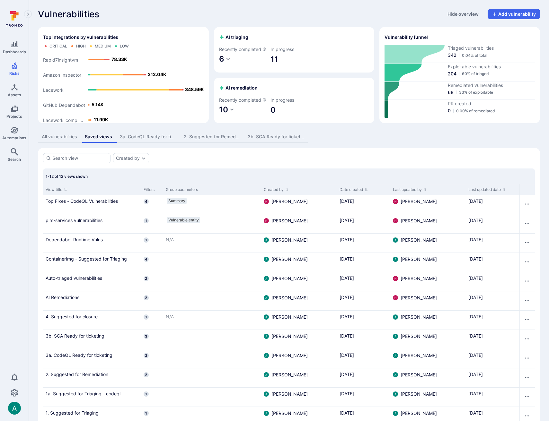
click at [61, 140] on div "All vulnerabilities" at bounding box center [59, 137] width 35 height 6
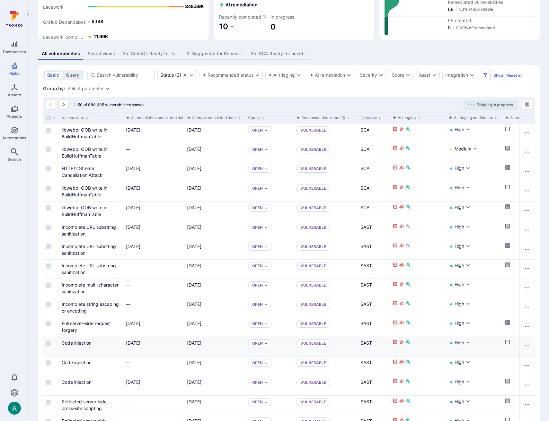
scroll to position [85, 0]
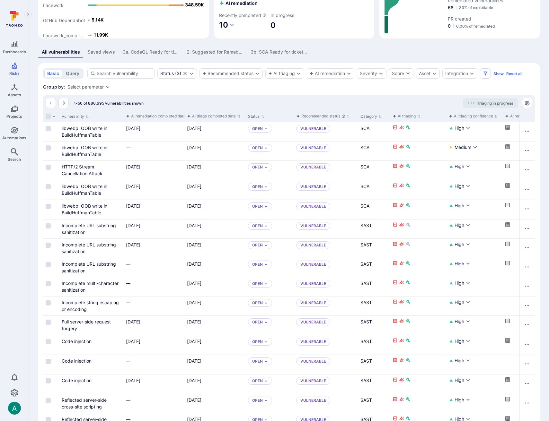
click at [89, 55] on div "Saved views" at bounding box center [101, 52] width 27 height 6
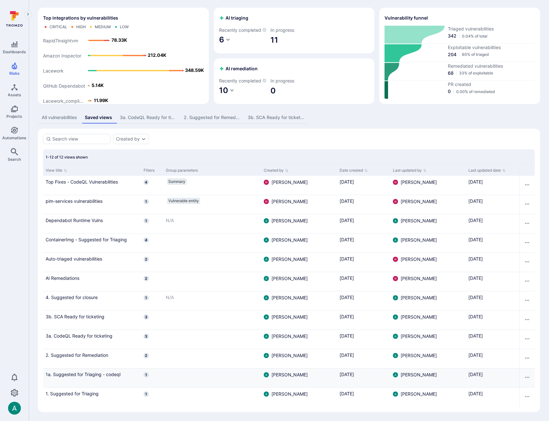
scroll to position [26, 0]
click at [197, 137] on div "Created by" at bounding box center [289, 139] width 492 height 10
click at [204, 146] on section "Created by 1-12 of 12 views shown View title Filters Group parameters Created b…" at bounding box center [289, 271] width 502 height 284
click at [88, 396] on link "1. Suggested for Triaging" at bounding box center [92, 393] width 93 height 7
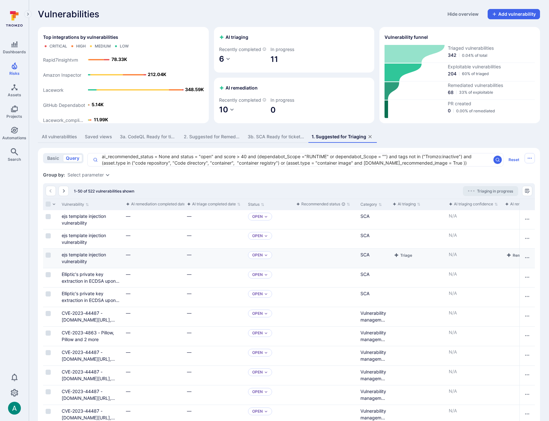
click at [404, 221] on button "Triage" at bounding box center [402, 217] width 21 height 8
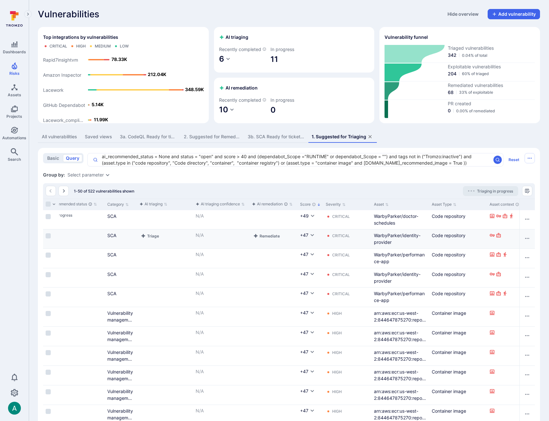
scroll to position [0, 237]
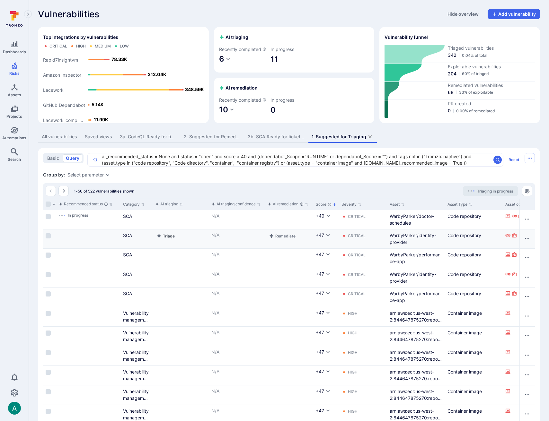
click at [163, 240] on button "Triage" at bounding box center [165, 236] width 21 height 8
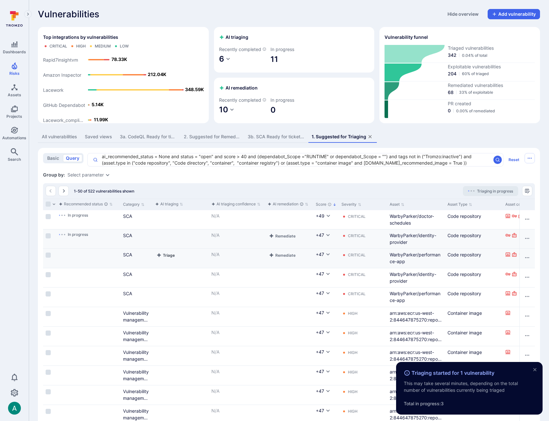
click at [166, 259] on button "Triage" at bounding box center [165, 255] width 21 height 8
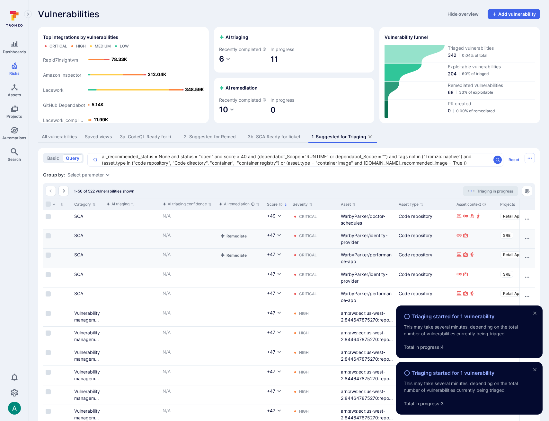
scroll to position [0, 285]
click at [114, 279] on button "Triage" at bounding box center [117, 275] width 21 height 8
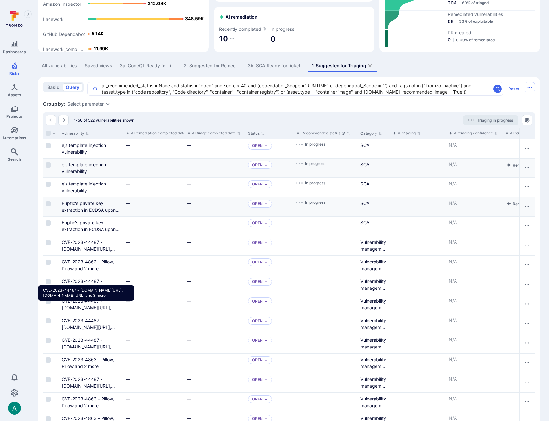
scroll to position [47, 0]
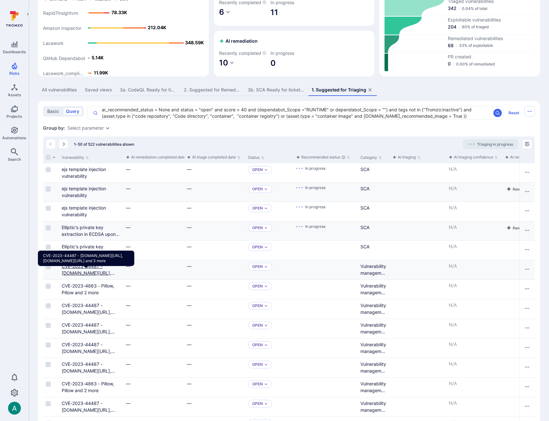
click at [91, 274] on link "CVE-2023-44487 - golang.org/x/net, golang.org/x/net and 3 more" at bounding box center [90, 277] width 57 height 26
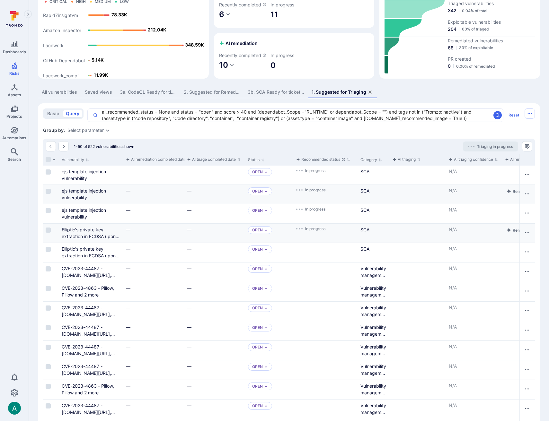
drag, startPoint x: 101, startPoint y: 118, endPoint x: 348, endPoint y: 129, distance: 247.8
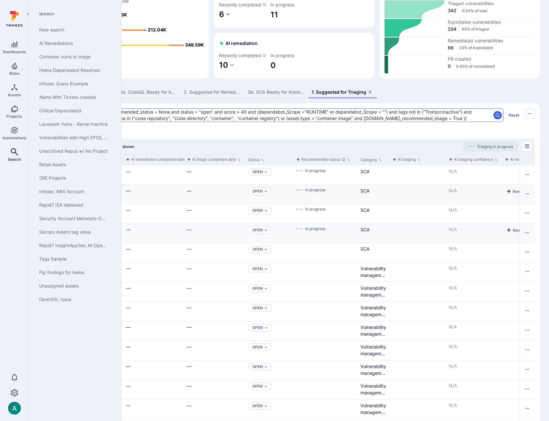
click at [10, 154] on link "Search" at bounding box center [14, 154] width 29 height 19
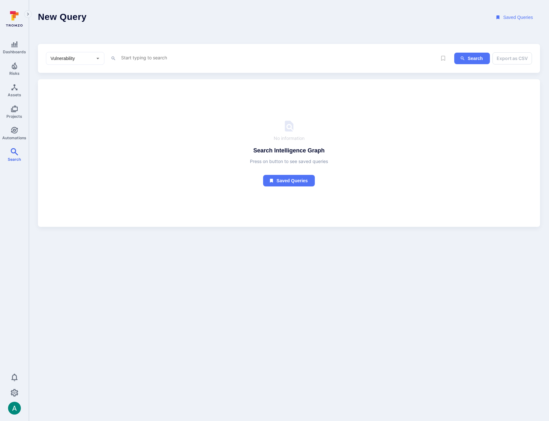
click at [176, 58] on textarea "Intelligence Graph search area" at bounding box center [277, 58] width 314 height 8
paste textarea "ai_recommended_status = None and status = "open" and score > 40 and (dependabot…"
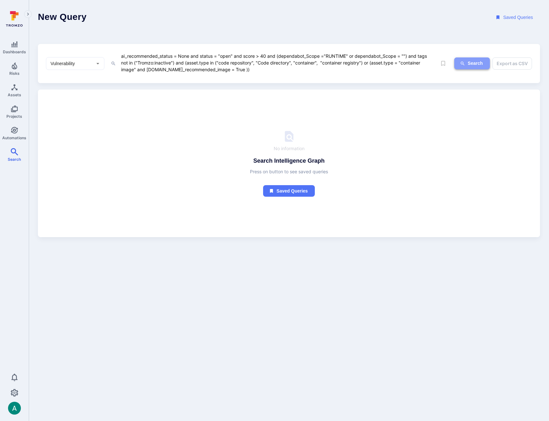
click at [463, 63] on icon "ig-search" at bounding box center [462, 64] width 4 height 4
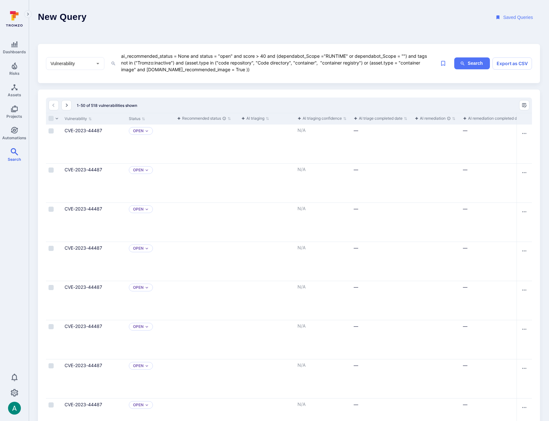
click at [266, 69] on textarea "ai_recommended_status = None and status = "open" and score > 40 and (dependabot…" at bounding box center [277, 63] width 314 height 22
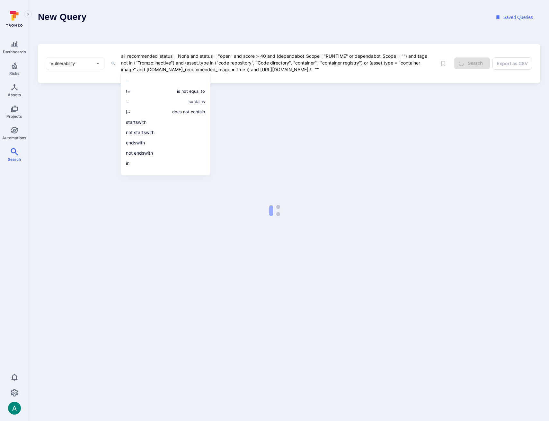
type textarea "ai_recommended_status = None and status = "open" and score > 40 and (dependabot…"
click at [316, 41] on div "New Query Saved Queries Vulnerability ​ ai_recommended_status = None and status…" at bounding box center [289, 41] width 502 height 83
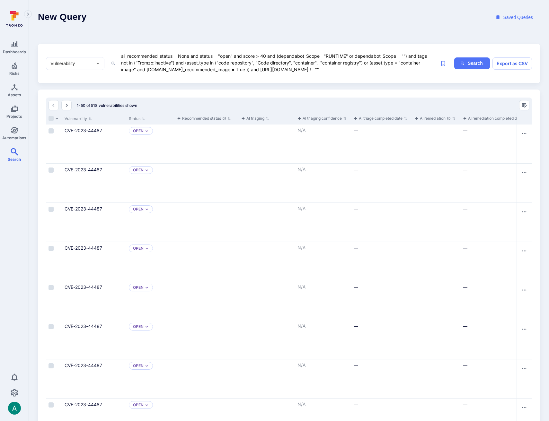
drag, startPoint x: 321, startPoint y: 70, endPoint x: 49, endPoint y: 25, distance: 276.3
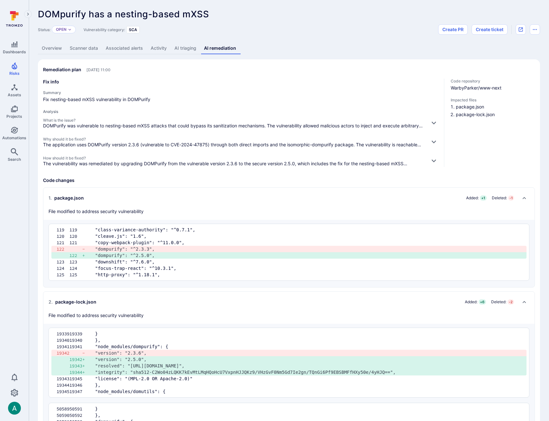
click at [48, 50] on link "Overview" at bounding box center [52, 48] width 28 height 12
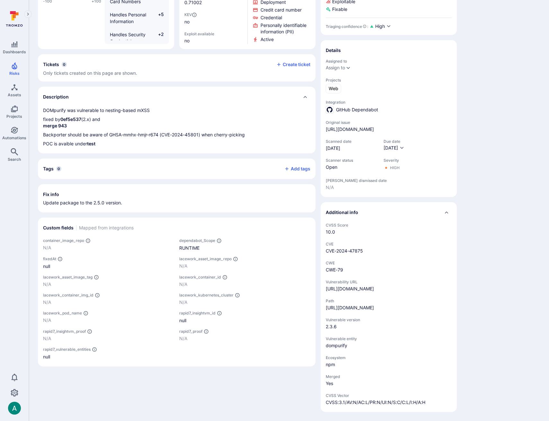
scroll to position [136, 0]
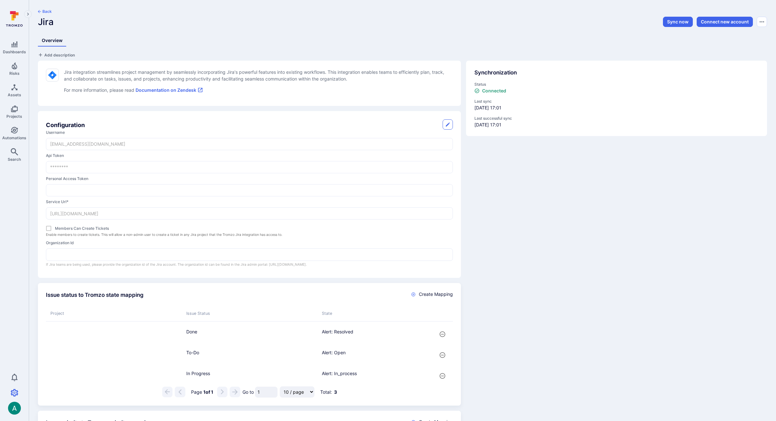
scroll to position [313, 0]
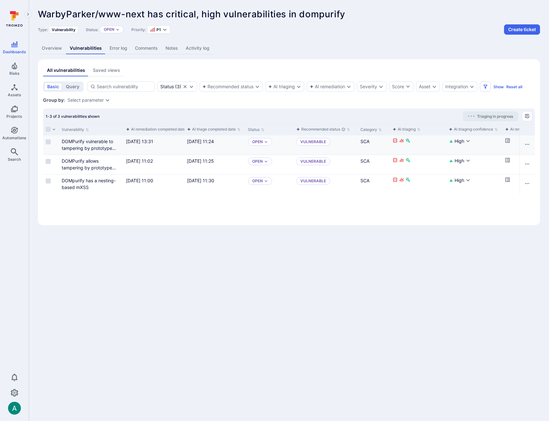
scroll to position [0, 67]
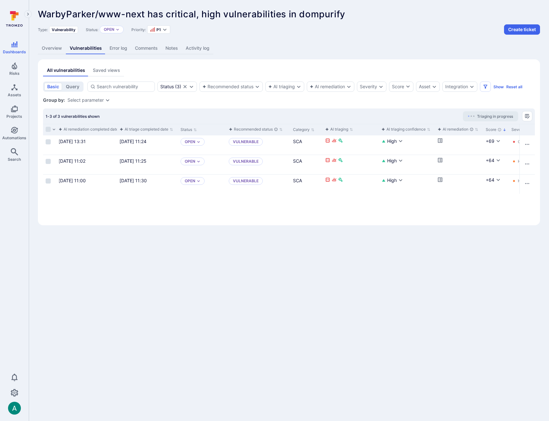
click at [57, 51] on link "Overview" at bounding box center [52, 48] width 28 height 12
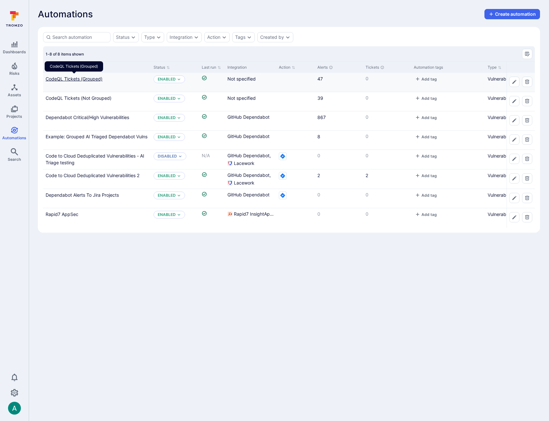
click at [84, 81] on link "CodeQL Tickets (Grouped)" at bounding box center [74, 78] width 57 height 5
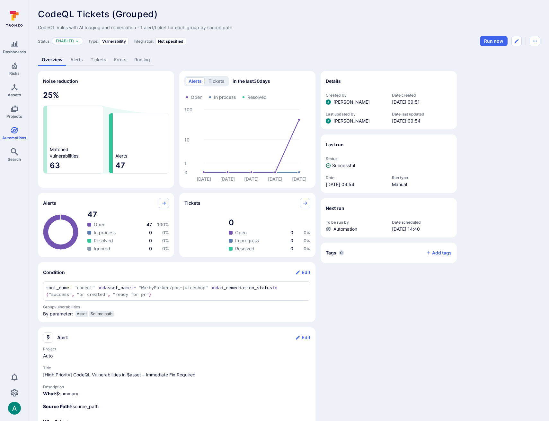
click at [75, 62] on link "Alerts" at bounding box center [76, 60] width 20 height 12
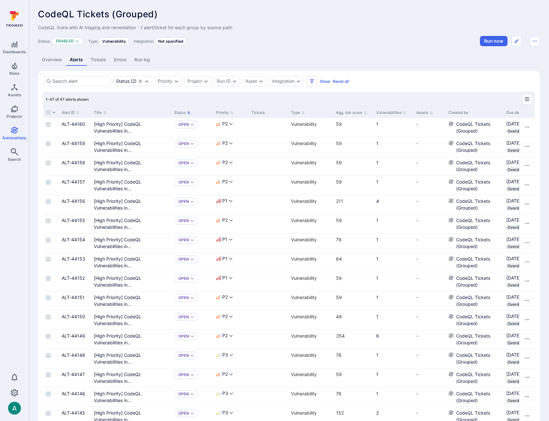
scroll to position [0, 1]
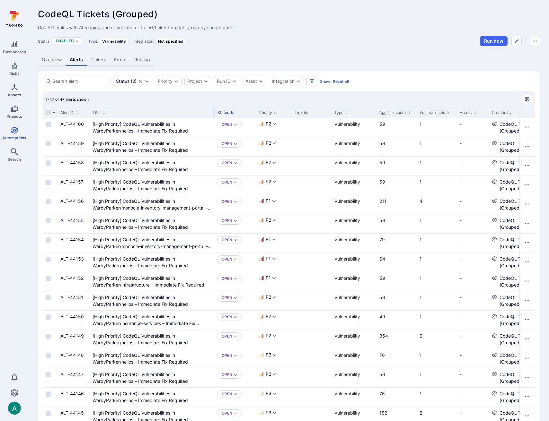
drag, startPoint x: 169, startPoint y: 111, endPoint x: 213, endPoint y: 110, distance: 44.7
click at [214, 110] on div at bounding box center [214, 112] width 1 height 11
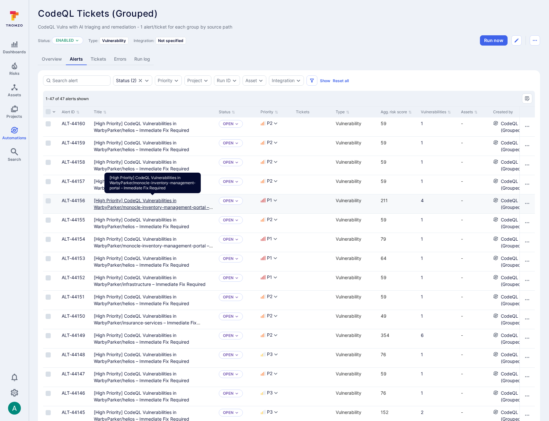
click at [122, 201] on Required"] "[High Priority] CodeQL Vulnerabilities in WarbyParker/monocle-inventory-managem…" at bounding box center [153, 207] width 119 height 19
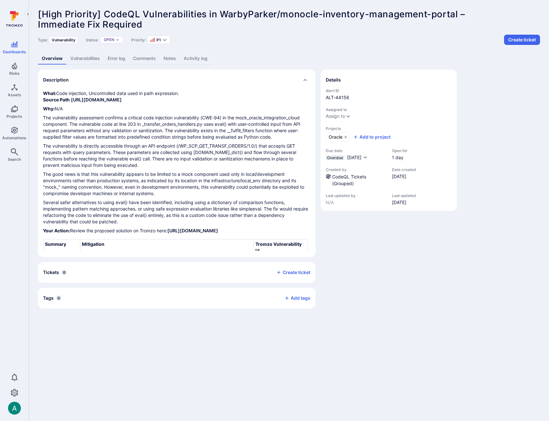
click at [84, 57] on link "Vulnerabilities" at bounding box center [84, 59] width 37 height 12
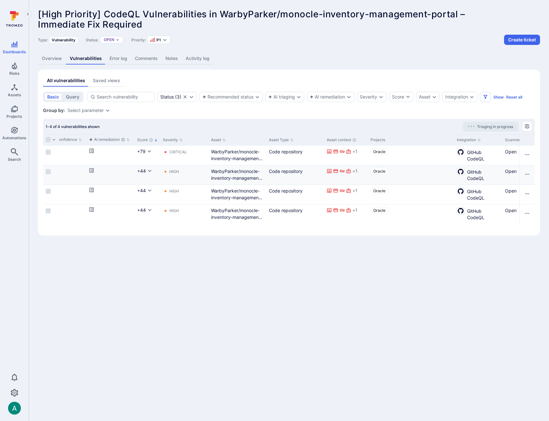
scroll to position [0, 431]
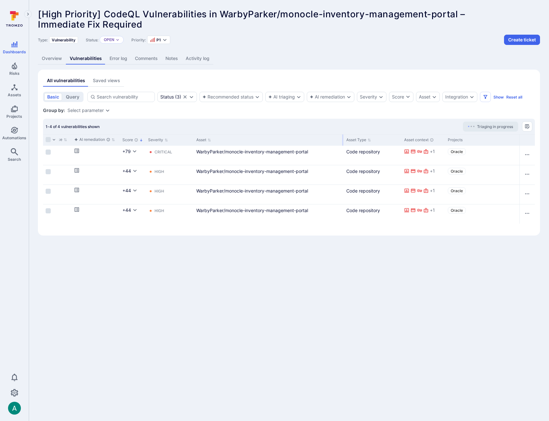
drag, startPoint x: 250, startPoint y: 138, endPoint x: 342, endPoint y: 137, distance: 92.2
click at [342, 137] on div at bounding box center [342, 140] width 1 height 11
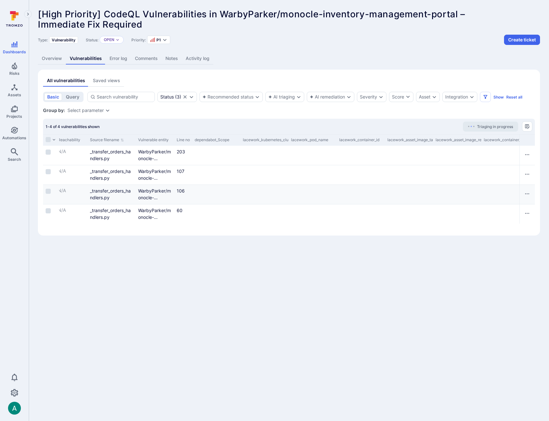
scroll to position [0, 1648]
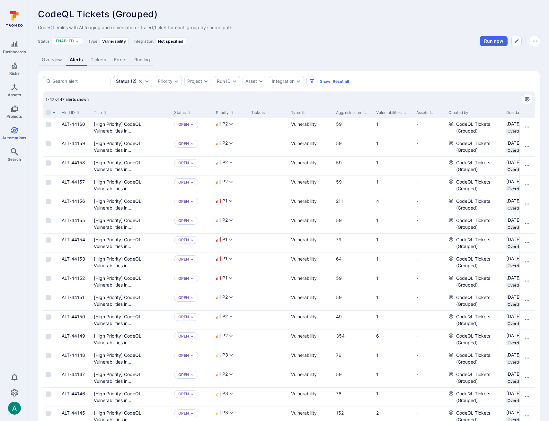
click at [55, 63] on link "Overview" at bounding box center [52, 60] width 28 height 12
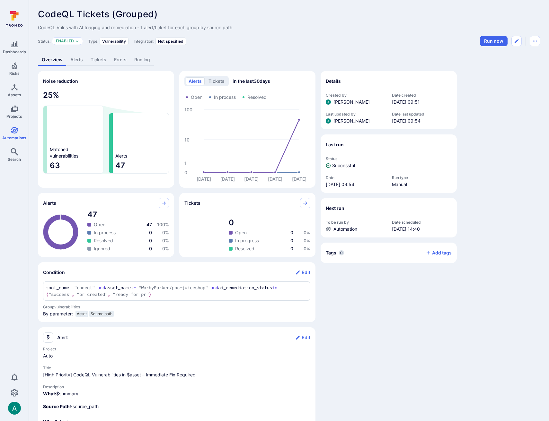
click at [71, 59] on link "Alerts" at bounding box center [76, 60] width 20 height 12
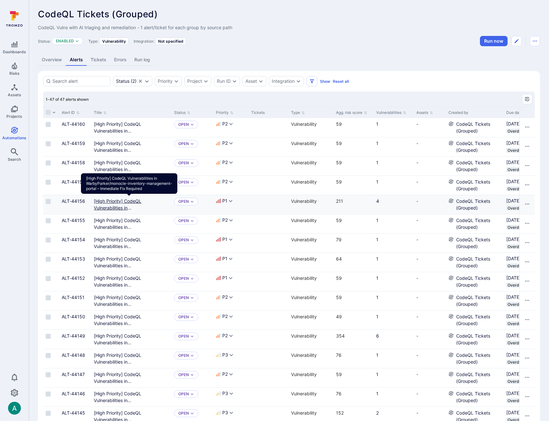
click at [118, 205] on Required"] "[High Priority] CodeQL Vulnerabilities in WarbyParker/monocle-inventory-managem…" at bounding box center [129, 214] width 70 height 32
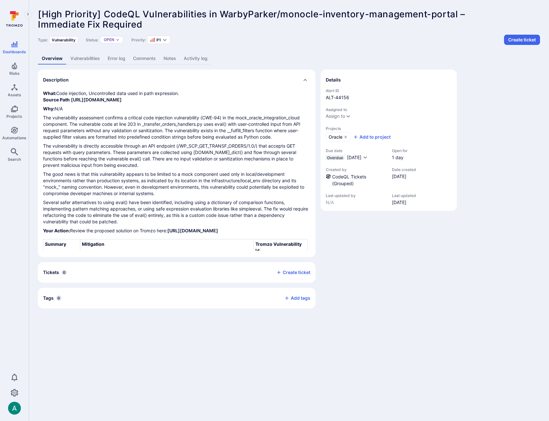
click at [88, 58] on link "Vulnerabilities" at bounding box center [84, 59] width 37 height 12
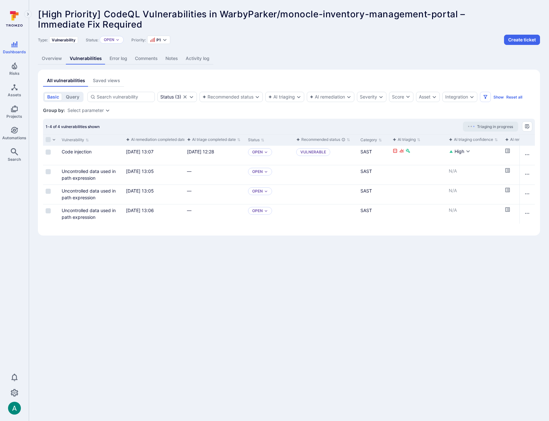
click at [46, 59] on link "Overview" at bounding box center [52, 59] width 28 height 12
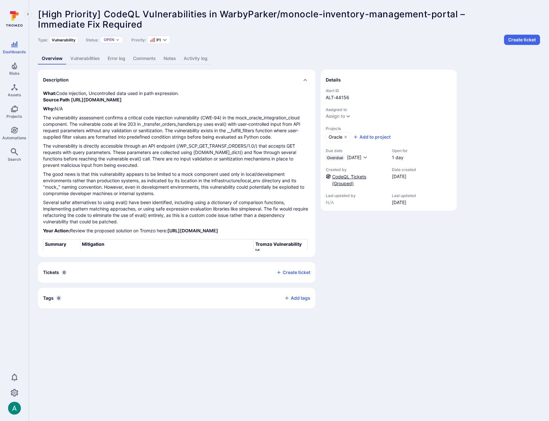
click at [355, 179] on link "CodeQL Tickets (Grouped)" at bounding box center [349, 180] width 34 height 12
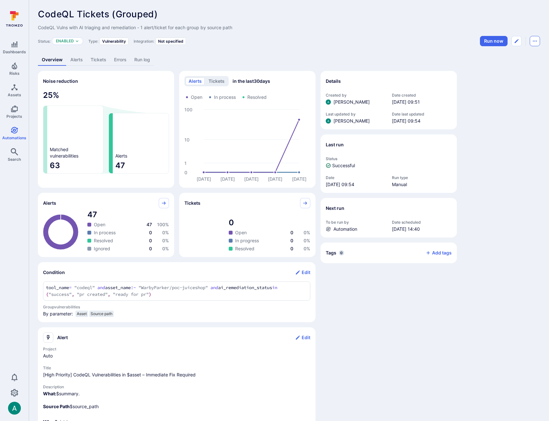
click at [538, 41] on button "Automation menu" at bounding box center [535, 41] width 10 height 10
click at [507, 54] on li "Duplicate" at bounding box center [507, 55] width 58 height 10
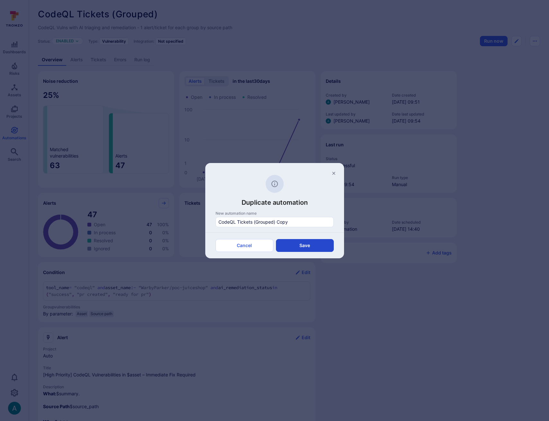
click at [296, 244] on button "Save" at bounding box center [305, 245] width 58 height 13
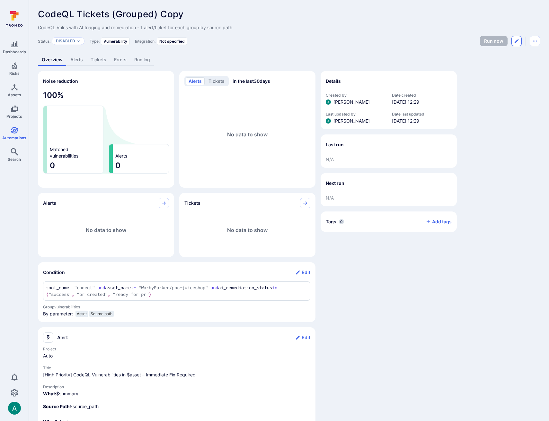
click at [519, 41] on button "Edit automation" at bounding box center [516, 41] width 10 height 10
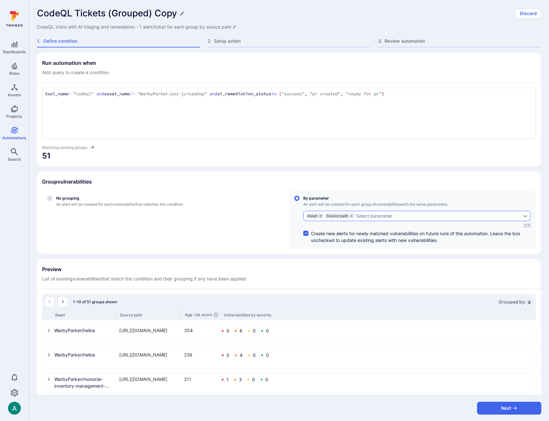
click at [320, 215] on icon "grouping parameters" at bounding box center [320, 216] width 2 height 2
click at [299, 201] on input "By parameter An alert will be created for each group of vulnerabilities with th…" at bounding box center [296, 198] width 5 height 5
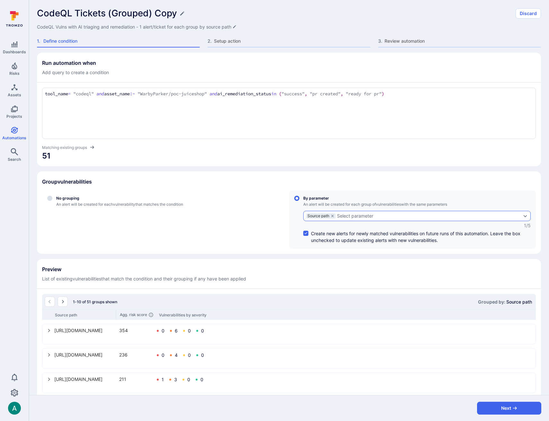
click at [347, 215] on div "Select parameter" at bounding box center [355, 216] width 36 height 5
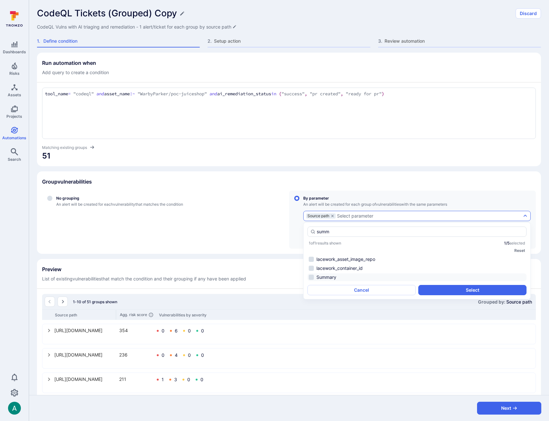
click at [315, 276] on li "Summary" at bounding box center [416, 278] width 219 height 8
type input "summ"
click at [453, 288] on button "Select" at bounding box center [472, 290] width 108 height 10
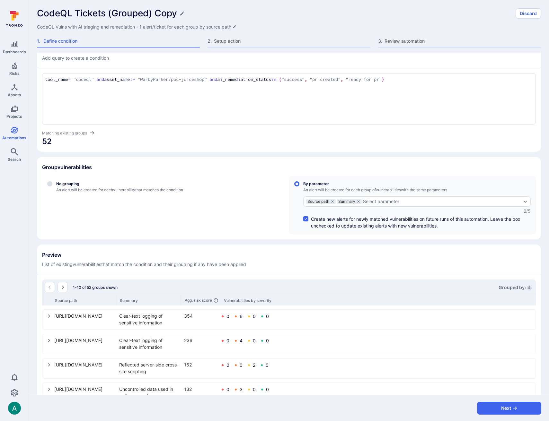
scroll to position [26, 0]
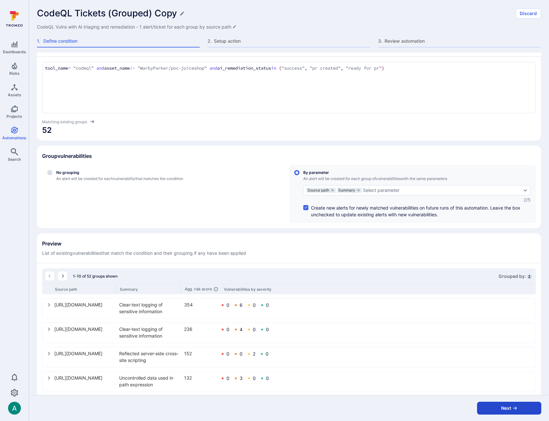
click at [501, 407] on button "Next" at bounding box center [509, 408] width 64 height 13
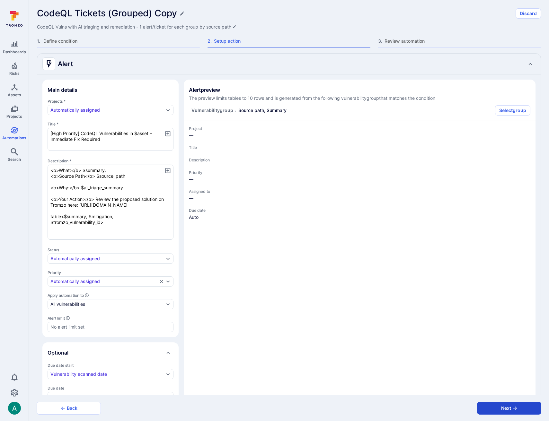
type textarea "x"
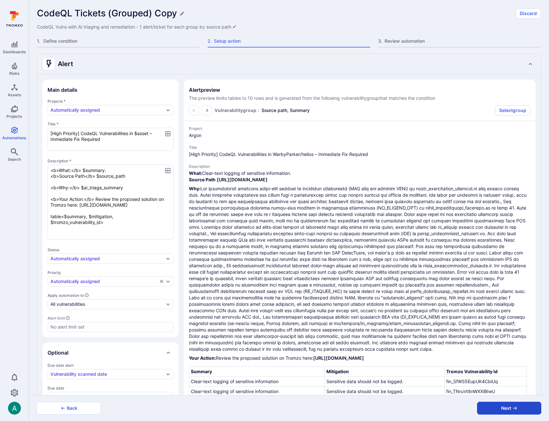
type textarea "x"
click at [501, 407] on button "Next" at bounding box center [509, 408] width 64 height 13
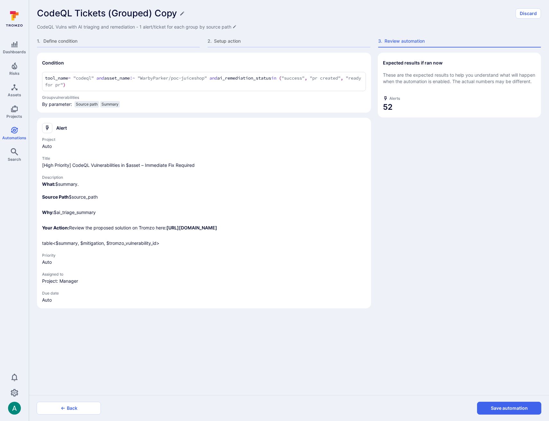
click at [501, 407] on button "Save automation" at bounding box center [509, 408] width 64 height 13
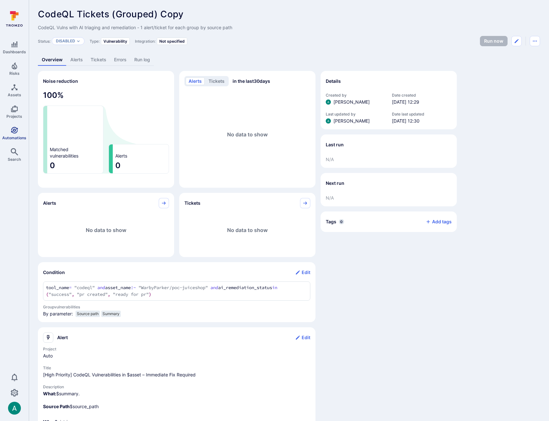
click at [19, 136] on span "Automations" at bounding box center [14, 138] width 24 height 5
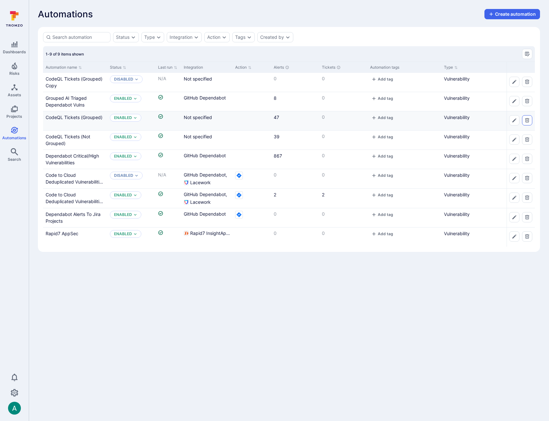
click at [528, 120] on icon "Delete automation" at bounding box center [527, 120] width 4 height 4
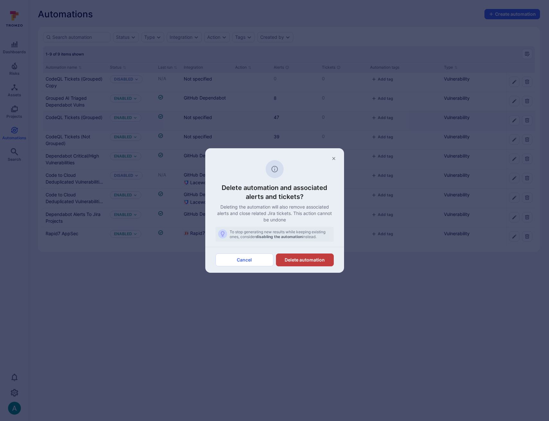
click at [316, 259] on button "Delete automation" at bounding box center [305, 260] width 58 height 13
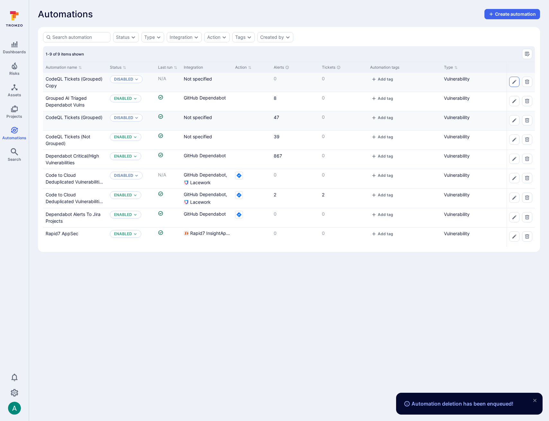
click at [517, 83] on button "Edit automation" at bounding box center [514, 82] width 10 height 10
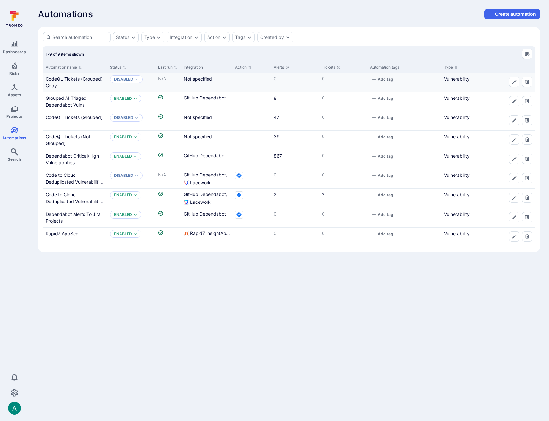
click at [82, 80] on link "CodeQL Tickets (Grouped) Copy" at bounding box center [74, 82] width 57 height 12
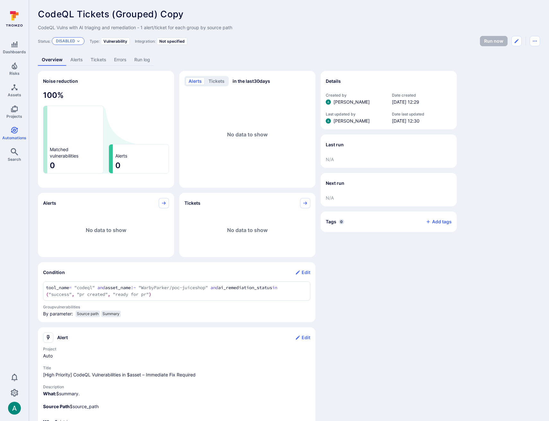
click at [66, 41] on p "Disabled" at bounding box center [65, 41] width 19 height 5
click at [74, 57] on span "Enabled" at bounding box center [66, 57] width 18 height 5
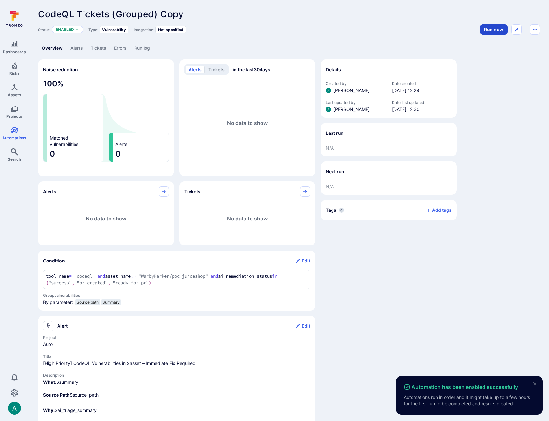
click at [498, 30] on button "Run now" at bounding box center [494, 29] width 28 height 10
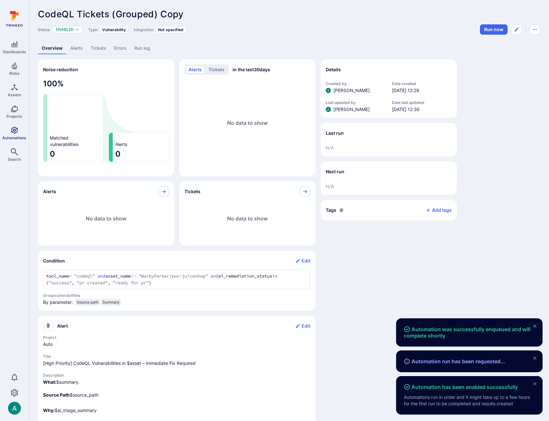
click at [17, 129] on icon "Automations" at bounding box center [15, 131] width 8 height 8
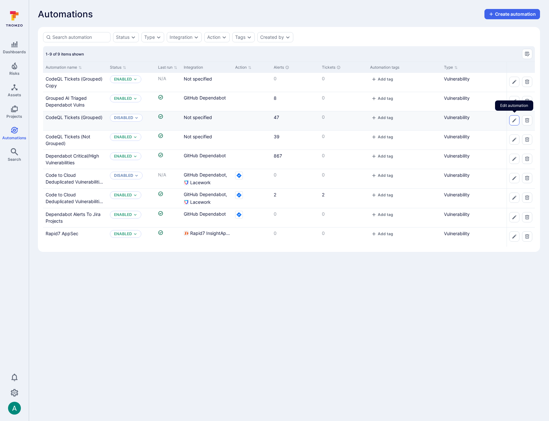
click at [515, 121] on icon "Edit automation" at bounding box center [514, 120] width 5 height 5
click at [530, 120] on button "Delete automation" at bounding box center [527, 120] width 10 height 10
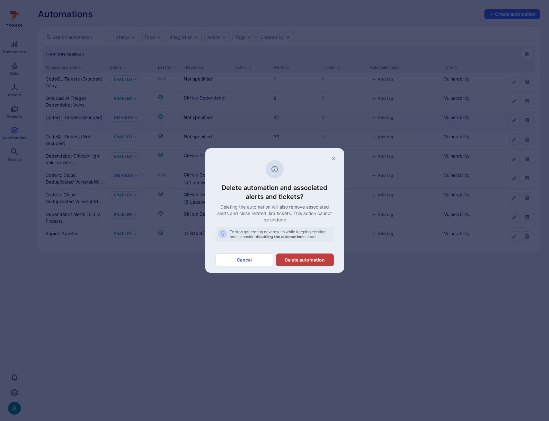
click at [321, 260] on button "Delete automation" at bounding box center [305, 260] width 58 height 13
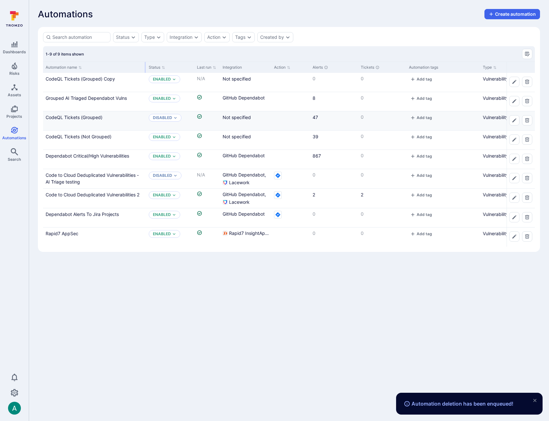
drag, startPoint x: 106, startPoint y: 66, endPoint x: 145, endPoint y: 66, distance: 38.9
click at [145, 66] on div at bounding box center [145, 67] width 1 height 11
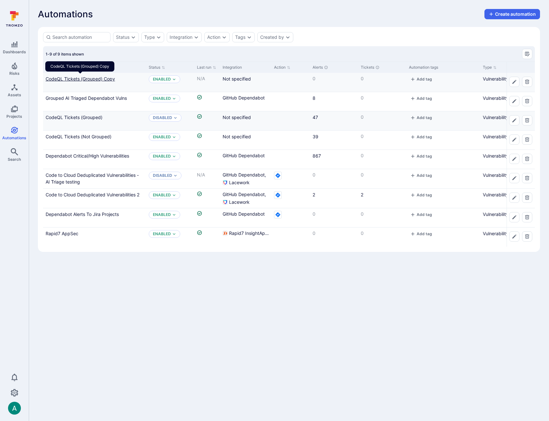
click at [69, 78] on link "CodeQL Tickets (Grouped) Copy" at bounding box center [80, 78] width 69 height 5
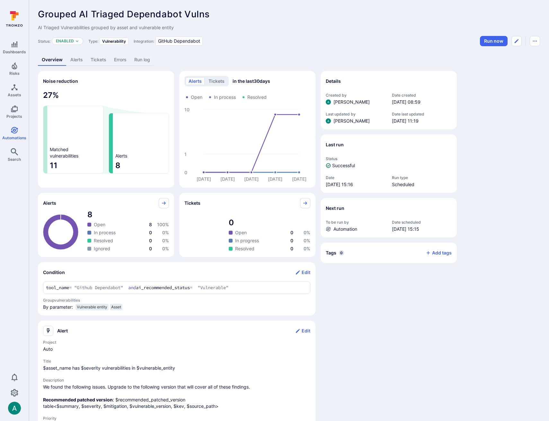
click at [70, 61] on link "Alerts" at bounding box center [76, 60] width 20 height 12
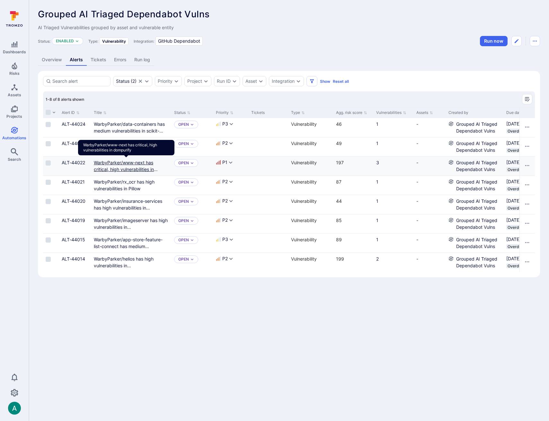
click at [141, 162] on link "WarbyParker/www-next has critical, high vulnerabilities in dompurify" at bounding box center [126, 169] width 64 height 19
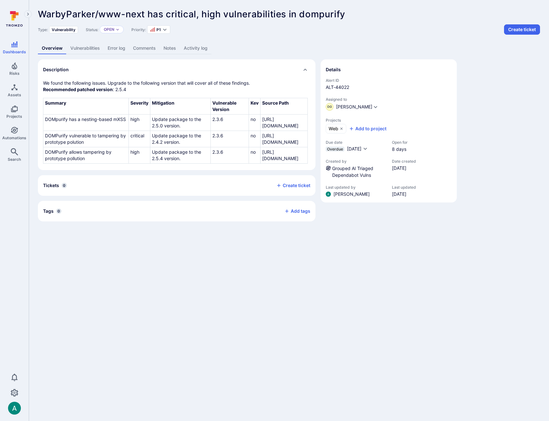
click at [88, 48] on link "Vulnerabilities" at bounding box center [84, 48] width 37 height 12
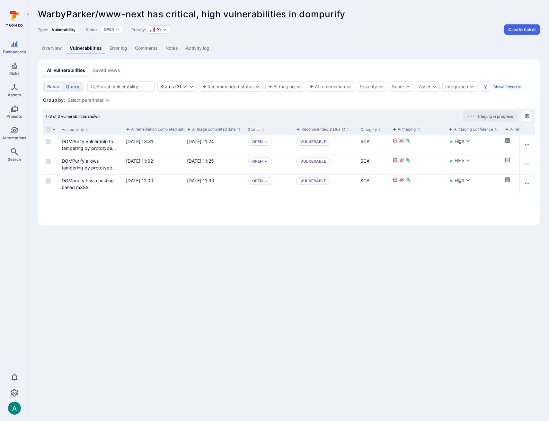
click at [54, 48] on link "Overview" at bounding box center [52, 48] width 28 height 12
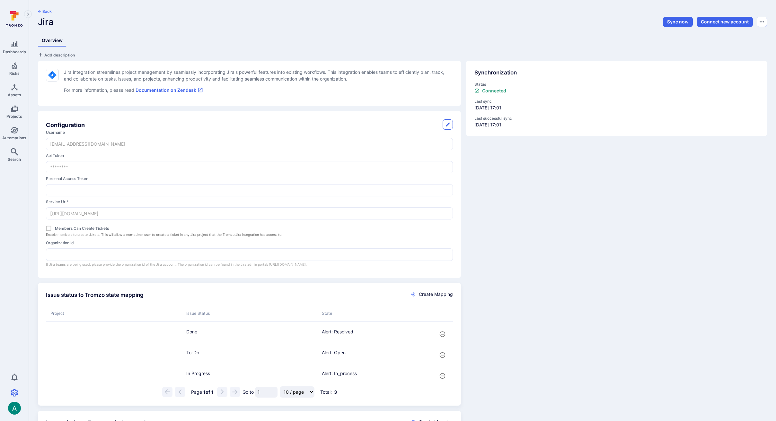
scroll to position [313, 0]
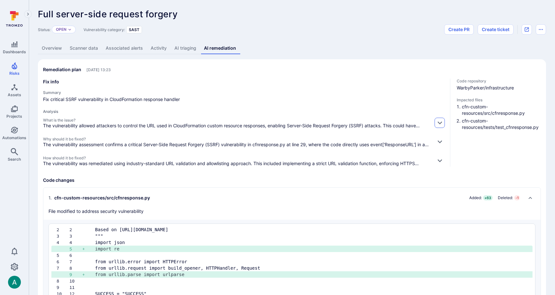
click at [440, 122] on icon "button" at bounding box center [439, 122] width 7 height 7
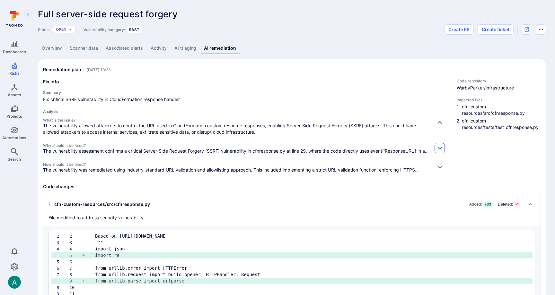
click at [441, 149] on icon "button" at bounding box center [439, 148] width 7 height 7
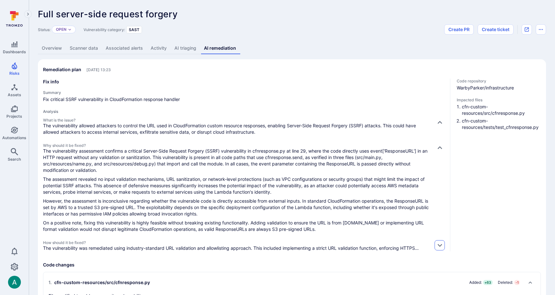
click at [439, 244] on icon "button" at bounding box center [439, 245] width 7 height 7
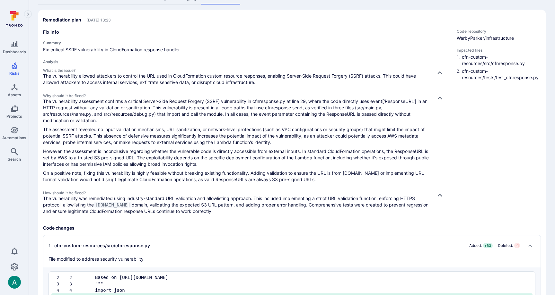
scroll to position [50, 0]
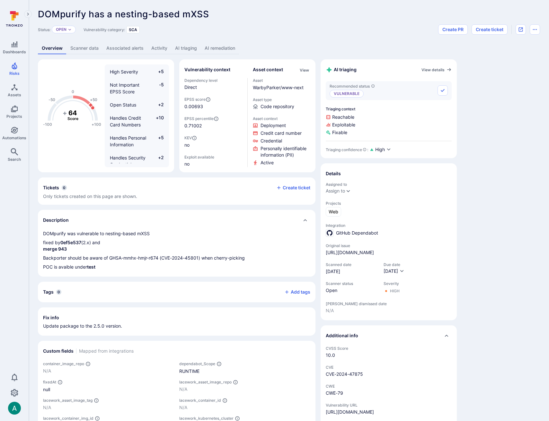
scroll to position [133, 0]
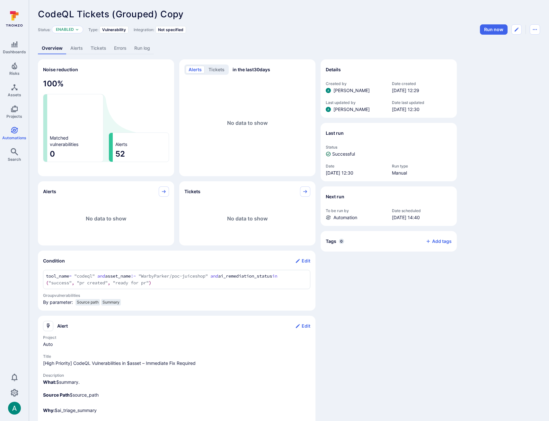
click at [78, 48] on link "Alerts" at bounding box center [76, 48] width 20 height 12
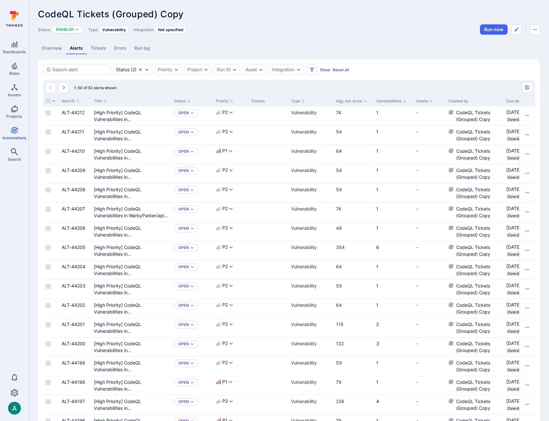
scroll to position [0, 0]
click at [398, 99] on button "Vulnerabilities" at bounding box center [391, 100] width 30 height 5
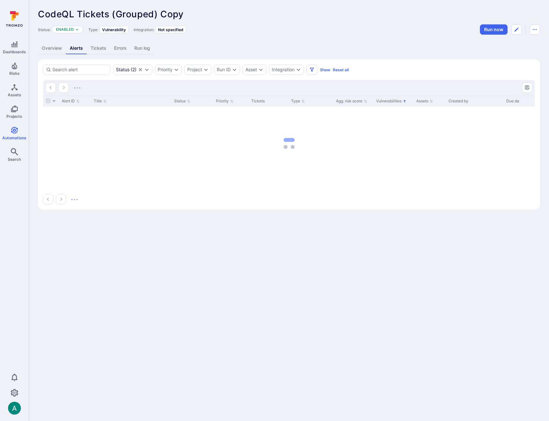
click at [398, 99] on button "Vulnerabilities" at bounding box center [391, 101] width 30 height 5
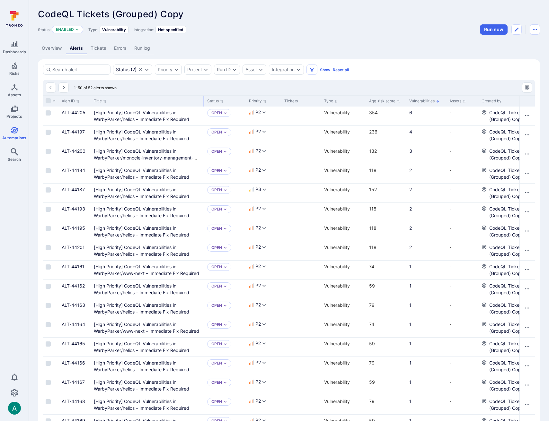
drag, startPoint x: 170, startPoint y: 98, endPoint x: 203, endPoint y: 98, distance: 33.1
click at [203, 98] on div at bounding box center [203, 101] width 1 height 11
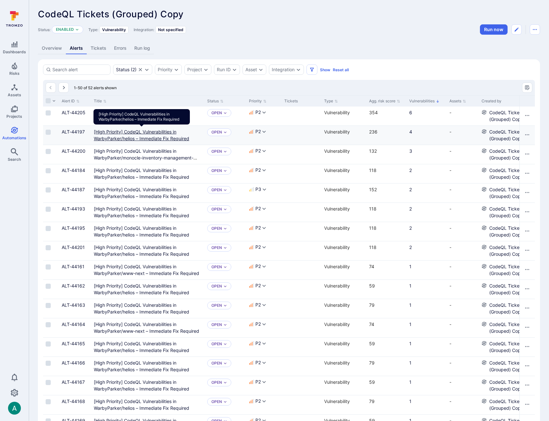
click at [165, 132] on Required"] "[High Priority] CodeQL Vulnerabilities in WarbyParker/helios – Immediate Fix Re…" at bounding box center [141, 135] width 95 height 12
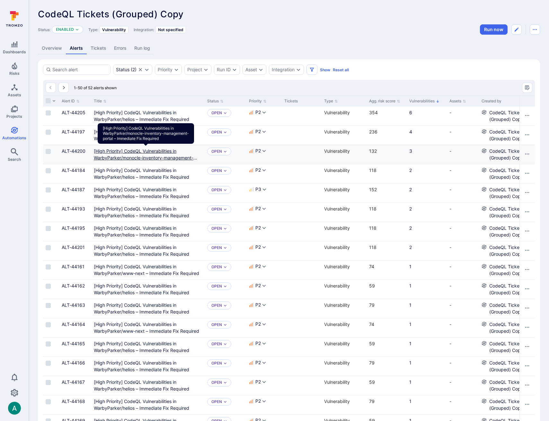
click at [165, 151] on Required"] "[High Priority] CodeQL Vulnerabilities in WarbyParker/monocle-inventory-managem…" at bounding box center [145, 157] width 103 height 19
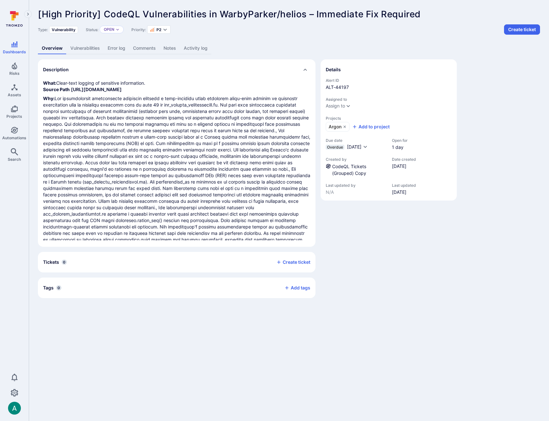
click at [93, 49] on link "Vulnerabilities" at bounding box center [84, 48] width 37 height 12
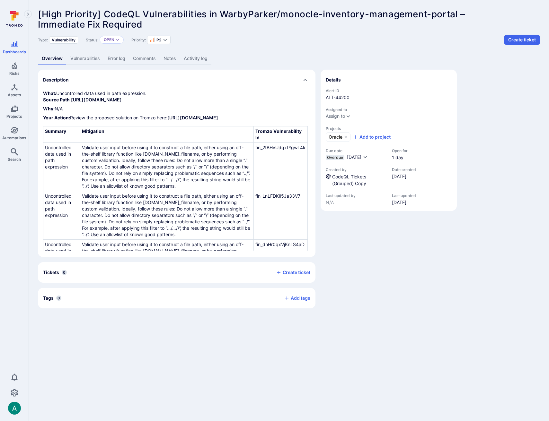
click at [87, 61] on link "Vulnerabilities" at bounding box center [84, 59] width 37 height 12
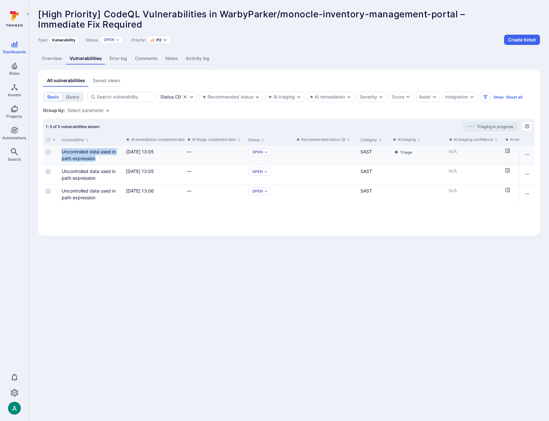
drag, startPoint x: 99, startPoint y: 159, endPoint x: 59, endPoint y: 152, distance: 40.8
copy link "Uncontrolled data used in path expression"
click at [509, 150] on icon "Cell for aiCtx.remediationStatus" at bounding box center [507, 150] width 5 height 5
click at [508, 170] on icon "Cell for aiCtx.remediationStatus" at bounding box center [507, 170] width 4 height 4
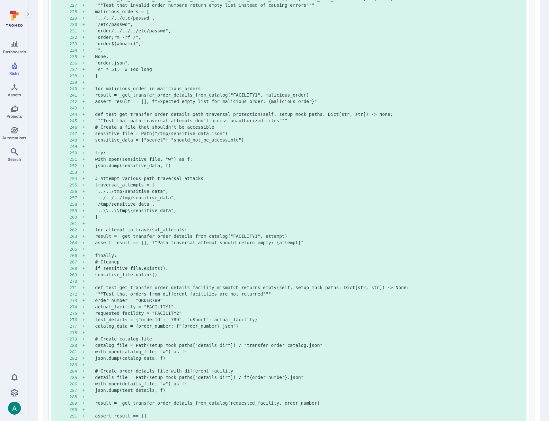
scroll to position [2289, 0]
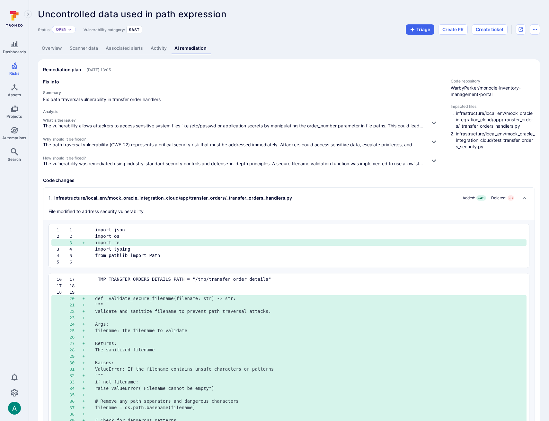
click at [231, 19] on header "Uncontrolled data used in path expression ... Show more Status: Open Vulnerabil…" at bounding box center [289, 22] width 502 height 26
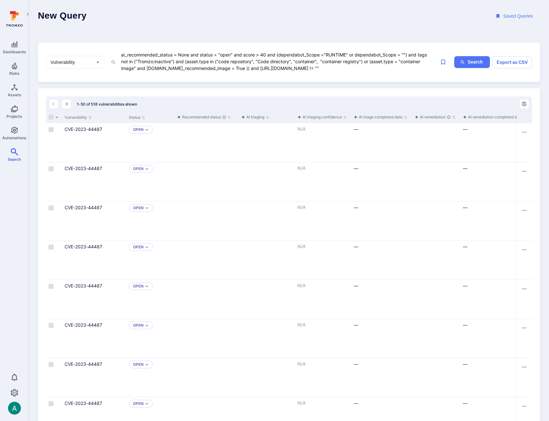
scroll to position [2, 0]
